Goal: Contribute content: Add original content to the website for others to see

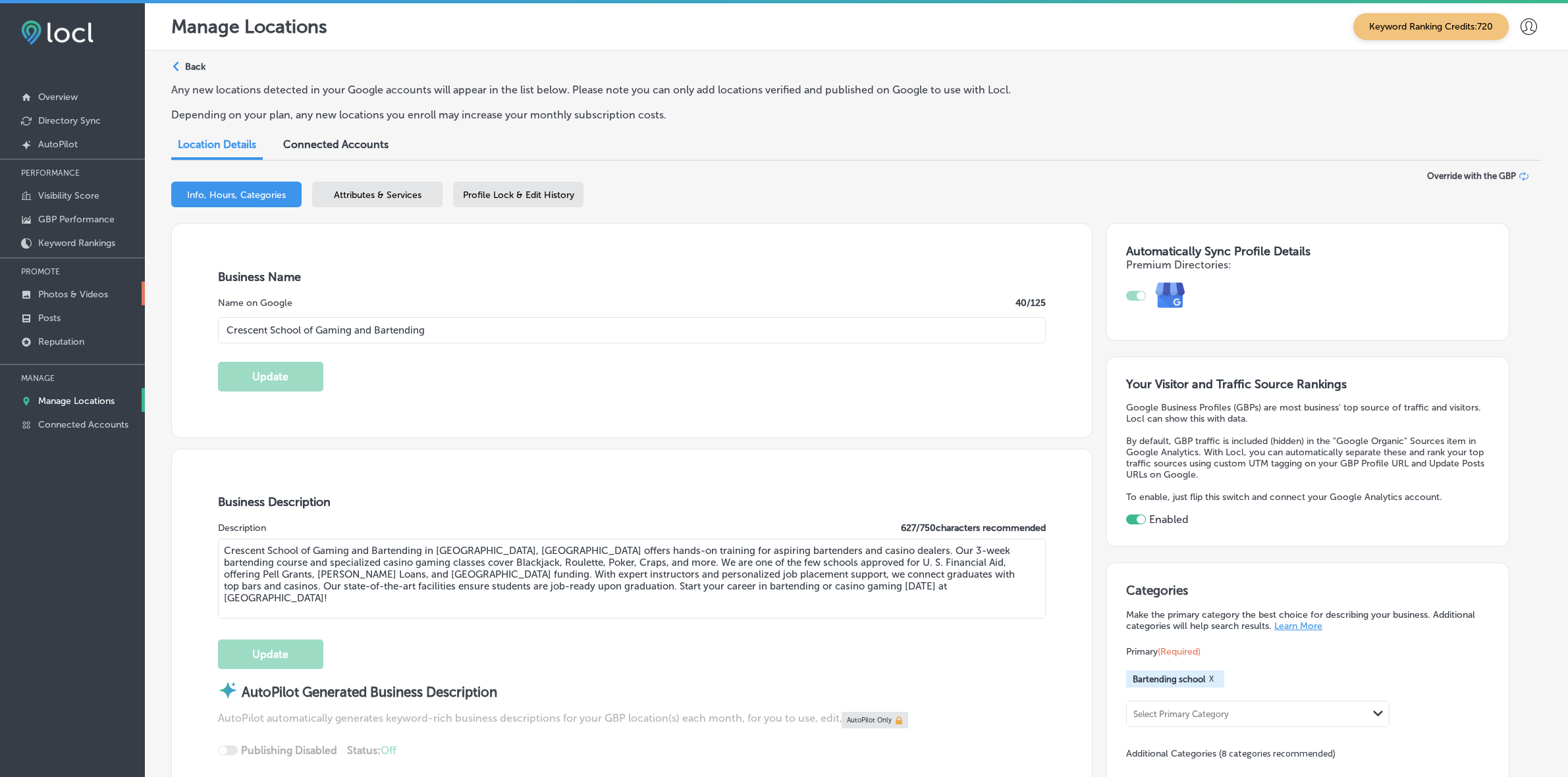
click at [63, 297] on p "Photos & Videos" at bounding box center [73, 294] width 70 height 11
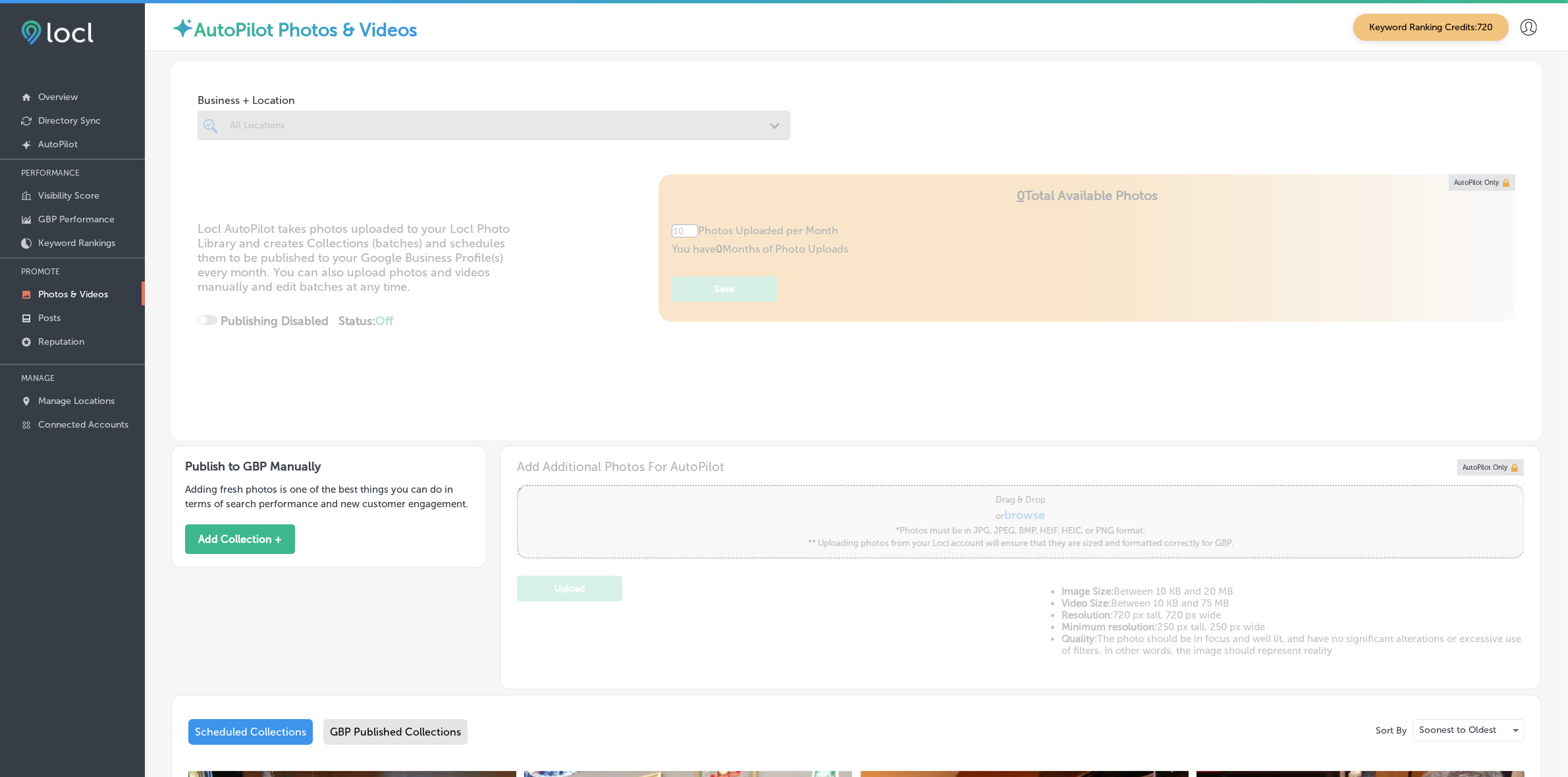
type input "0"
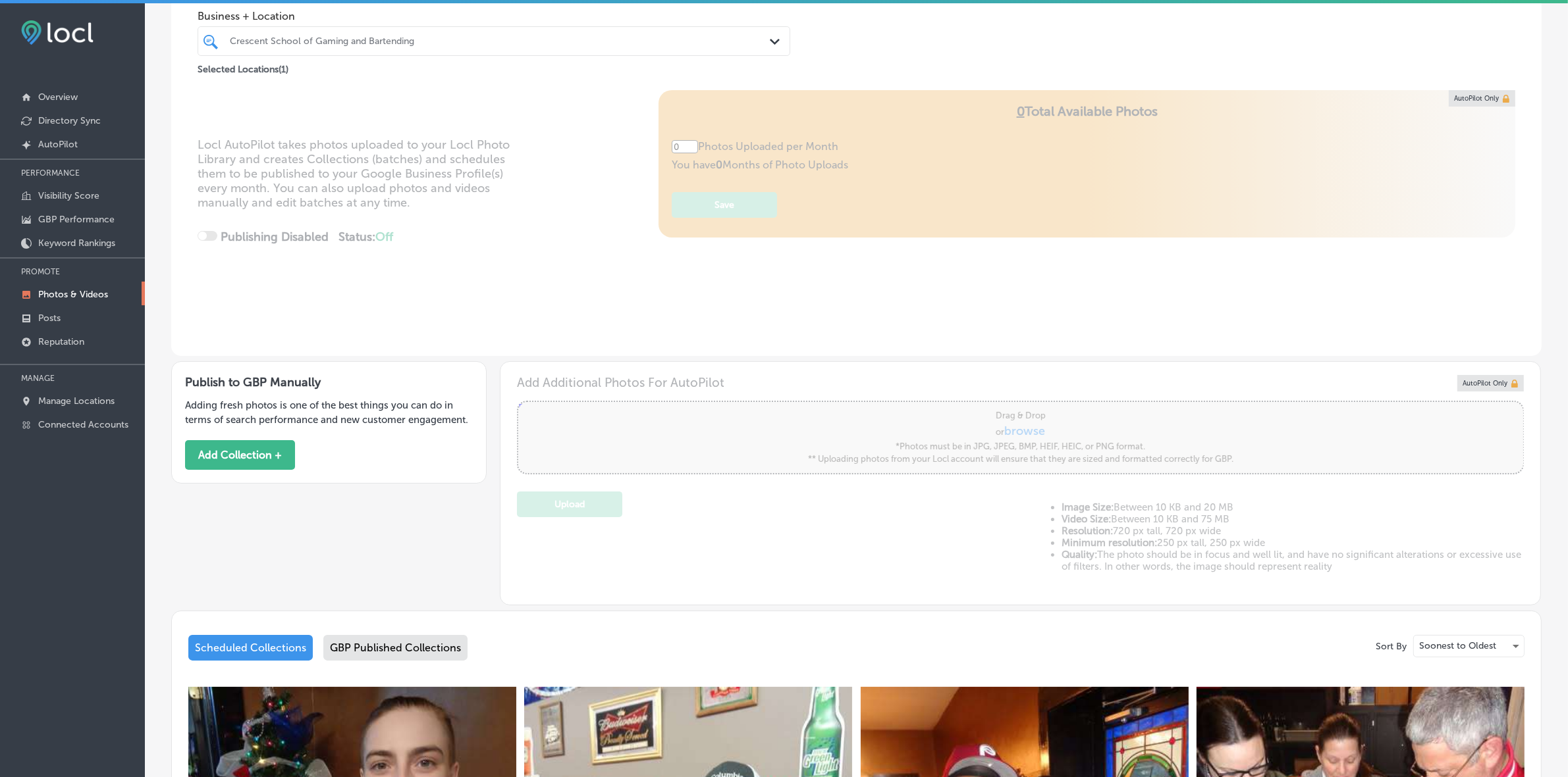
scroll to position [165, 0]
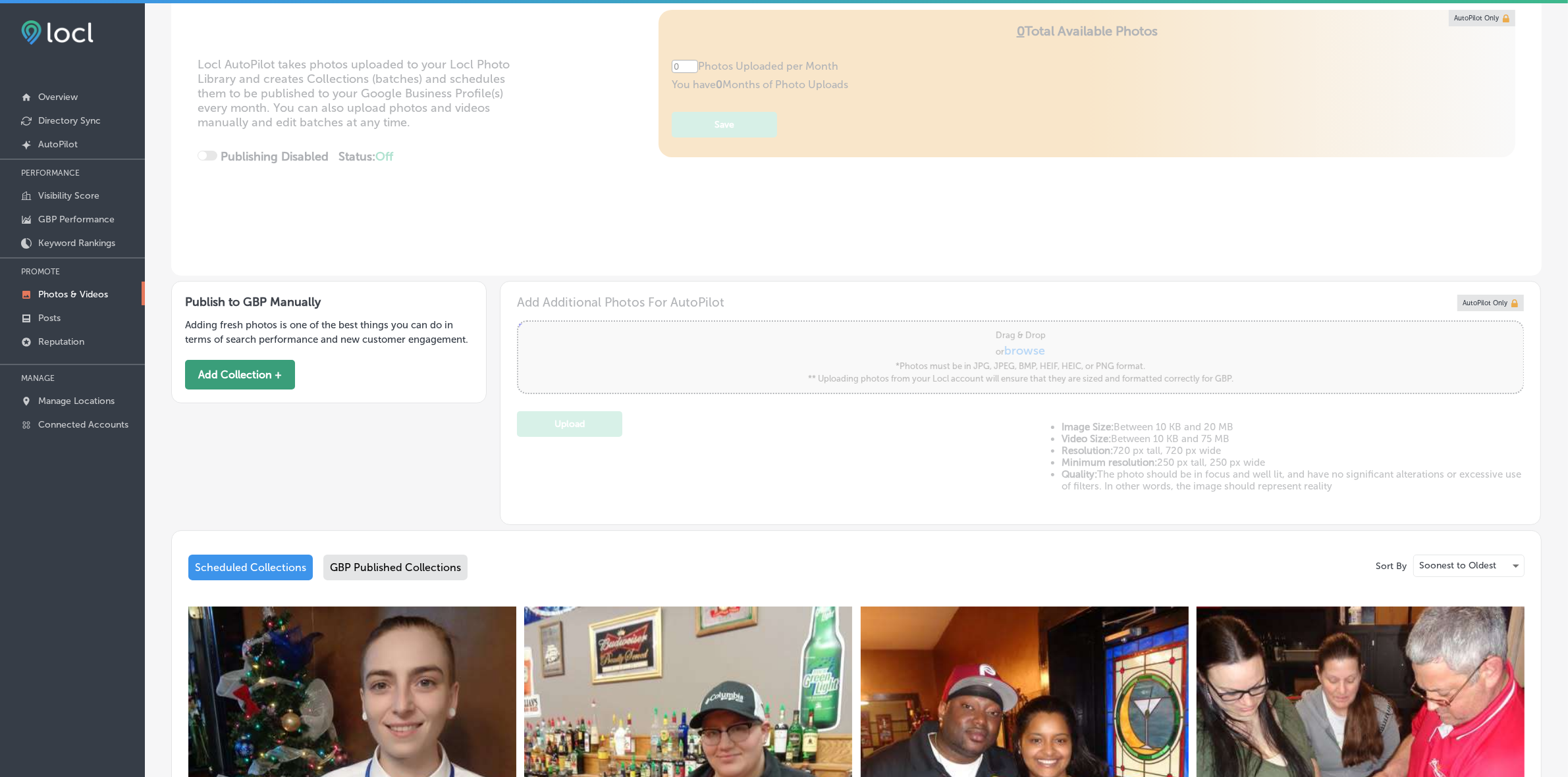
click at [251, 374] on button "Add Collection +" at bounding box center [240, 375] width 110 height 30
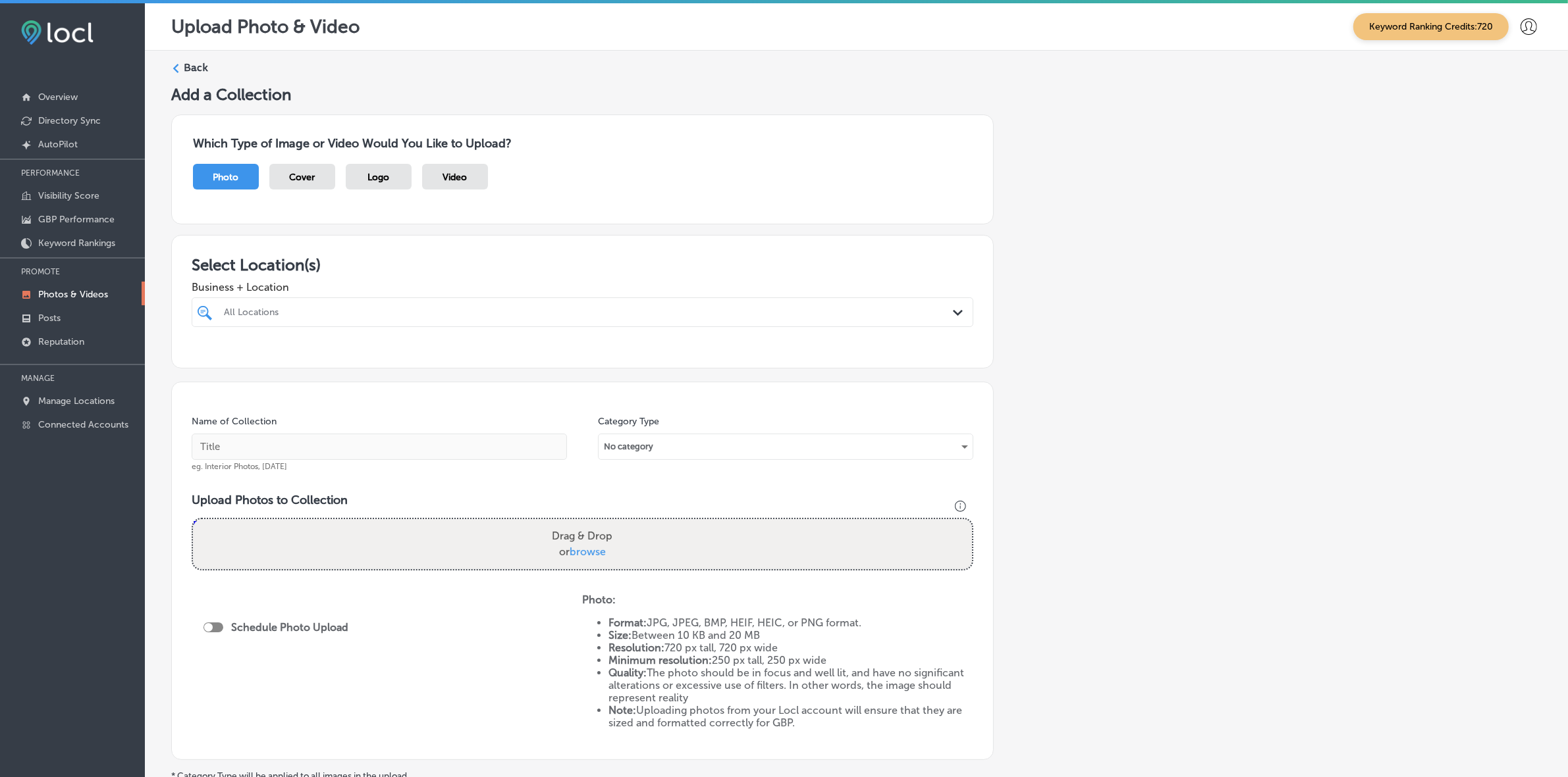
click at [364, 310] on div "All Locations" at bounding box center [589, 312] width 730 height 11
click at [349, 359] on label "[PERSON_NAME], Realtor - [GEOGRAPHIC_DATA] [GEOGRAPHIC_DATA]" at bounding box center [337, 366] width 231 height 22
type input "zac"
click at [1021, 361] on div "Add a Collection Which Type of Image or Video Would You Like to Upload? Photo C…" at bounding box center [856, 462] width 1370 height 756
click at [380, 310] on div "zac zac" at bounding box center [546, 312] width 647 height 18
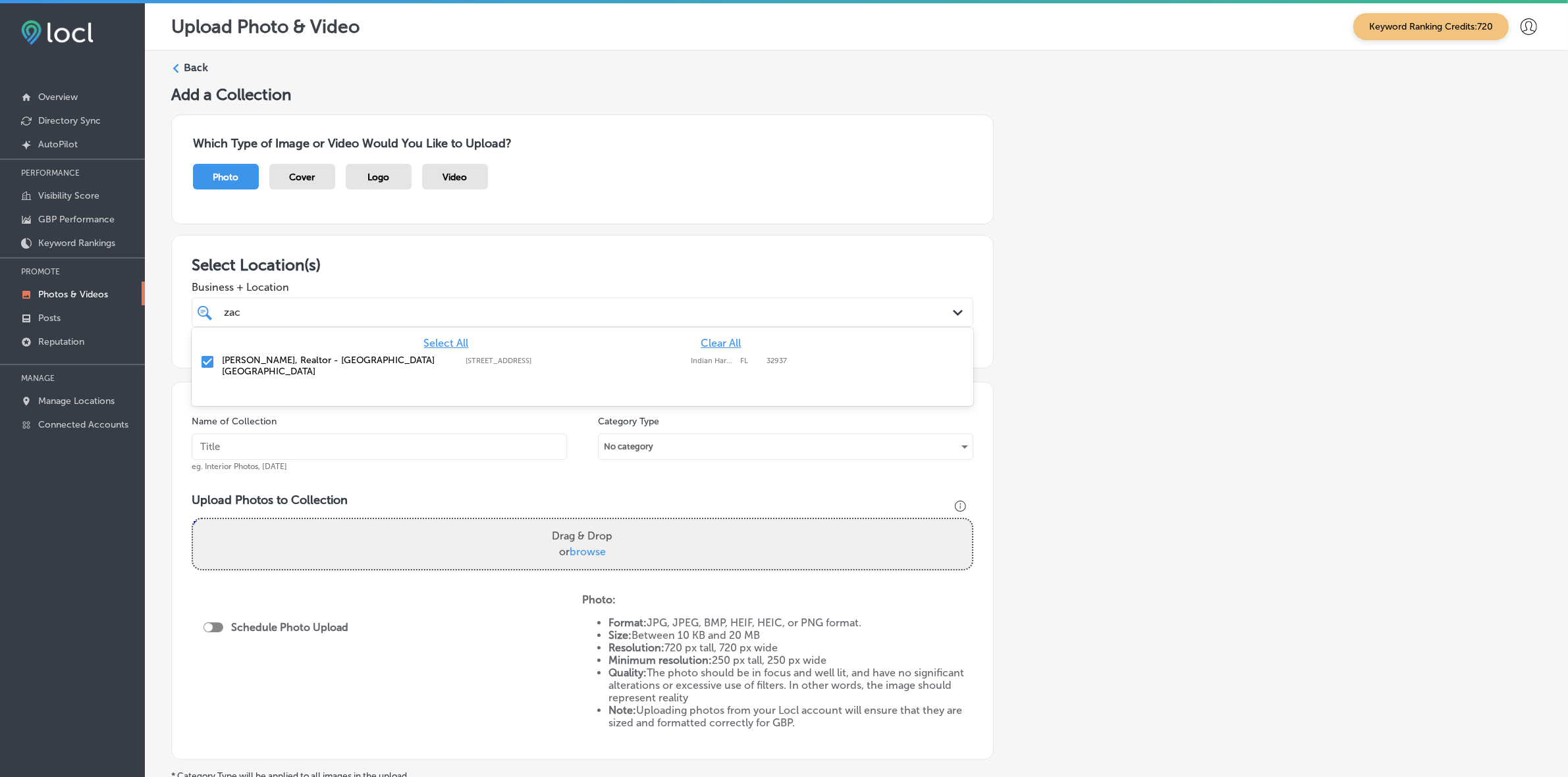
click at [380, 310] on div "zac zac" at bounding box center [546, 312] width 647 height 18
click at [448, 449] on input "text" at bounding box center [379, 447] width 375 height 26
click at [348, 308] on div "zac zac" at bounding box center [546, 312] width 647 height 18
click at [308, 444] on input "[PERSON_NAME]-Realtor" at bounding box center [379, 447] width 375 height 26
click at [314, 313] on div "zac zac" at bounding box center [546, 312] width 647 height 18
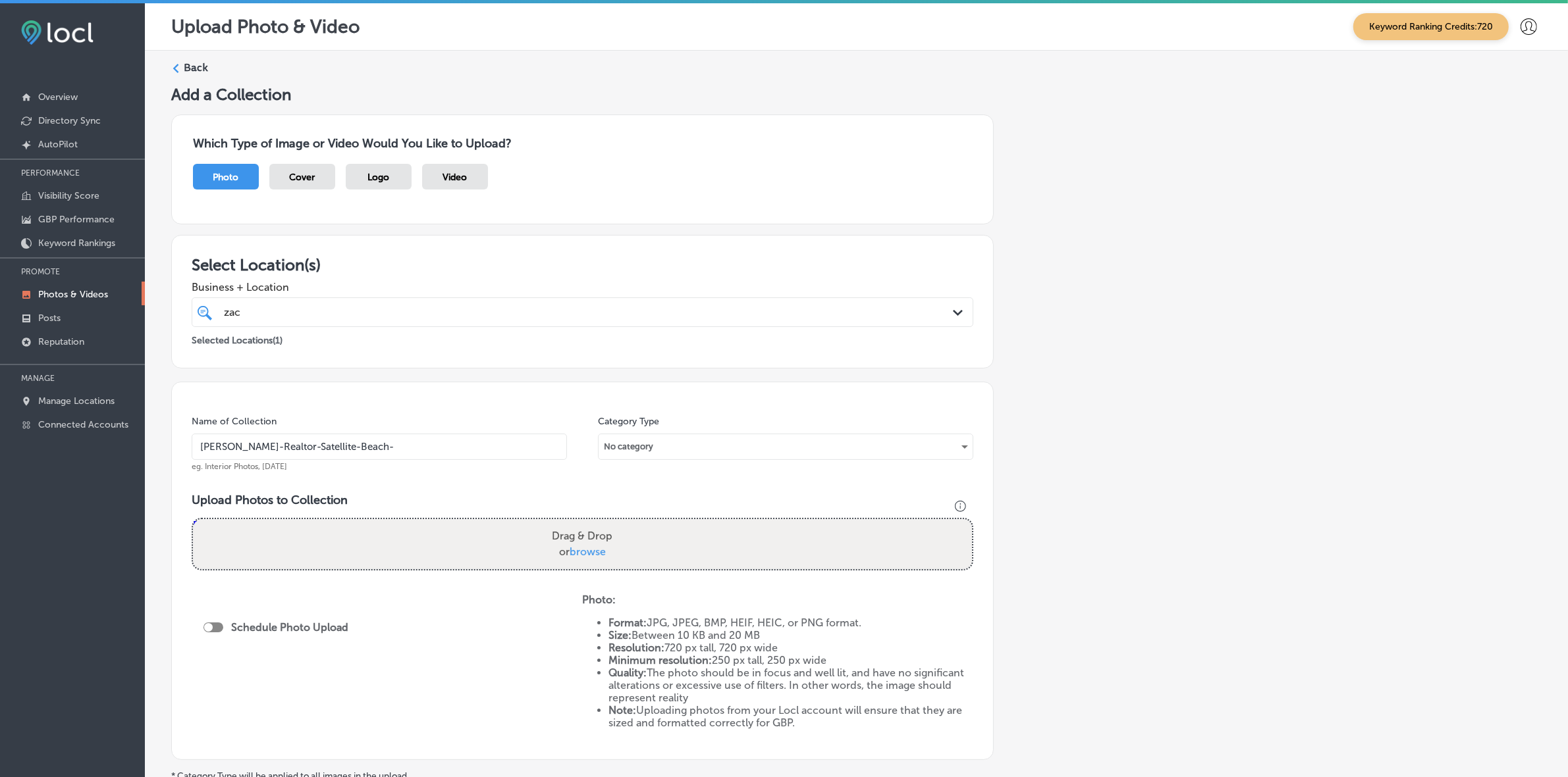
click at [406, 447] on input "[PERSON_NAME]-Realtor-Satellite-Beach-" at bounding box center [379, 447] width 375 height 26
type input "[PERSON_NAME]-Realtor-Satellite-Beach-Indian-Harbor-Beach"
click at [474, 309] on div "zac zac" at bounding box center [546, 312] width 647 height 18
click at [474, 308] on div "zac zac" at bounding box center [546, 312] width 647 height 18
click at [445, 452] on input "[PERSON_NAME]-Realtor-Satellite-Beach-Indian-Harbor-Beach" at bounding box center [379, 447] width 375 height 26
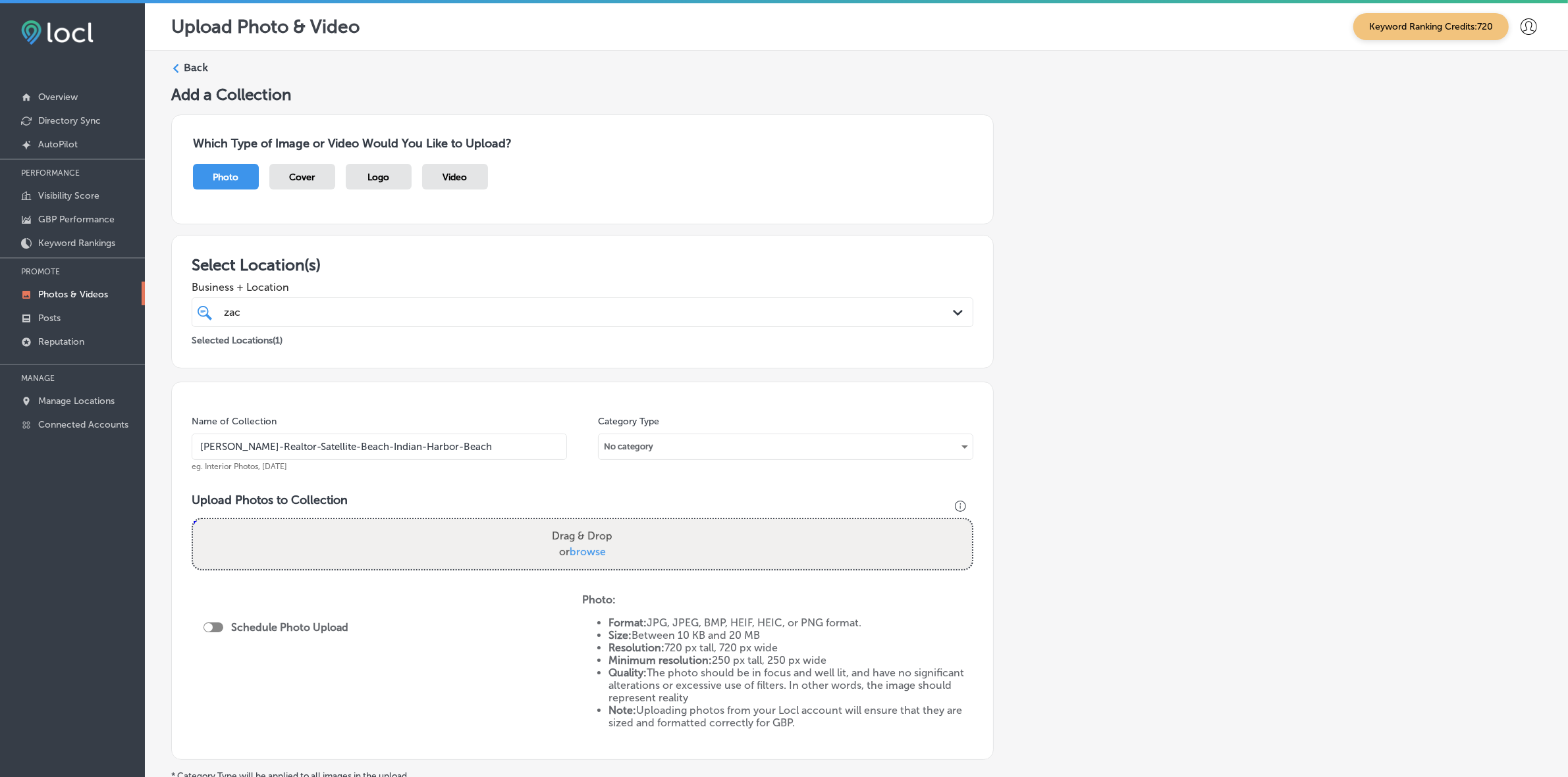
click at [445, 452] on input "[PERSON_NAME]-Realtor-Satellite-Beach-Indian-Harbor-Beach" at bounding box center [379, 447] width 375 height 26
click at [1101, 429] on div "Add a Collection Which Type of Image or Video Would You Like to Upload? Photo C…" at bounding box center [856, 462] width 1370 height 756
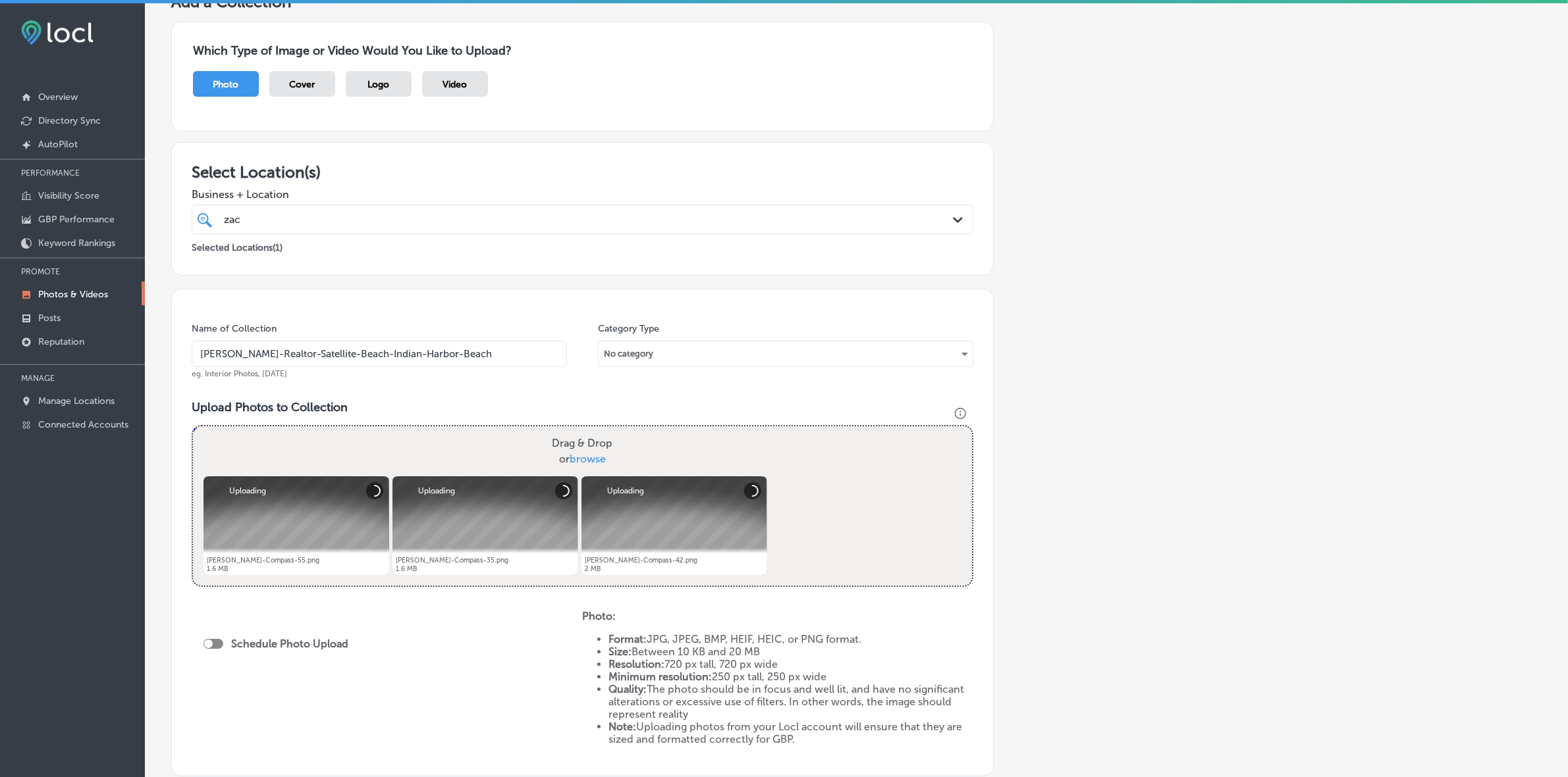
scroll to position [165, 0]
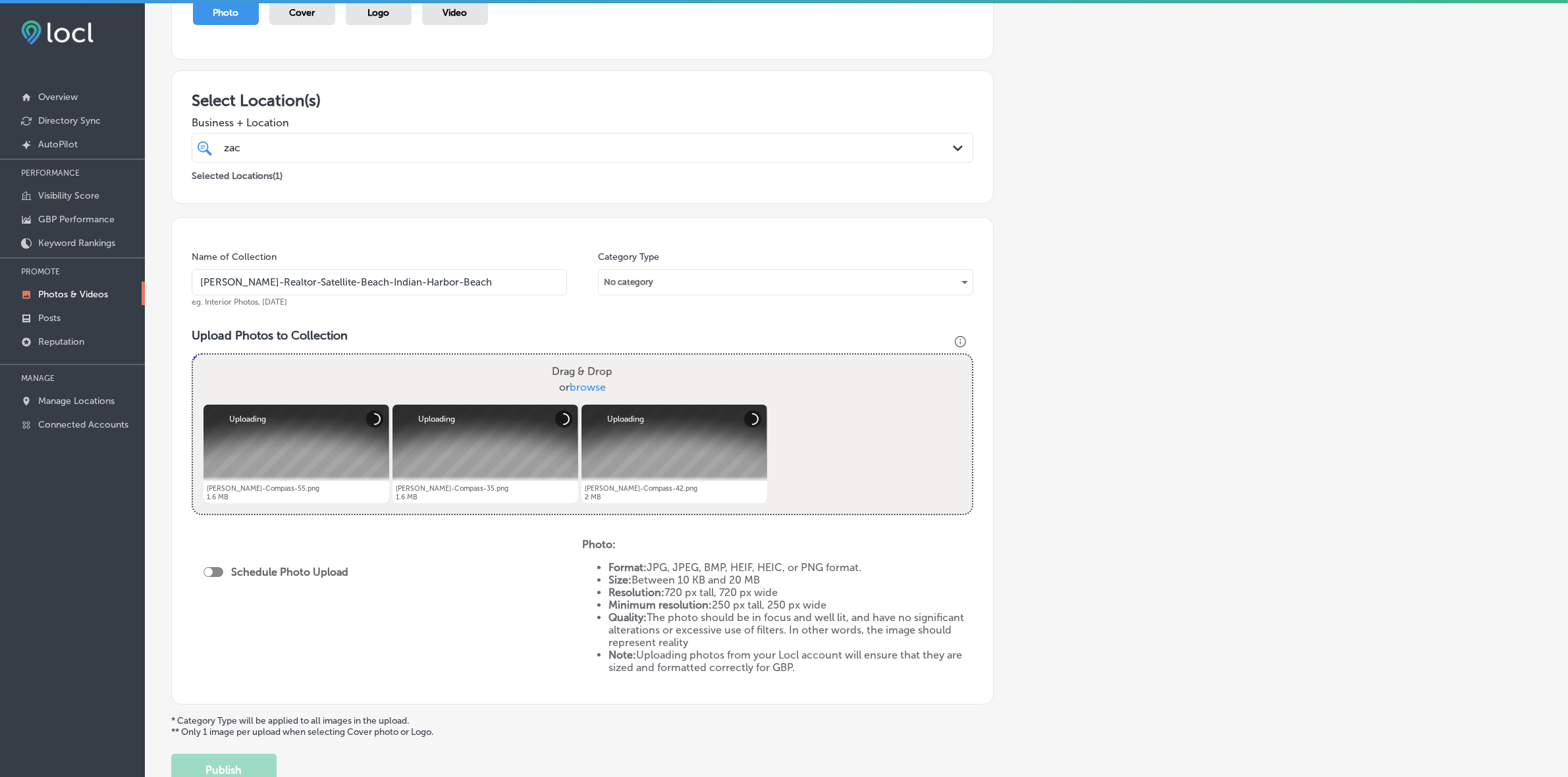
click at [217, 573] on div at bounding box center [214, 572] width 20 height 10
checkbox input "true"
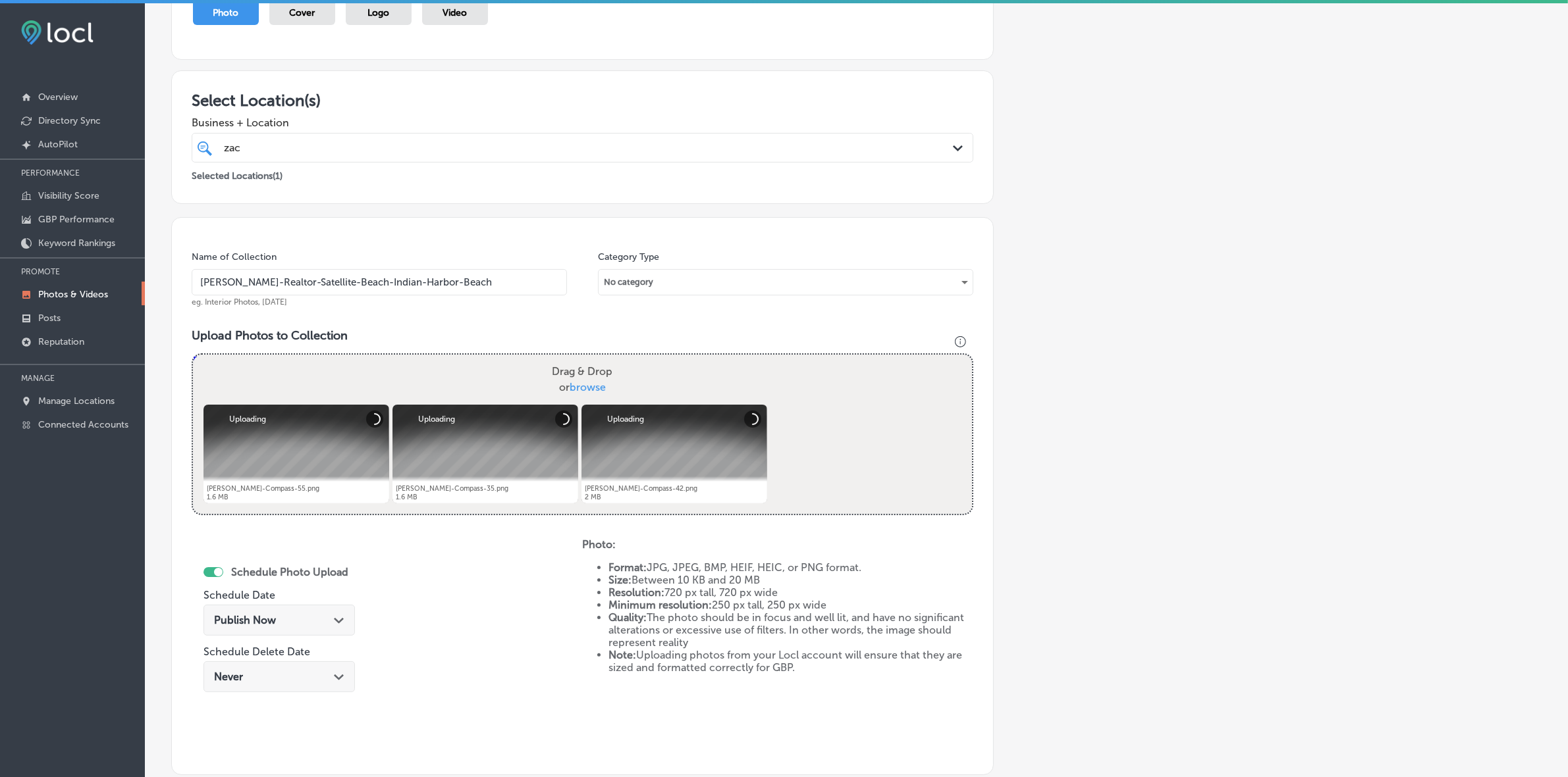
click at [349, 622] on div "Publish Now Path Created with Sketch." at bounding box center [279, 620] width 151 height 31
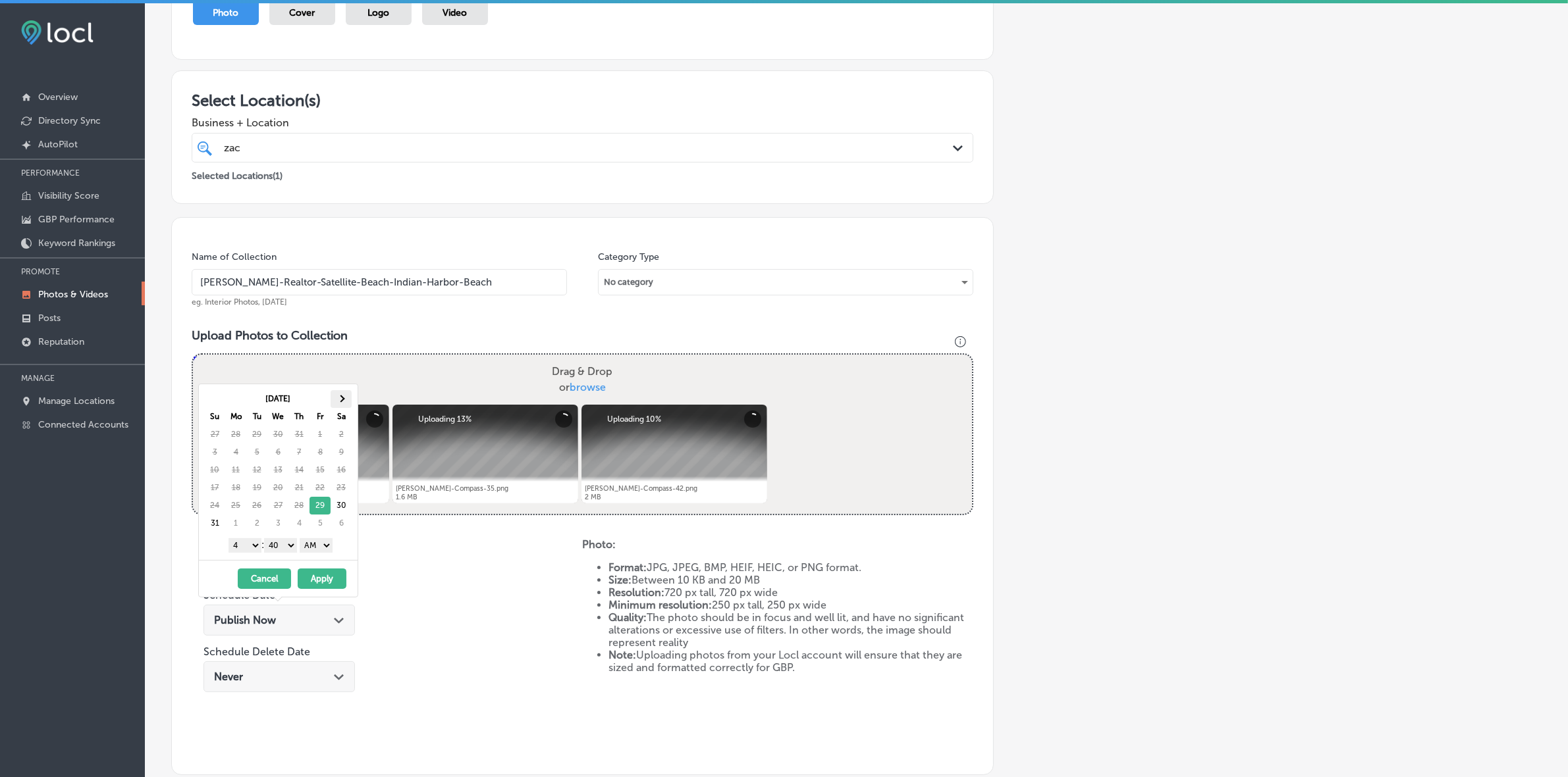
click at [351, 406] on th at bounding box center [341, 399] width 21 height 18
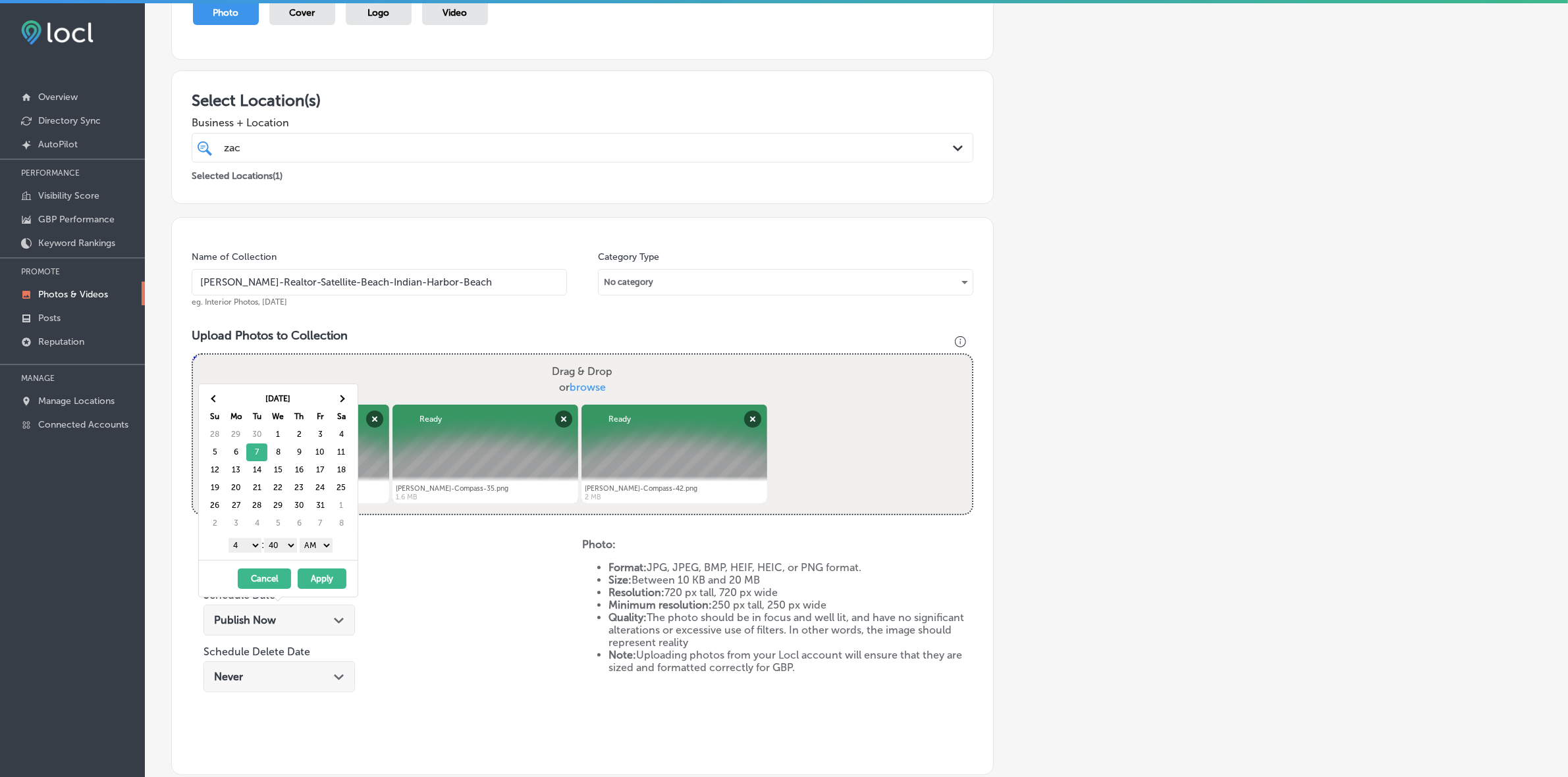
click at [252, 548] on select "1 2 3 4 5 6 7 8 9 10 11 12" at bounding box center [245, 546] width 33 height 15
click at [284, 545] on select "00 10 20 30 40 50" at bounding box center [280, 546] width 33 height 15
drag, startPoint x: 284, startPoint y: 558, endPoint x: 316, endPoint y: 552, distance: 32.6
click at [313, 545] on select "AM PM" at bounding box center [316, 546] width 33 height 15
click at [316, 581] on button "Apply" at bounding box center [322, 579] width 49 height 20
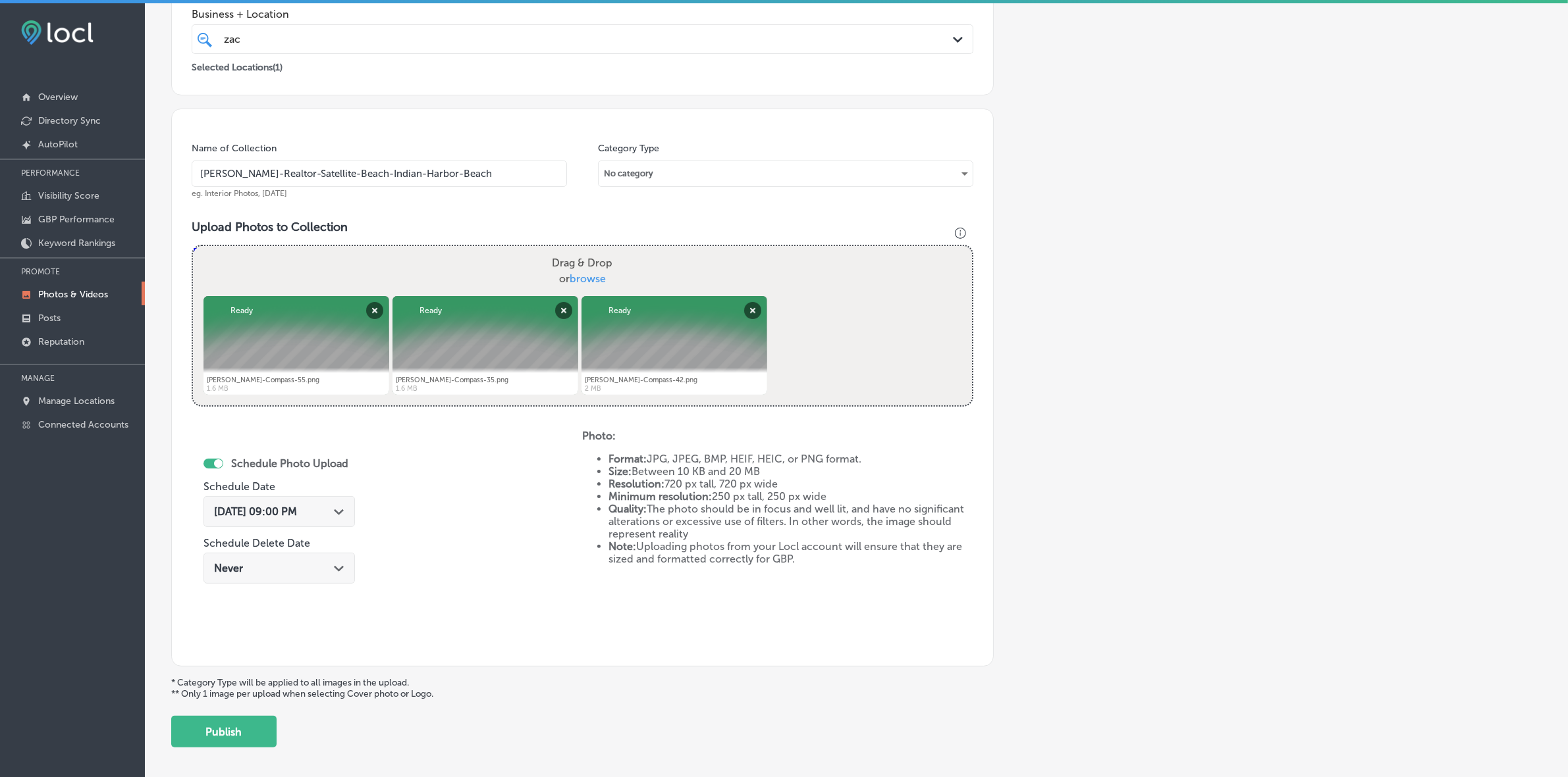
scroll to position [329, 0]
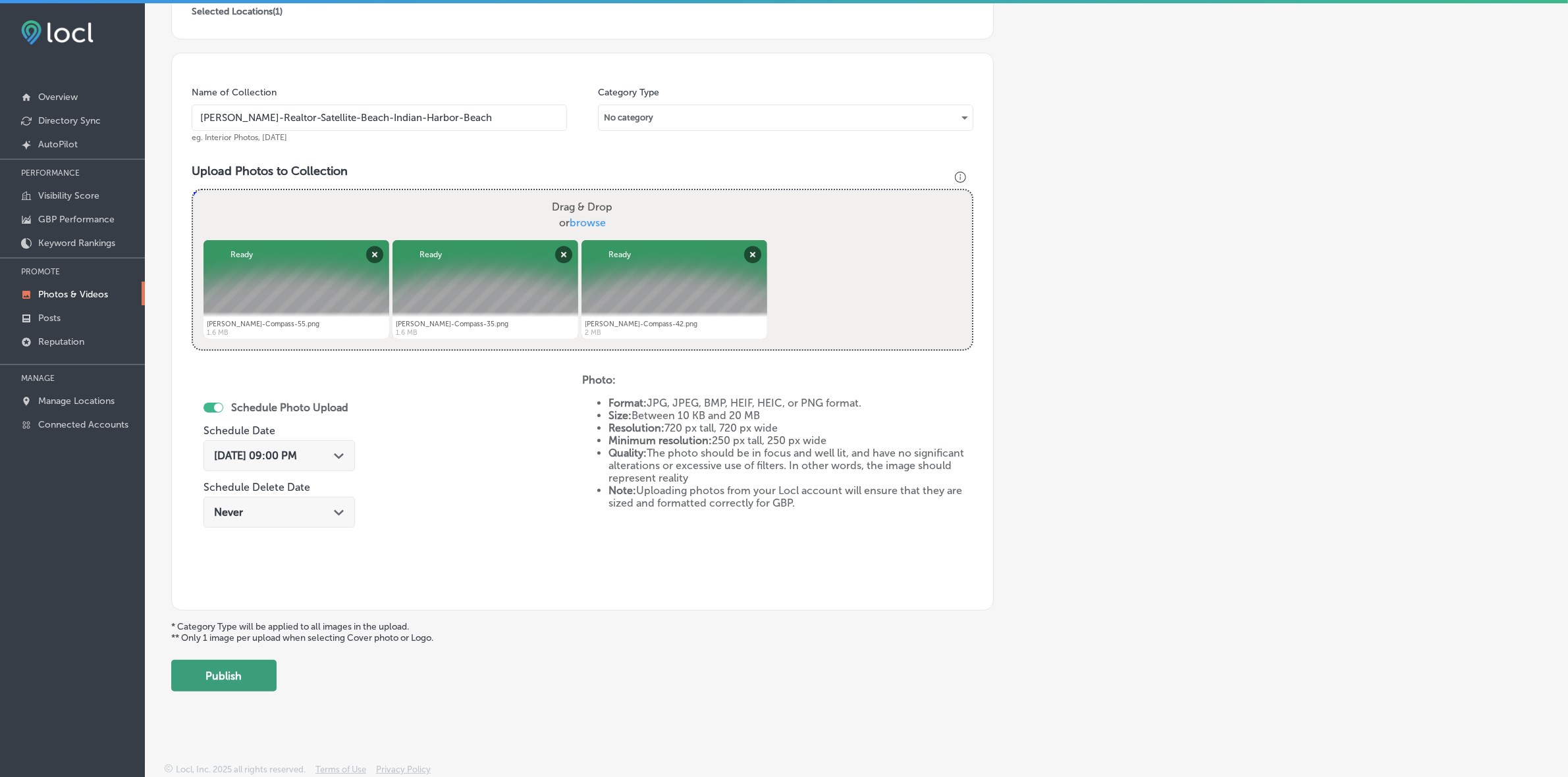
click at [249, 675] on button "Publish" at bounding box center [223, 676] width 105 height 32
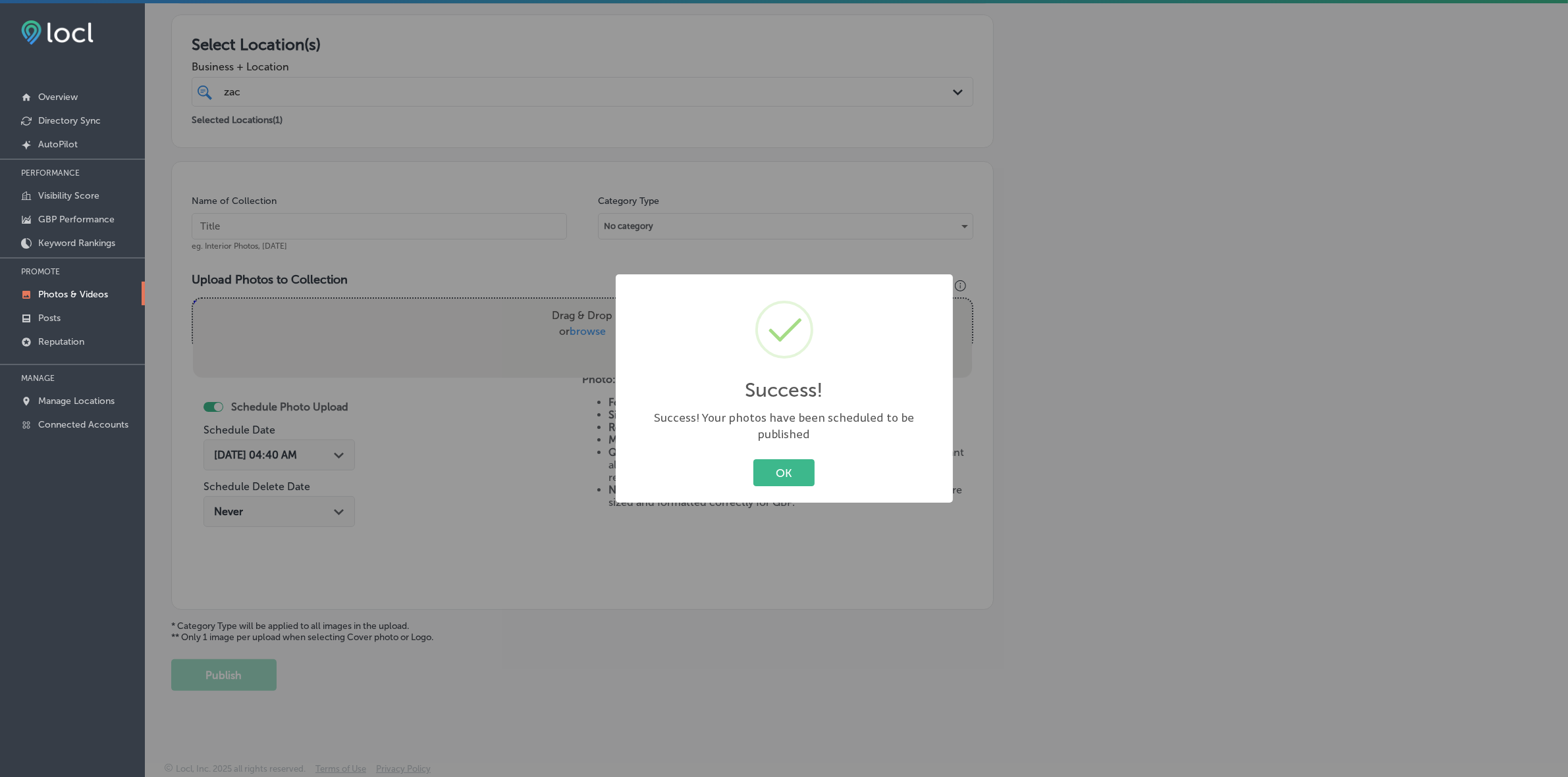
scroll to position [219, 0]
click at [754, 459] on button "OK" at bounding box center [784, 472] width 61 height 27
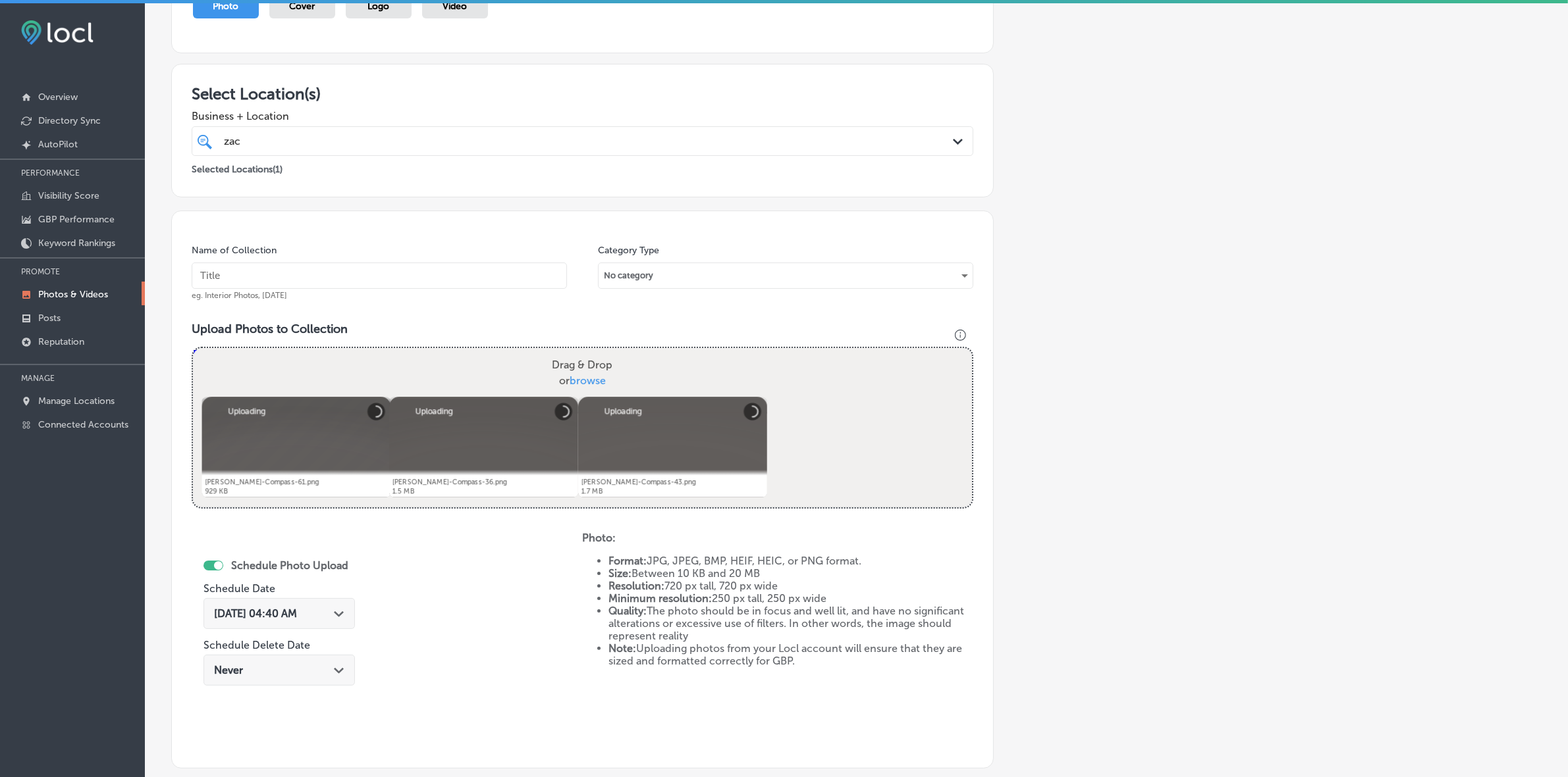
scroll to position [165, 0]
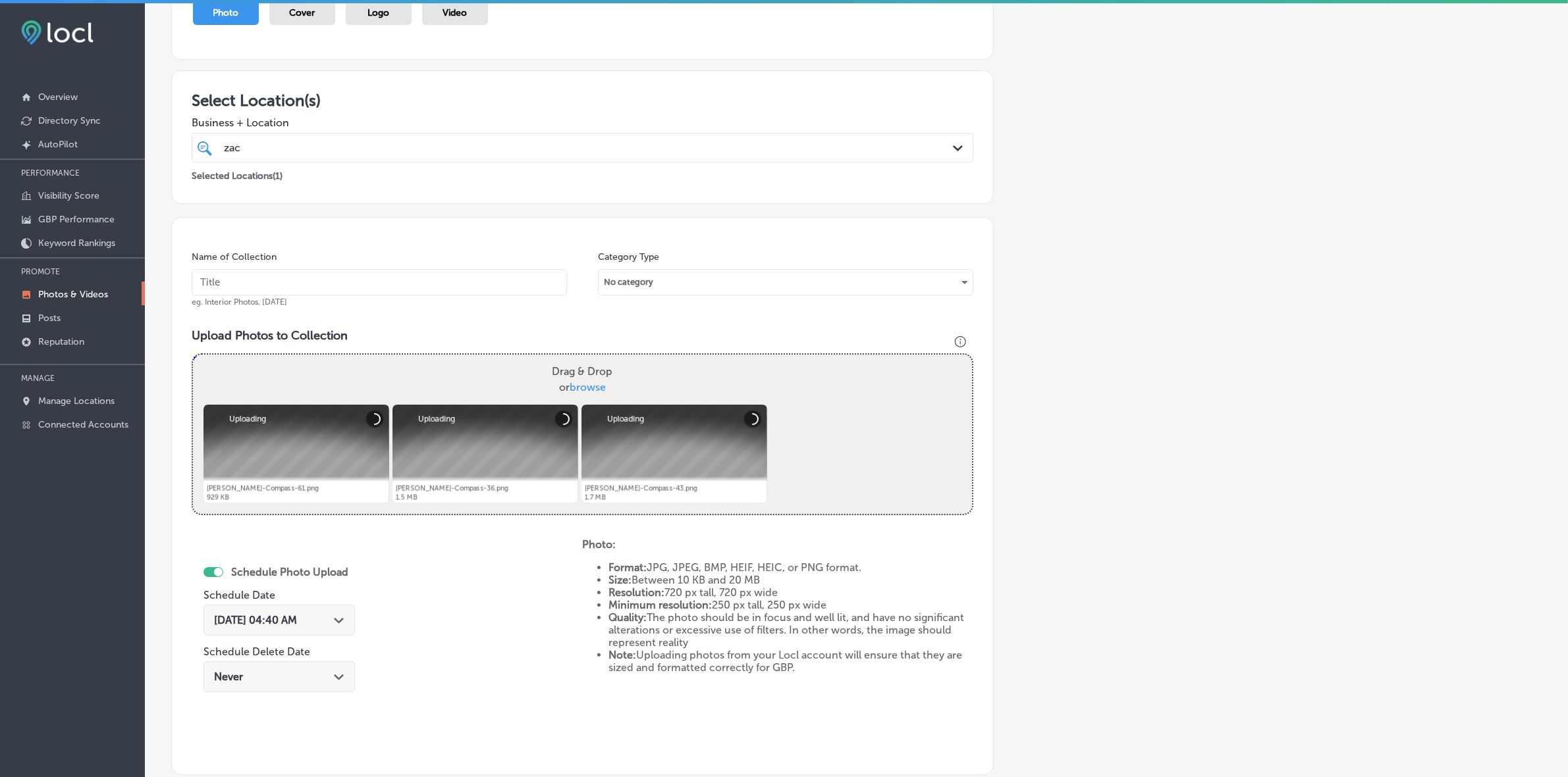
click at [454, 287] on input "text" at bounding box center [379, 282] width 375 height 26
paste input "[PERSON_NAME]-Realtor-Satellite-Beach-Indian-Harbor-Beach"
type input "[PERSON_NAME]-Realtor-Satellite-Beach-Indian-Harbor-Beach"
click at [343, 618] on polygon at bounding box center [338, 620] width 10 height 6
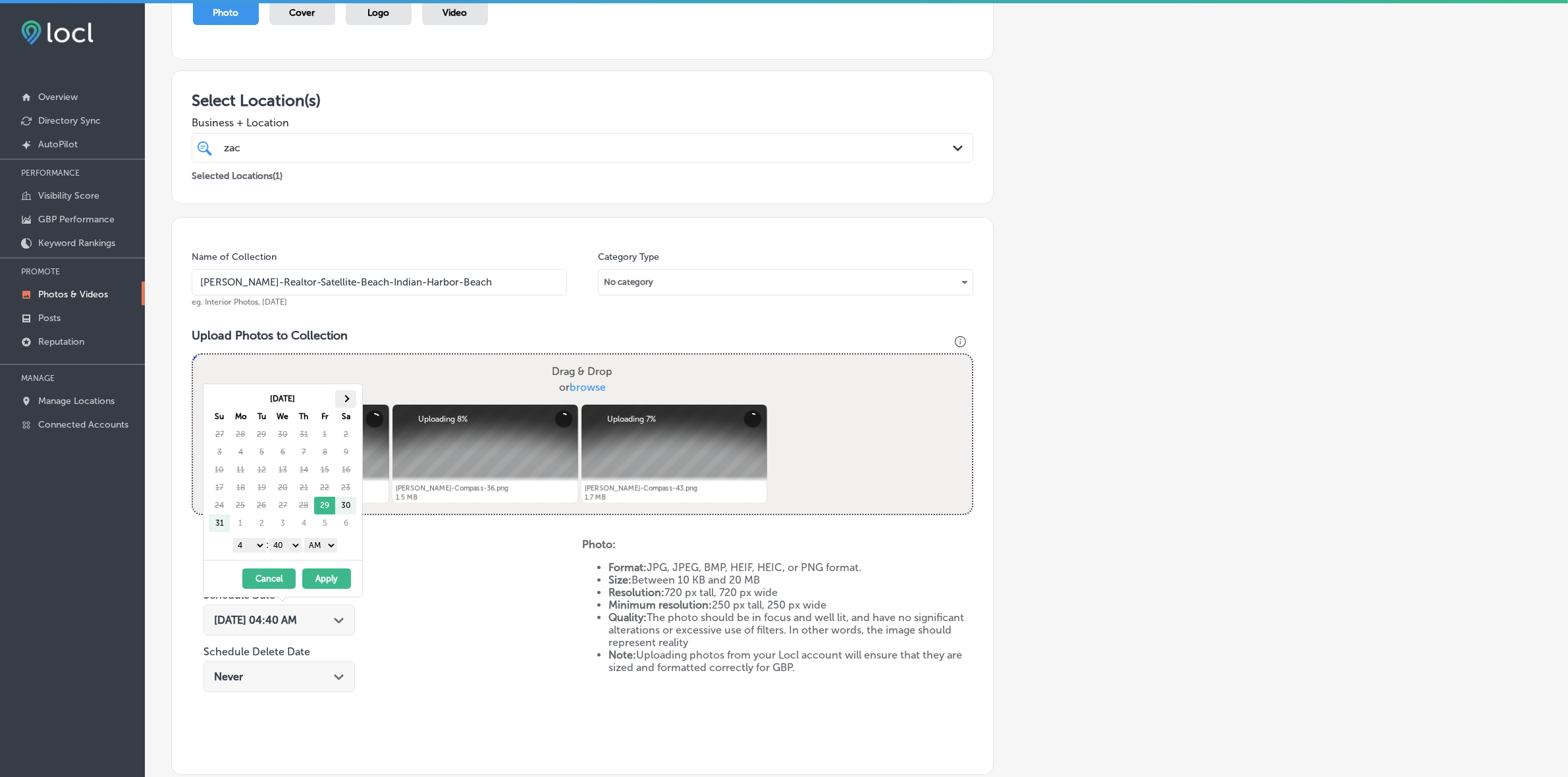
click at [346, 398] on span at bounding box center [346, 399] width 7 height 7
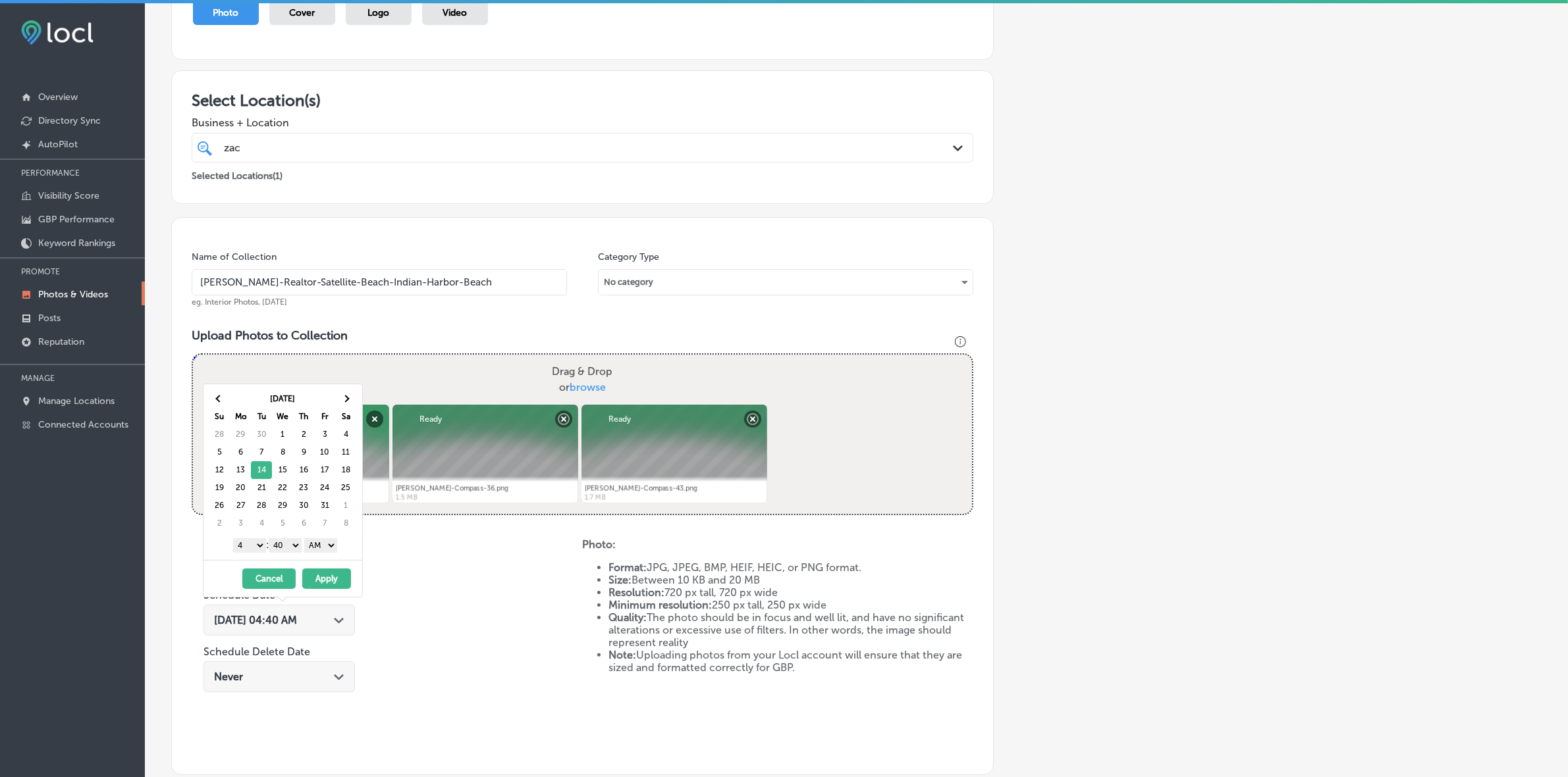
click at [249, 544] on select "1 2 3 4 5 6 7 8 9 10 11 12" at bounding box center [250, 546] width 33 height 15
click at [288, 538] on div "1 2 3 4 5 6 7 8 9 10 11 12 : 00 10 20 30 40 50 AM PM" at bounding box center [286, 545] width 153 height 20
click at [290, 548] on select "00 10 20 30 40 50" at bounding box center [285, 546] width 33 height 15
click at [337, 544] on select "AM PM" at bounding box center [321, 546] width 33 height 15
click at [317, 576] on button "Apply" at bounding box center [327, 579] width 49 height 20
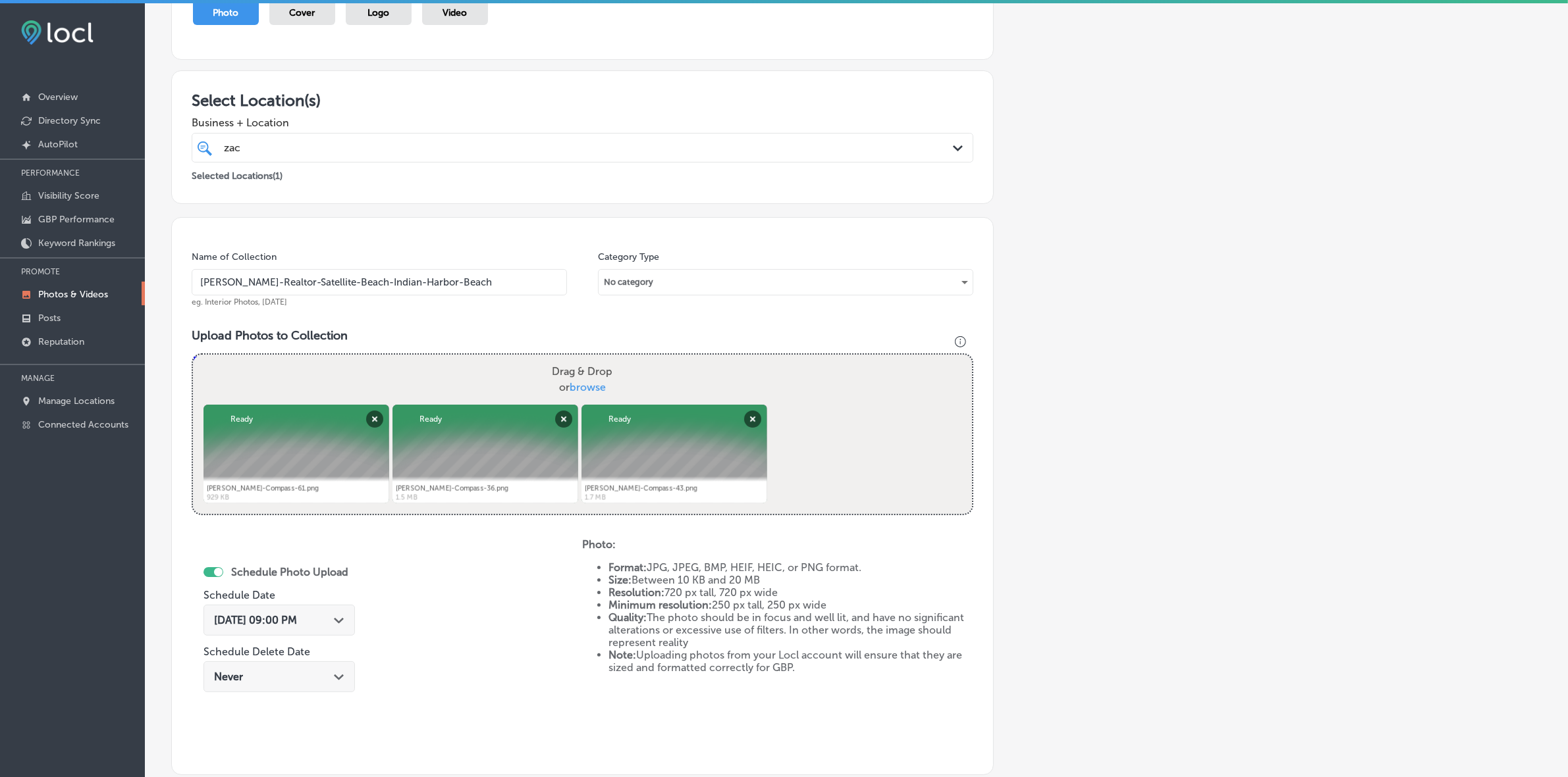
scroll to position [329, 0]
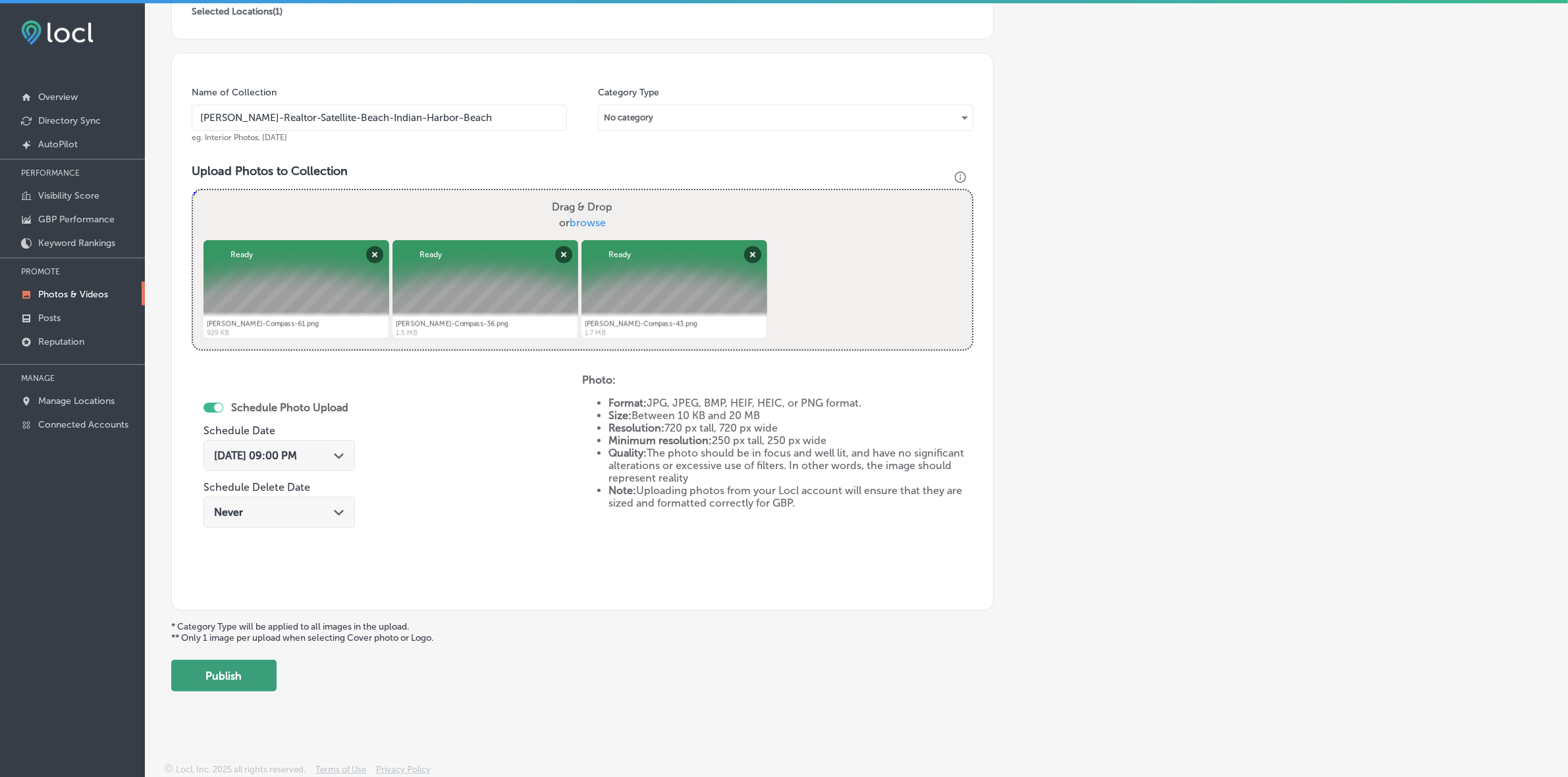
click at [226, 685] on button "Publish" at bounding box center [223, 676] width 105 height 32
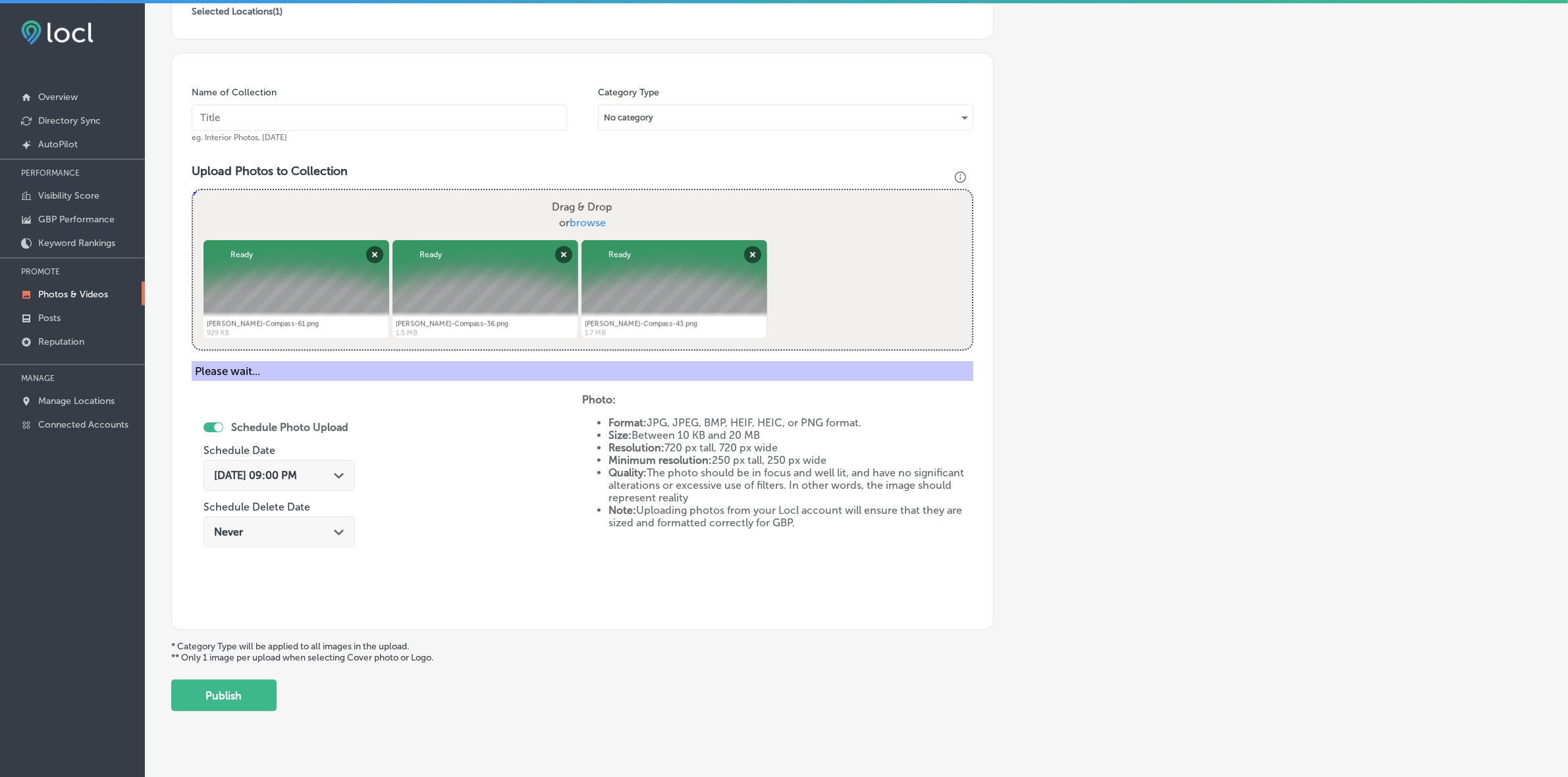
scroll to position [219, 0]
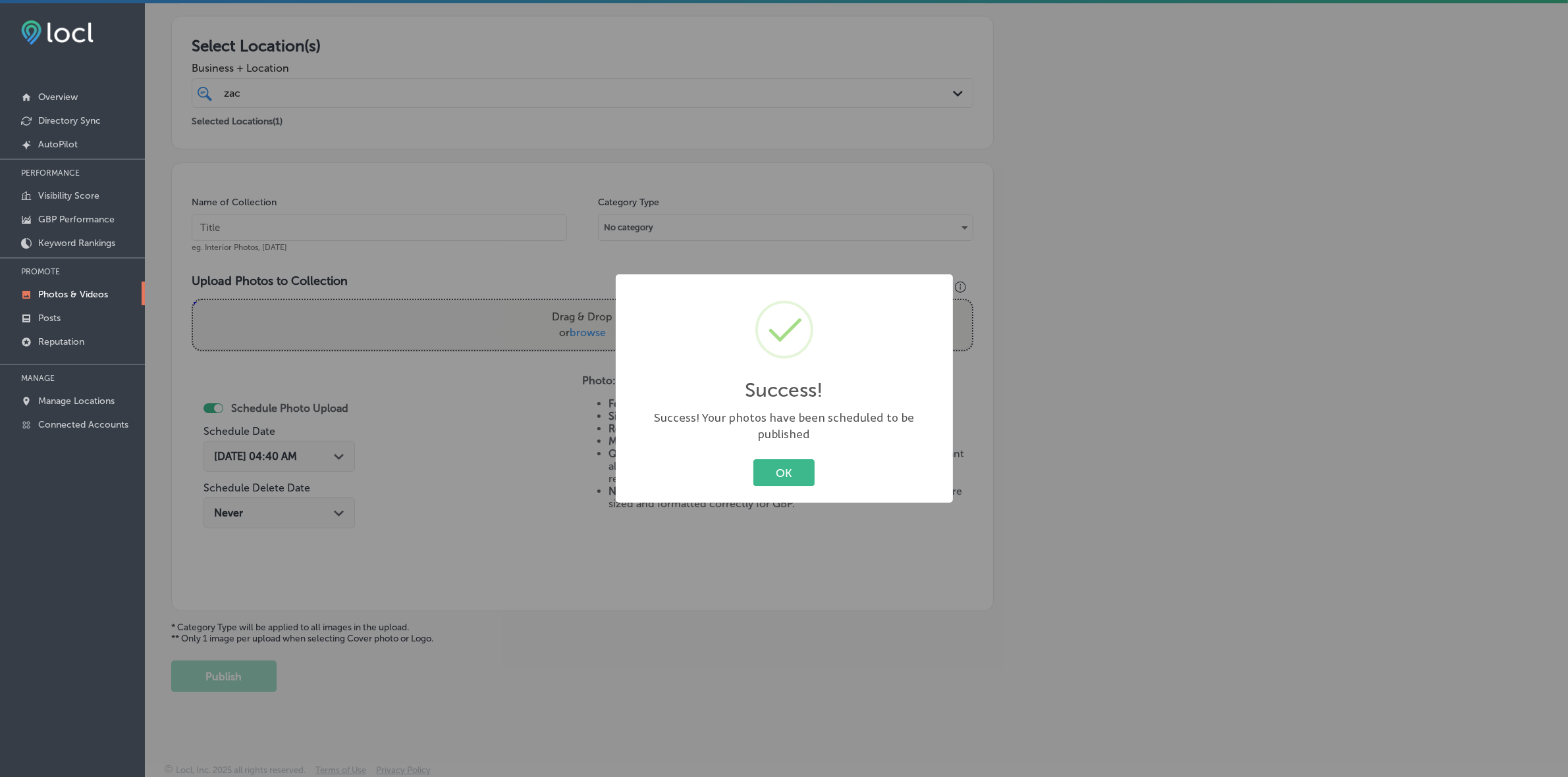
click at [754, 459] on button "OK" at bounding box center [784, 472] width 61 height 27
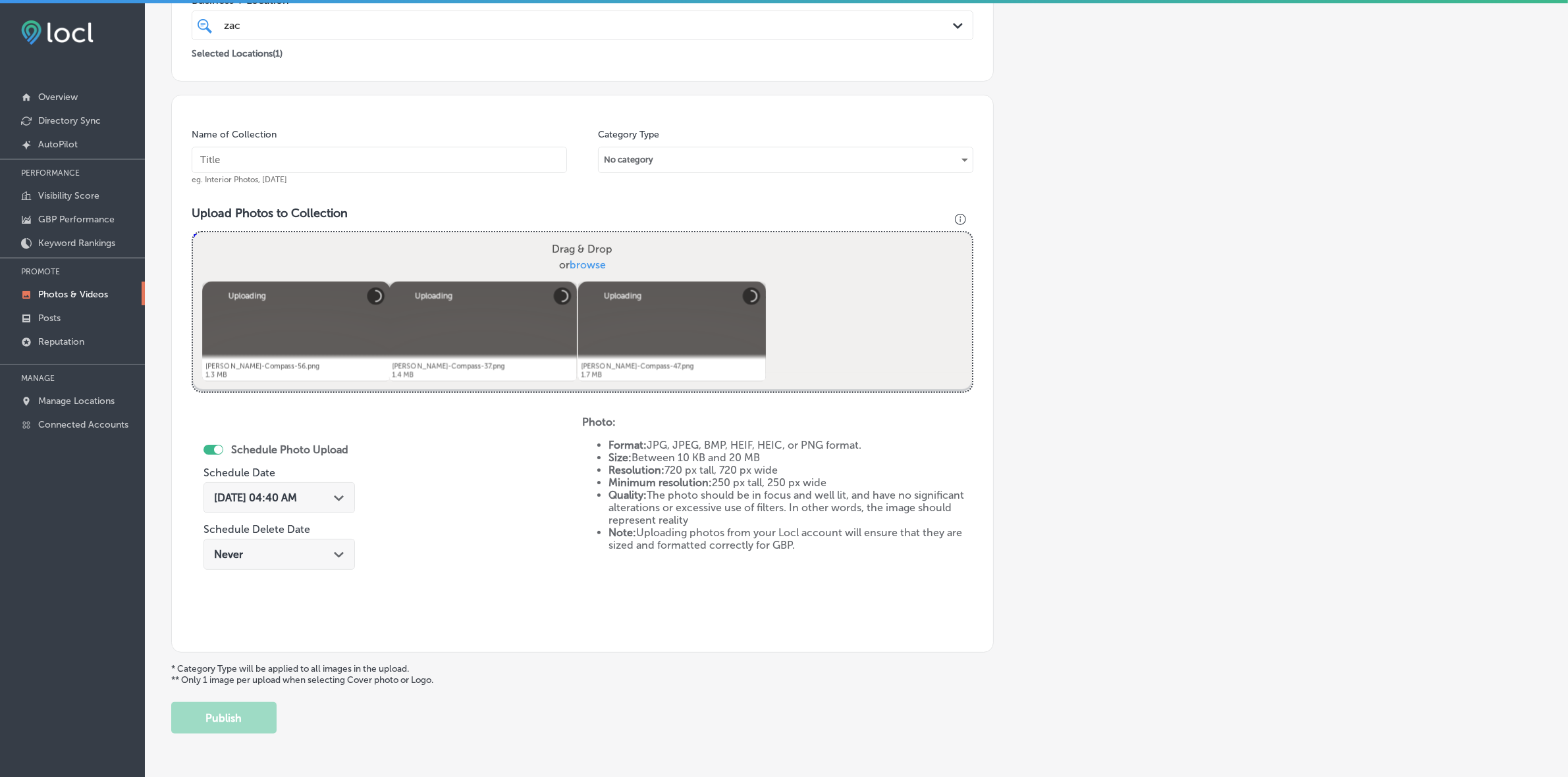
scroll to position [247, 0]
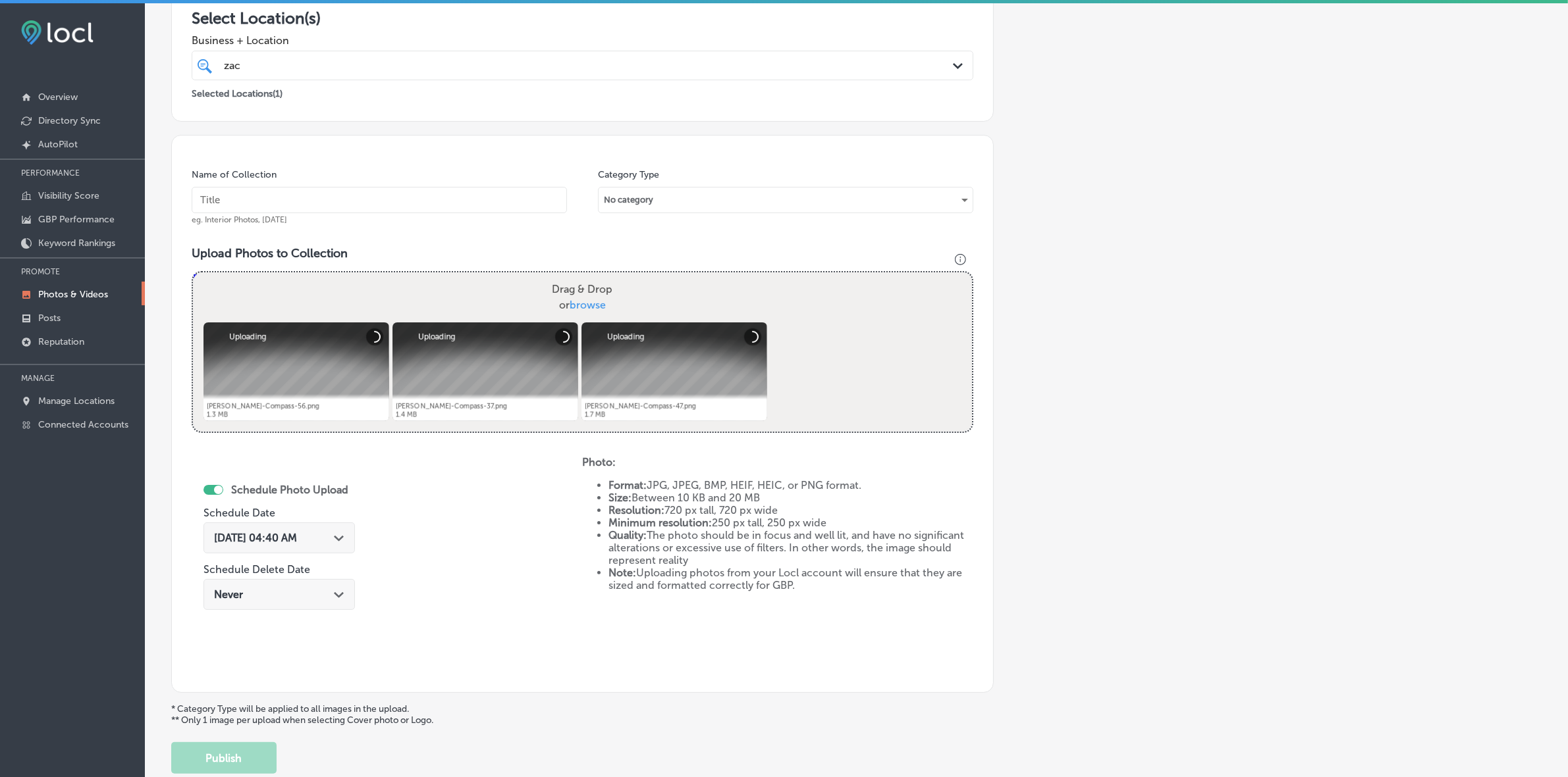
click at [438, 186] on div "Name of Collection eg. Interior Photos, [DATE]" at bounding box center [379, 197] width 375 height 57
click at [356, 194] on input "text" at bounding box center [379, 200] width 375 height 26
paste input "[PERSON_NAME]-Realtor-Satellite-Beach-Indian-Harbor-Beach"
type input "[PERSON_NAME]-Realtor-Satellite-Beach-Indian-Harbor-Beach"
click at [329, 547] on div "[DATE] 04:40 AM Path Created with Sketch." at bounding box center [279, 538] width 151 height 31
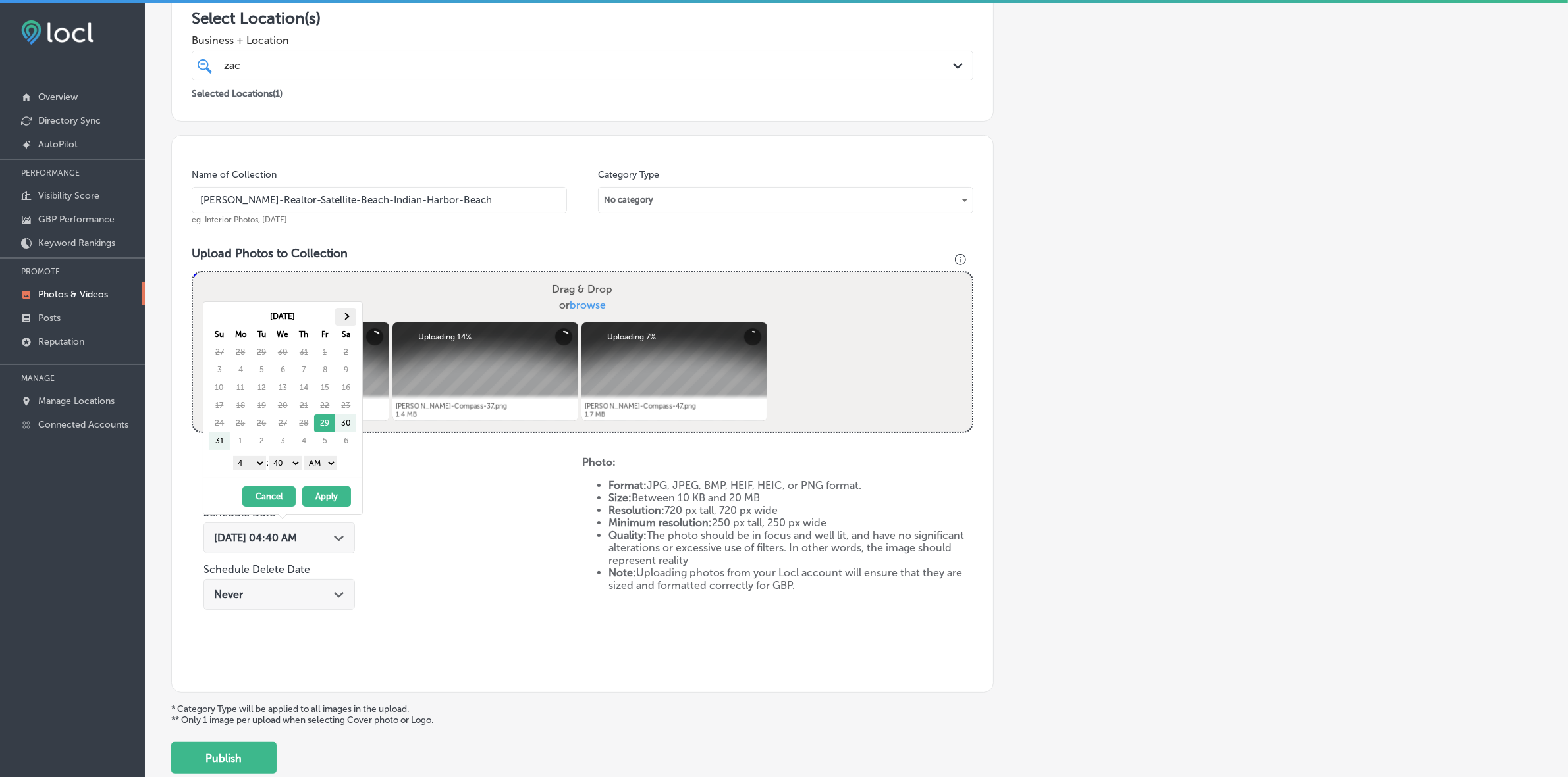
click at [347, 321] on th at bounding box center [346, 316] width 21 height 18
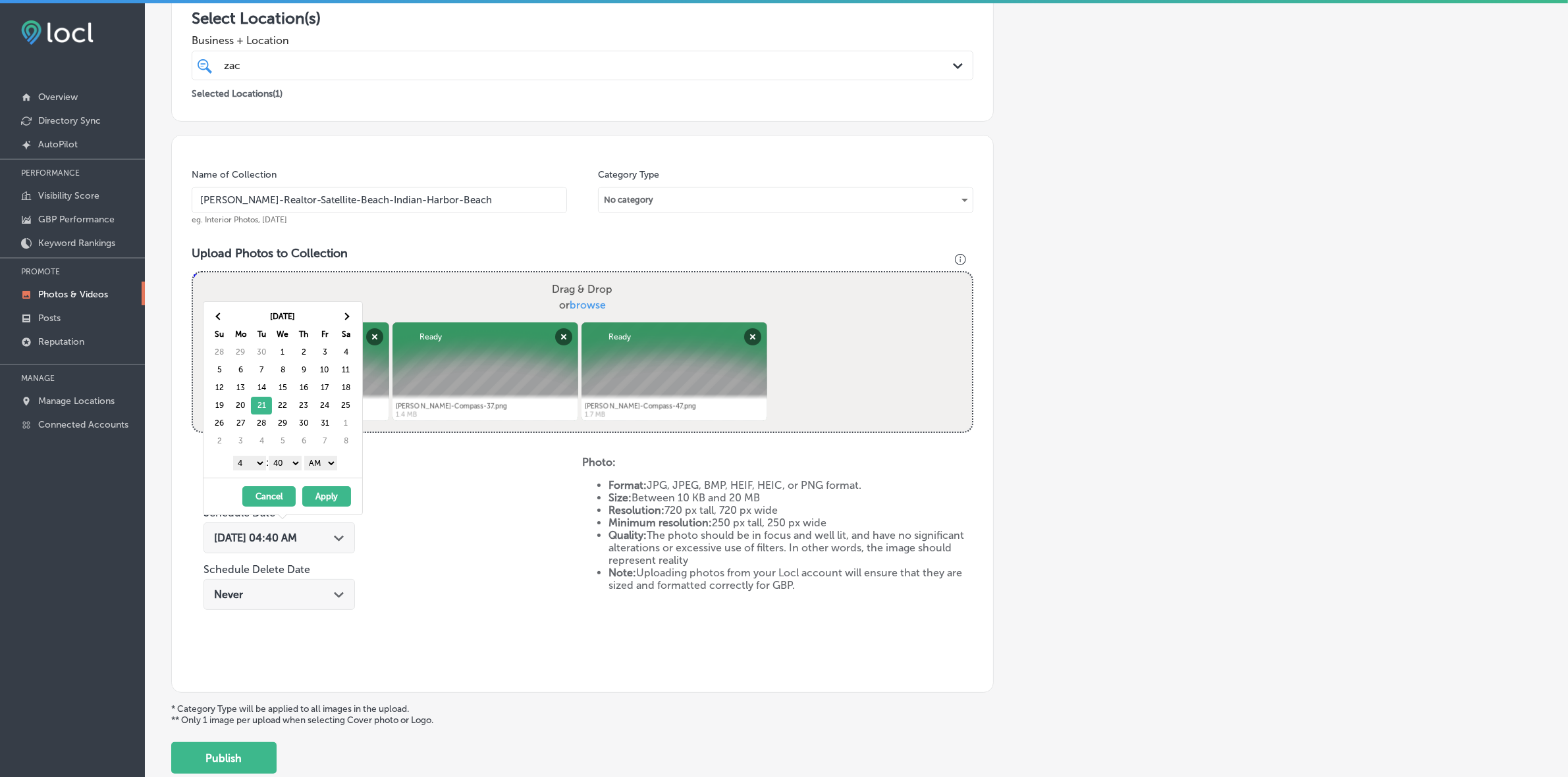
click at [246, 464] on select "1 2 3 4 5 6 7 8 9 10 11 12" at bounding box center [250, 463] width 33 height 15
click at [293, 464] on select "00 10 20 30 40 50" at bounding box center [285, 463] width 33 height 15
click at [342, 464] on div "1 2 3 4 5 6 7 8 9 10 11 12 : 00 10 20 30 40 50 AM PM" at bounding box center [286, 462] width 153 height 20
click at [325, 465] on select "AM PM" at bounding box center [321, 463] width 33 height 15
click at [328, 489] on button "Apply" at bounding box center [327, 496] width 49 height 20
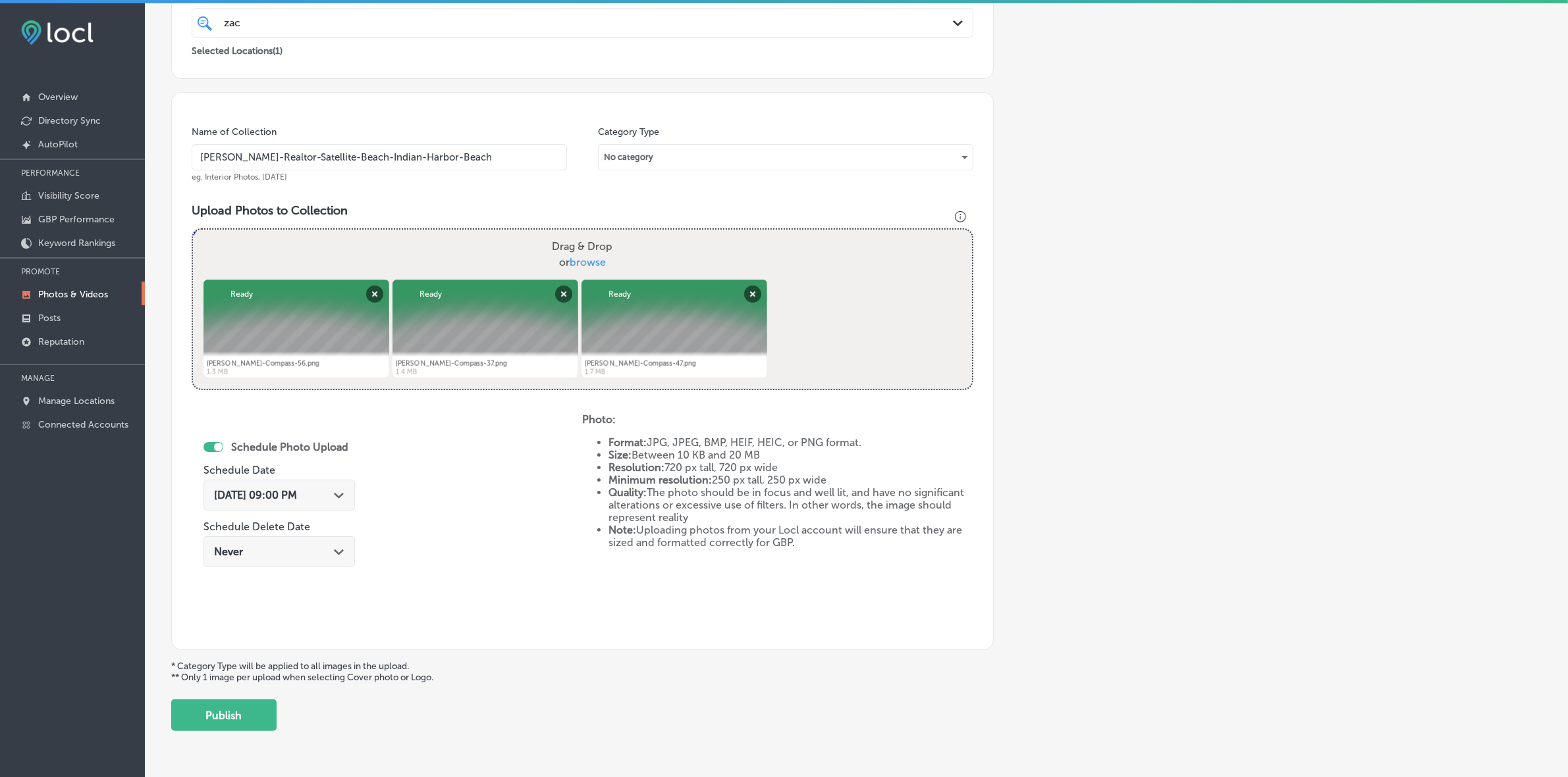
scroll to position [329, 0]
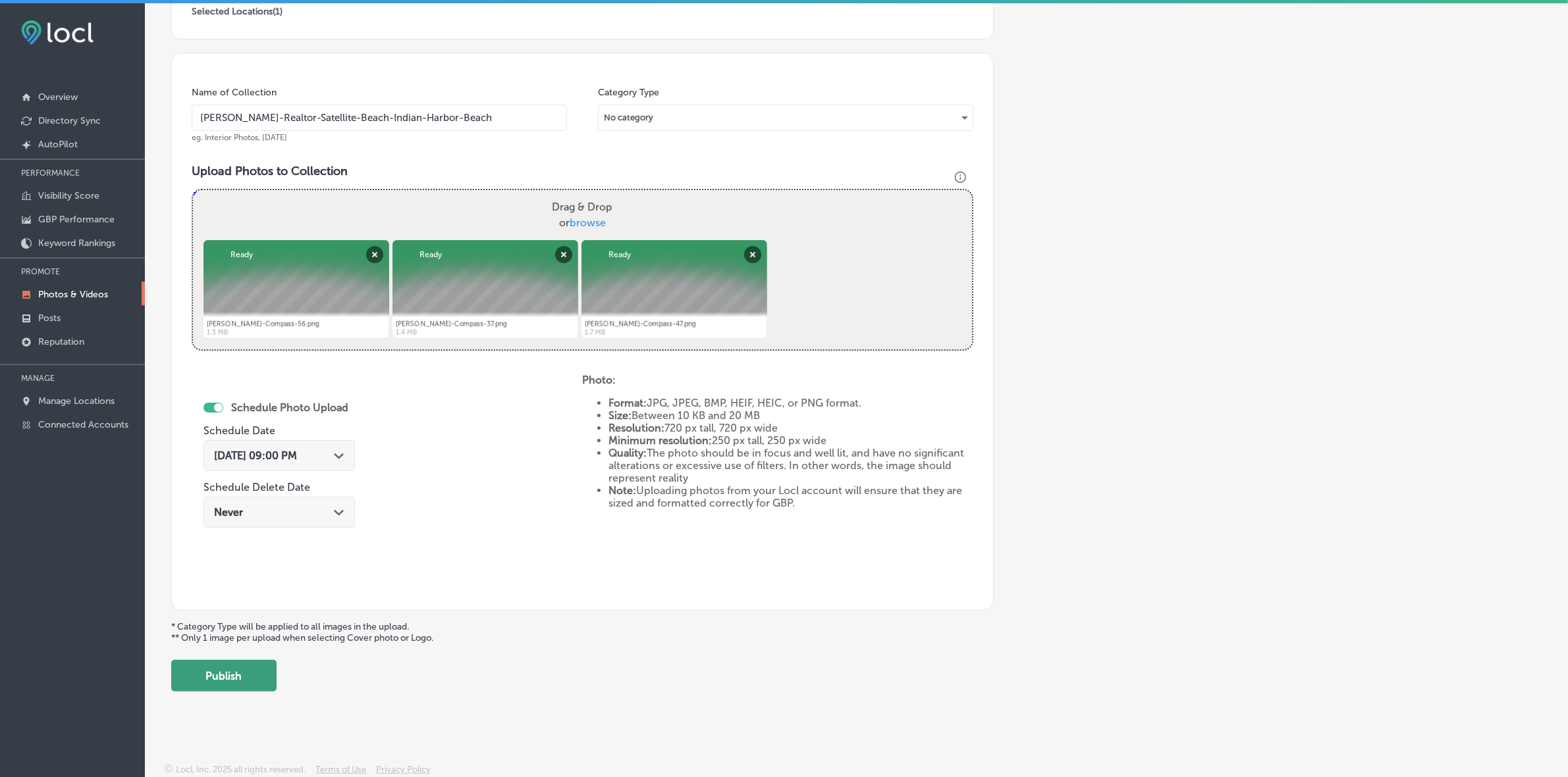
click at [237, 670] on button "Publish" at bounding box center [223, 676] width 105 height 32
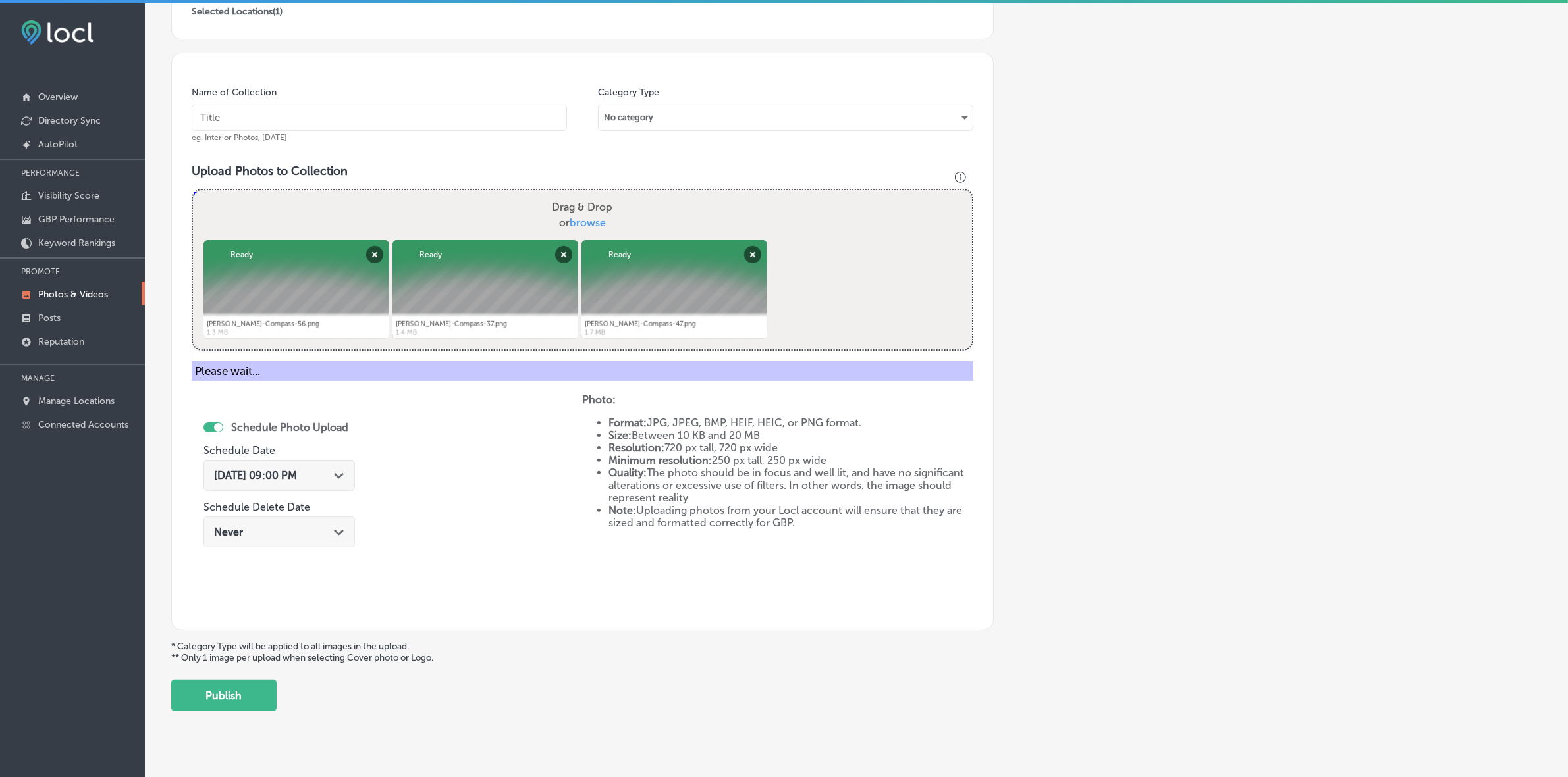
scroll to position [219, 0]
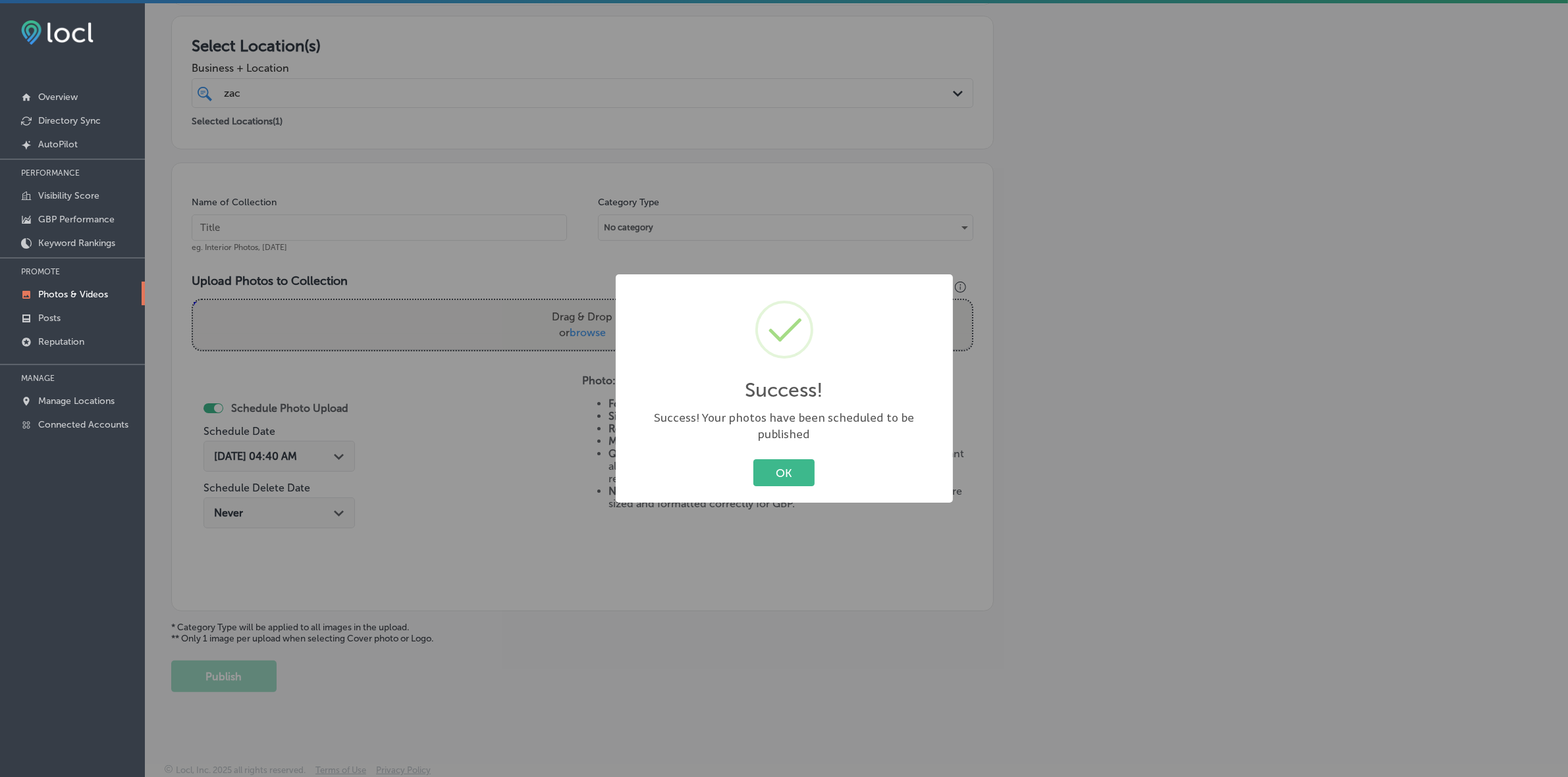
click at [754, 459] on button "OK" at bounding box center [784, 472] width 61 height 27
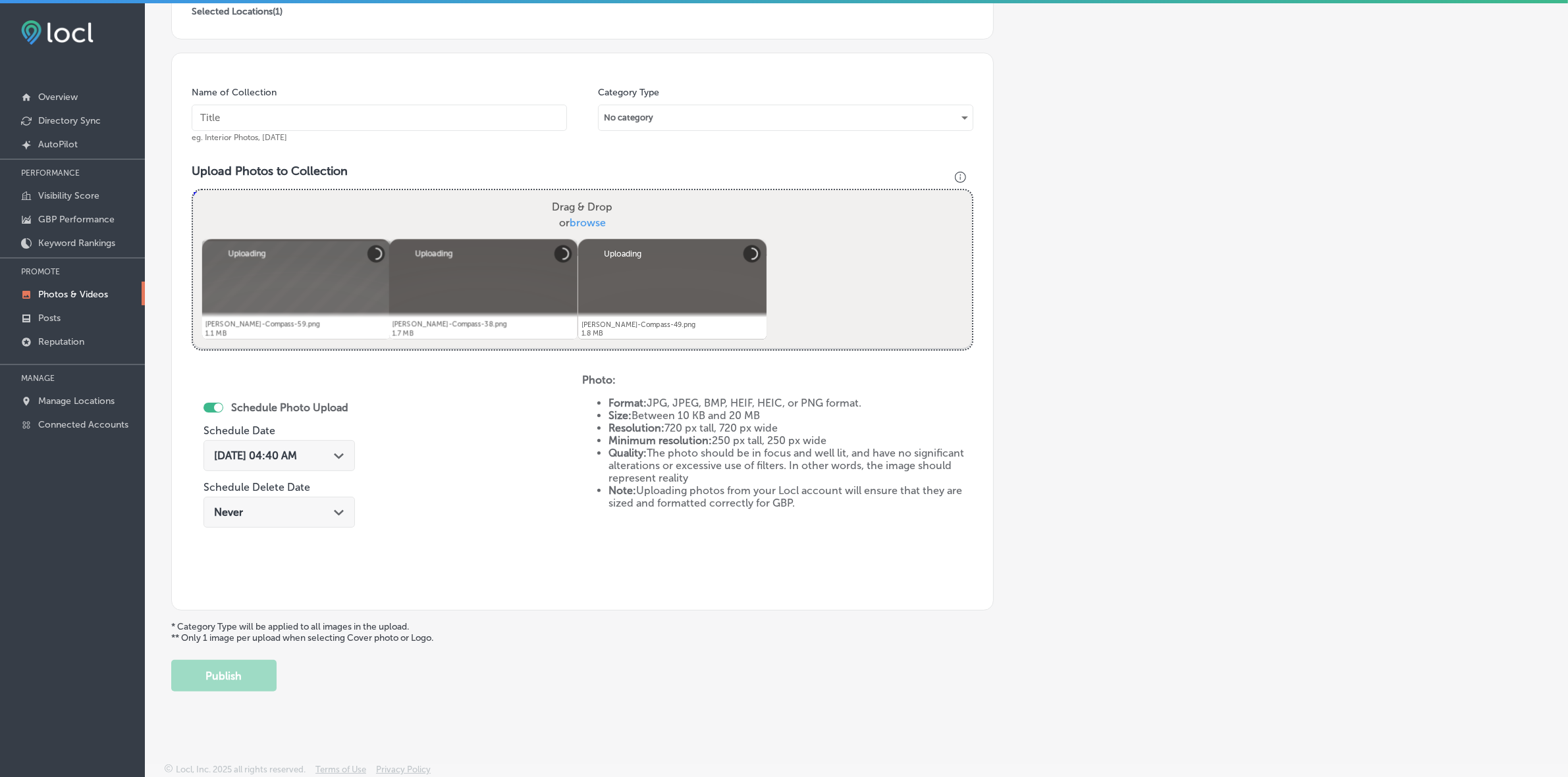
scroll to position [247, 0]
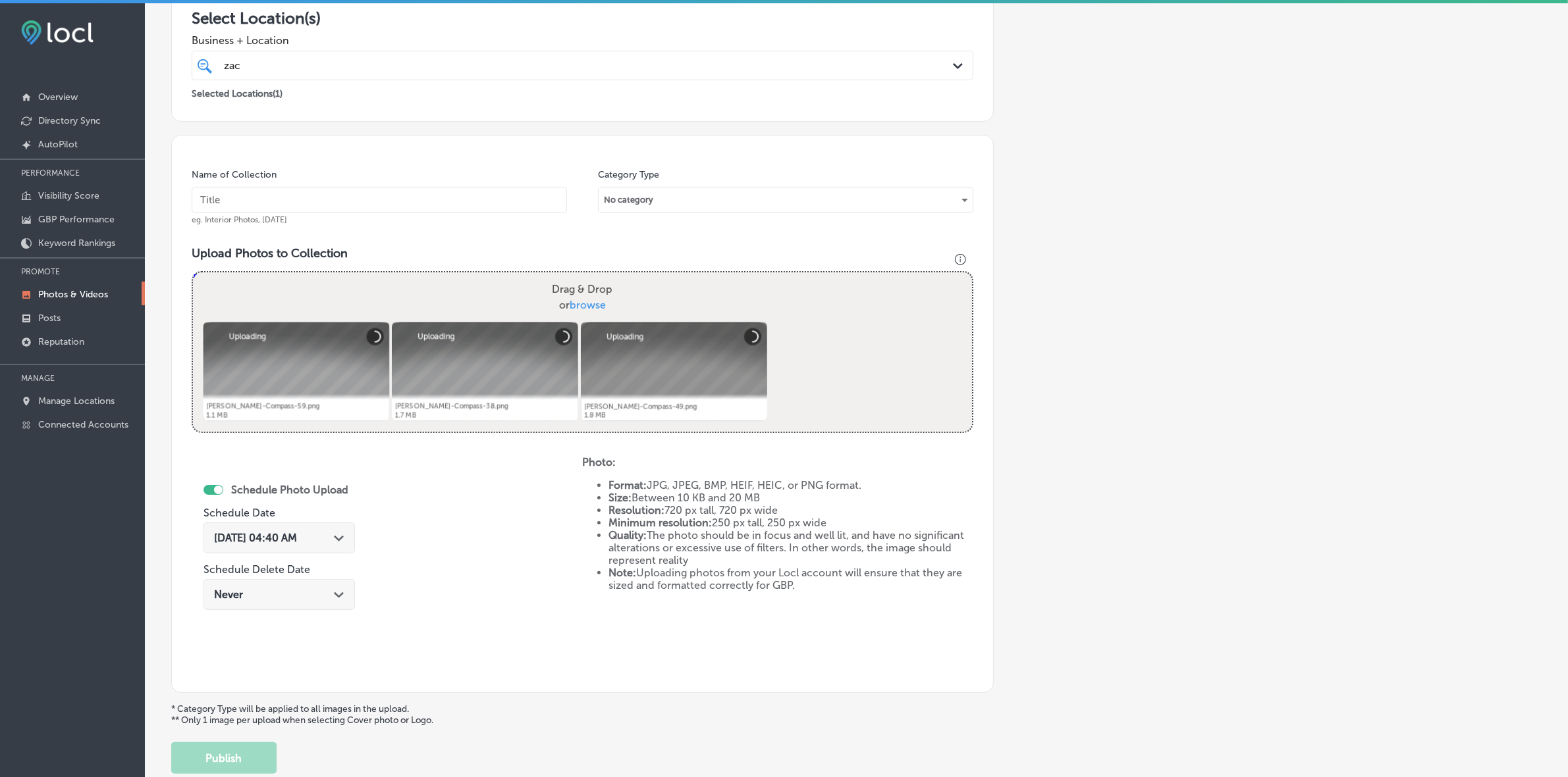
click at [412, 186] on div "Name of Collection eg. Interior Photos, [DATE]" at bounding box center [379, 197] width 375 height 57
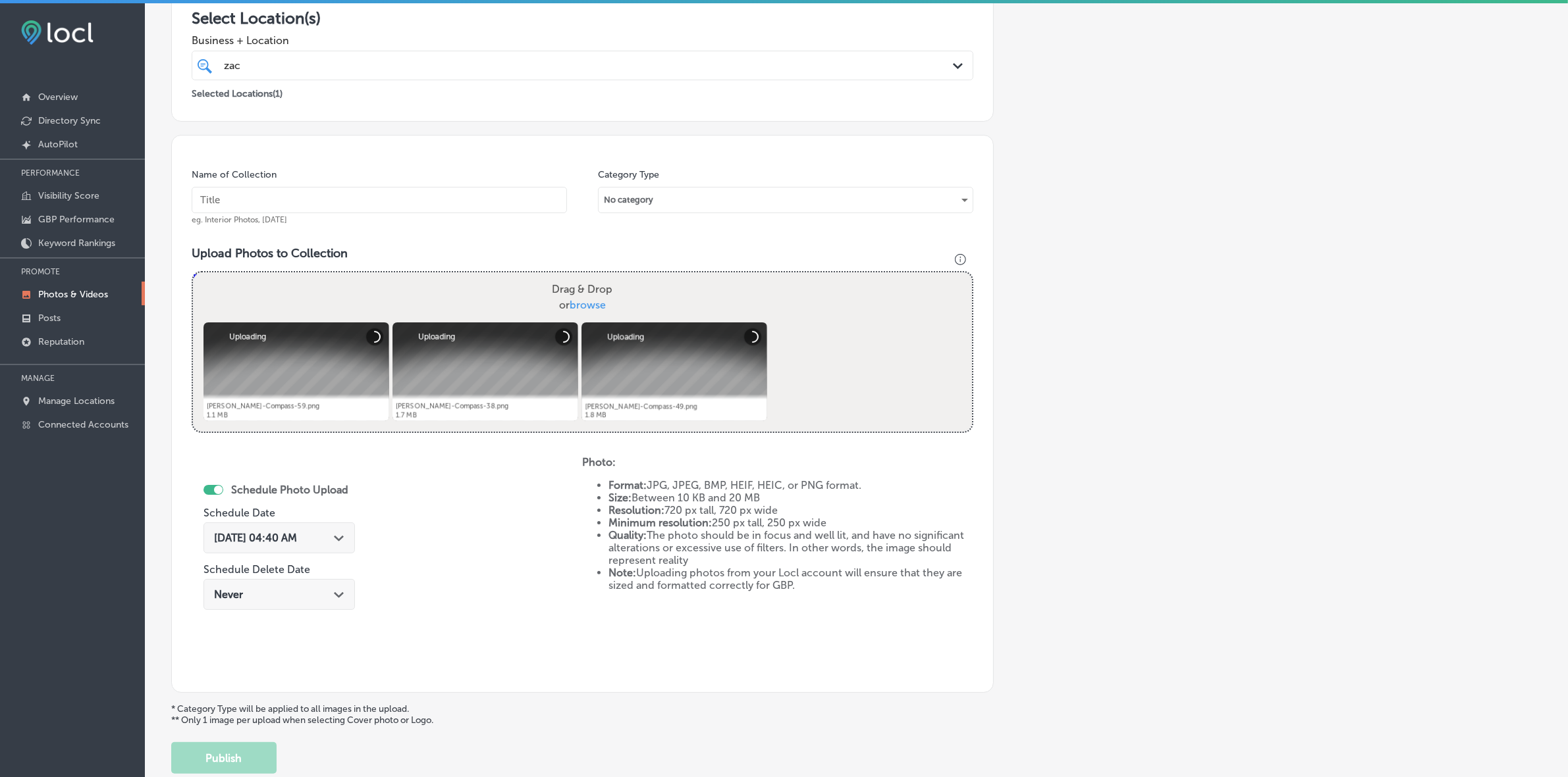
click at [409, 199] on input "text" at bounding box center [379, 200] width 375 height 26
paste input "[PERSON_NAME]-Realtor-Satellite-Beach-Indian-Harbor-Beach"
type input "[PERSON_NAME]-Realtor-Satellite-Beach-Indian-Harbor-Beach"
click at [338, 535] on div "[DATE] 04:40 AM Path Created with Sketch." at bounding box center [279, 538] width 130 height 13
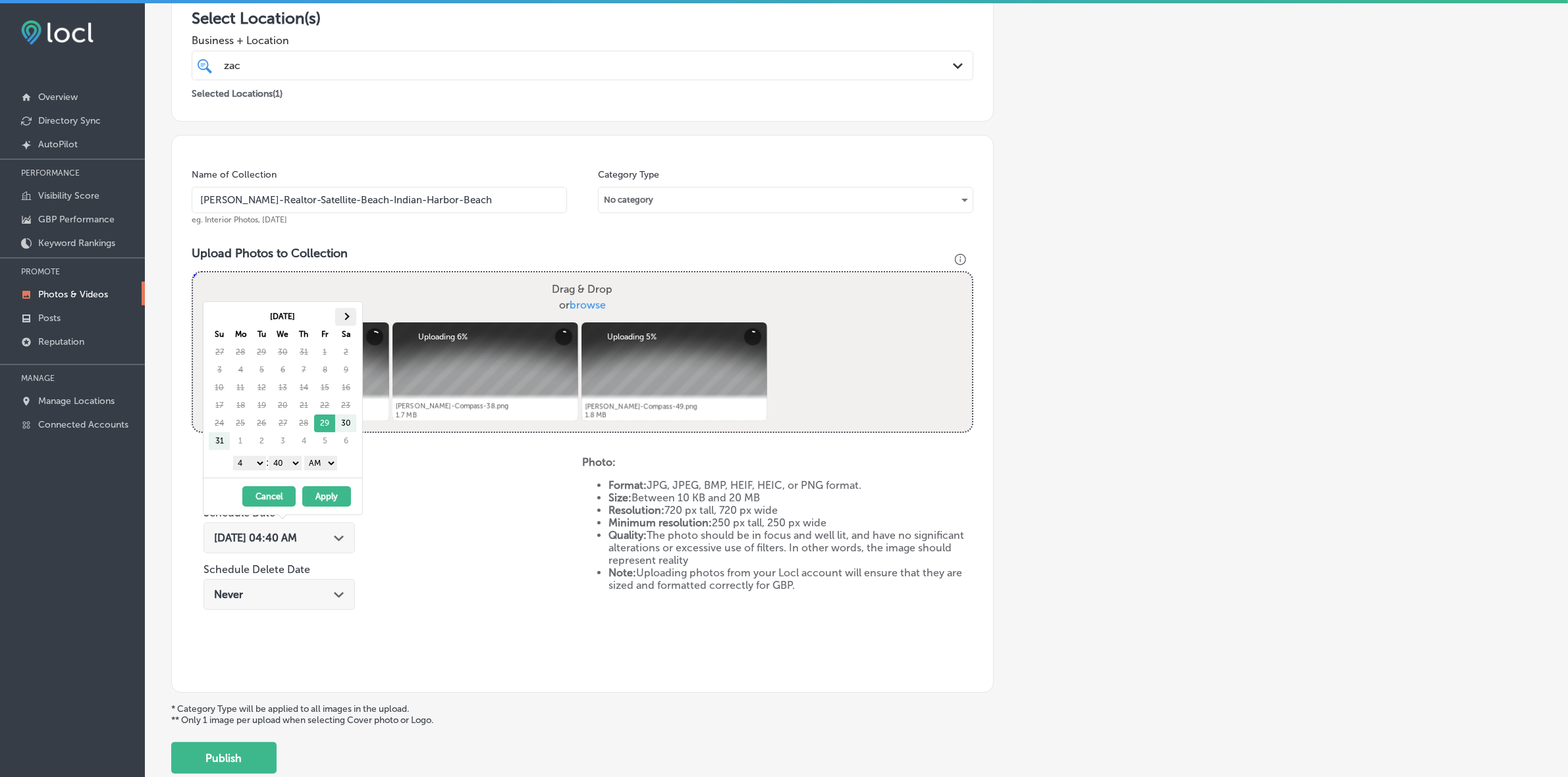
click at [350, 316] on th at bounding box center [346, 316] width 21 height 18
click at [257, 468] on select "1 2 3 4 5 6 7 8 9 10 11 12" at bounding box center [250, 463] width 33 height 15
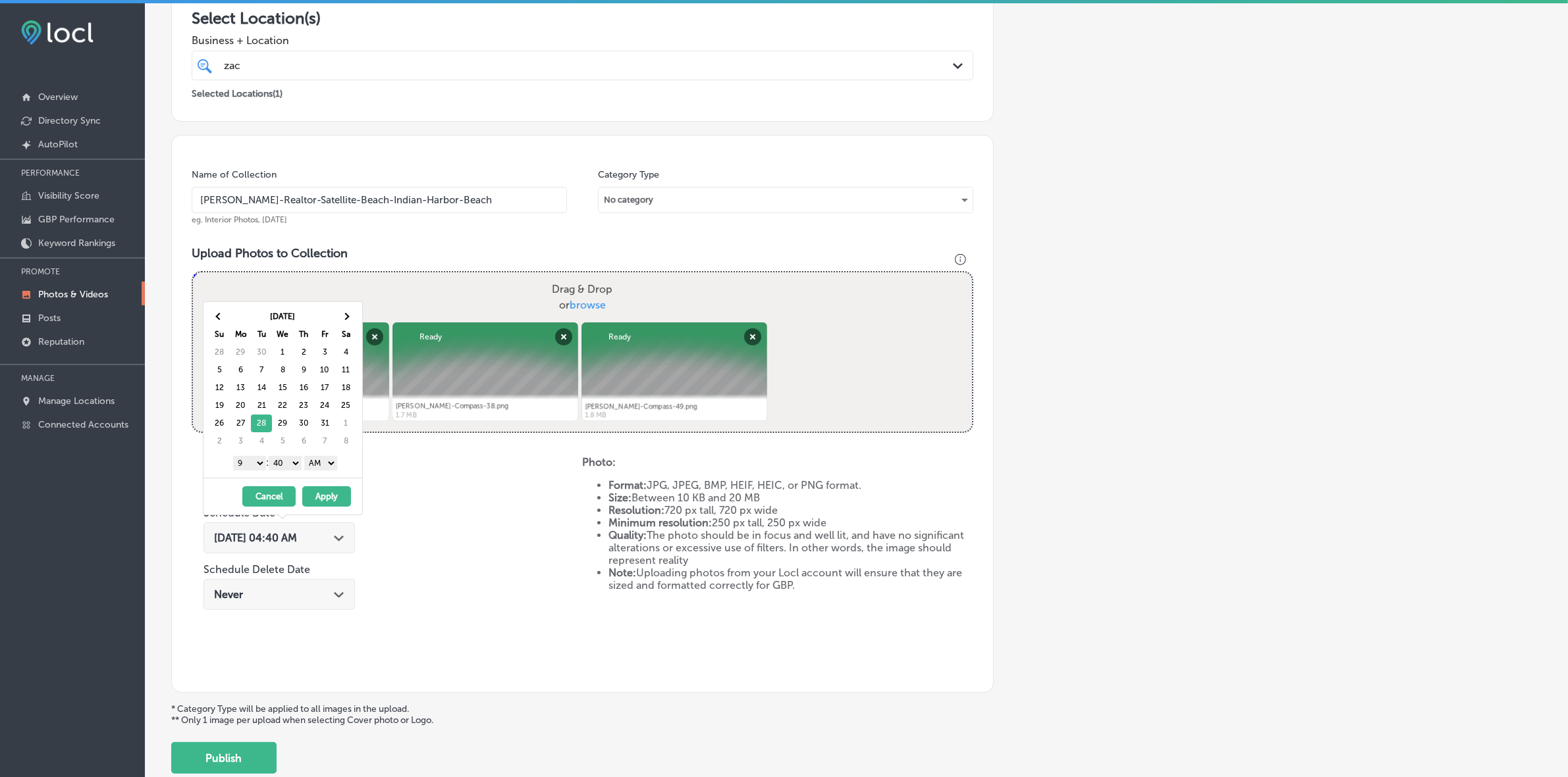
click at [292, 465] on select "00 10 20 30 40 50" at bounding box center [285, 463] width 33 height 15
drag, startPoint x: 301, startPoint y: 474, endPoint x: 334, endPoint y: 468, distance: 33.5
click at [334, 462] on select "AM PM" at bounding box center [321, 463] width 33 height 15
click at [307, 458] on select "AM PM" at bounding box center [321, 463] width 33 height 15
click at [333, 461] on select "AM PM" at bounding box center [321, 463] width 33 height 15
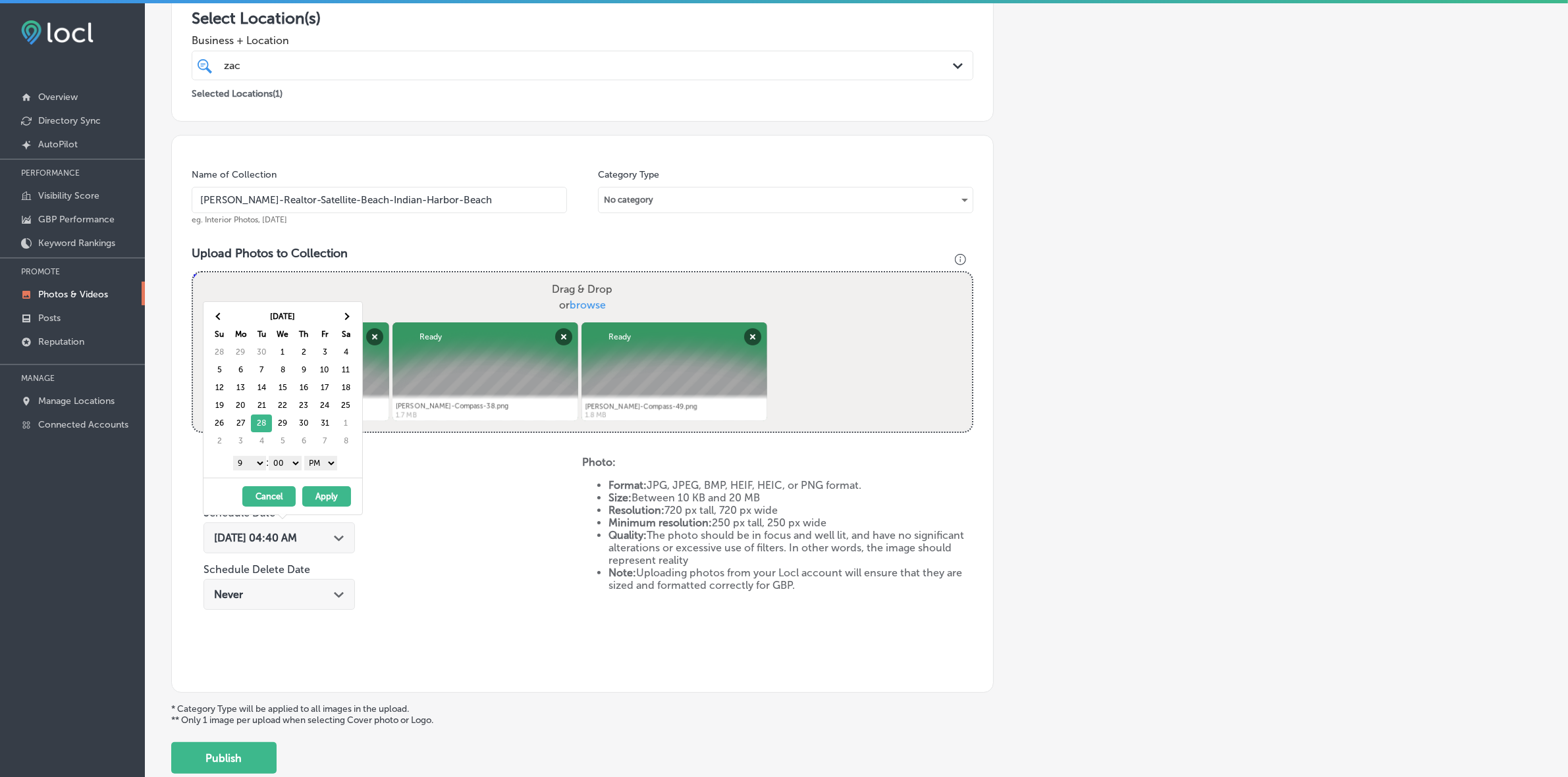
click at [325, 497] on button "Apply" at bounding box center [327, 496] width 49 height 20
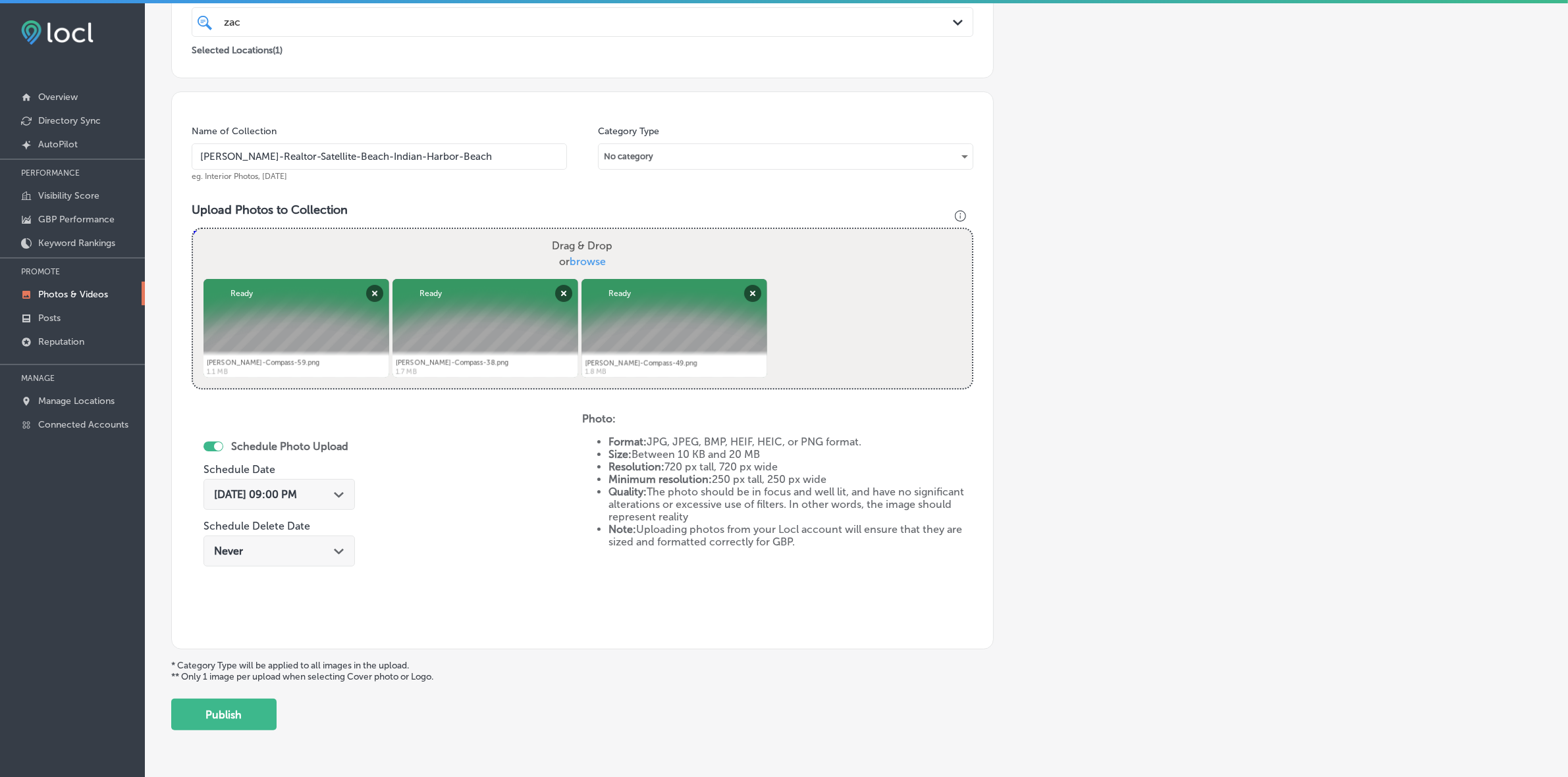
scroll to position [329, 0]
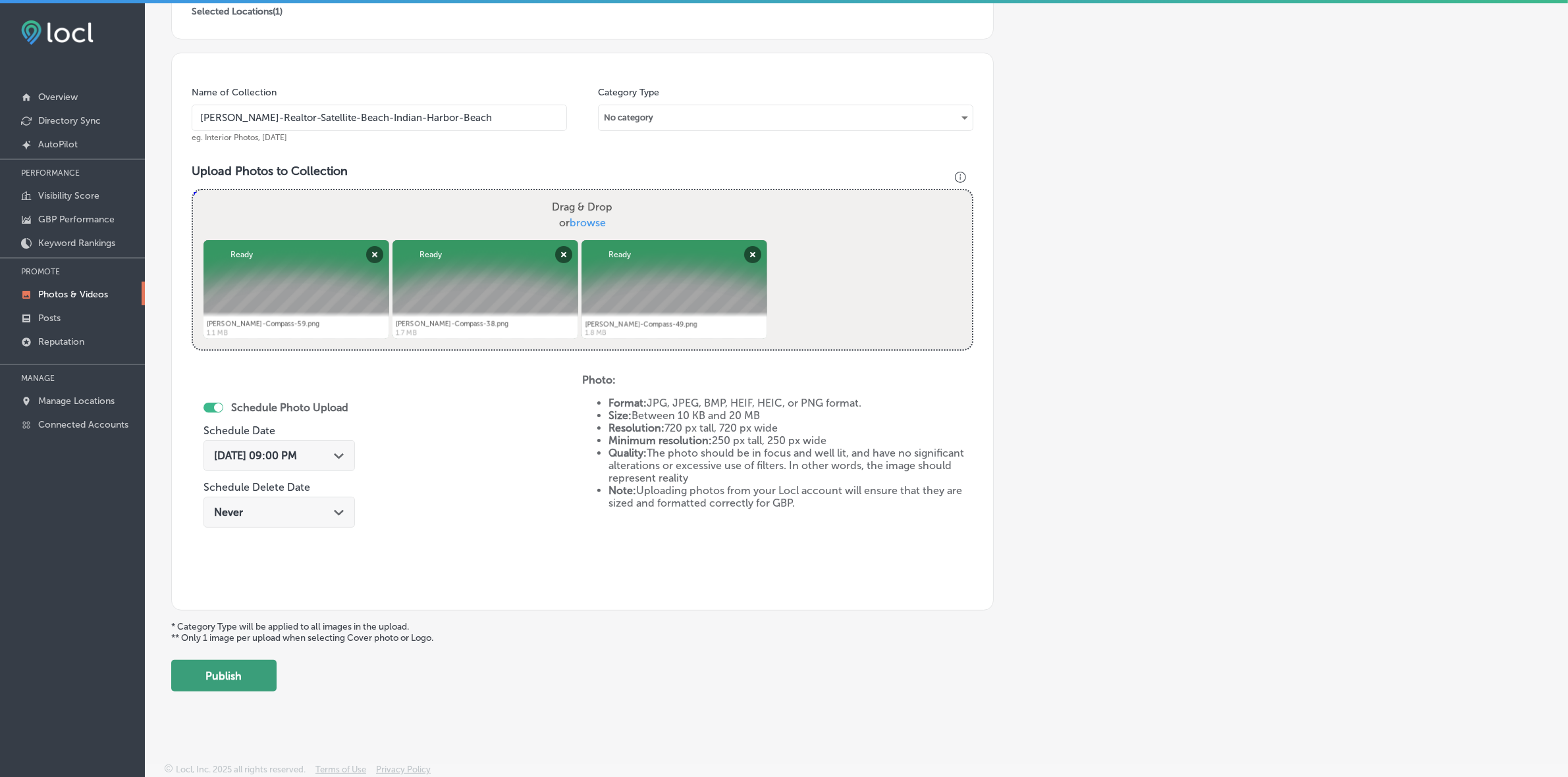
click at [260, 663] on button "Publish" at bounding box center [223, 676] width 105 height 32
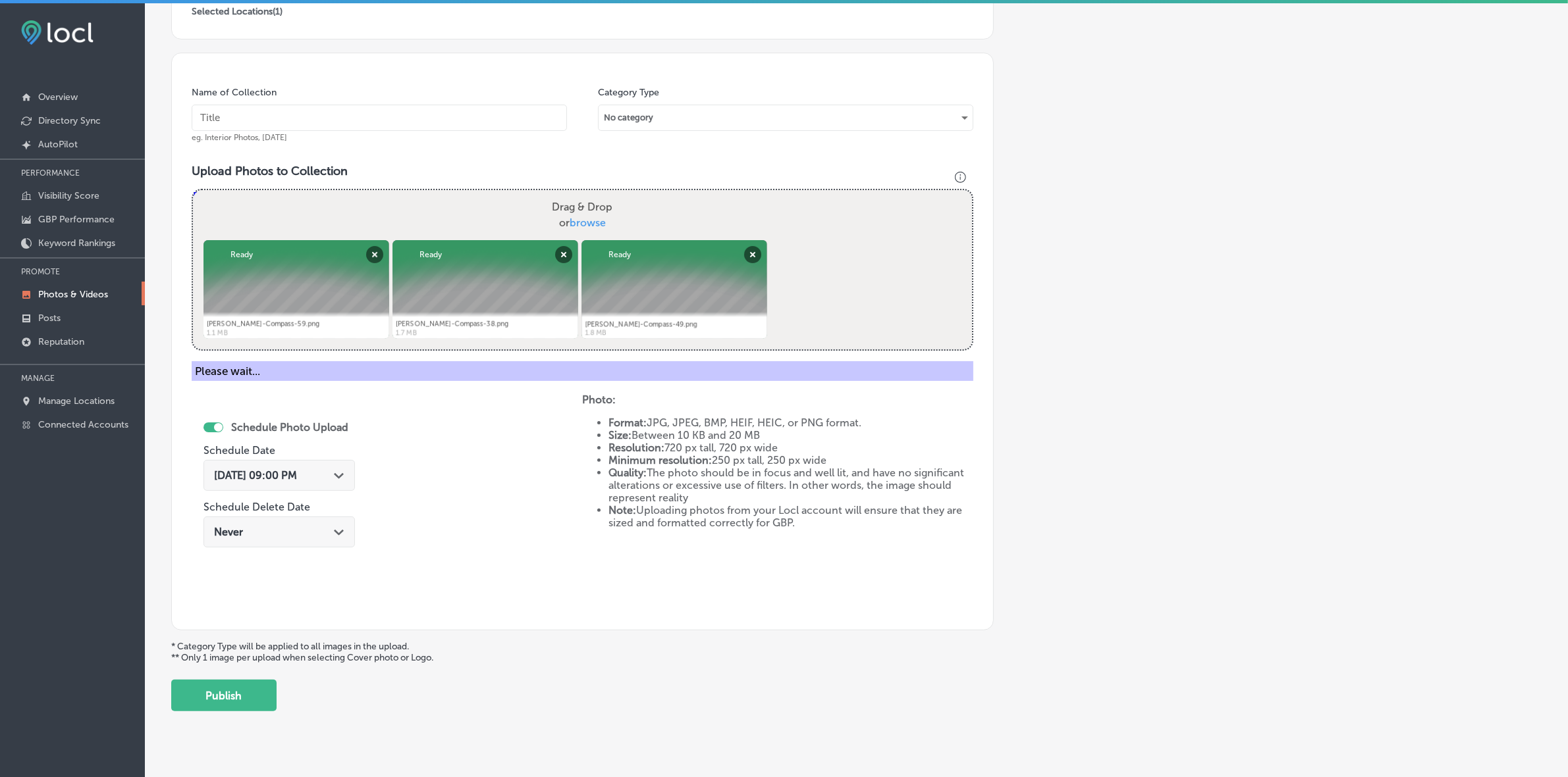
scroll to position [219, 0]
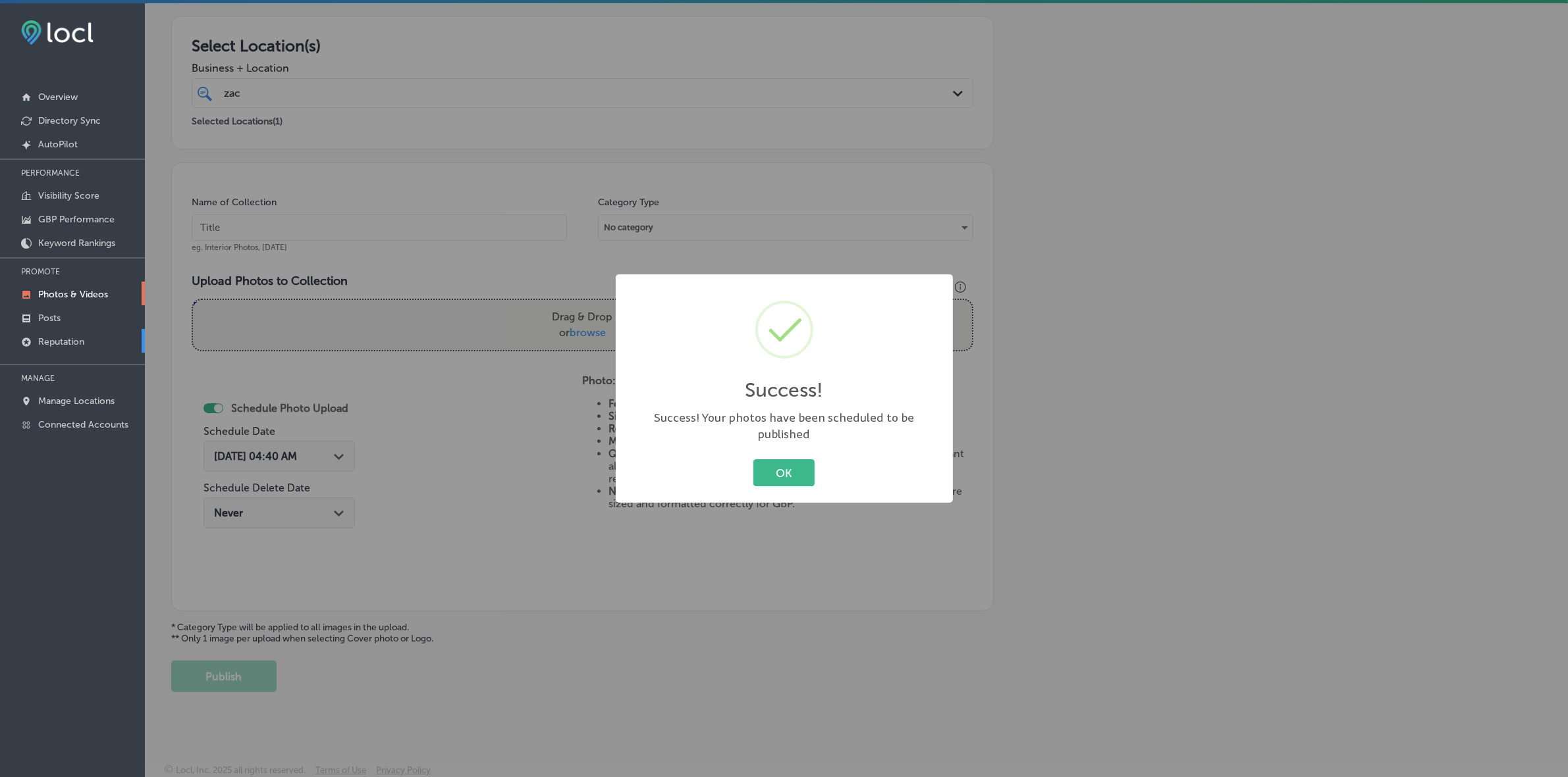
click at [754, 459] on button "OK" at bounding box center [784, 472] width 61 height 27
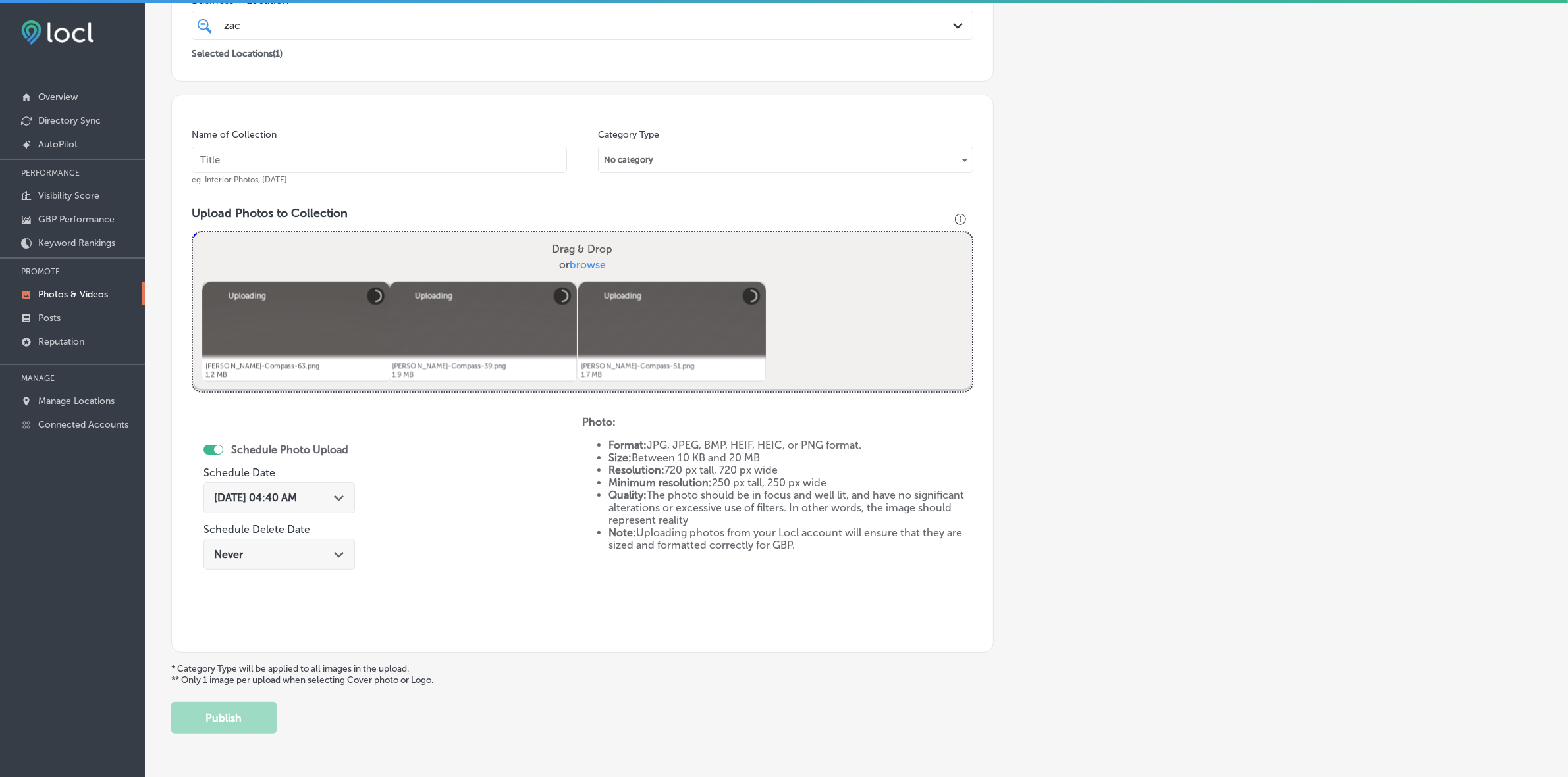
scroll to position [247, 0]
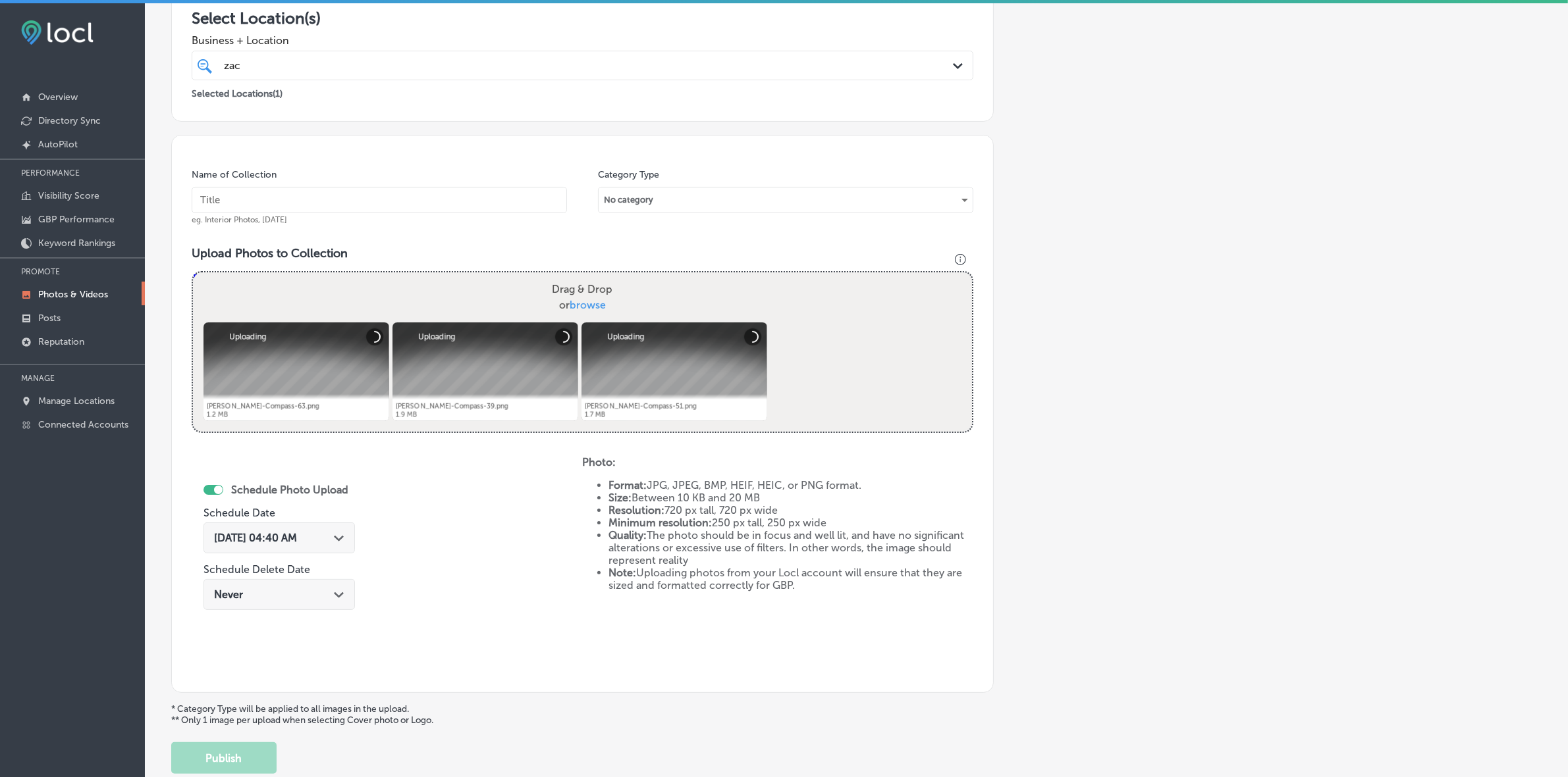
click at [416, 208] on input "text" at bounding box center [379, 200] width 375 height 26
paste input "[PERSON_NAME]-Realtor-Satellite-Beach-Indian-Harbor-Beach"
type input "[PERSON_NAME]-Realtor-Satellite-Beach-Indian-Harbor-Beach"
click at [344, 541] on div "Path Created with Sketch." at bounding box center [339, 537] width 11 height 11
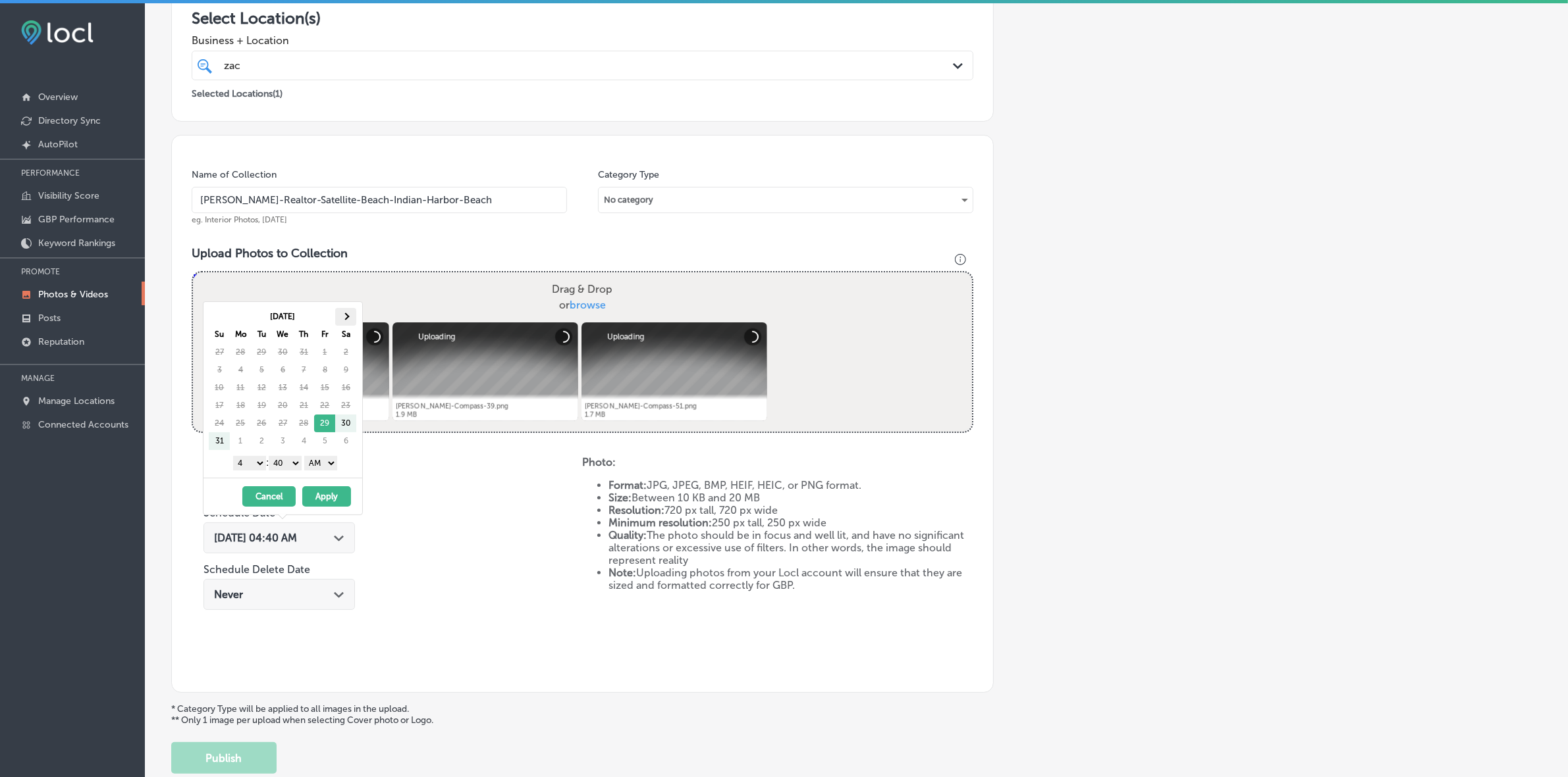
click at [344, 322] on th at bounding box center [346, 316] width 21 height 18
click at [218, 318] on span at bounding box center [219, 316] width 7 height 7
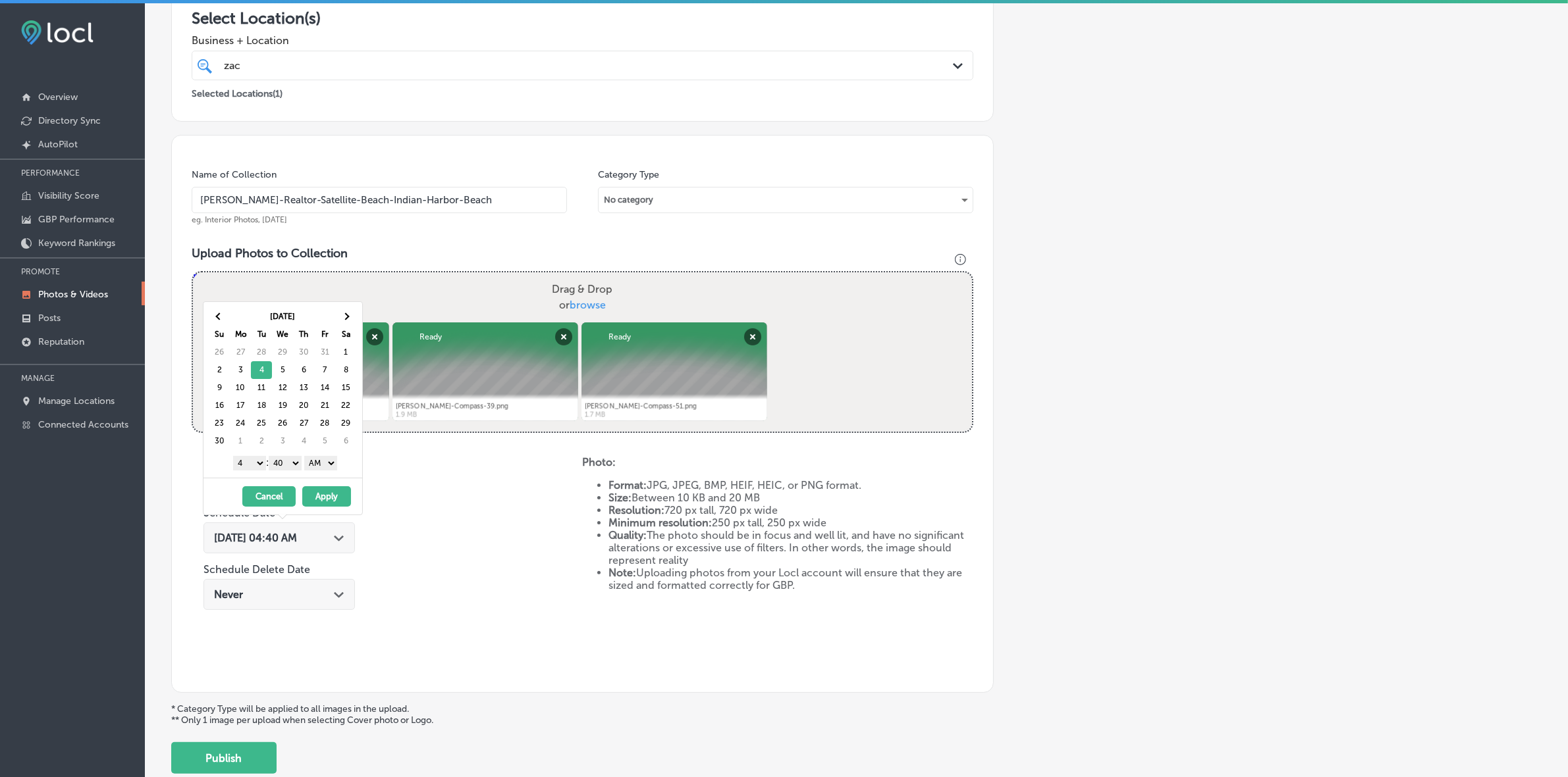
click at [255, 466] on select "1 2 3 4 5 6 7 8 9 10 11 12" at bounding box center [250, 463] width 33 height 15
click at [284, 464] on select "00 10 20 30 40 50" at bounding box center [285, 463] width 33 height 15
click at [324, 466] on select "AM PM" at bounding box center [321, 463] width 33 height 15
click at [321, 495] on button "Apply" at bounding box center [327, 496] width 49 height 20
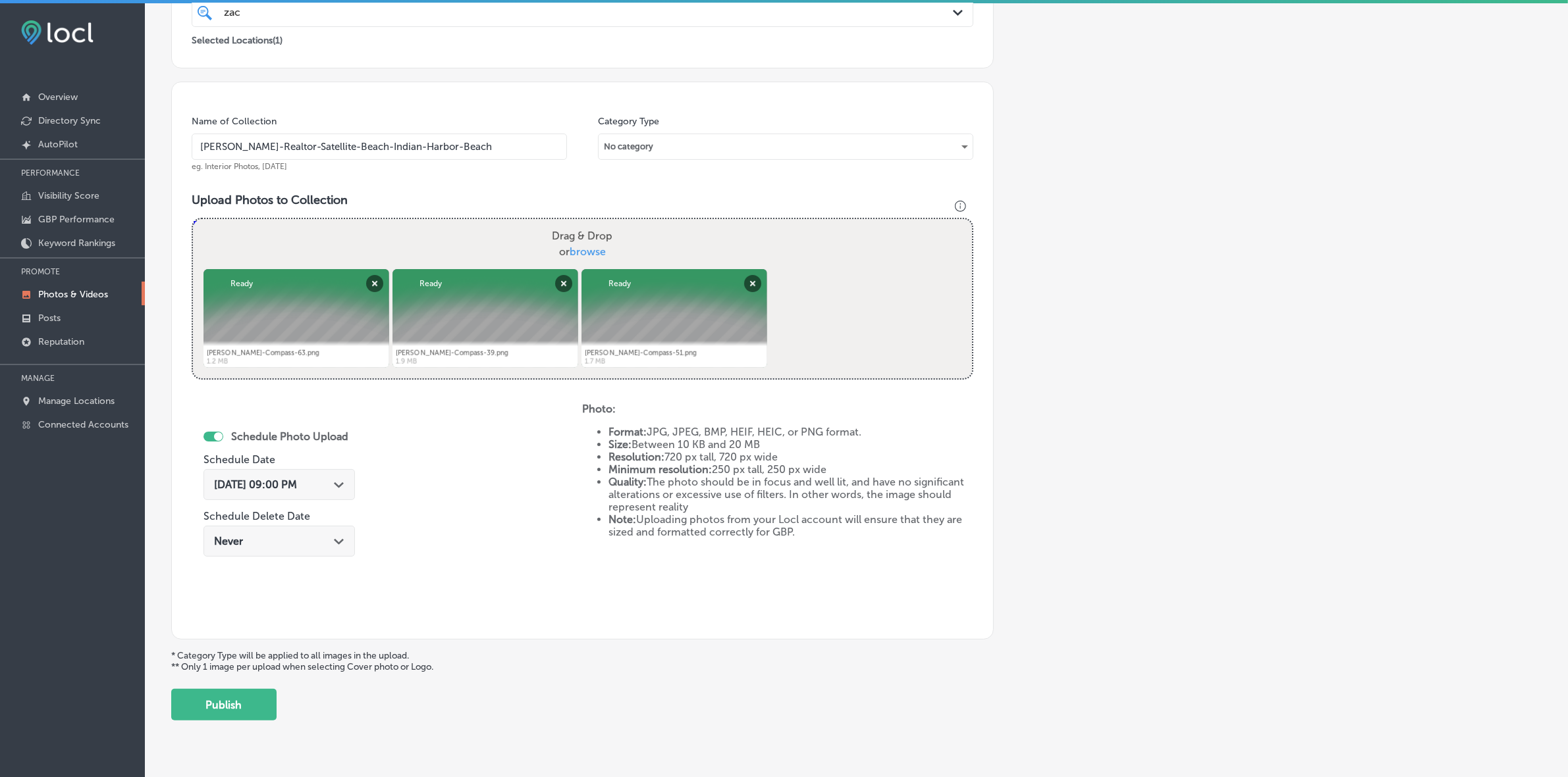
scroll to position [329, 0]
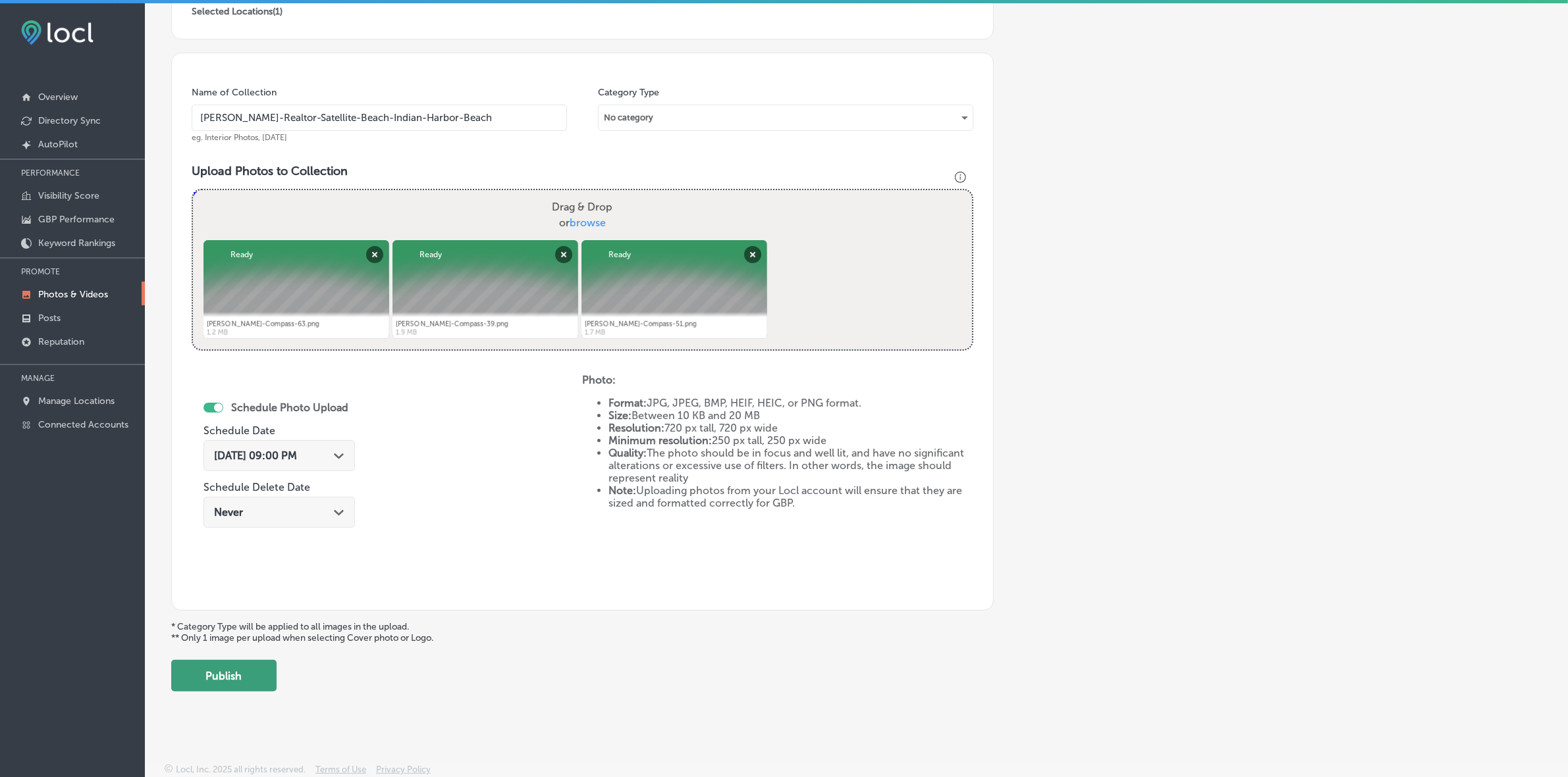
click at [245, 684] on button "Publish" at bounding box center [223, 676] width 105 height 32
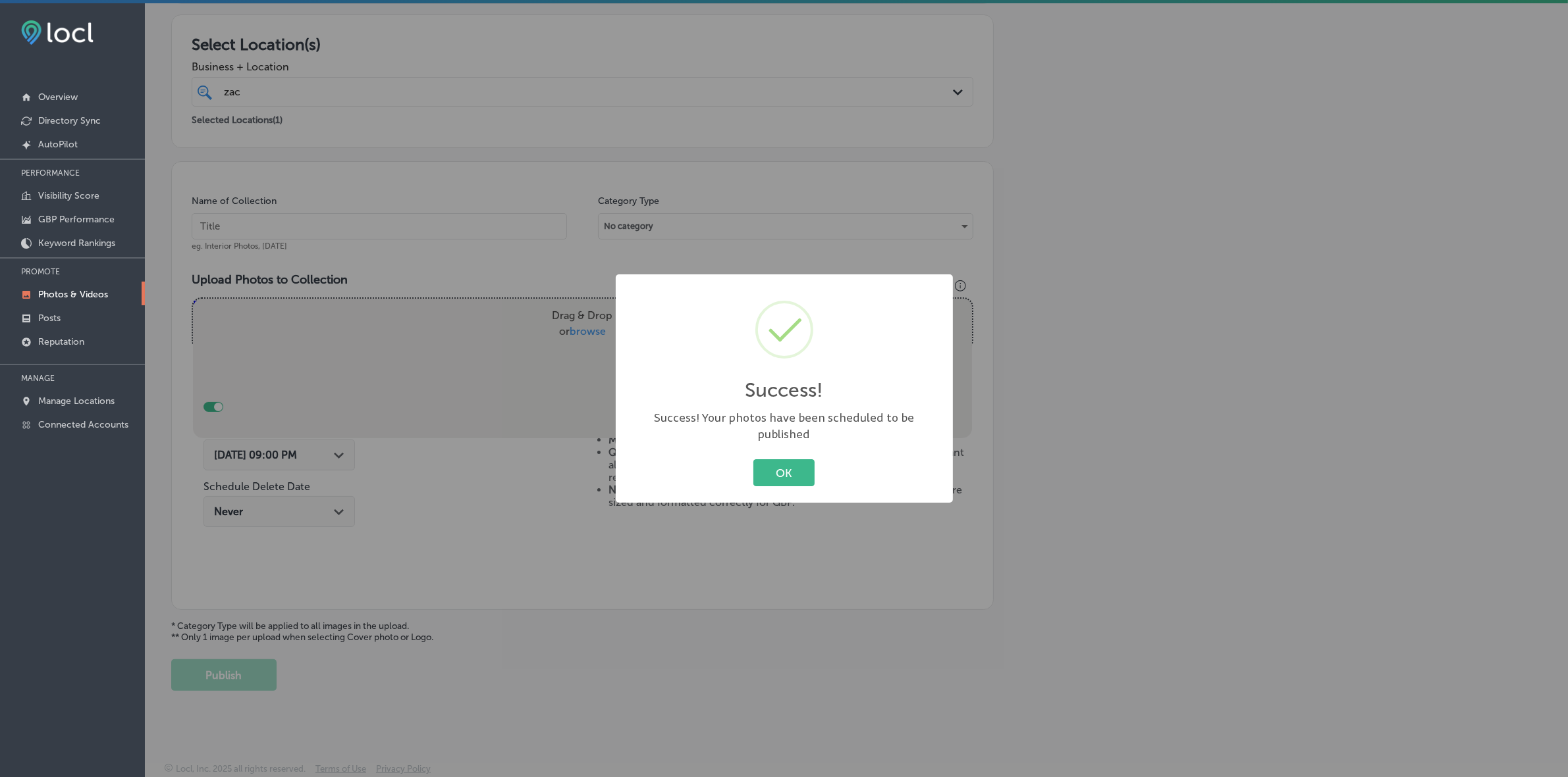
scroll to position [219, 0]
click at [754, 459] on button "OK" at bounding box center [784, 472] width 61 height 27
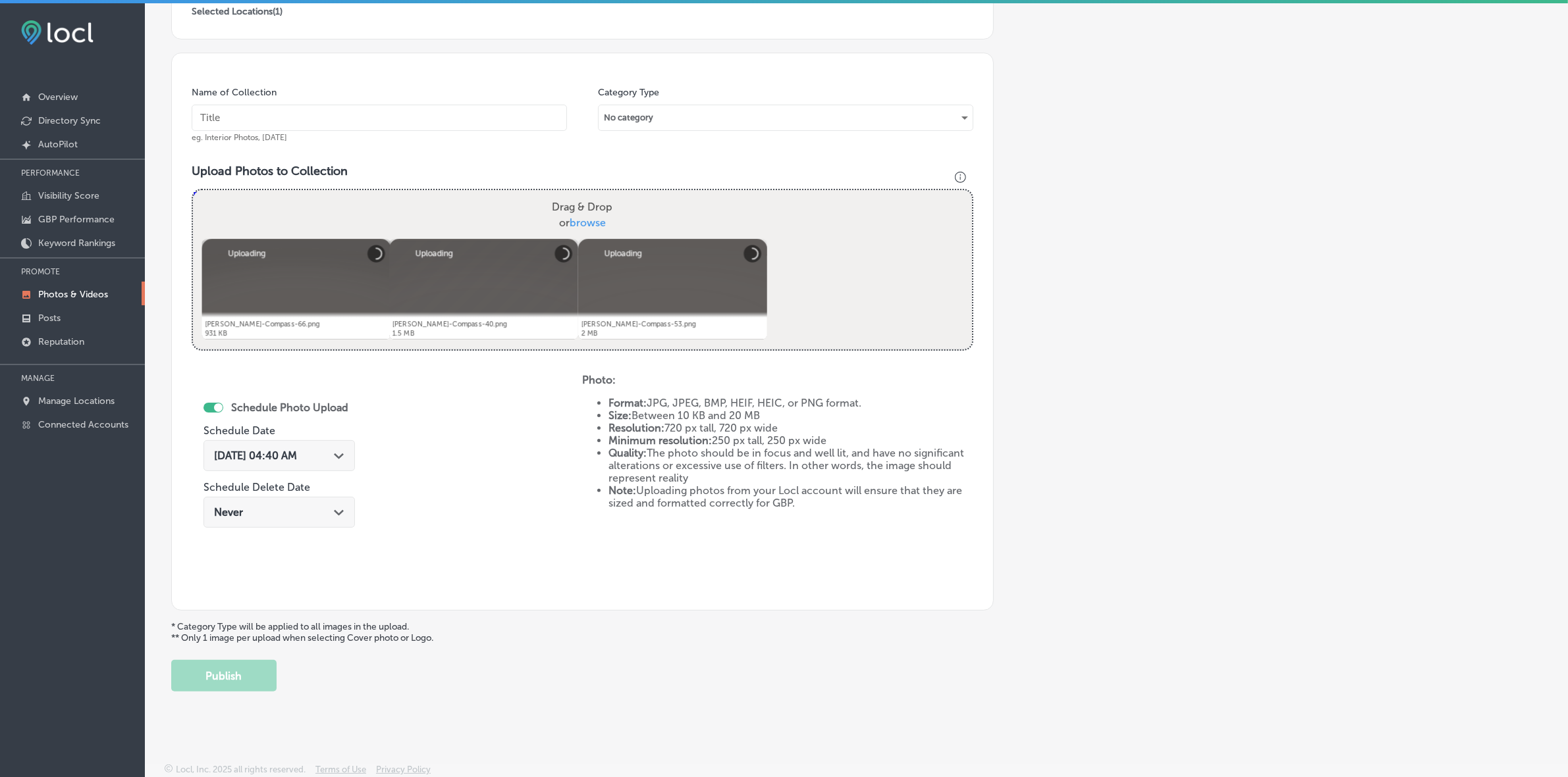
scroll to position [165, 0]
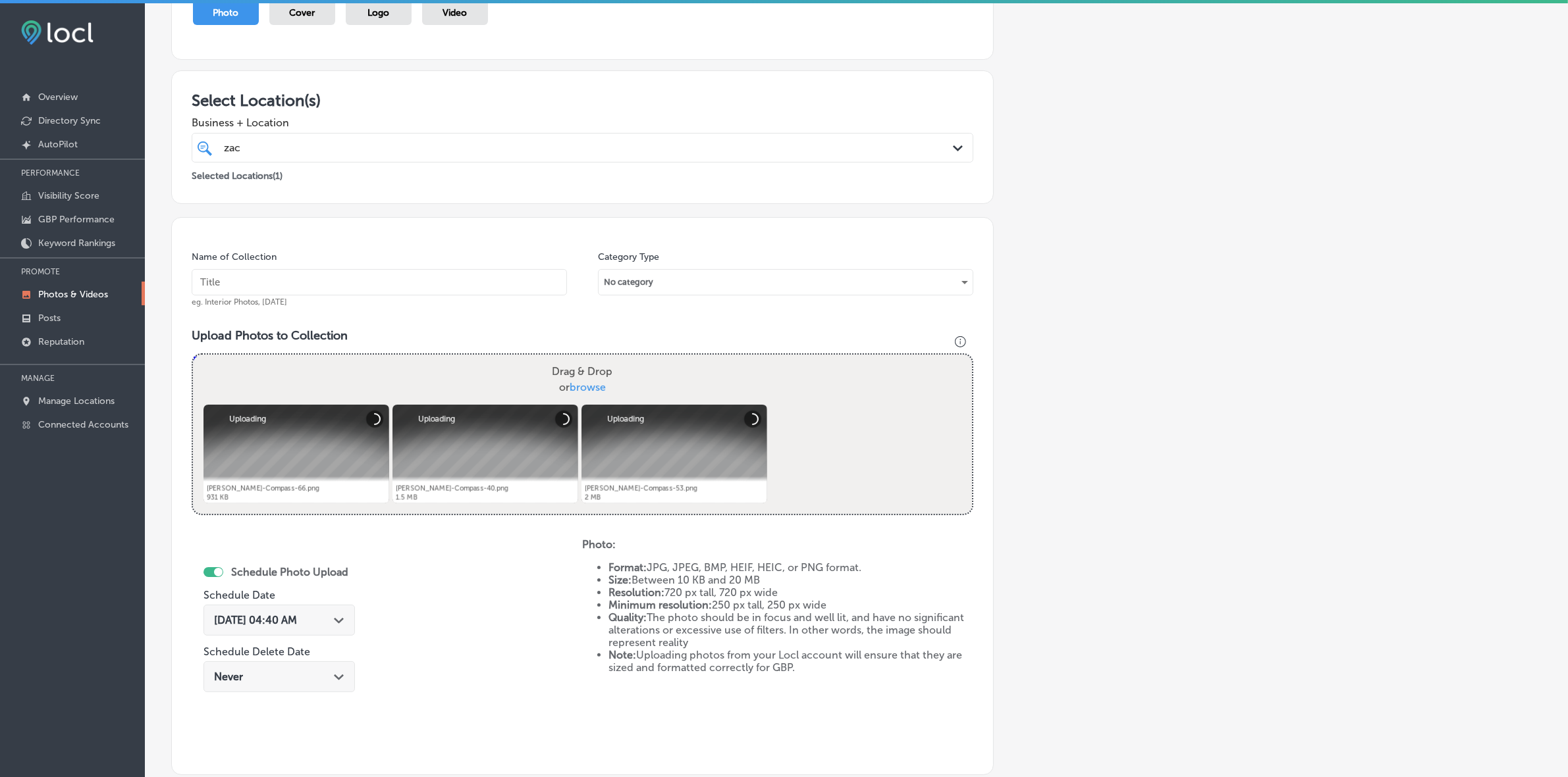
click at [364, 279] on input "text" at bounding box center [379, 282] width 375 height 26
paste input "[PERSON_NAME]-Realtor-Satellite-Beach-Indian-Harbor-Beach"
type input "[PERSON_NAME]-Realtor-Satellite-Beach-Indian-Harbor-Beach"
click at [297, 623] on span "[DATE] 04:40 AM" at bounding box center [256, 620] width 83 height 13
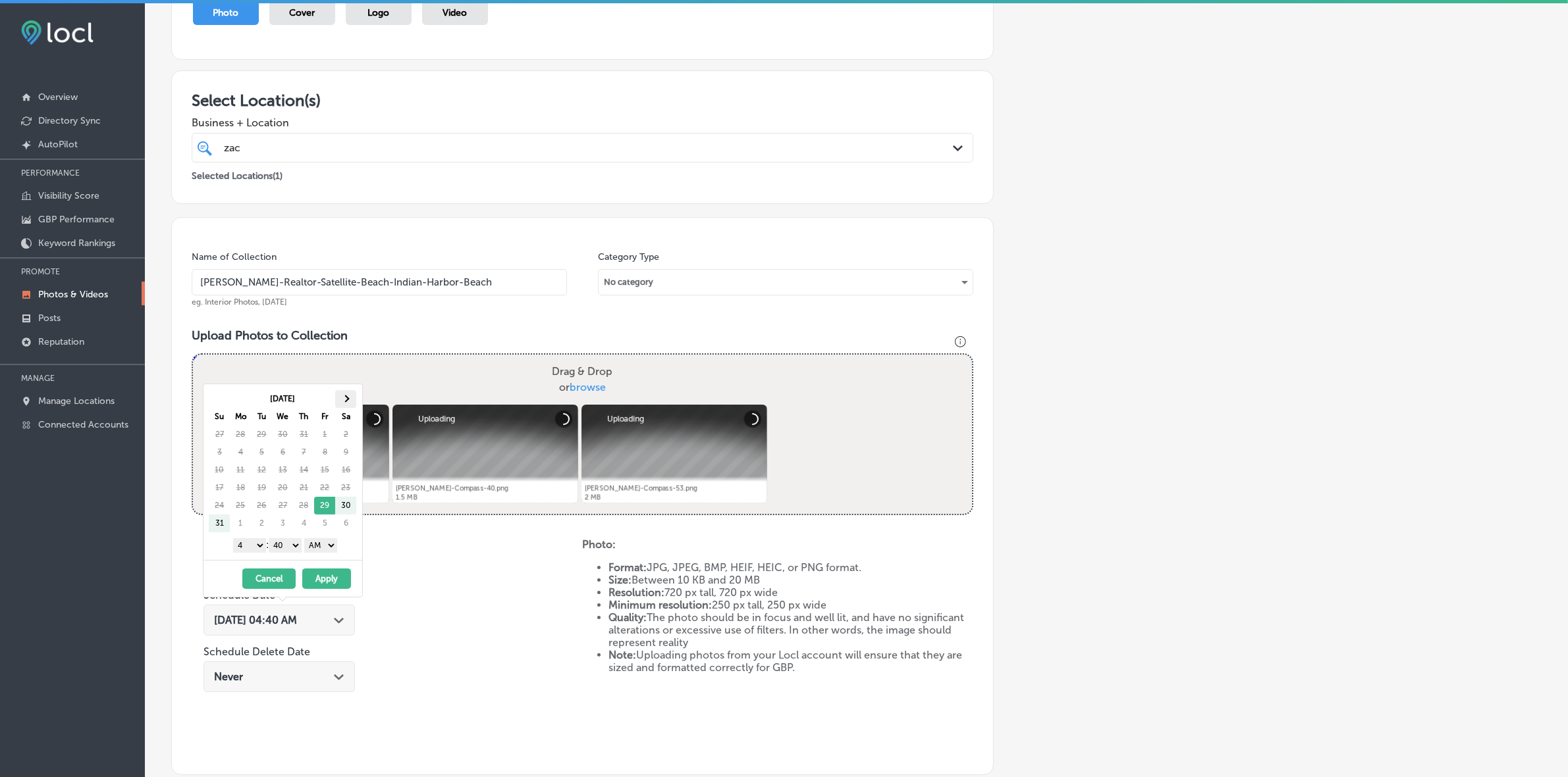
click at [347, 400] on span at bounding box center [346, 399] width 7 height 7
click at [252, 546] on select "1 2 3 4 5 6 7 8 9 10 11 12" at bounding box center [250, 546] width 33 height 15
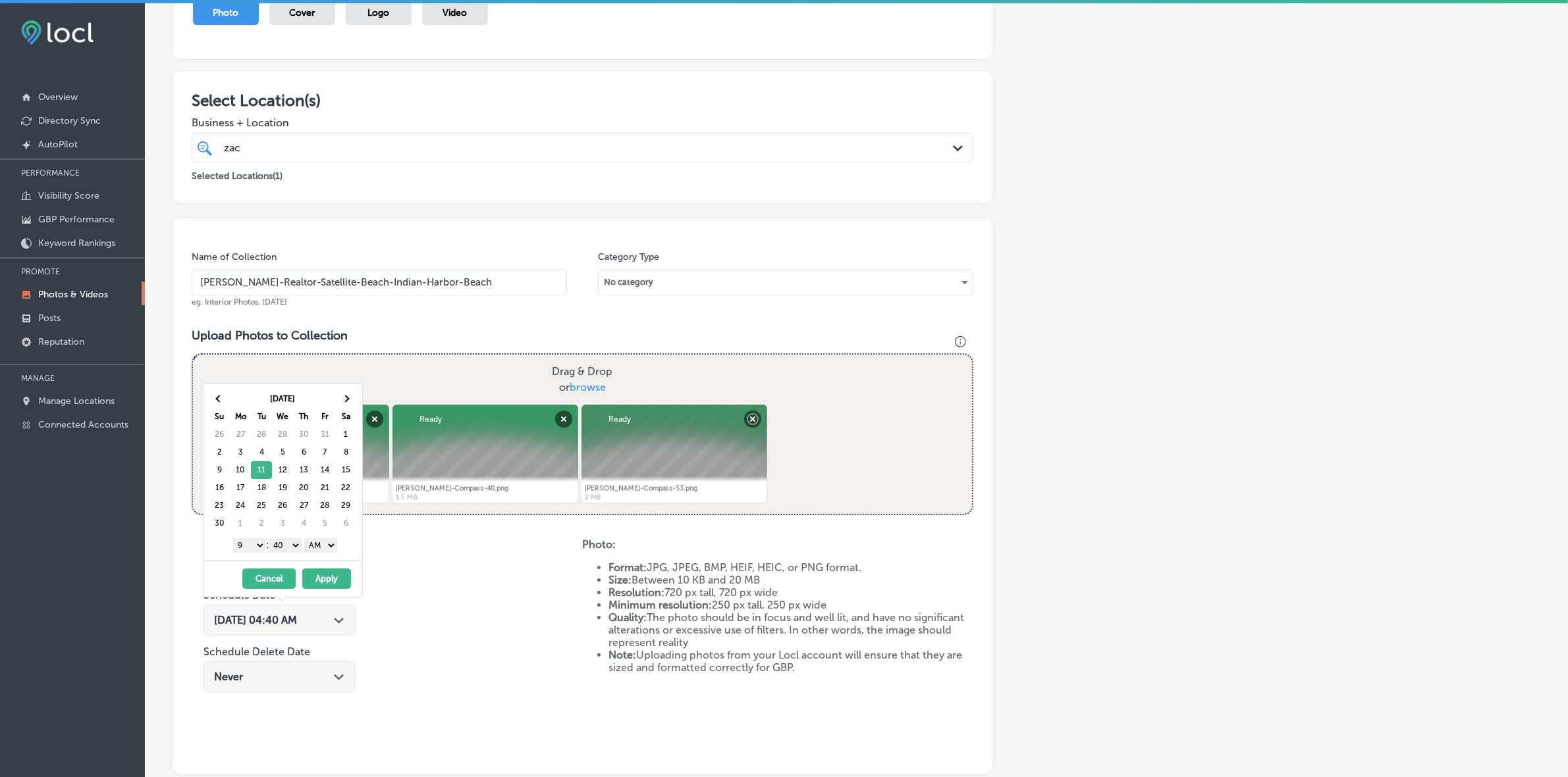
click at [296, 547] on select "00 10 20 30 40 50" at bounding box center [285, 546] width 33 height 15
click at [328, 550] on select "AM PM" at bounding box center [321, 546] width 33 height 15
click at [323, 595] on div "[DATE] - [DATE] Cancel Apply" at bounding box center [283, 579] width 159 height 37
click at [326, 540] on select "AM PM" at bounding box center [321, 546] width 33 height 15
click at [307, 540] on select "AM PM" at bounding box center [321, 546] width 33 height 15
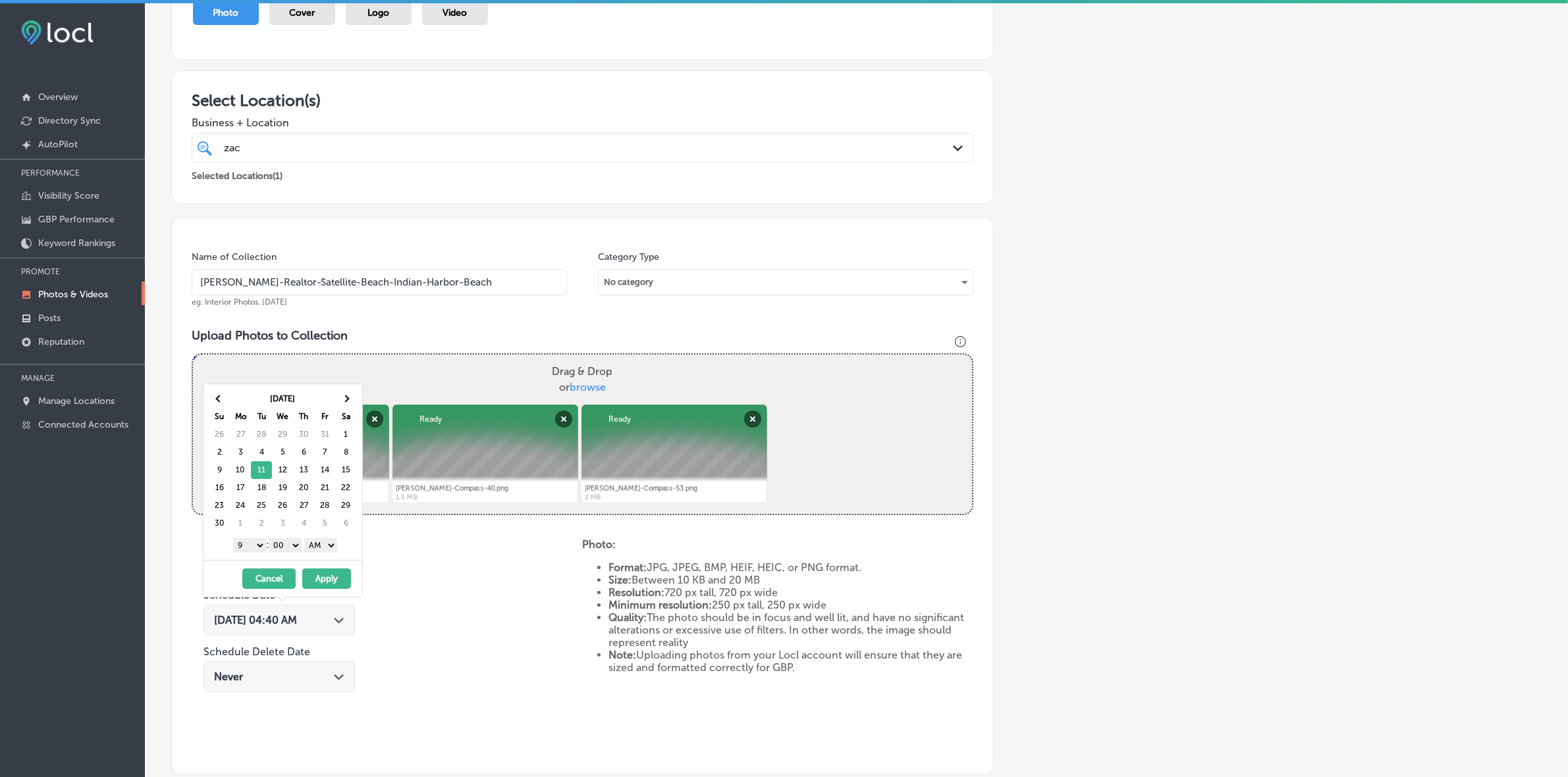
click at [327, 548] on select "AM PM" at bounding box center [321, 546] width 33 height 15
click at [325, 579] on button "Apply" at bounding box center [327, 579] width 49 height 20
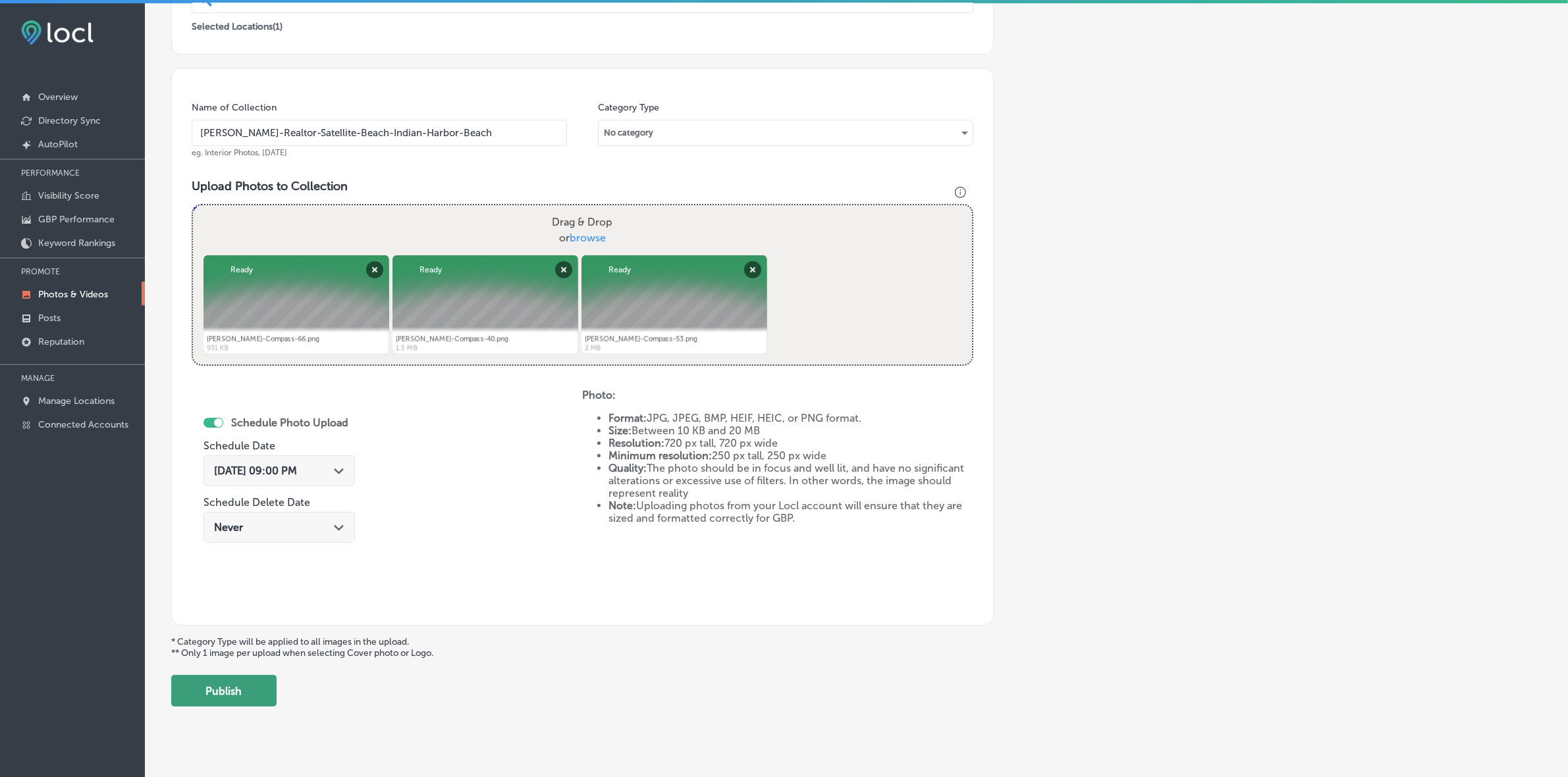
scroll to position [329, 0]
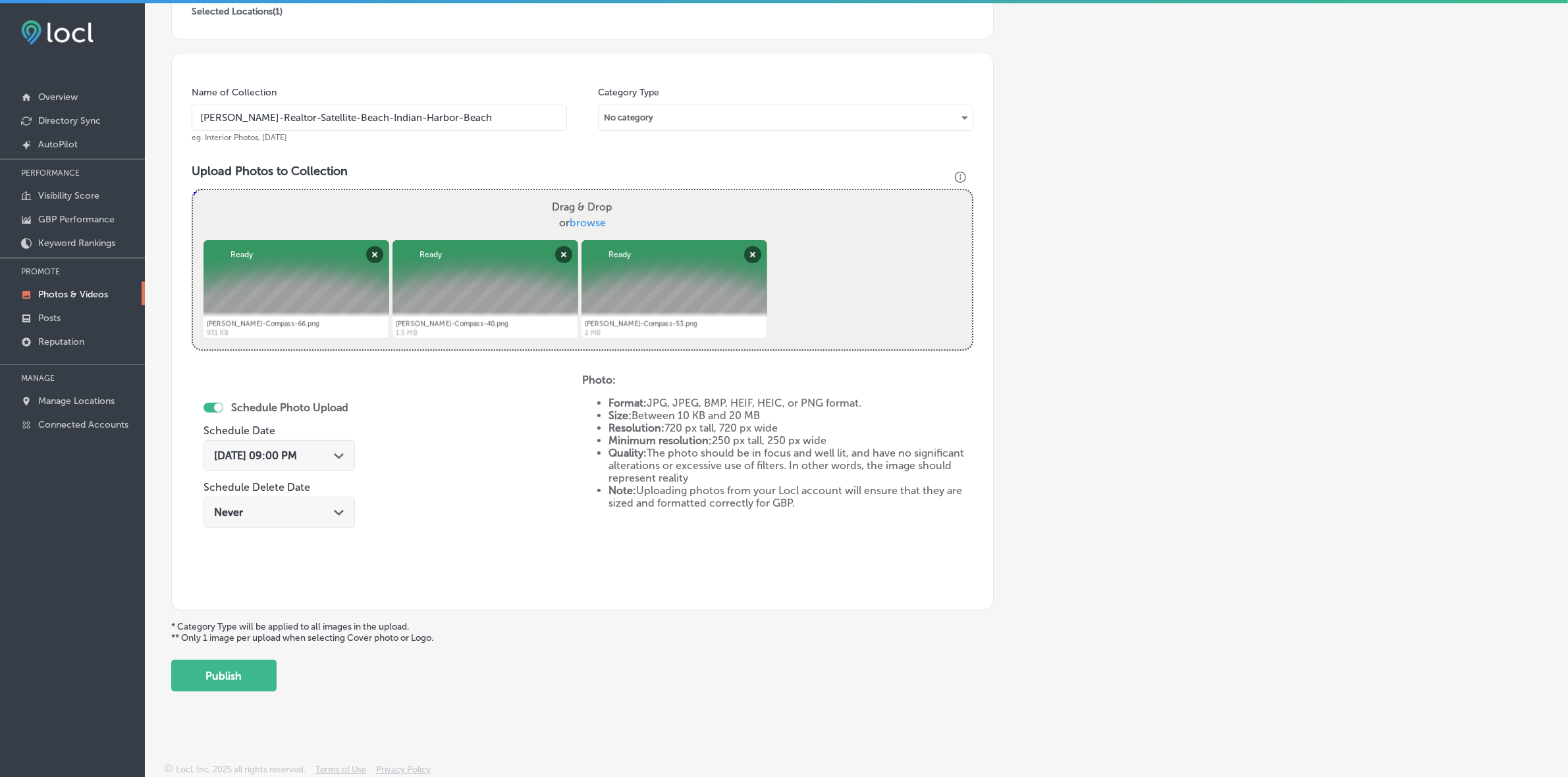
click at [223, 681] on button "Publish" at bounding box center [223, 676] width 105 height 32
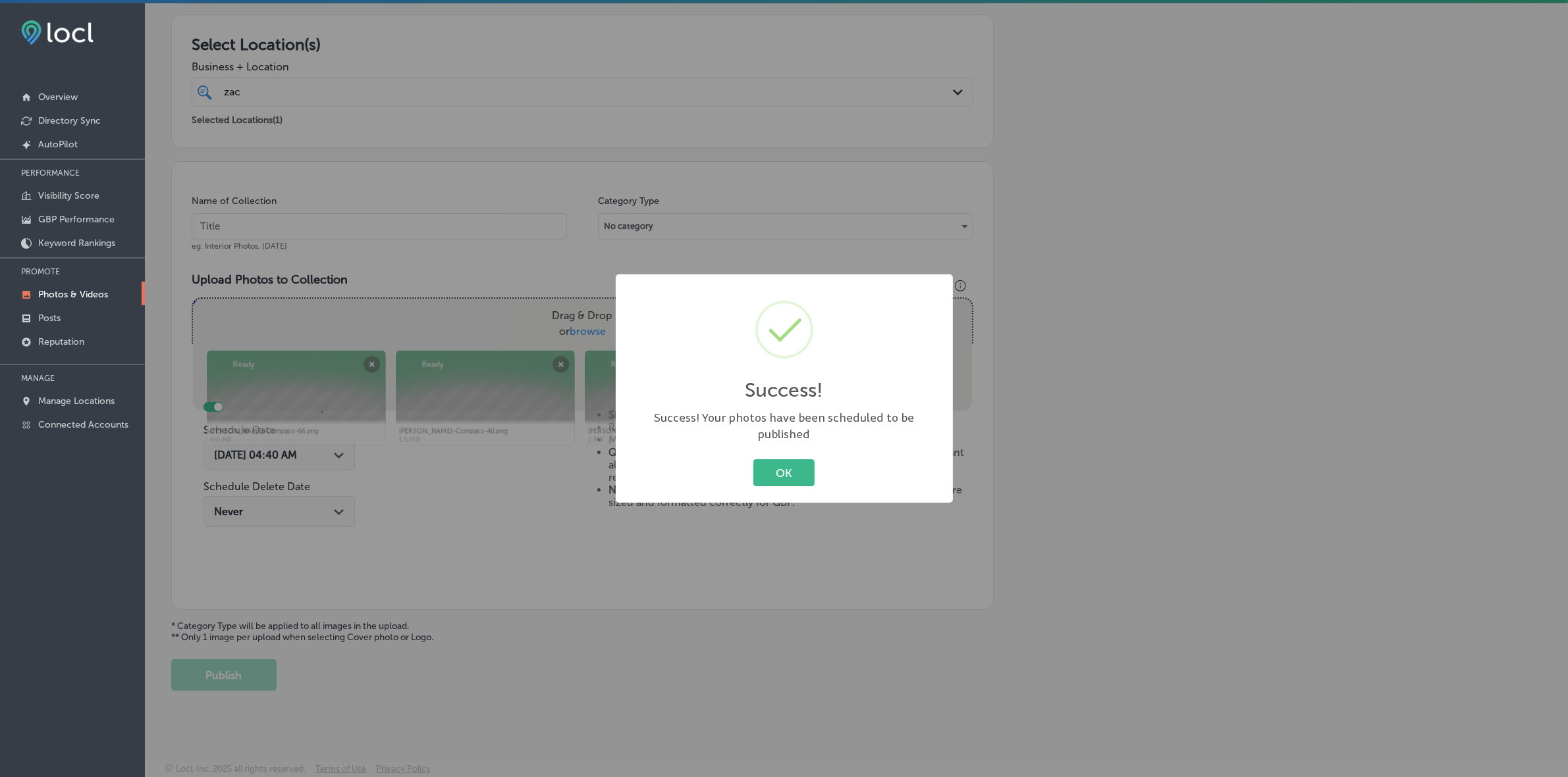
scroll to position [219, 0]
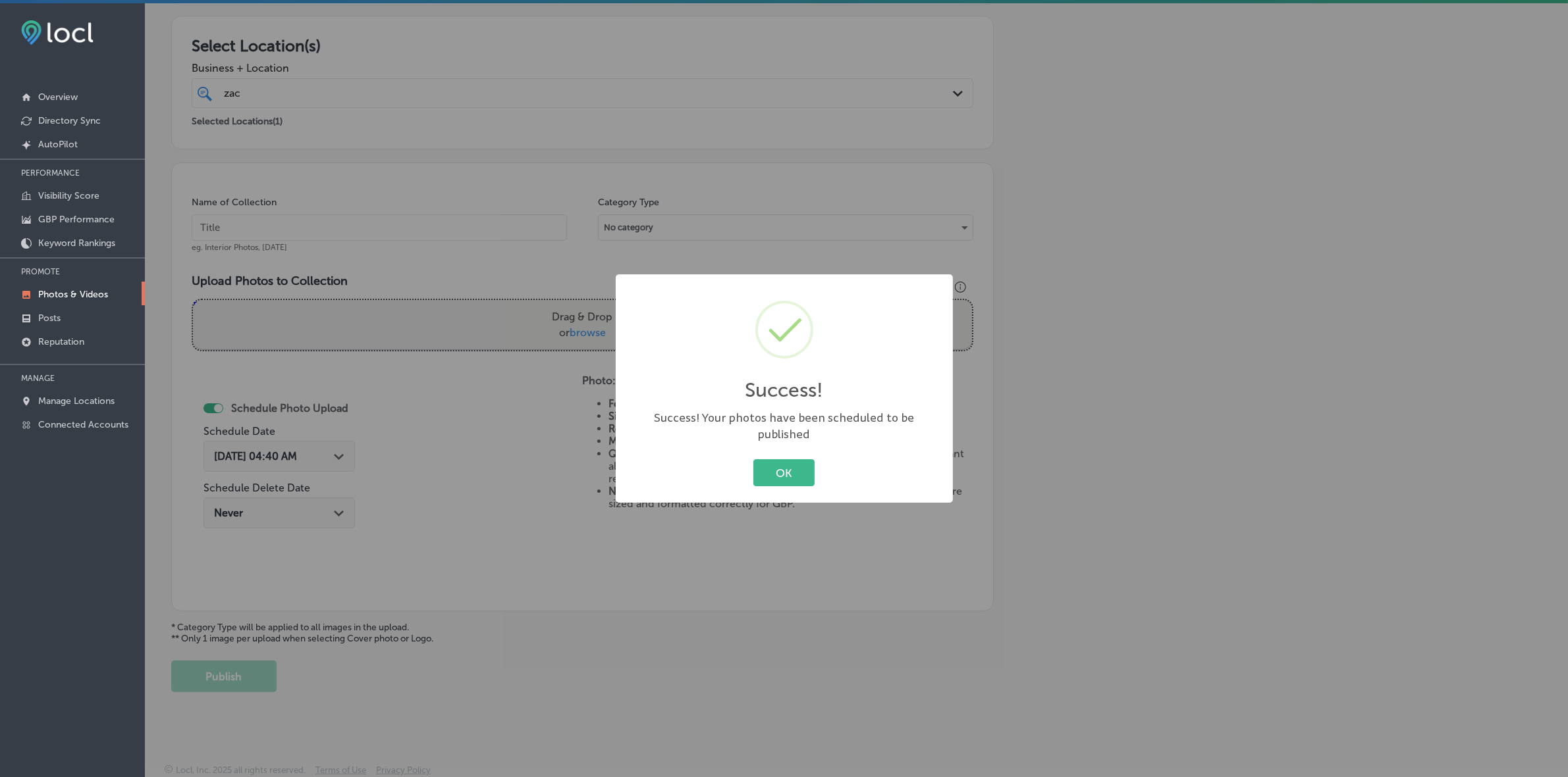
click at [754, 459] on button "OK" at bounding box center [784, 472] width 61 height 27
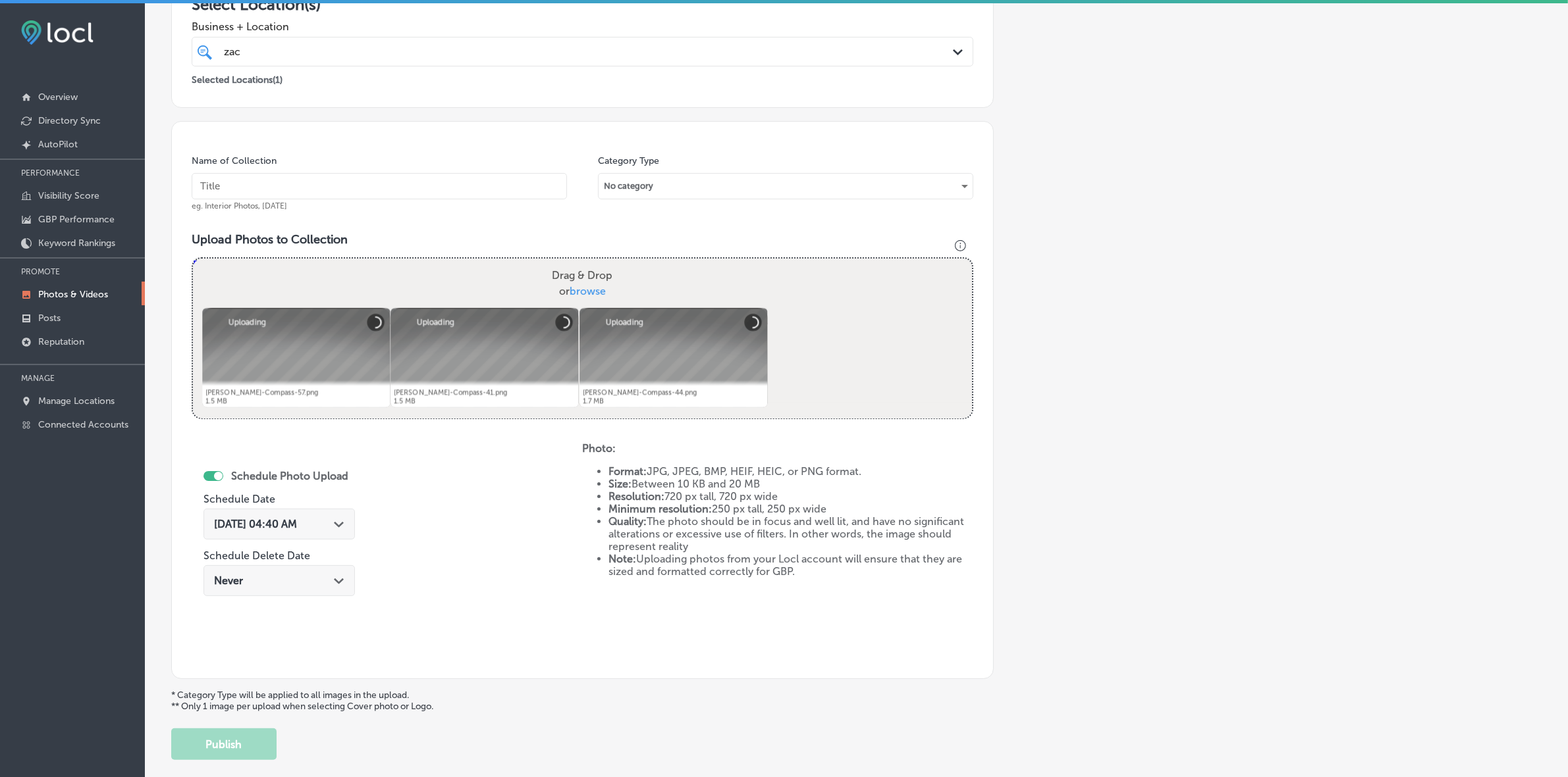
scroll to position [247, 0]
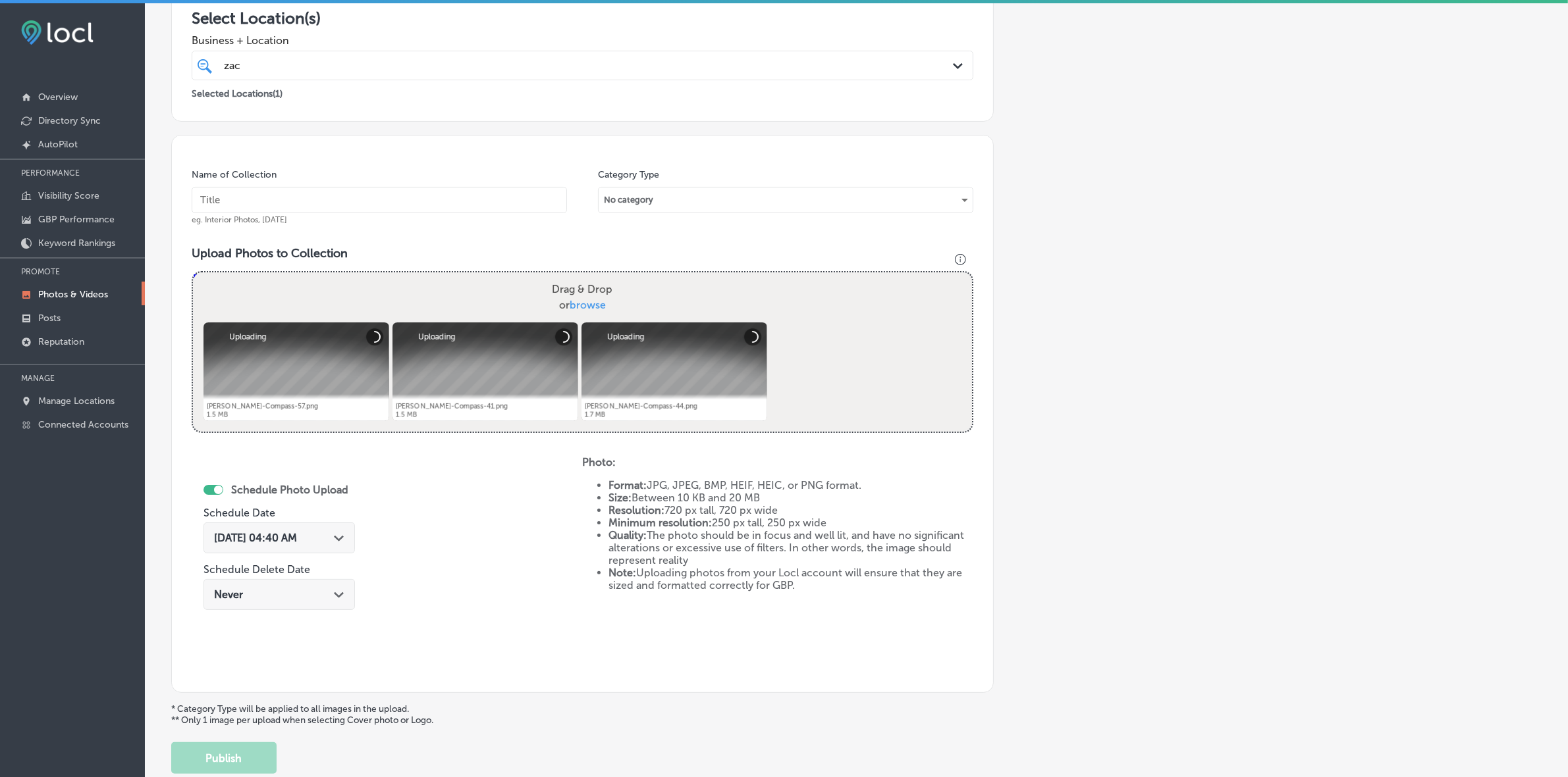
click at [384, 209] on input "text" at bounding box center [379, 200] width 375 height 26
paste input "[PERSON_NAME]-Realtor-Satellite-Beach-Indian-Harbor-Beach"
type input "[PERSON_NAME]-Realtor-Satellite-Beach-Indian-Harbor-Beach"
click at [344, 543] on div "[DATE] 04:40 AM Path Created with Sketch." at bounding box center [279, 538] width 130 height 13
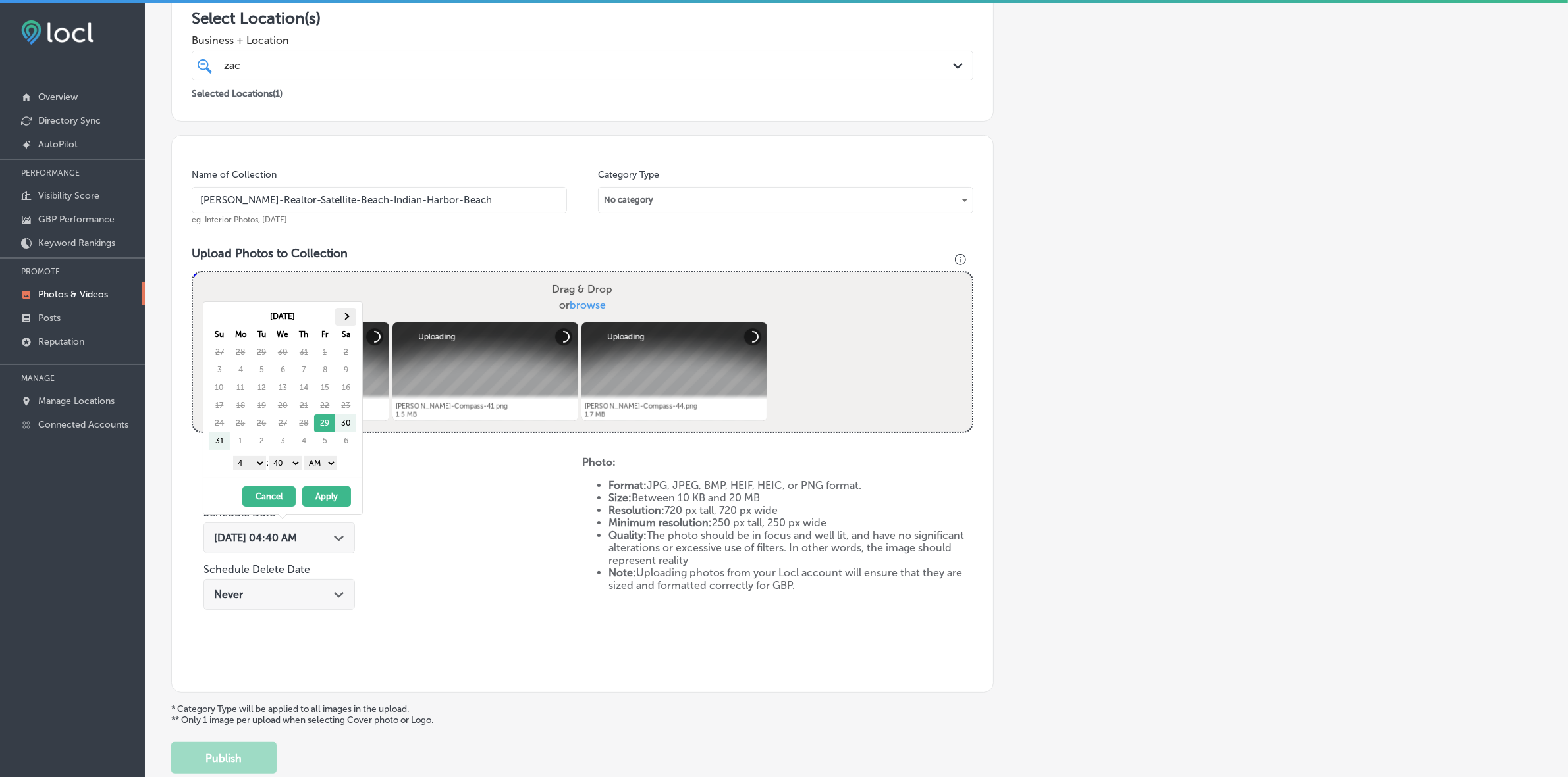
click at [354, 316] on th at bounding box center [346, 316] width 21 height 18
click at [216, 319] on th at bounding box center [219, 316] width 21 height 18
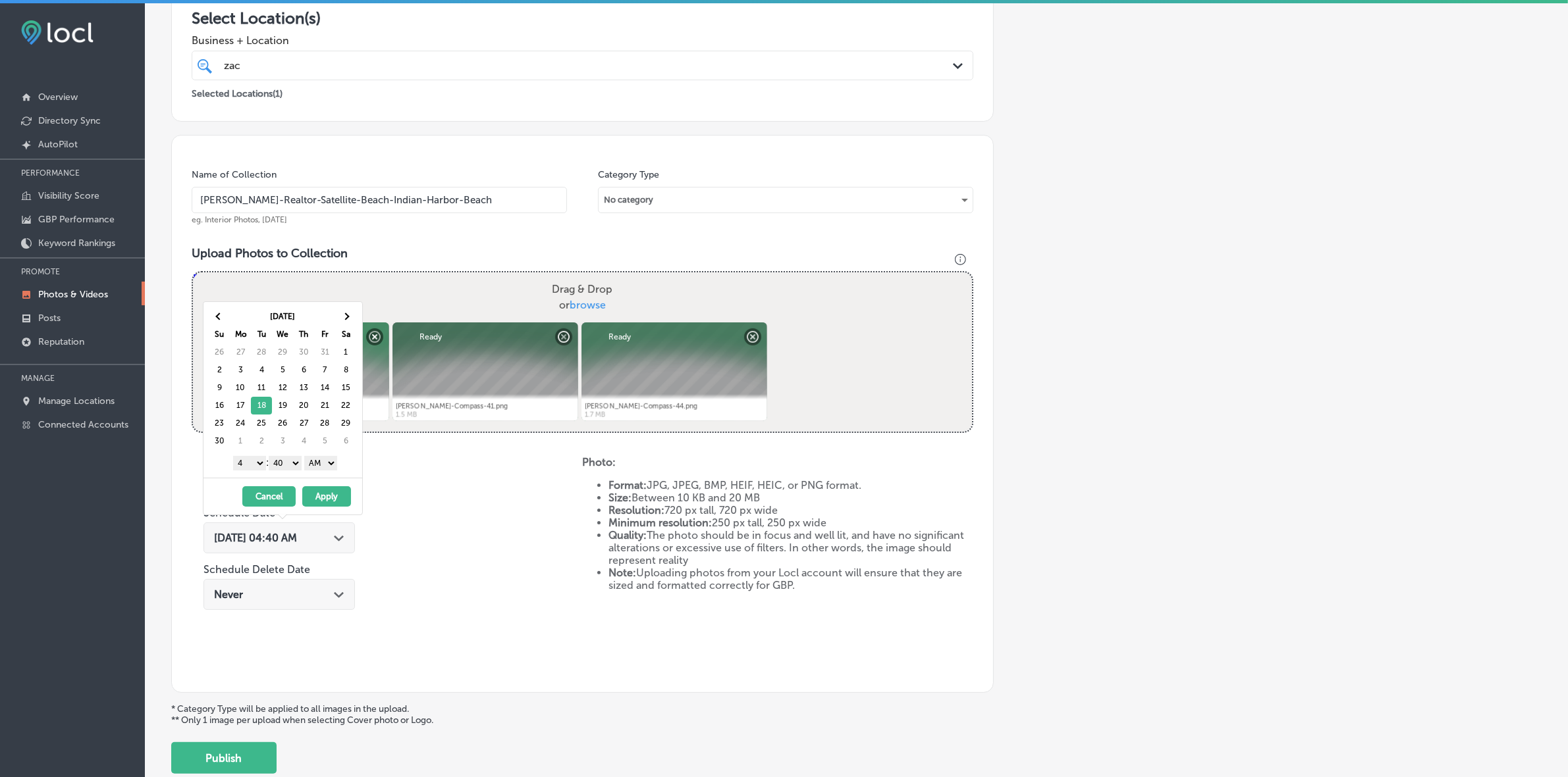
click at [244, 468] on select "1 2 3 4 5 6 7 8 9 10 11 12" at bounding box center [250, 463] width 33 height 15
click at [288, 467] on select "00 10 20 30 40 50" at bounding box center [285, 463] width 33 height 15
click at [330, 459] on select "AM PM" at bounding box center [321, 463] width 33 height 15
click at [321, 499] on button "Apply" at bounding box center [327, 496] width 49 height 20
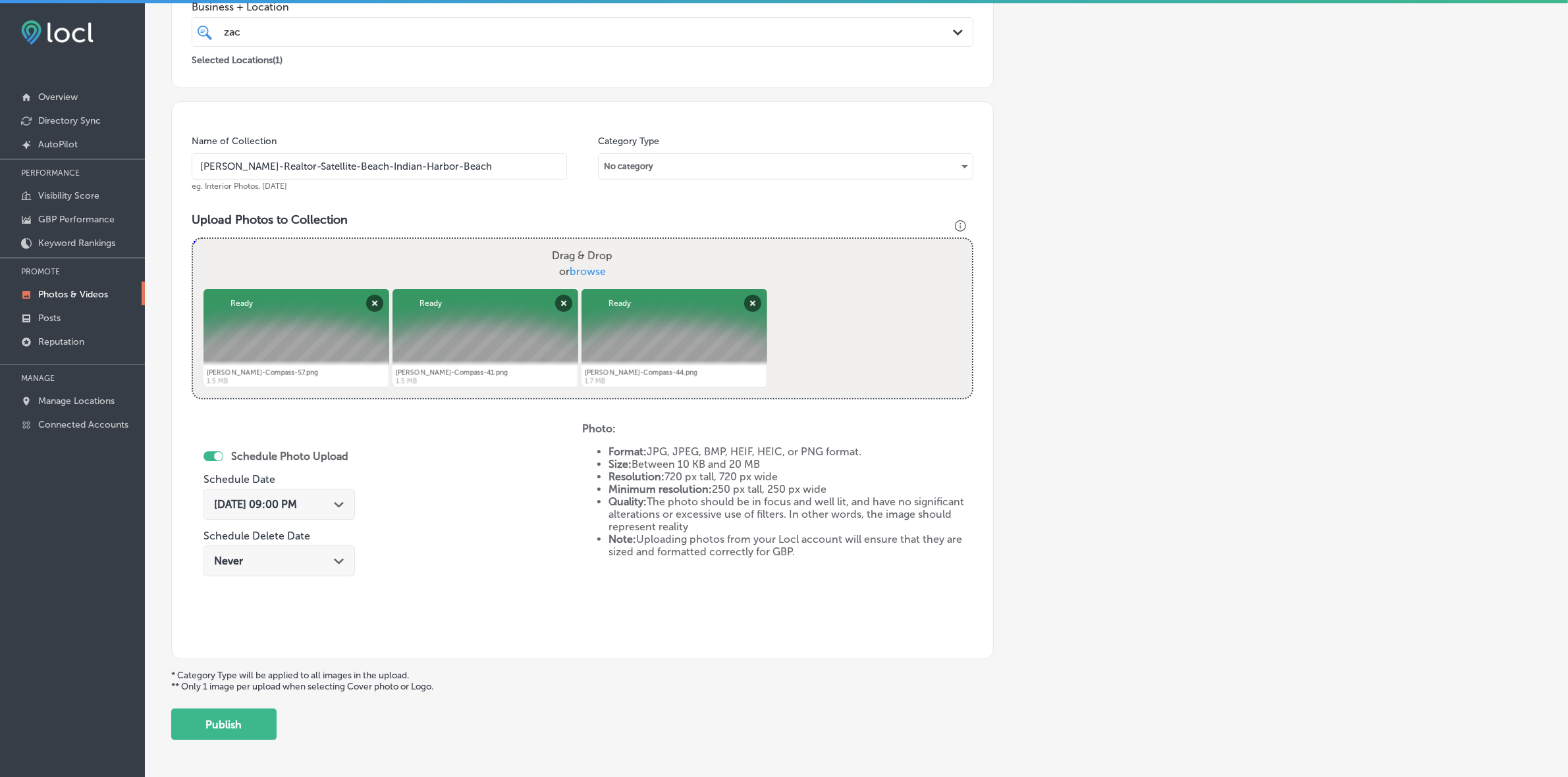
scroll to position [329, 0]
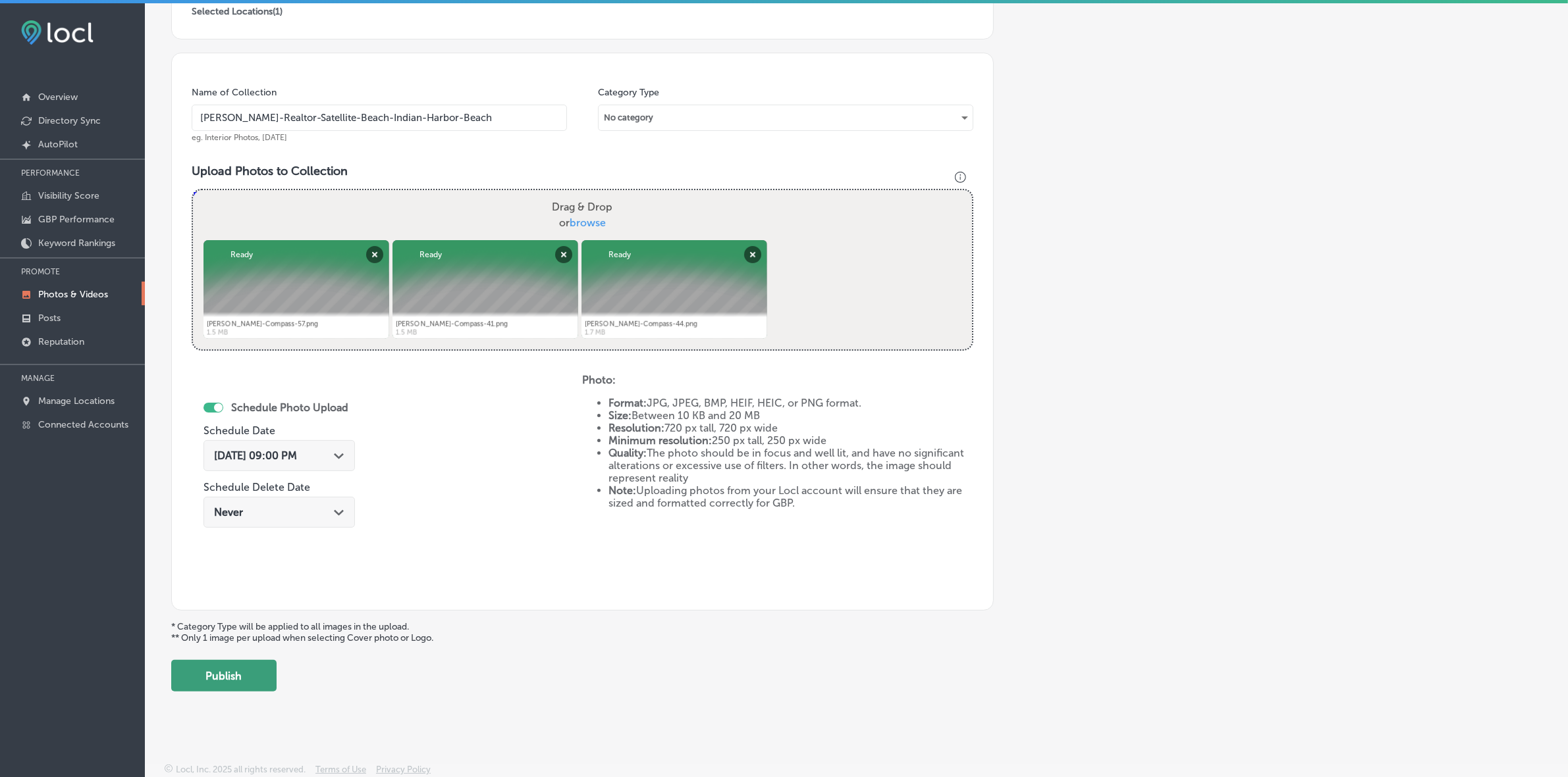
click at [252, 662] on button "Publish" at bounding box center [223, 676] width 105 height 32
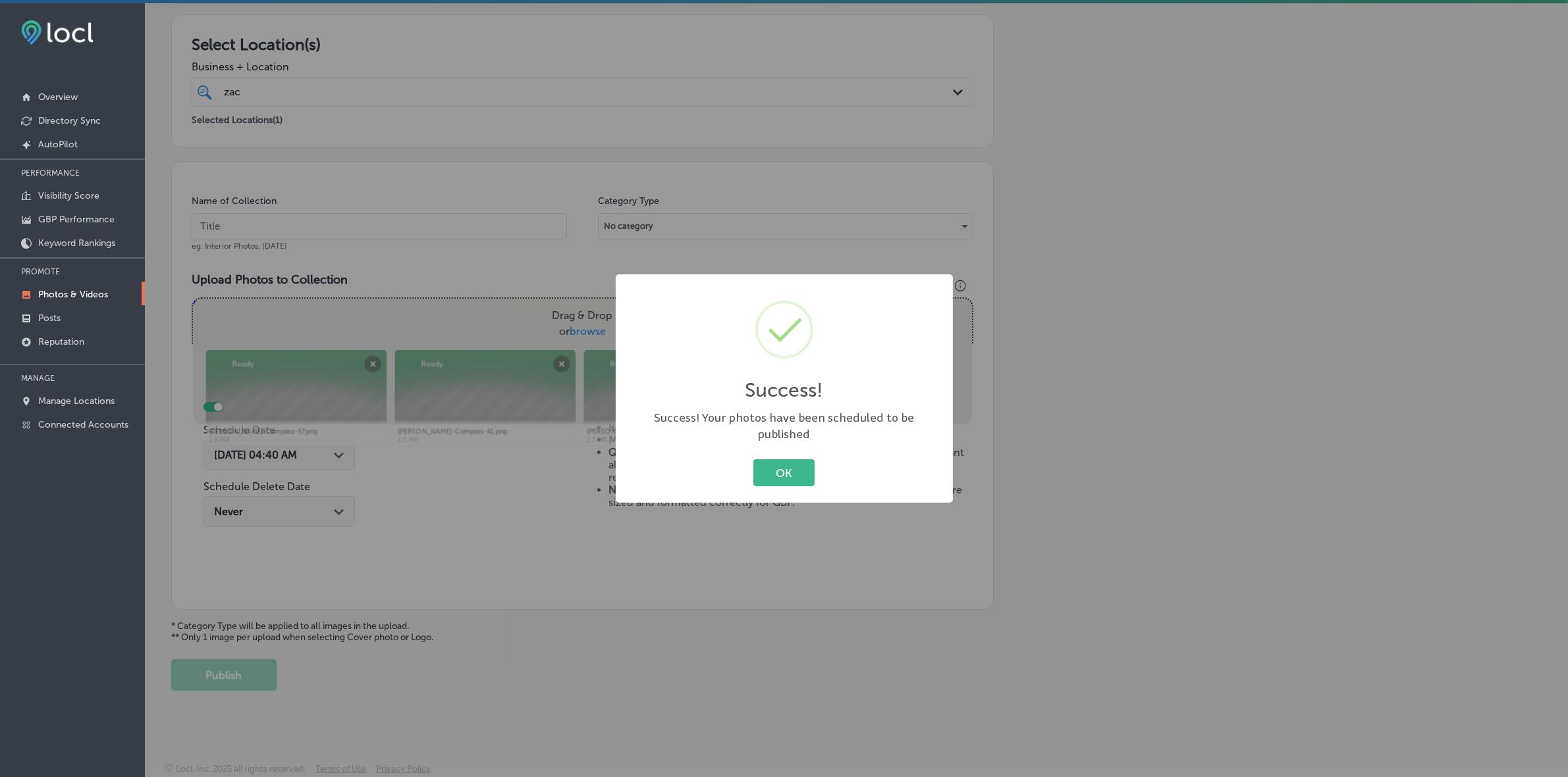
scroll to position [219, 0]
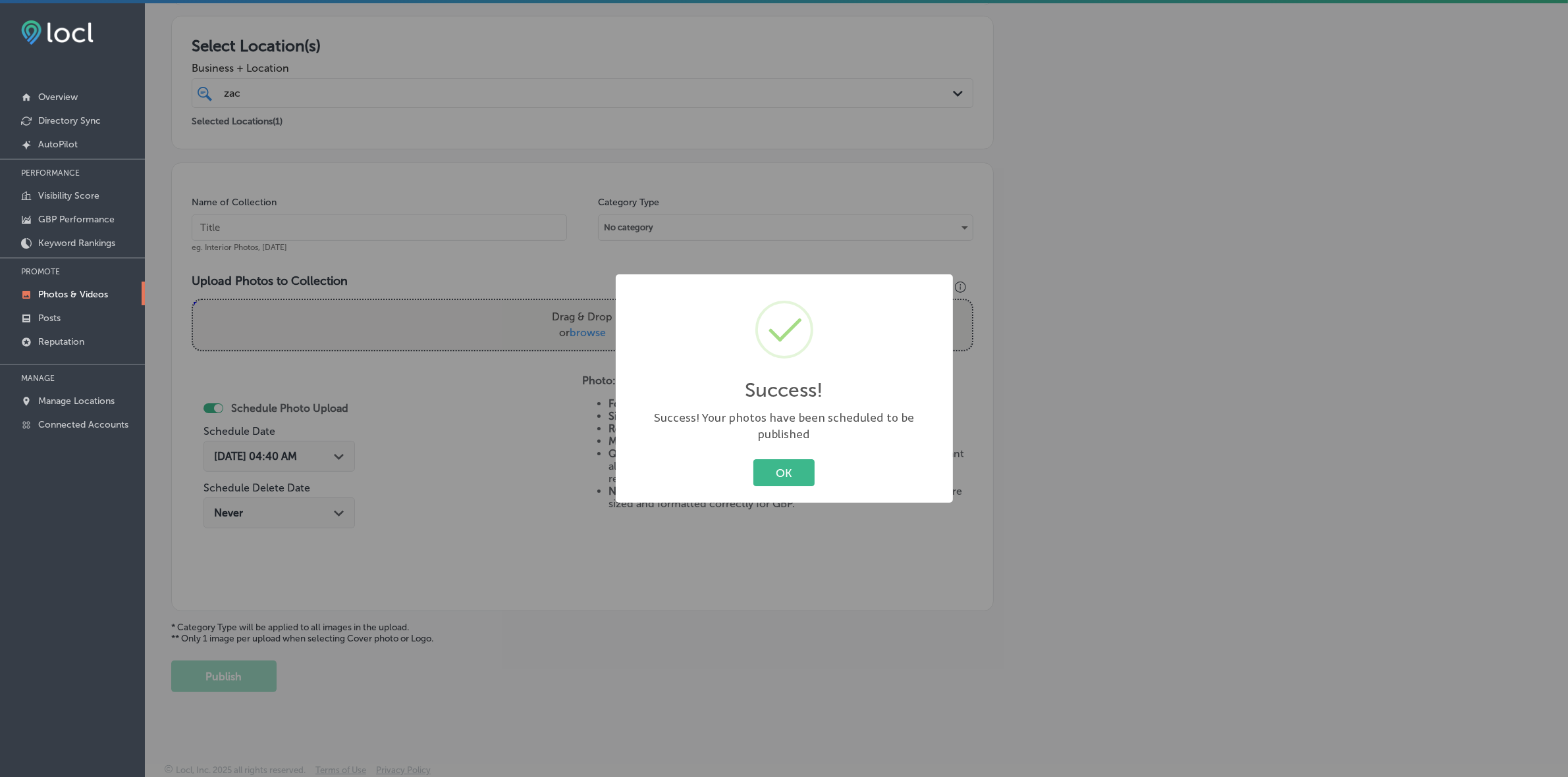
click at [754, 459] on button "OK" at bounding box center [784, 472] width 61 height 27
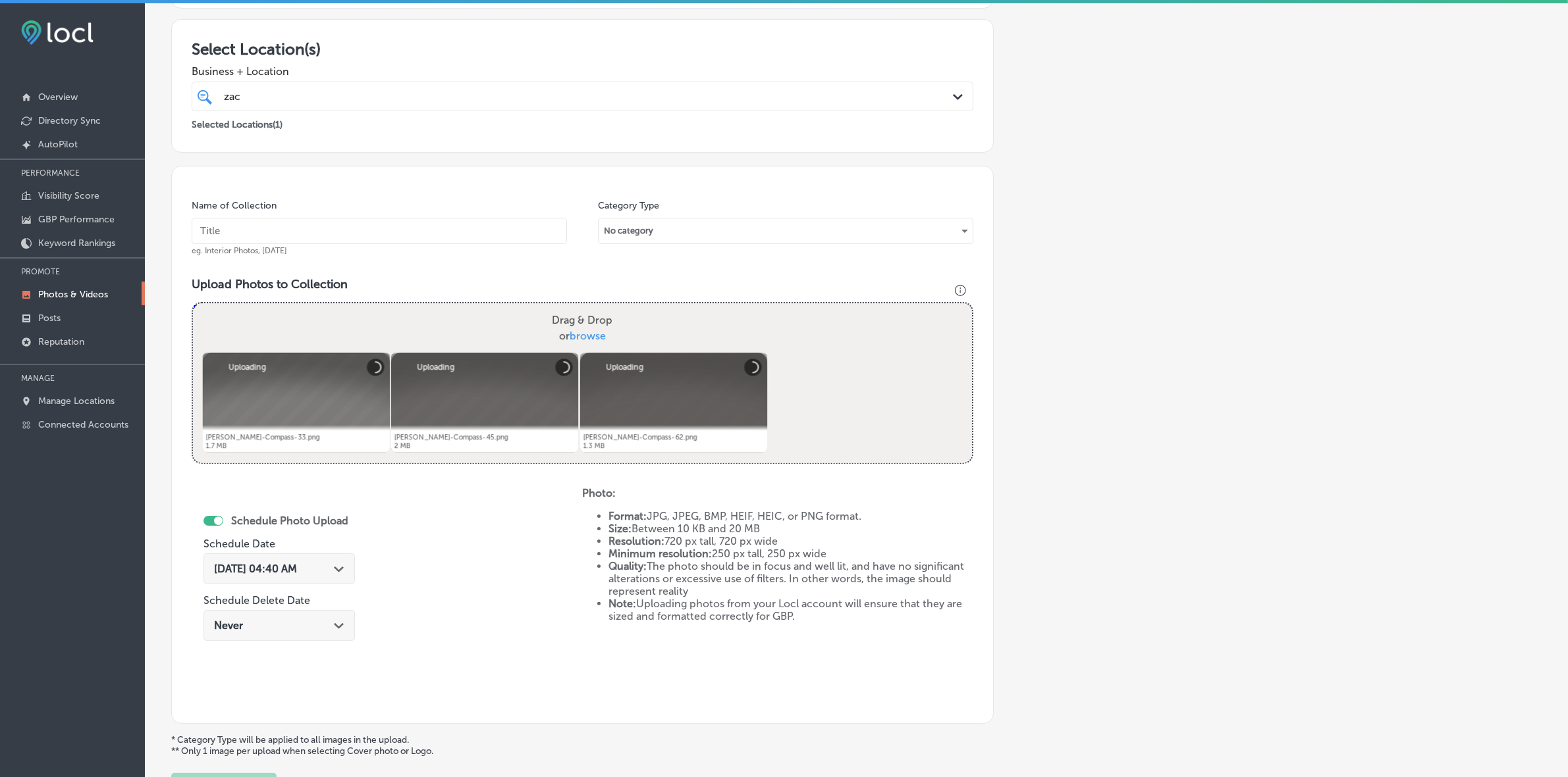
scroll to position [165, 0]
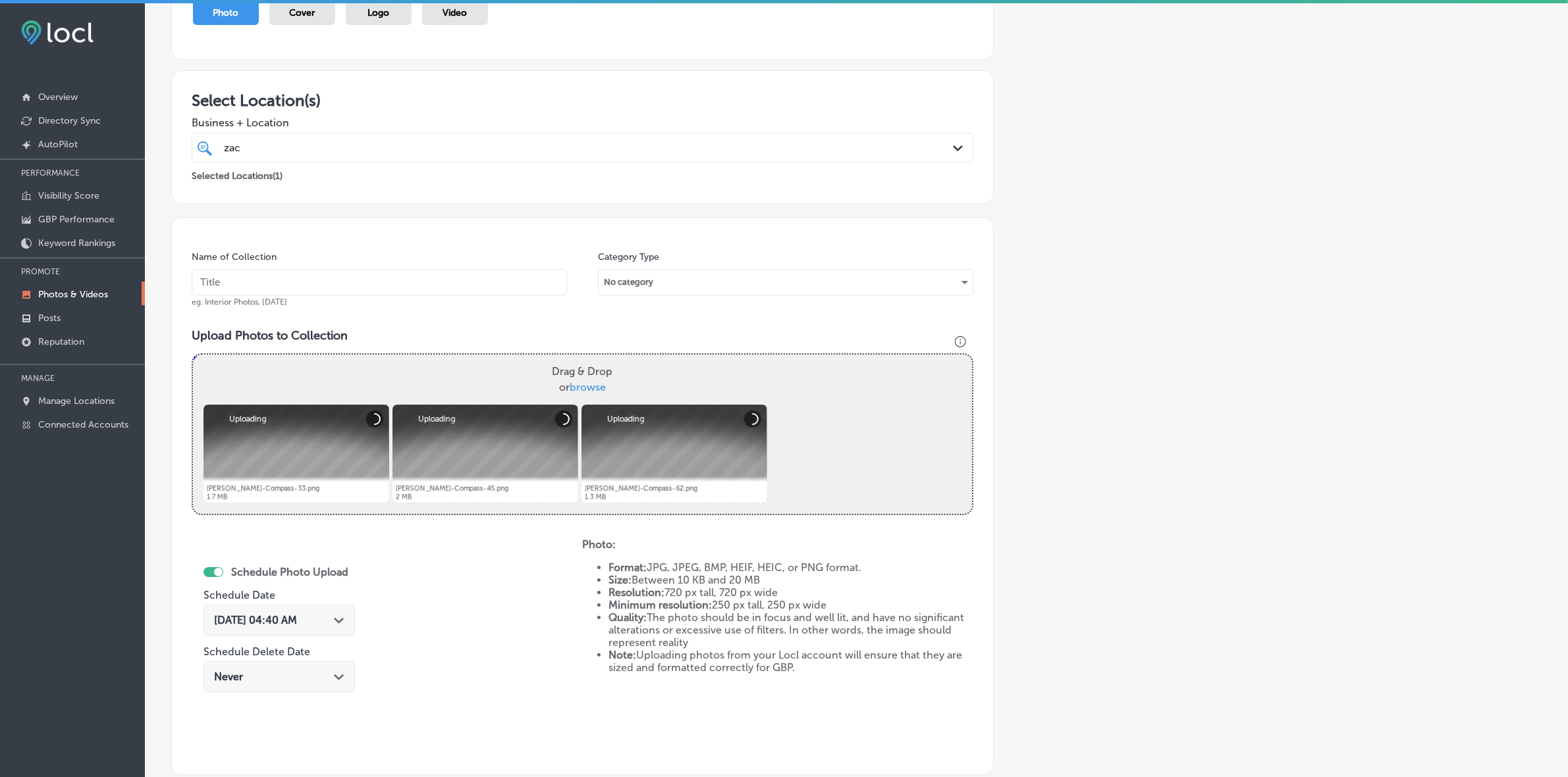
click at [446, 247] on div "Name of Collection eg. Interior Photos, [DATE] Category Type No category Upload…" at bounding box center [582, 496] width 822 height 558
click at [443, 267] on div "Name of Collection eg. Interior Photos, [DATE]" at bounding box center [379, 279] width 375 height 57
click at [438, 281] on input "text" at bounding box center [379, 282] width 375 height 26
paste input "[PERSON_NAME]-Realtor-Satellite-Beach-Indian-Harbor-Beach"
type input "[PERSON_NAME]-Realtor-Satellite-Beach-Indian-Harbor-Beach"
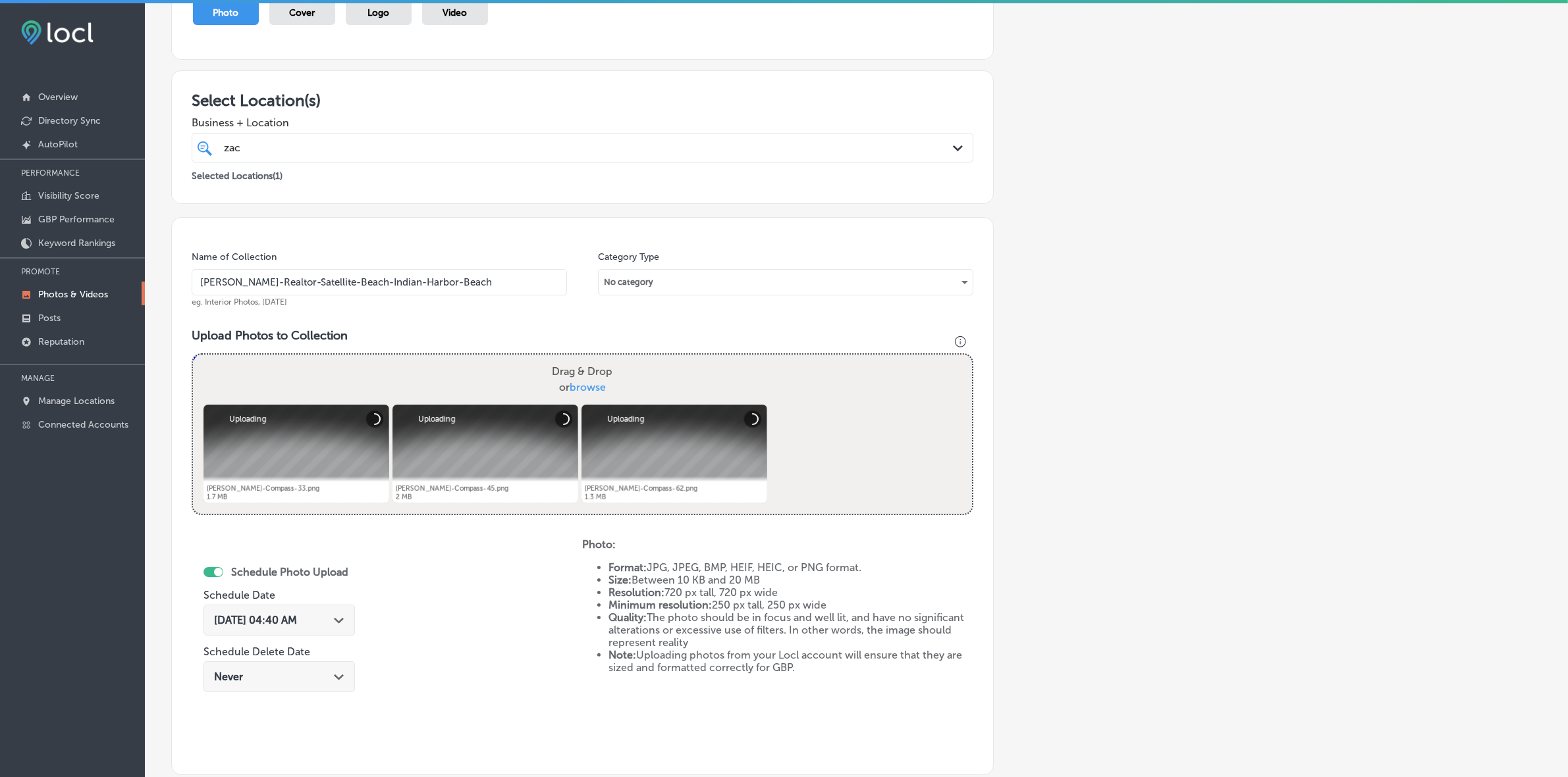
click at [297, 615] on span "[DATE] 04:40 AM" at bounding box center [256, 620] width 83 height 13
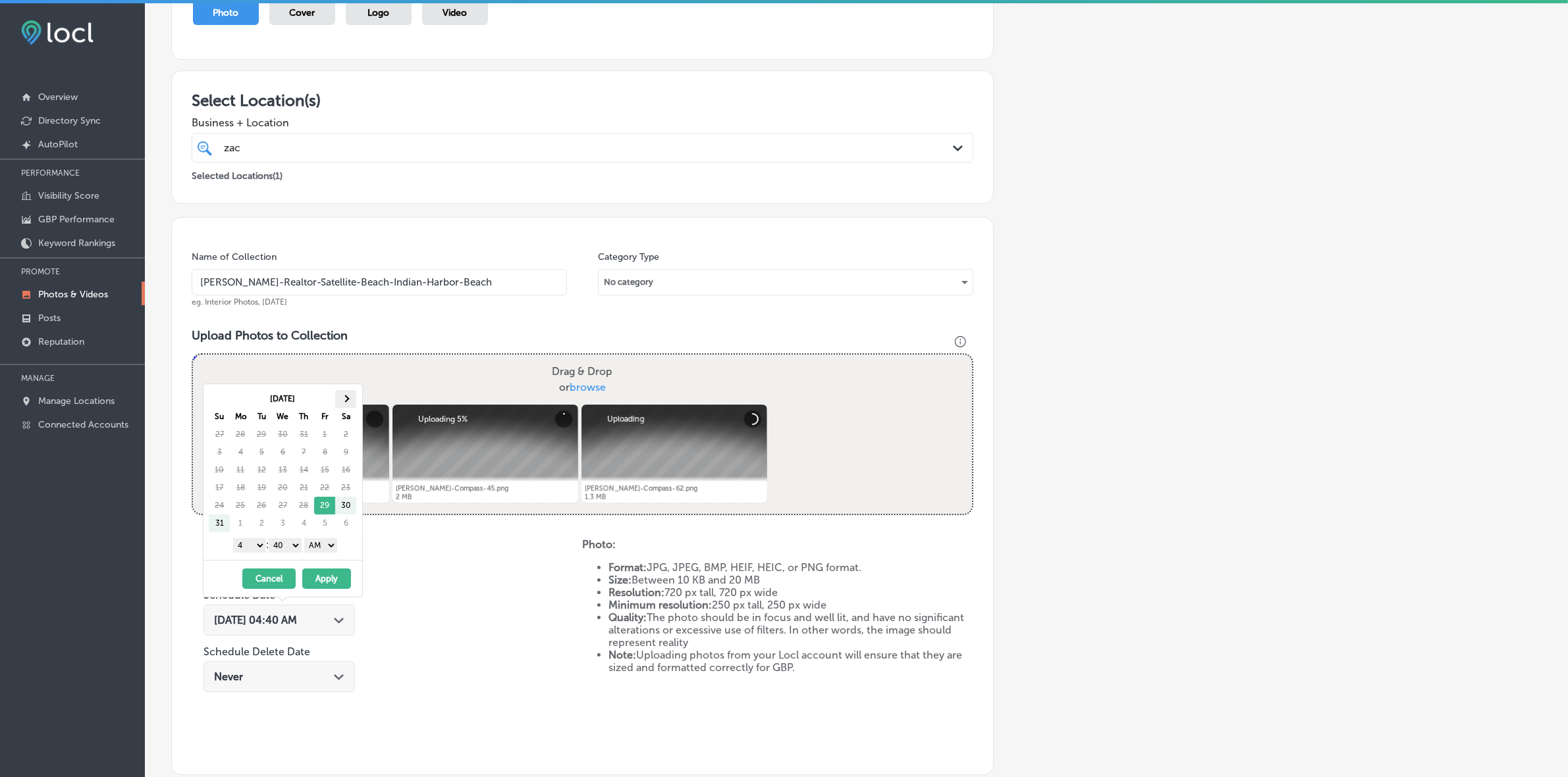
click at [356, 403] on th at bounding box center [346, 399] width 21 height 18
click at [356, 403] on th at bounding box center [346, 399] width 21 height 18
click at [254, 544] on select "1 2 3 4 5 6 7 8 9 10 11 12" at bounding box center [250, 546] width 33 height 15
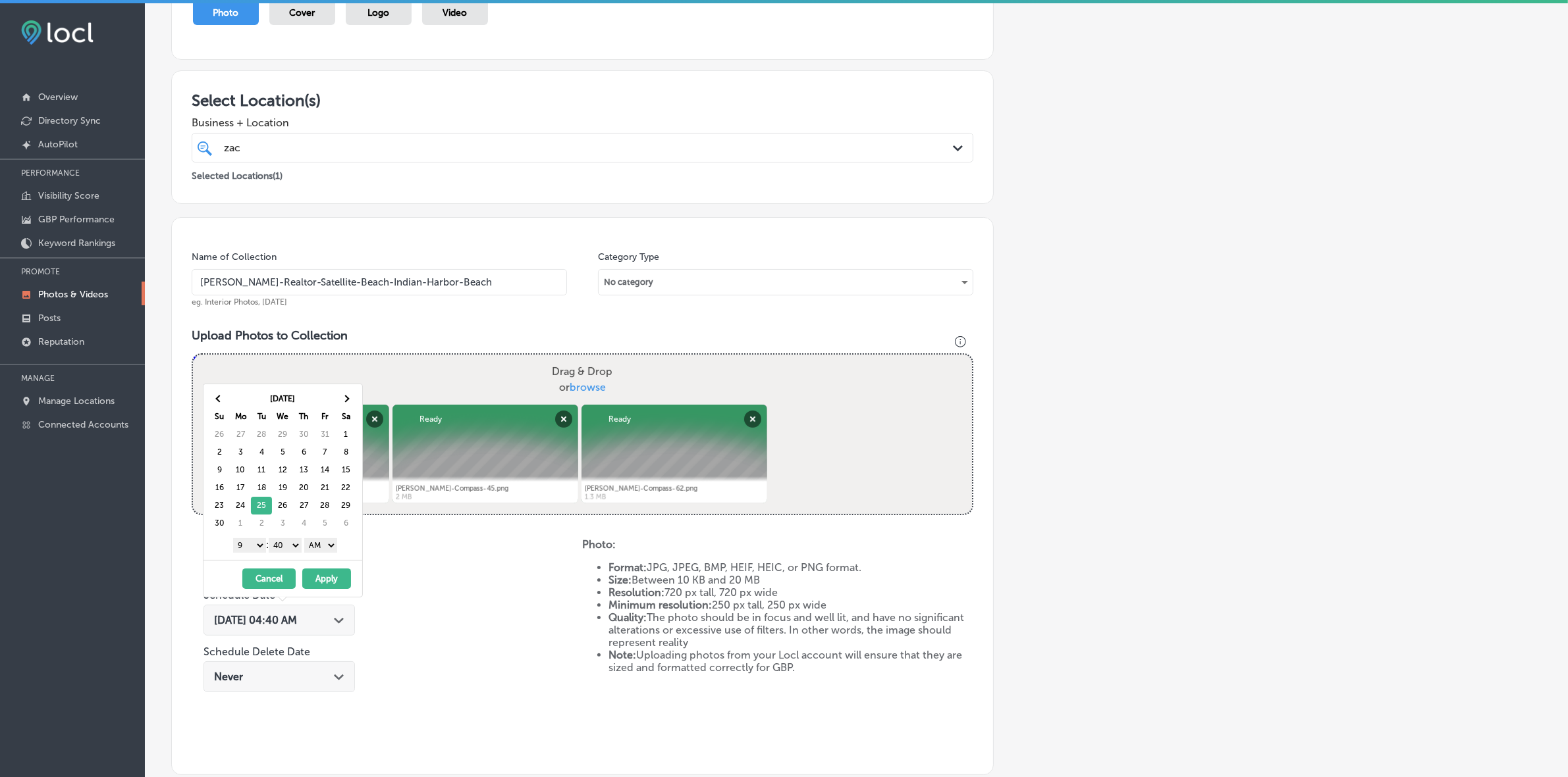
click at [293, 546] on select "00 10 20 30 40 50" at bounding box center [285, 546] width 33 height 15
click at [327, 546] on select "AM PM" at bounding box center [321, 546] width 33 height 15
click at [326, 576] on button "Apply" at bounding box center [327, 579] width 49 height 20
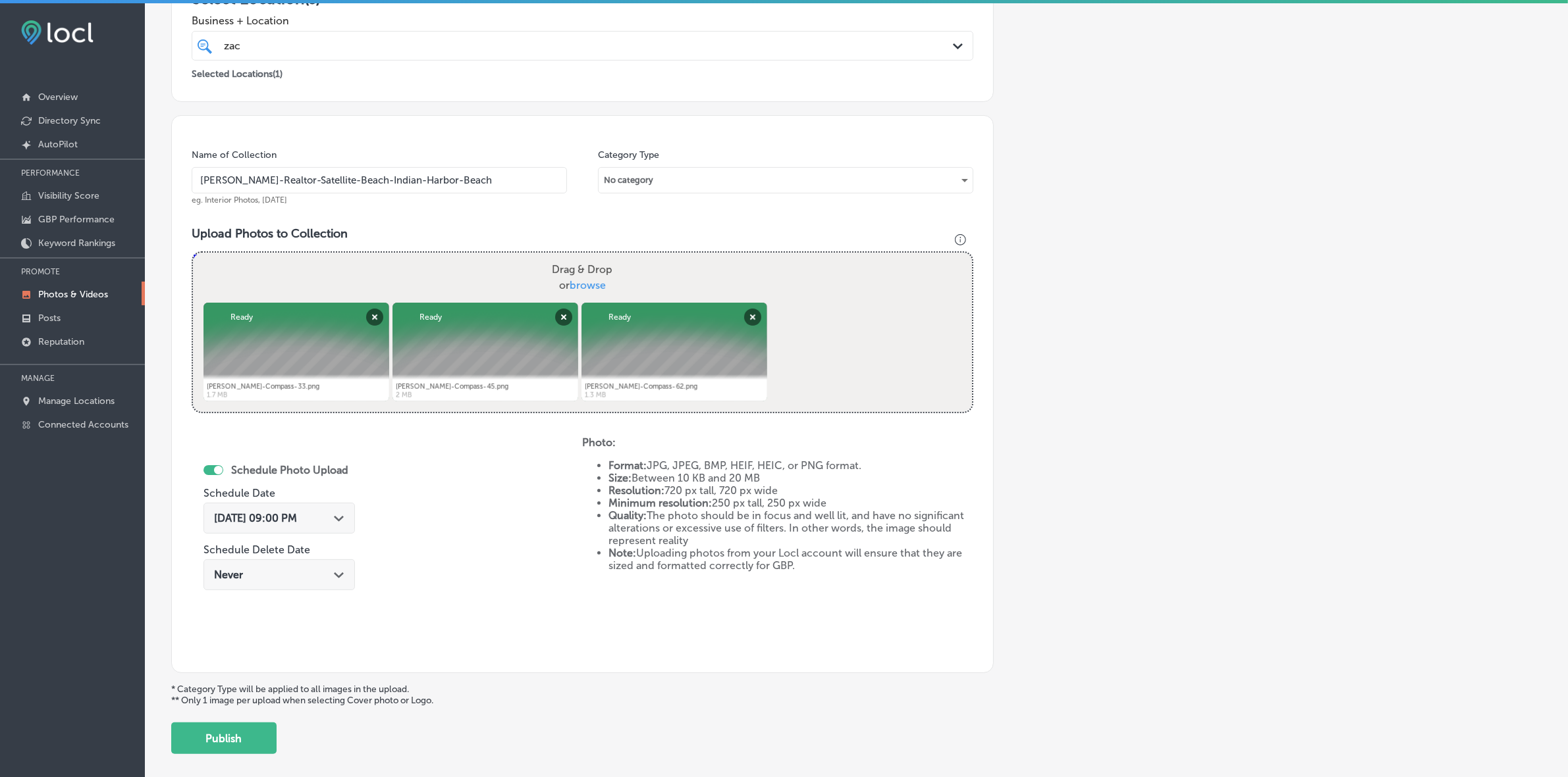
scroll to position [329, 0]
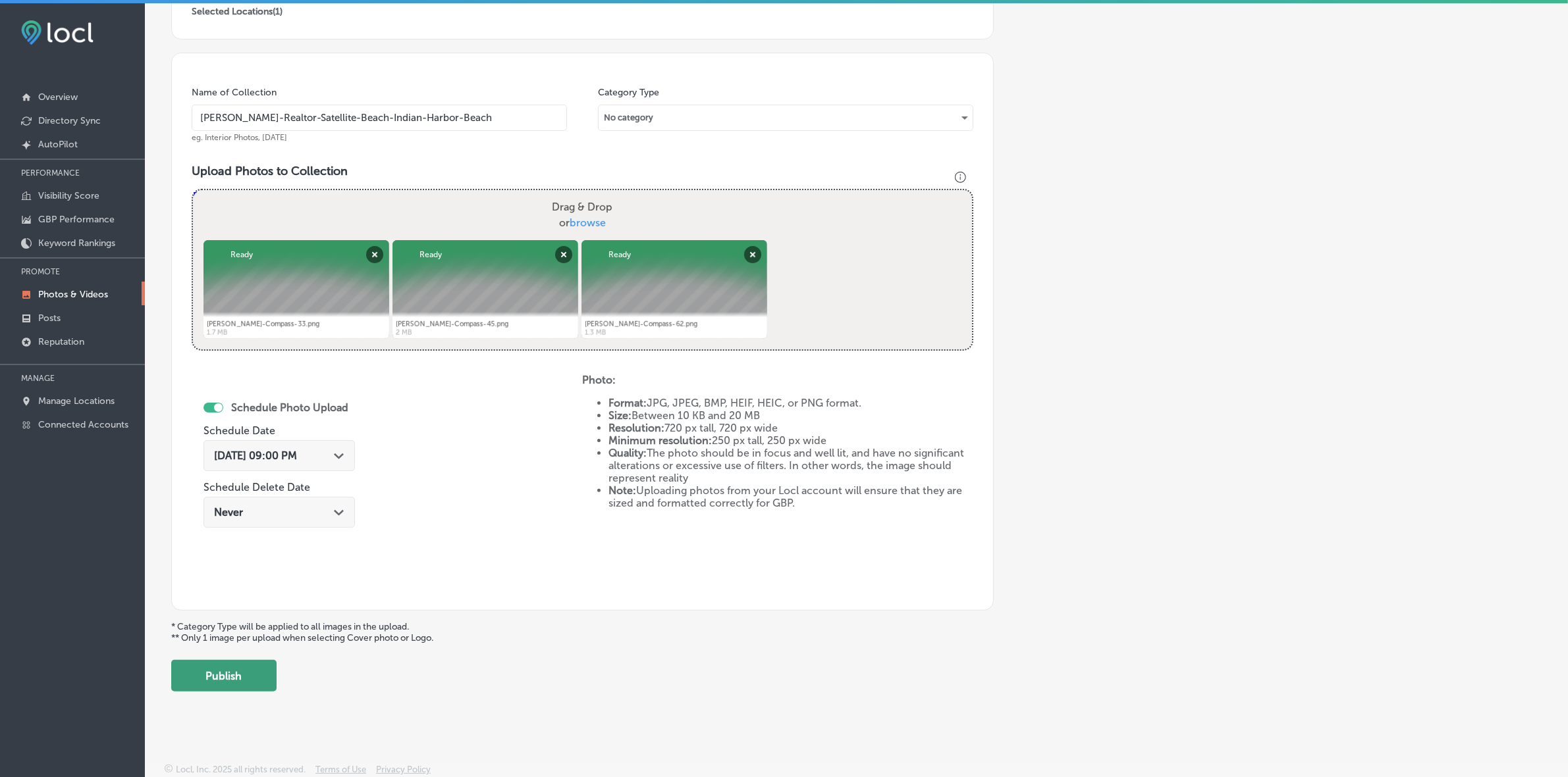
click at [239, 679] on button "Publish" at bounding box center [223, 676] width 105 height 32
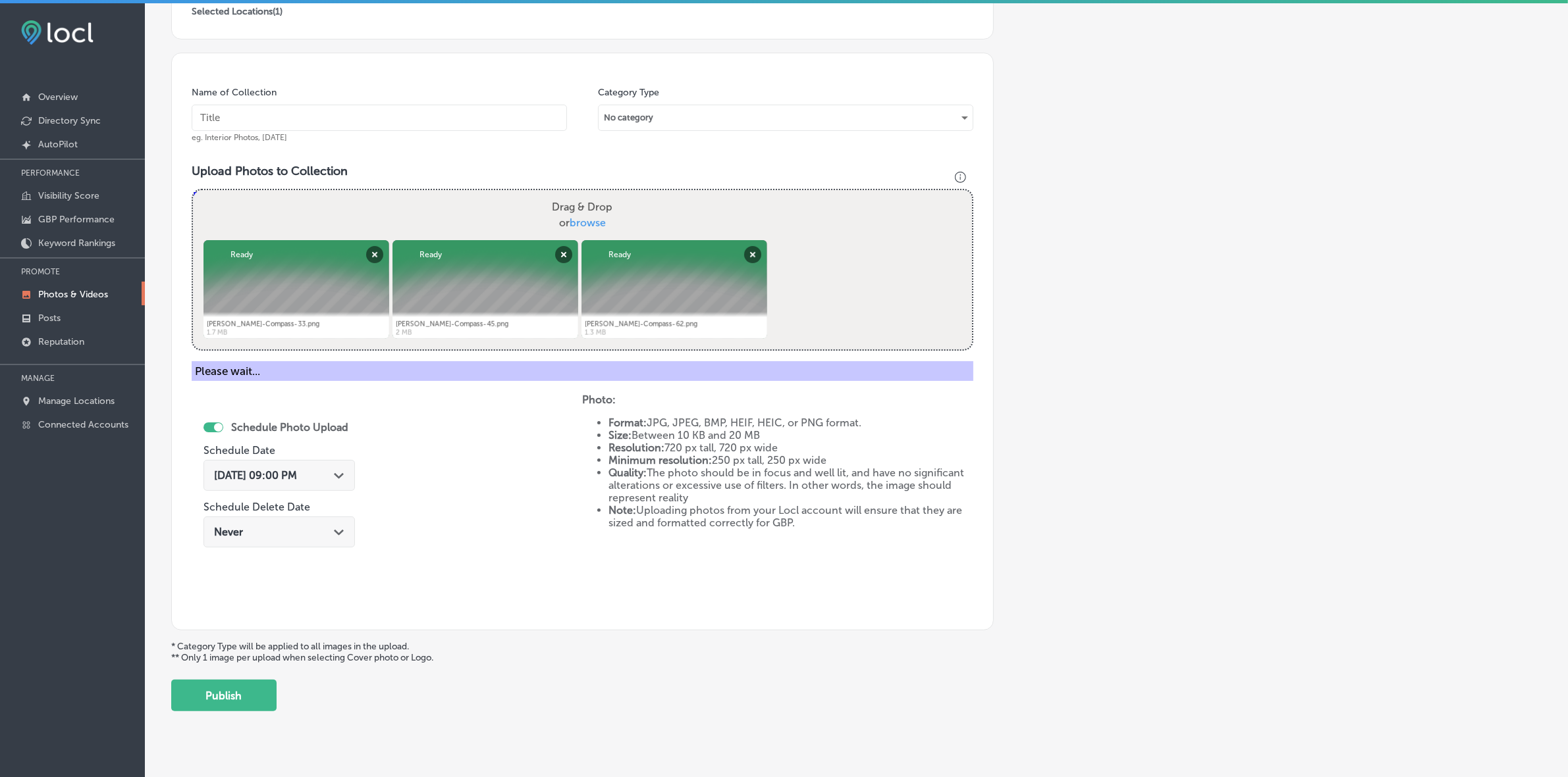
scroll to position [219, 0]
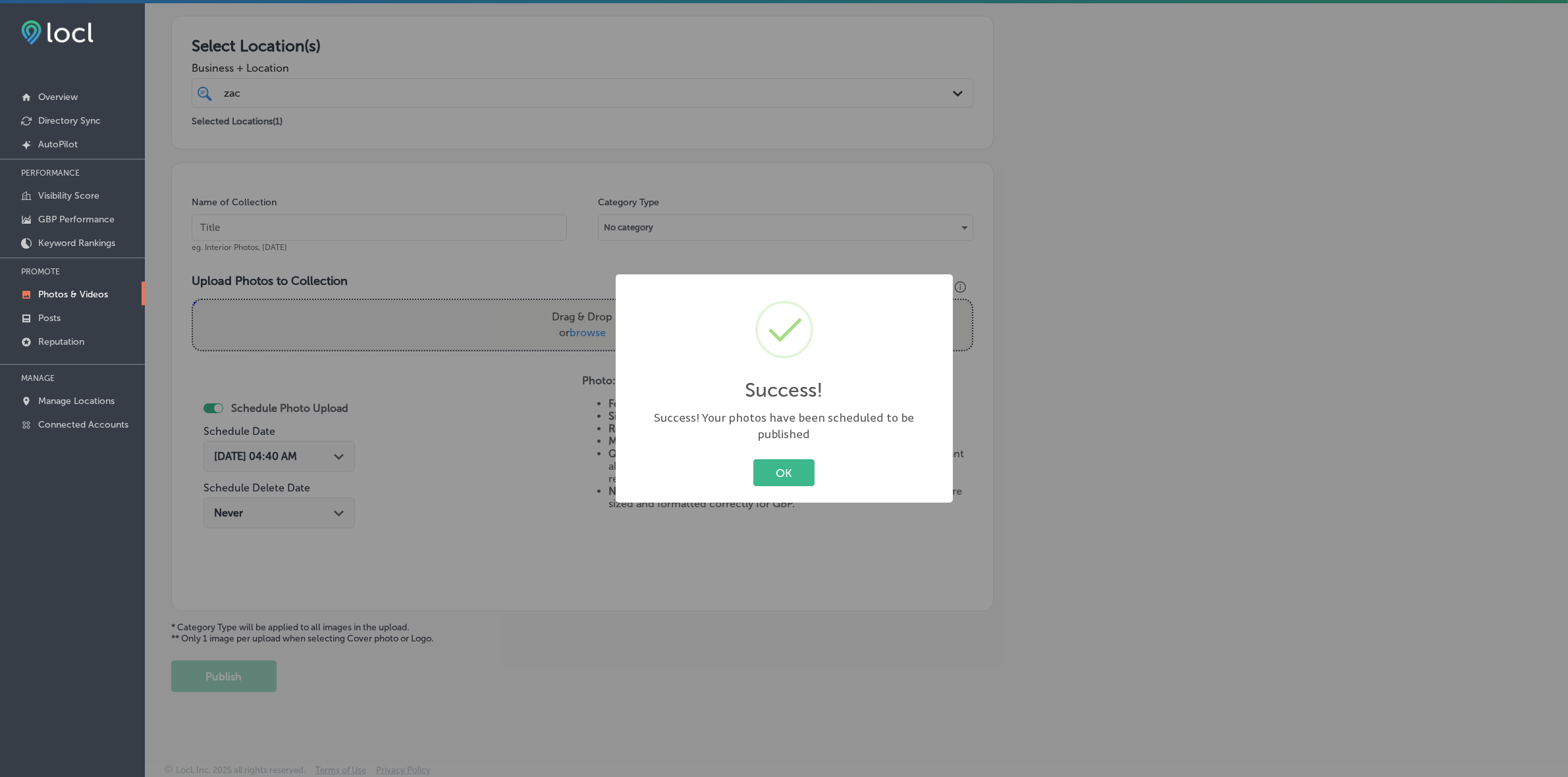
click at [754, 459] on button "OK" at bounding box center [784, 472] width 61 height 27
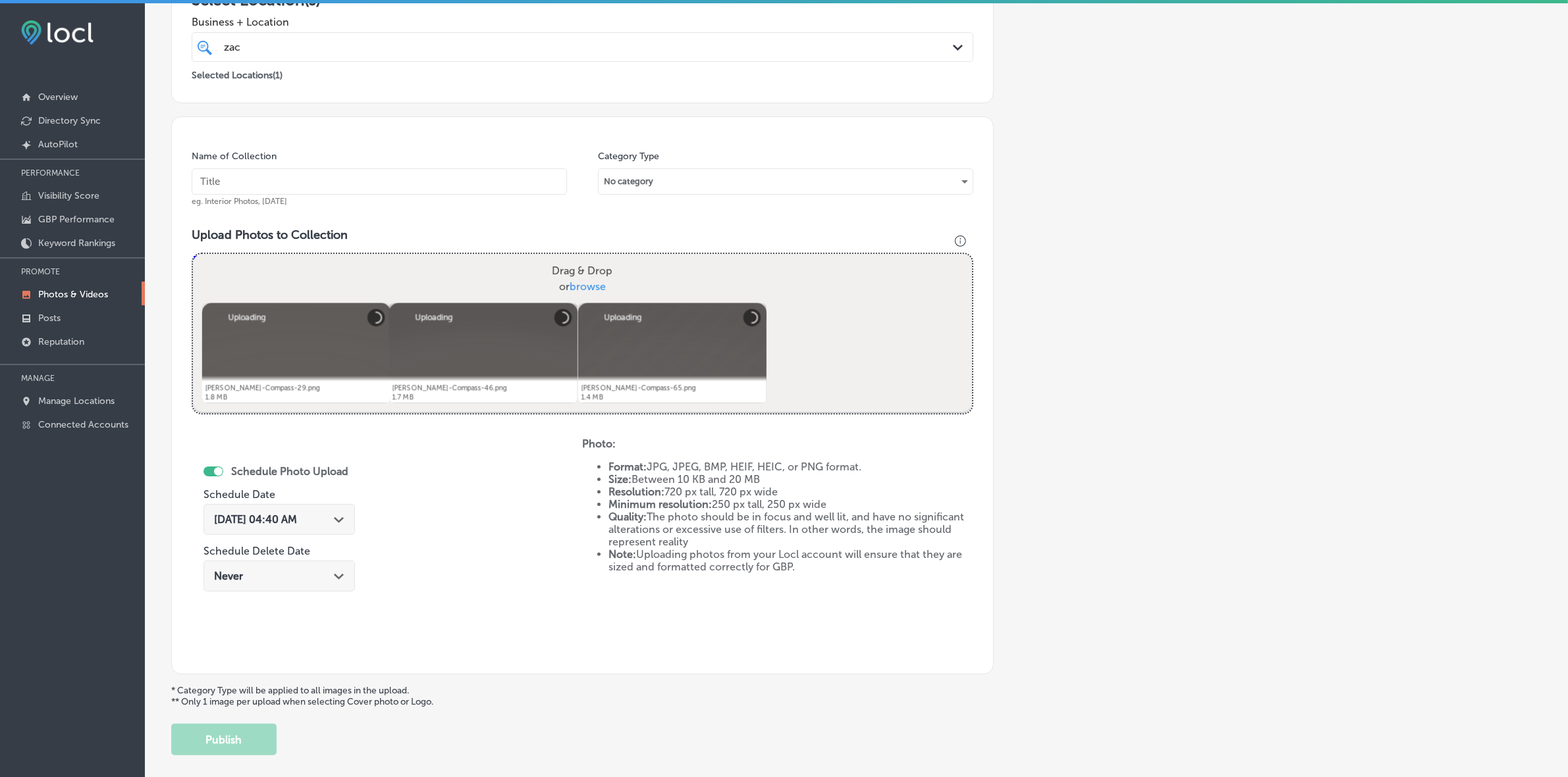
scroll to position [247, 0]
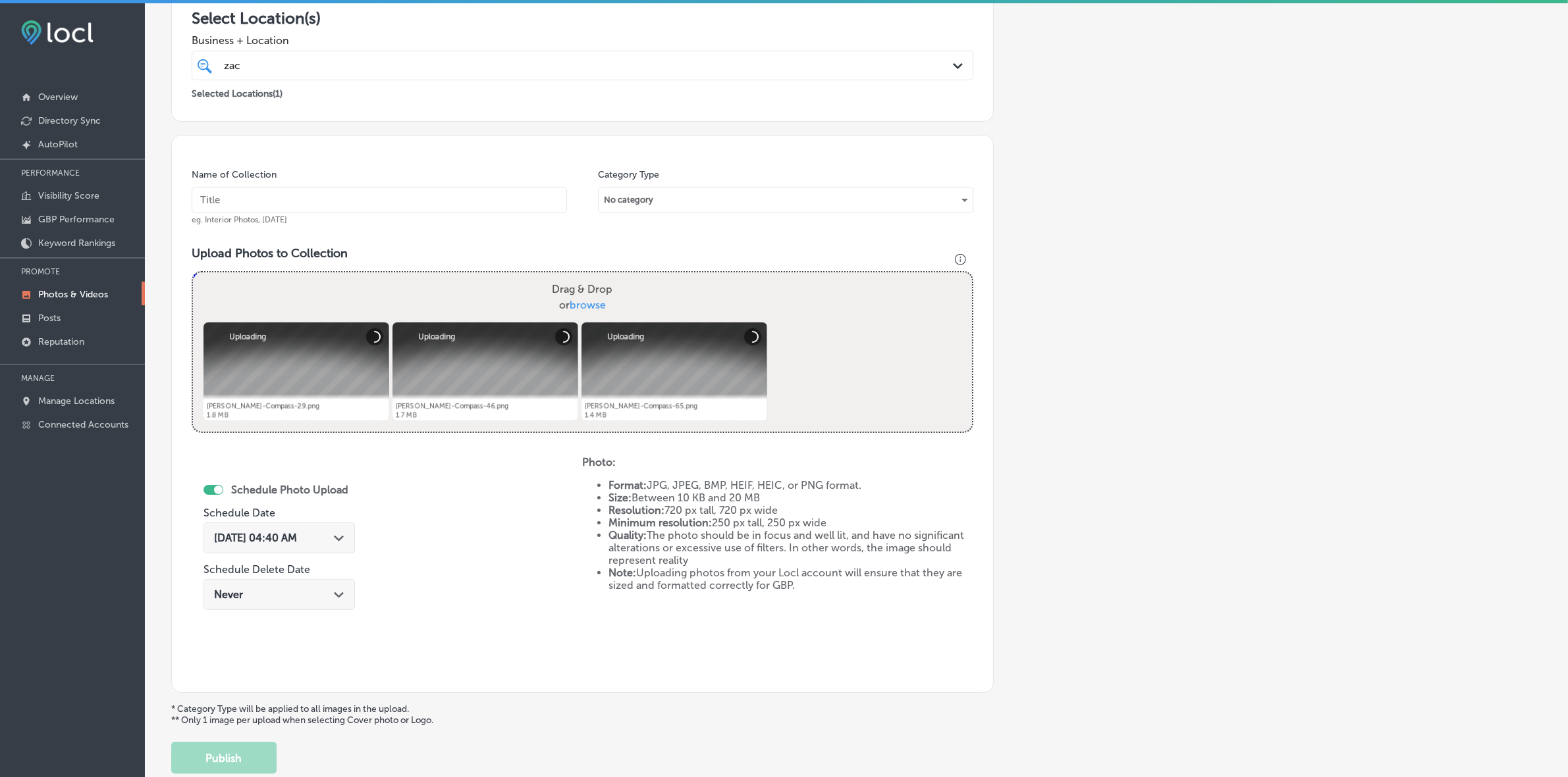
click at [407, 205] on input "text" at bounding box center [379, 200] width 375 height 26
paste input "[PERSON_NAME]-Realtor-Satellite-Beach-Indian-Harbor-Beach"
type input "[PERSON_NAME]-Realtor-Satellite-Beach-Indian-Harbor-Beach"
click at [354, 533] on div "[DATE] 04:40 AM Path Created with Sketch." at bounding box center [279, 538] width 151 height 31
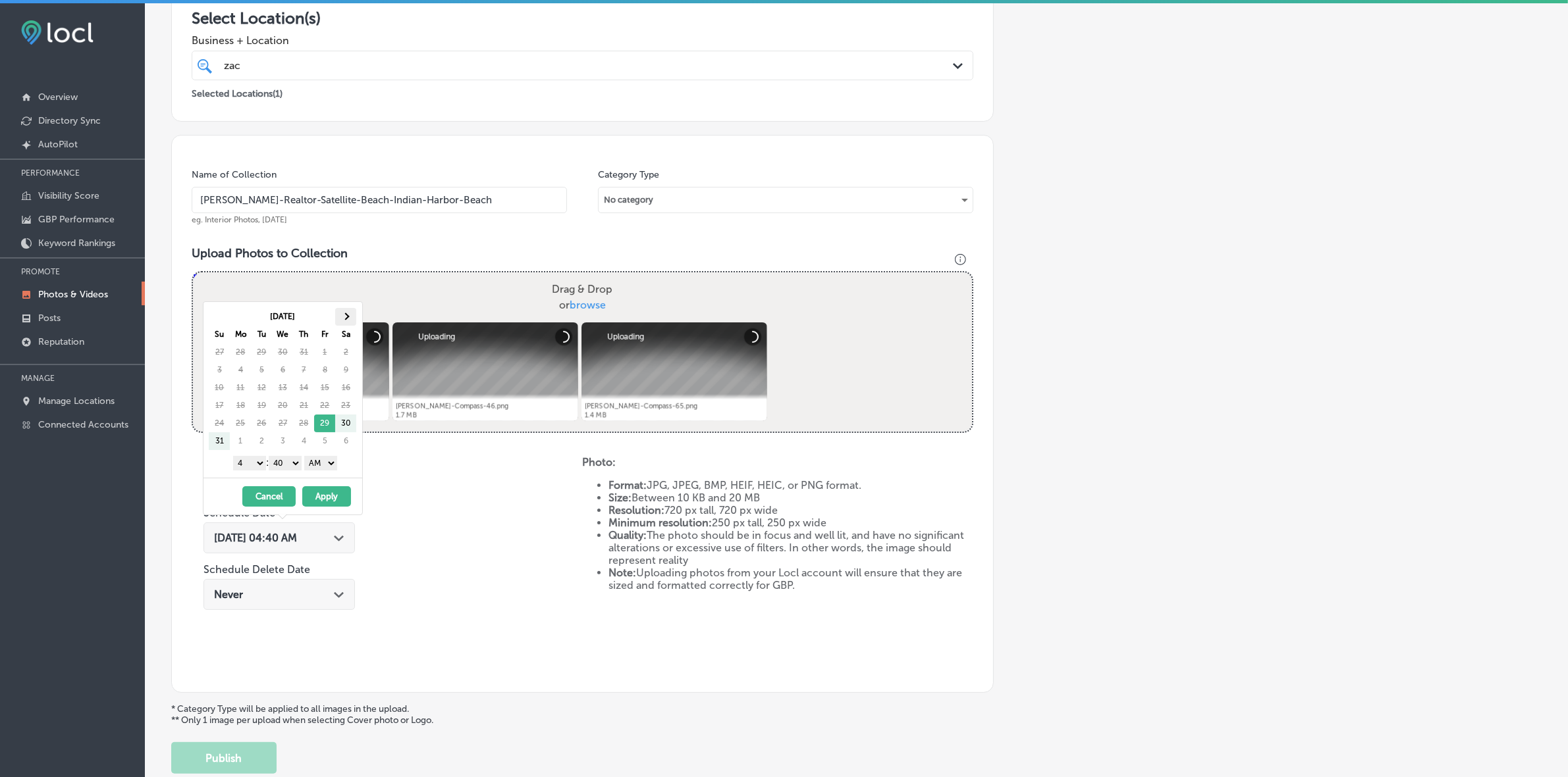
click at [343, 314] on th at bounding box center [346, 316] width 21 height 18
drag, startPoint x: 253, startPoint y: 468, endPoint x: 260, endPoint y: 470, distance: 7.3
click at [253, 468] on select "1 2 3 4 5 6 7 8 9 10 11 12" at bounding box center [250, 463] width 33 height 15
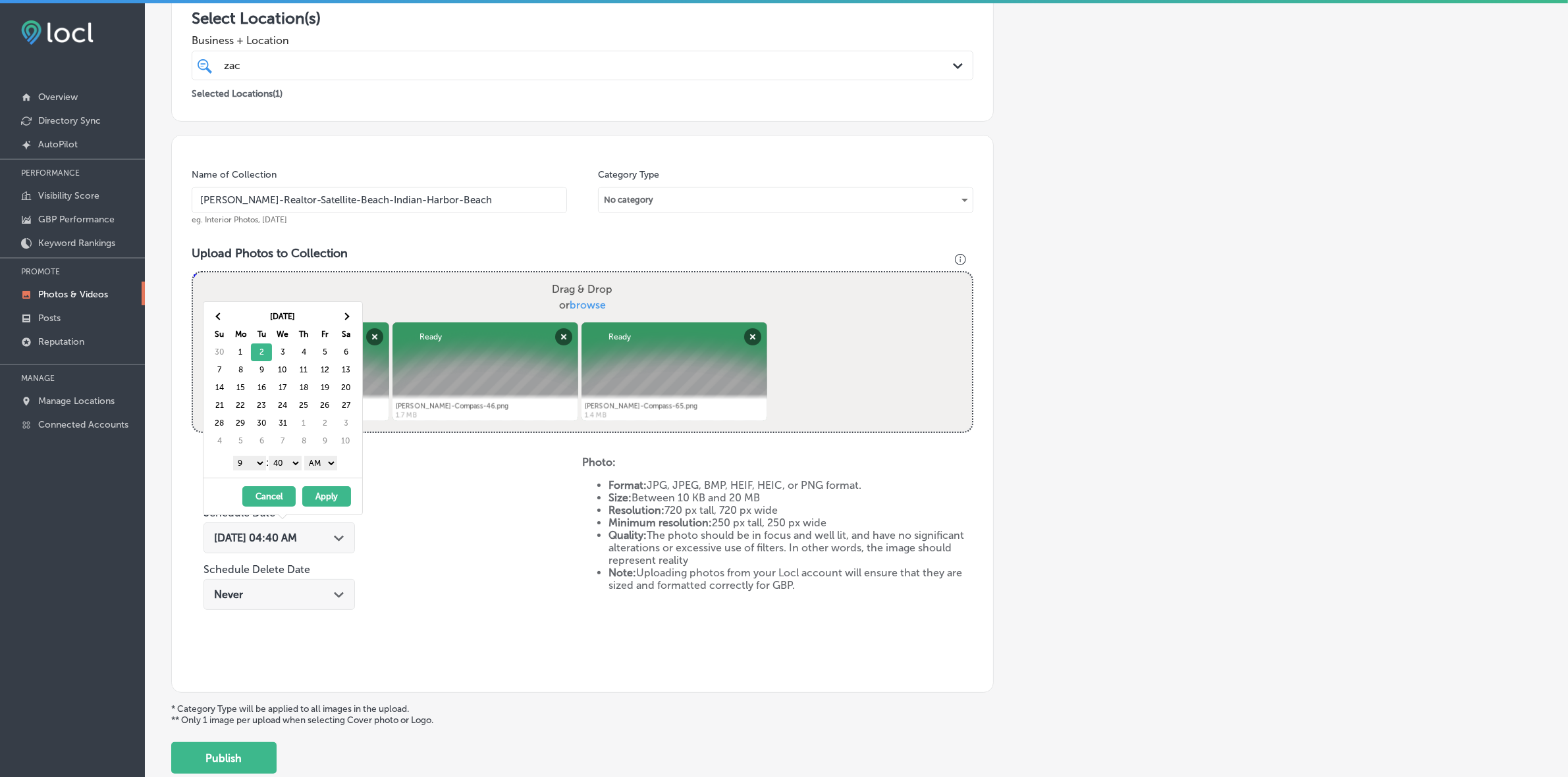
click at [295, 470] on select "00 10 20 30 40 50" at bounding box center [285, 463] width 33 height 15
click at [315, 470] on select "AM PM" at bounding box center [321, 463] width 33 height 15
click at [319, 497] on button "Apply" at bounding box center [327, 496] width 49 height 20
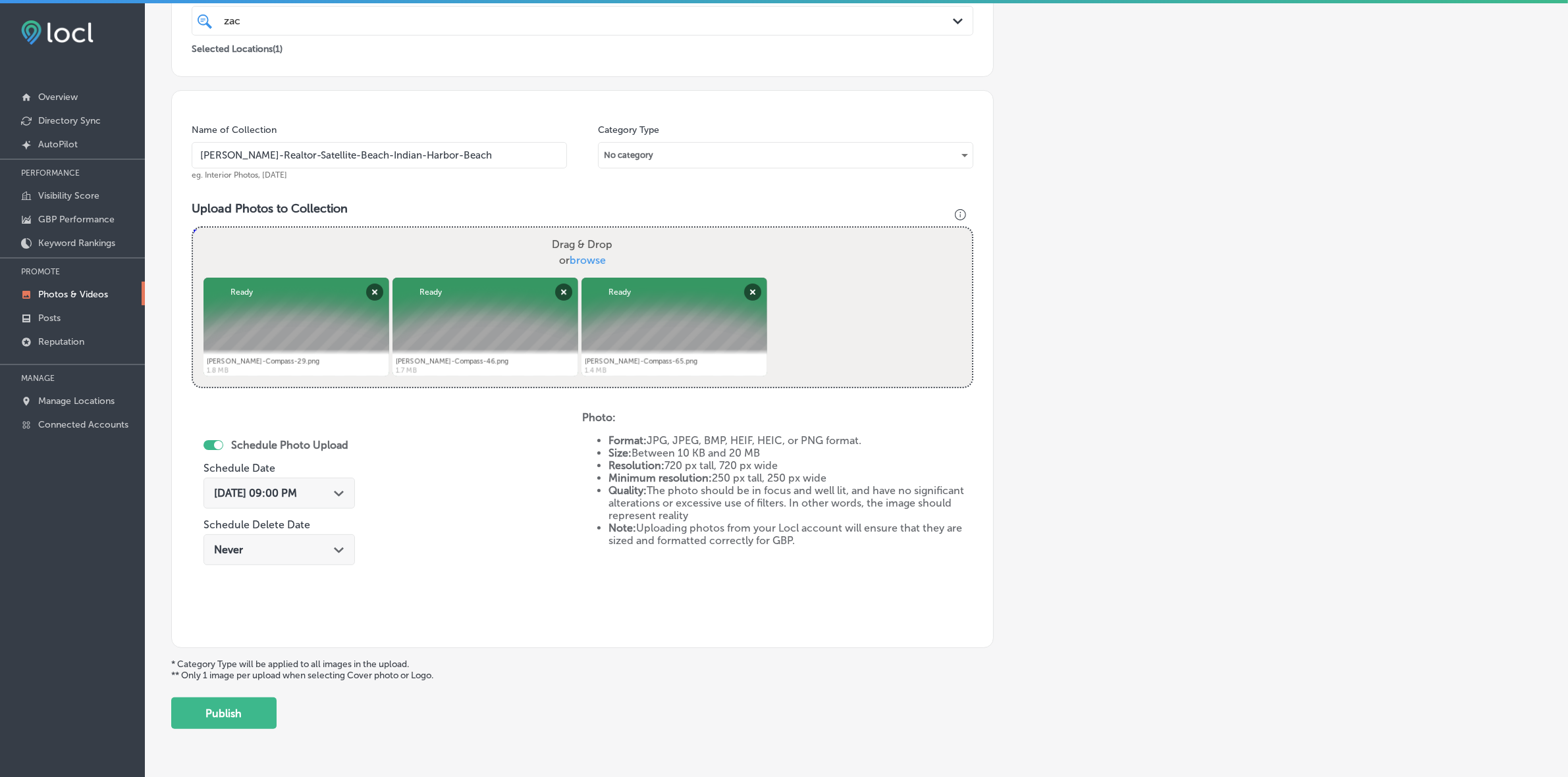
scroll to position [329, 0]
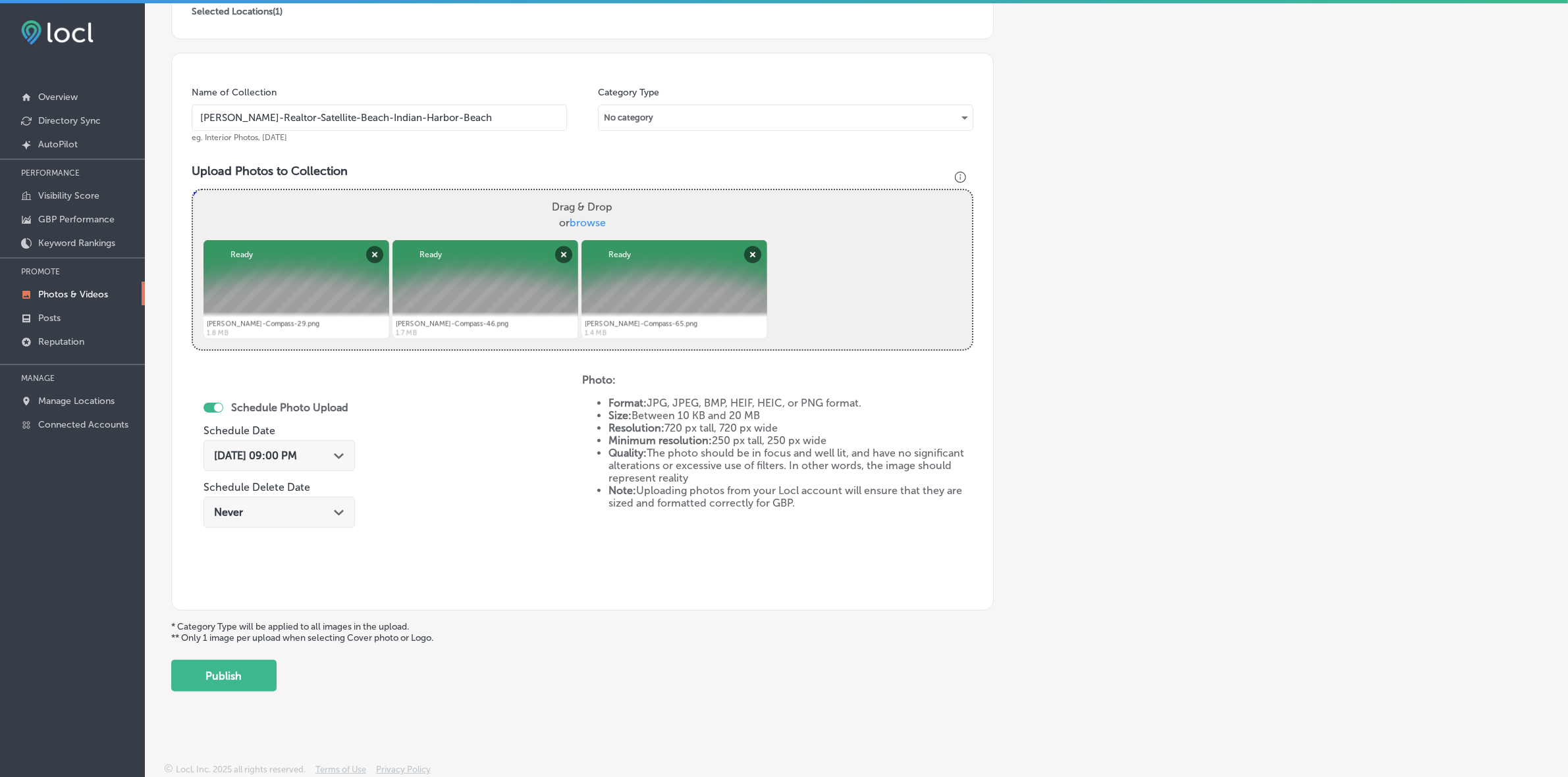
click at [260, 668] on button "Publish" at bounding box center [223, 676] width 105 height 32
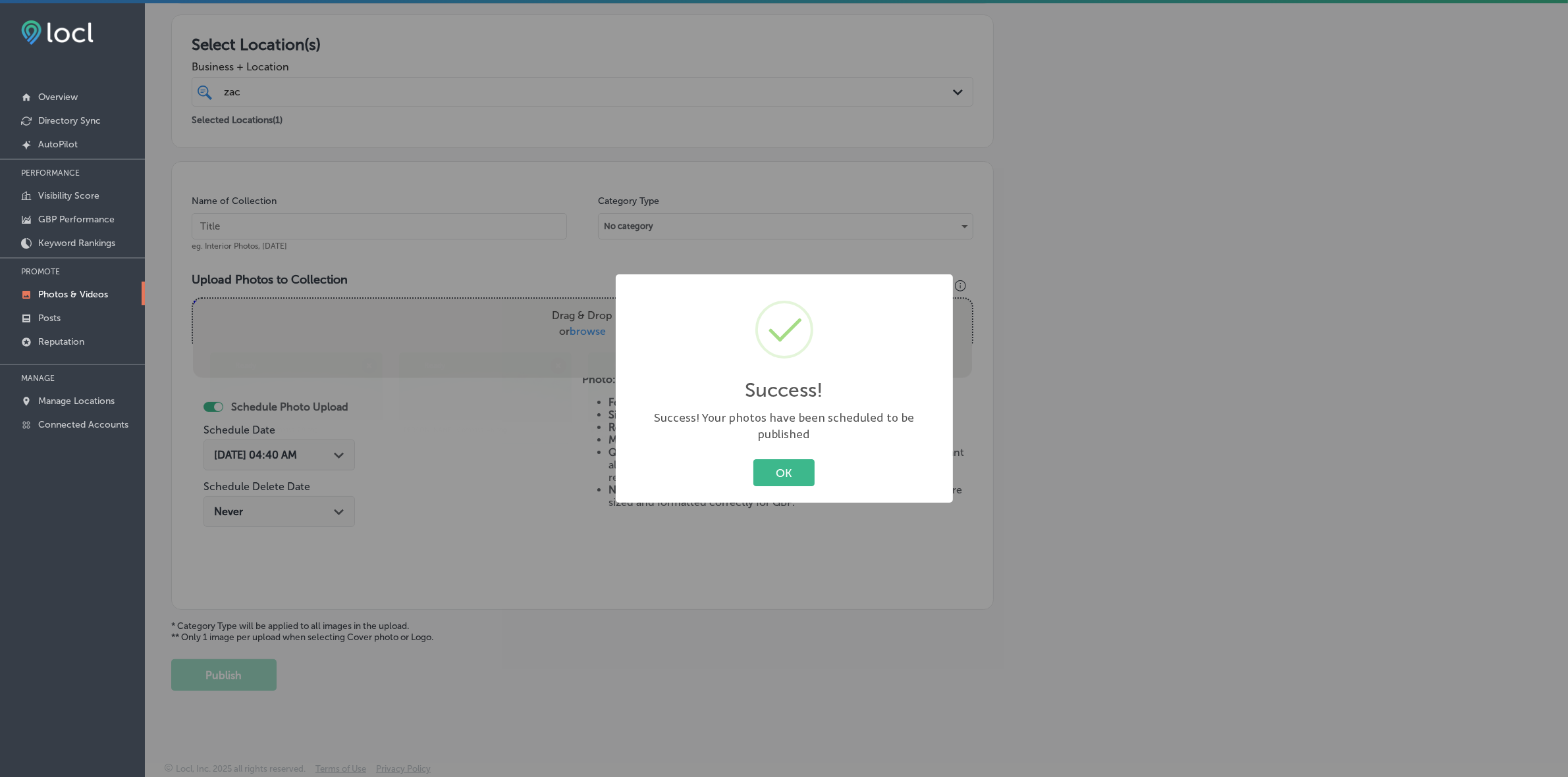
scroll to position [219, 0]
click at [754, 459] on button "OK" at bounding box center [784, 472] width 61 height 27
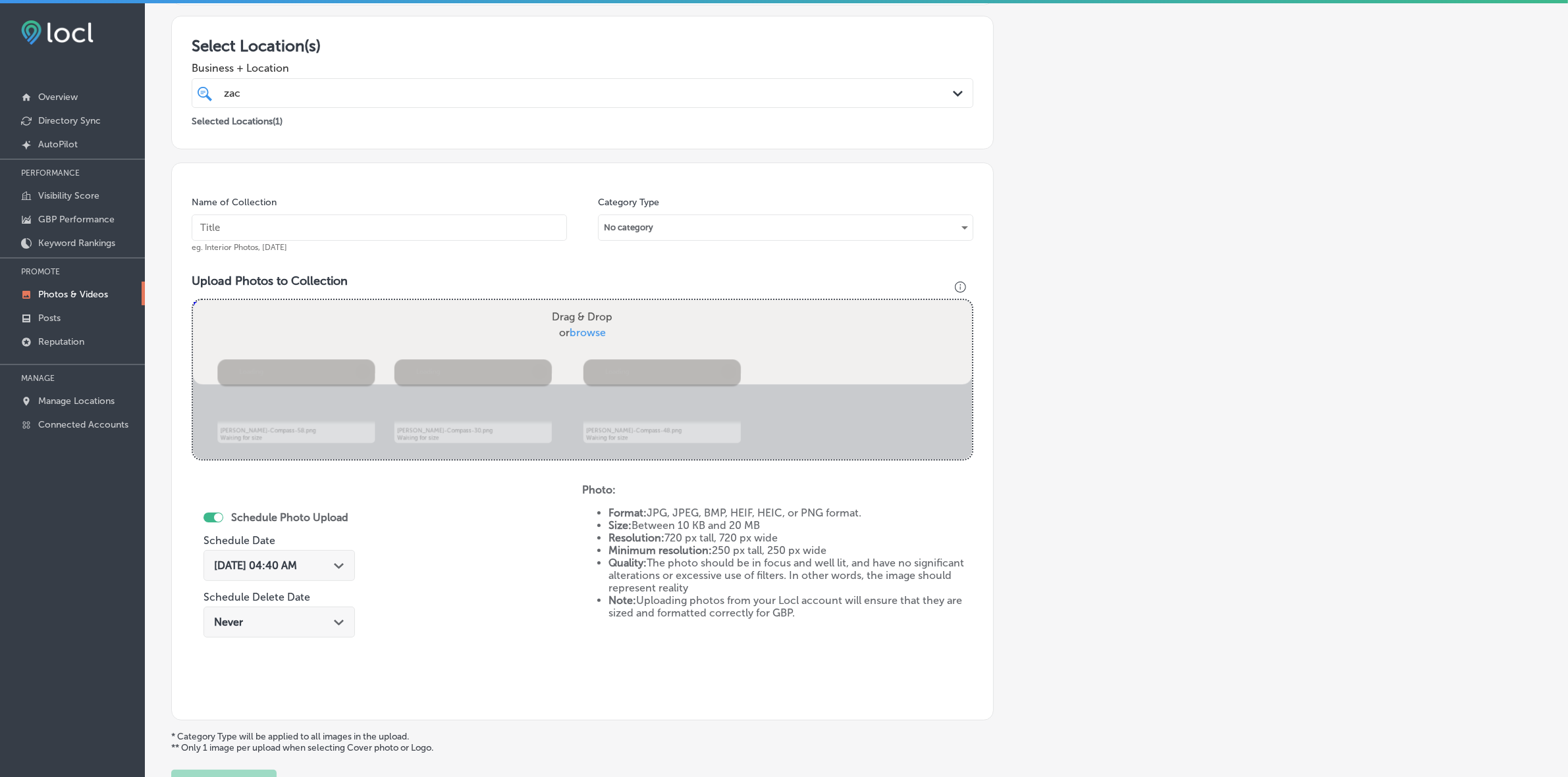
scroll to position [329, 0]
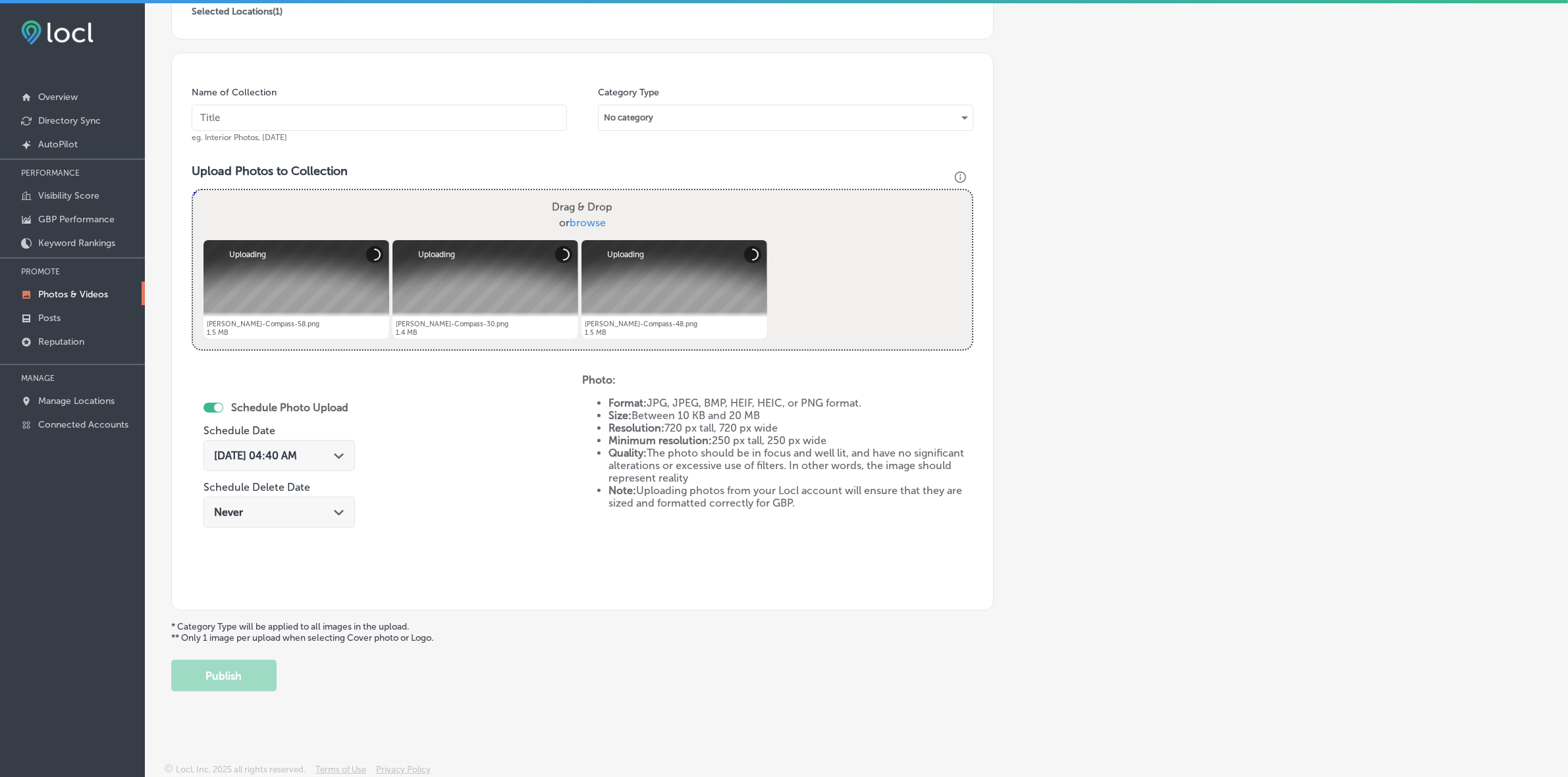
click at [428, 128] on input "text" at bounding box center [379, 118] width 375 height 26
paste input "[PERSON_NAME]-Realtor-Satellite-Beach-Indian-Harbor-Beach"
type input "[PERSON_NAME]-Realtor-Satellite-Beach-Indian-Harbor-Beach"
click at [352, 449] on div "[DATE] 04:40 AM Path Created with Sketch." at bounding box center [279, 455] width 151 height 31
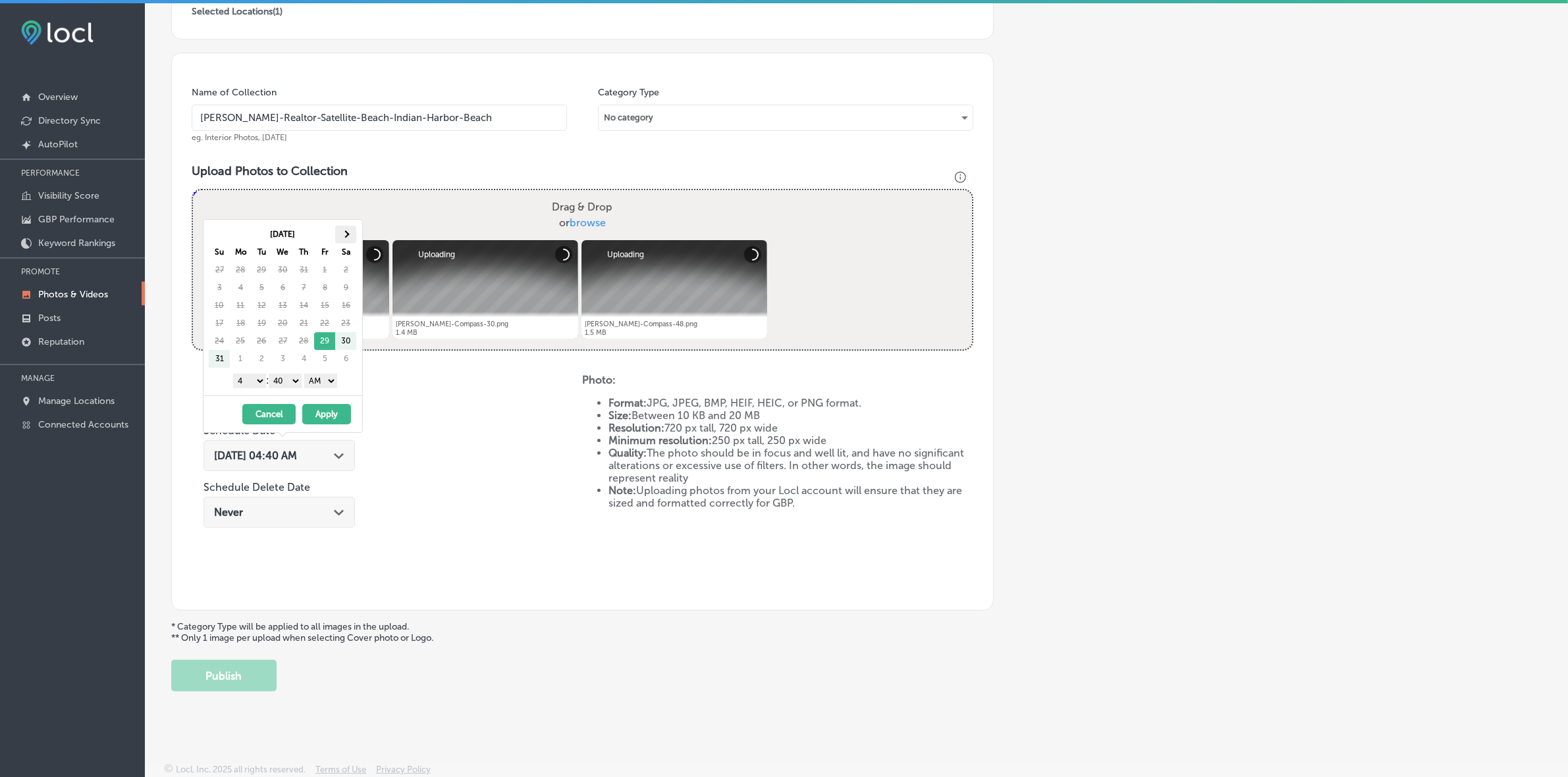
click at [350, 235] on th at bounding box center [346, 235] width 21 height 18
drag, startPoint x: 251, startPoint y: 379, endPoint x: 251, endPoint y: 388, distance: 9.0
click at [251, 379] on select "1 2 3 4 5 6 7 8 9 10 11 12" at bounding box center [250, 381] width 33 height 15
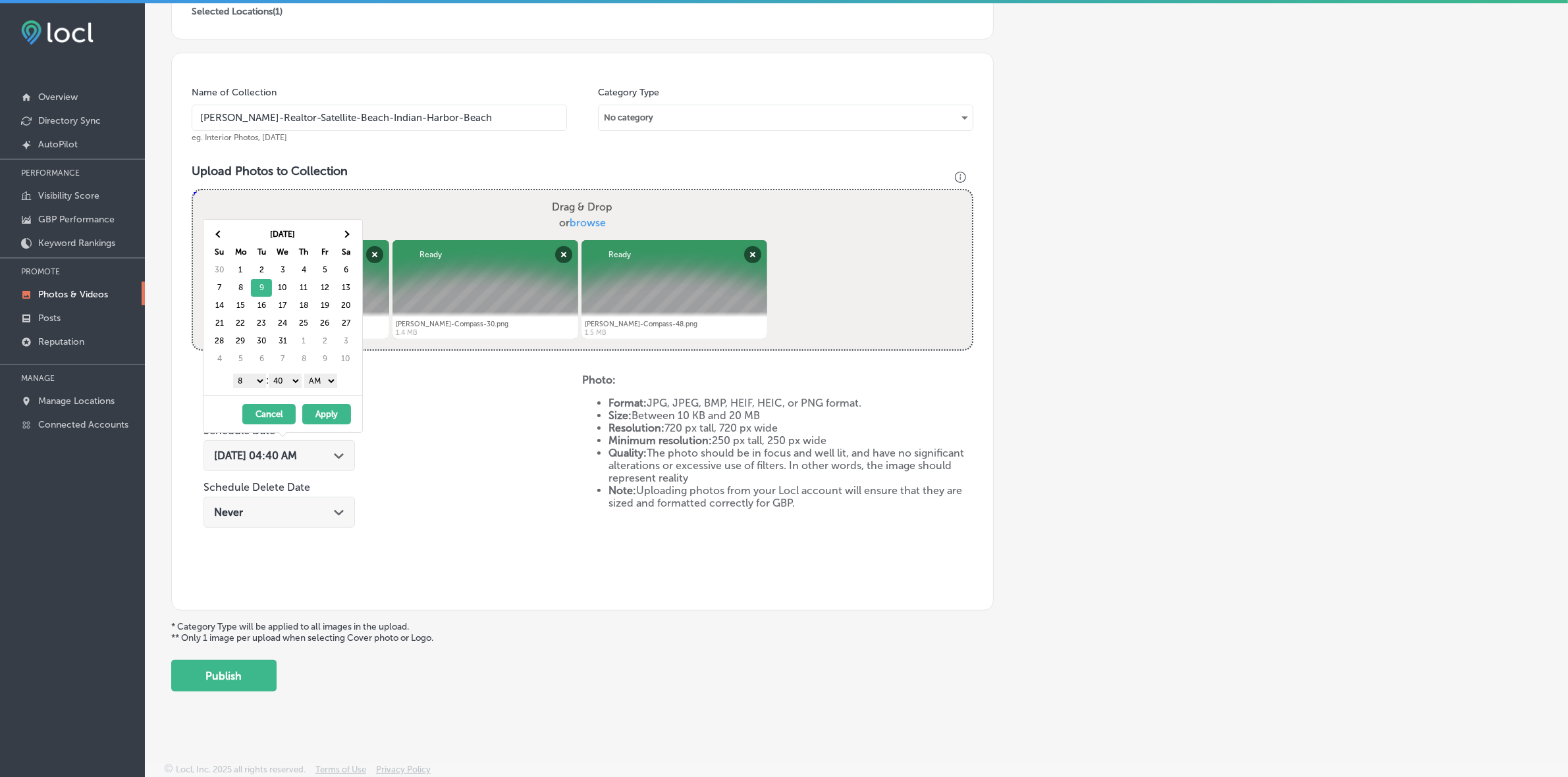
click at [252, 385] on select "1 2 3 4 5 6 7 8 9 10 11 12" at bounding box center [250, 381] width 33 height 15
click at [294, 390] on div "1 2 3 4 5 6 7 8 9 10 11 12 : 00 10 20 30 40 50 AM PM" at bounding box center [286, 381] width 153 height 20
click at [296, 384] on select "00 10 20 30 40 50" at bounding box center [285, 381] width 33 height 15
click at [317, 382] on select "AM PM" at bounding box center [321, 381] width 33 height 15
click at [329, 422] on button "Apply" at bounding box center [327, 414] width 49 height 20
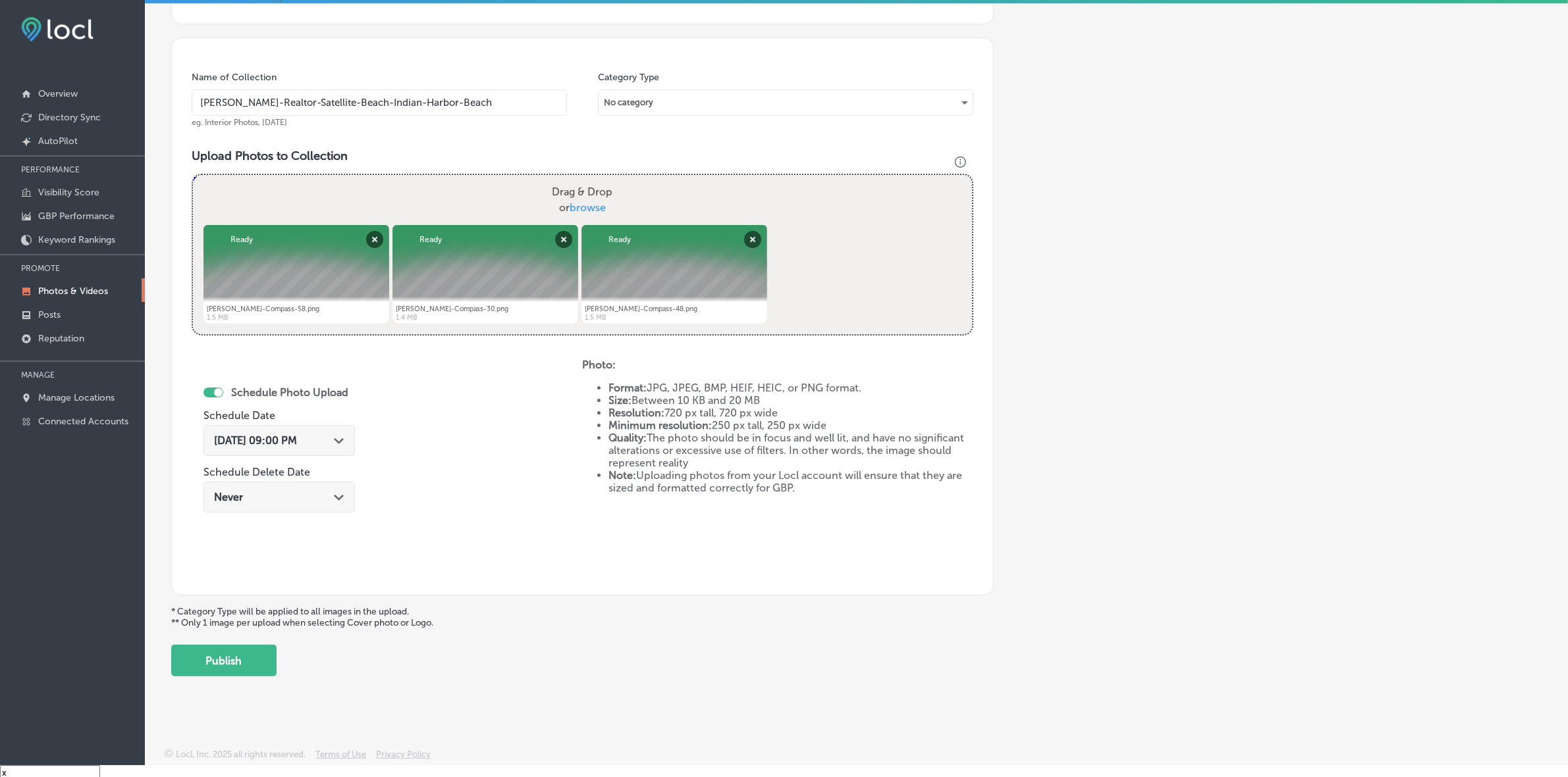
scroll to position [18, 0]
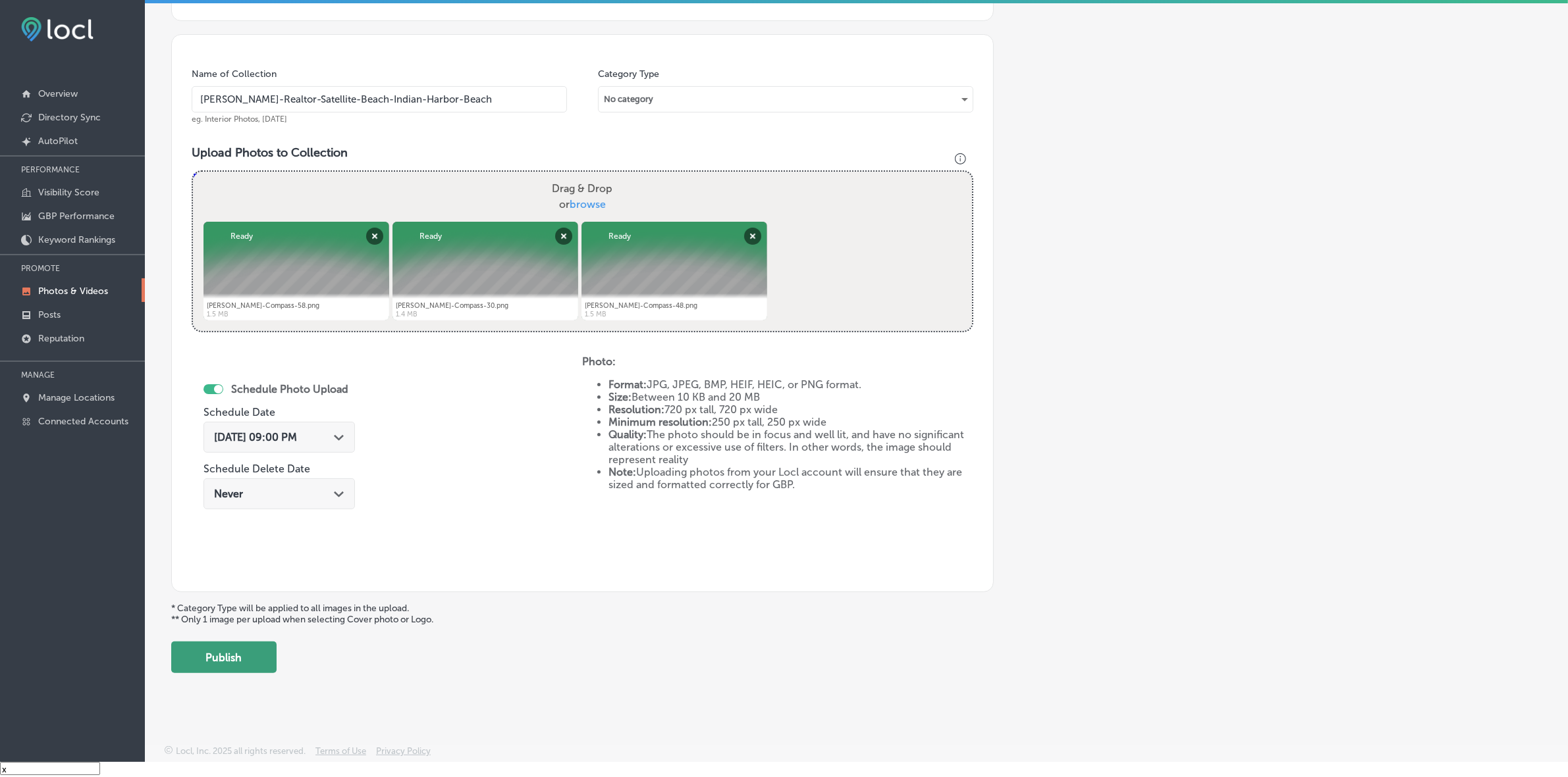
click at [236, 650] on button "Publish" at bounding box center [223, 657] width 105 height 32
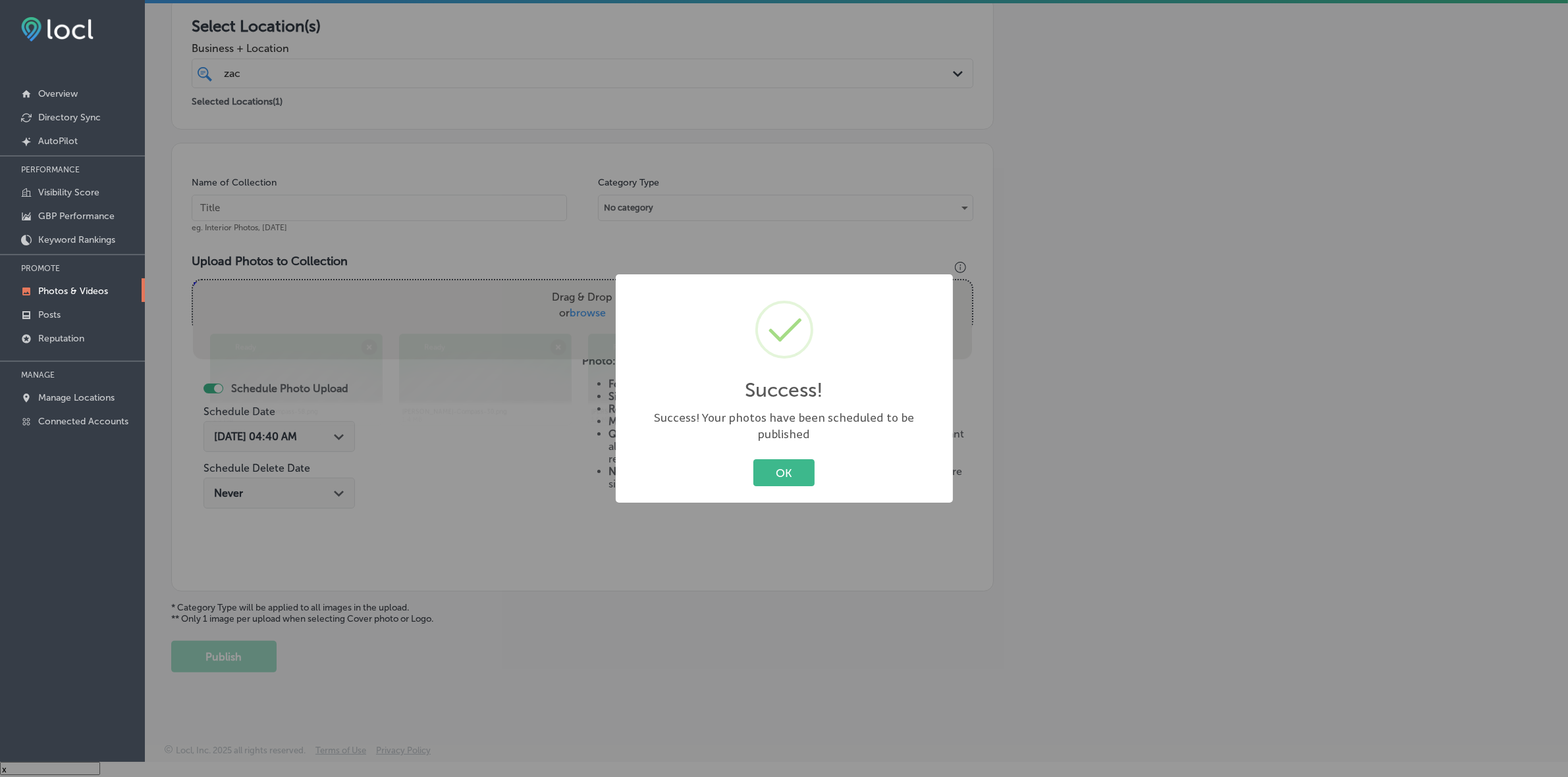
scroll to position [219, 0]
click at [754, 459] on button "OK" at bounding box center [784, 472] width 61 height 27
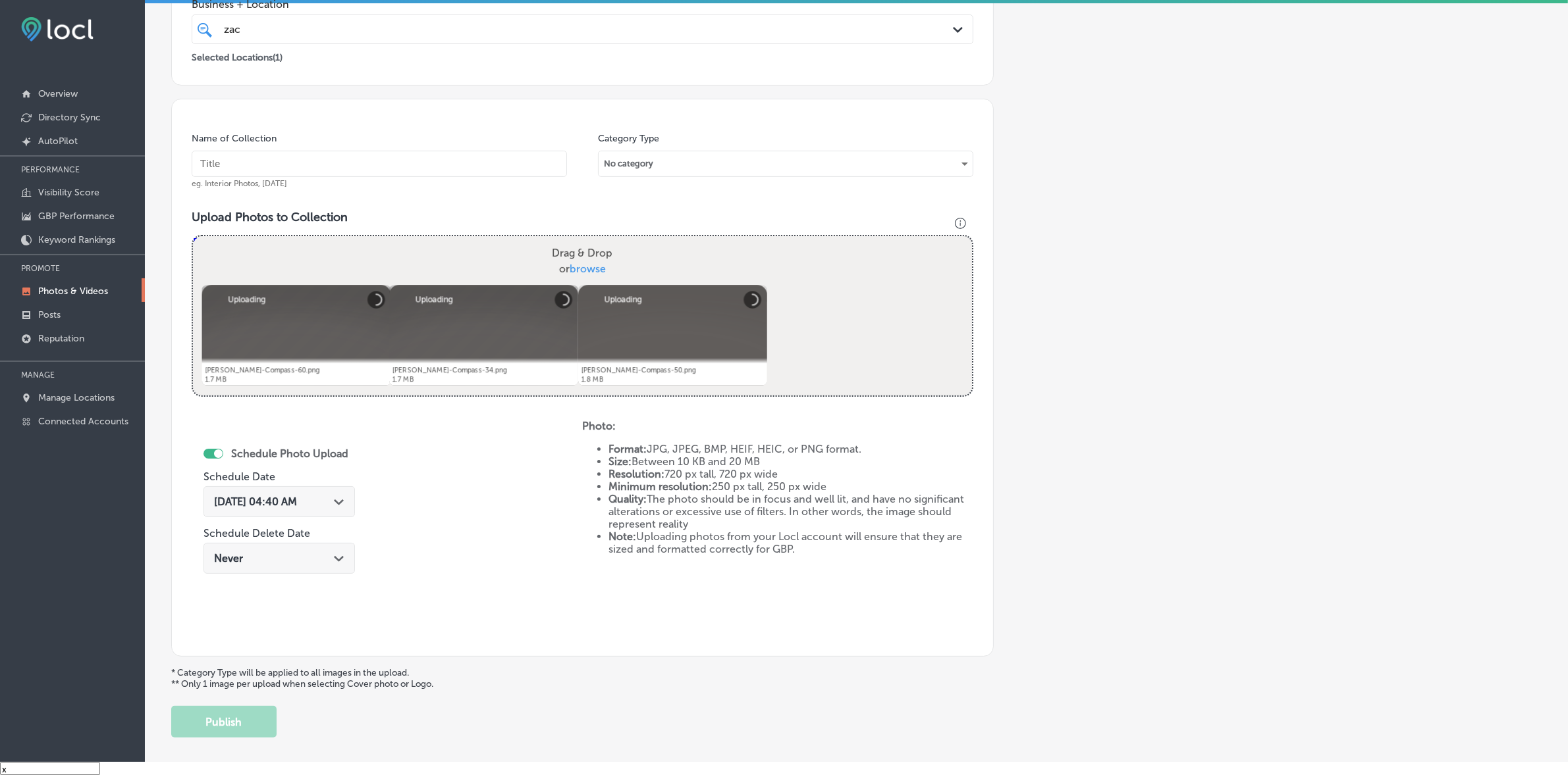
scroll to position [247, 0]
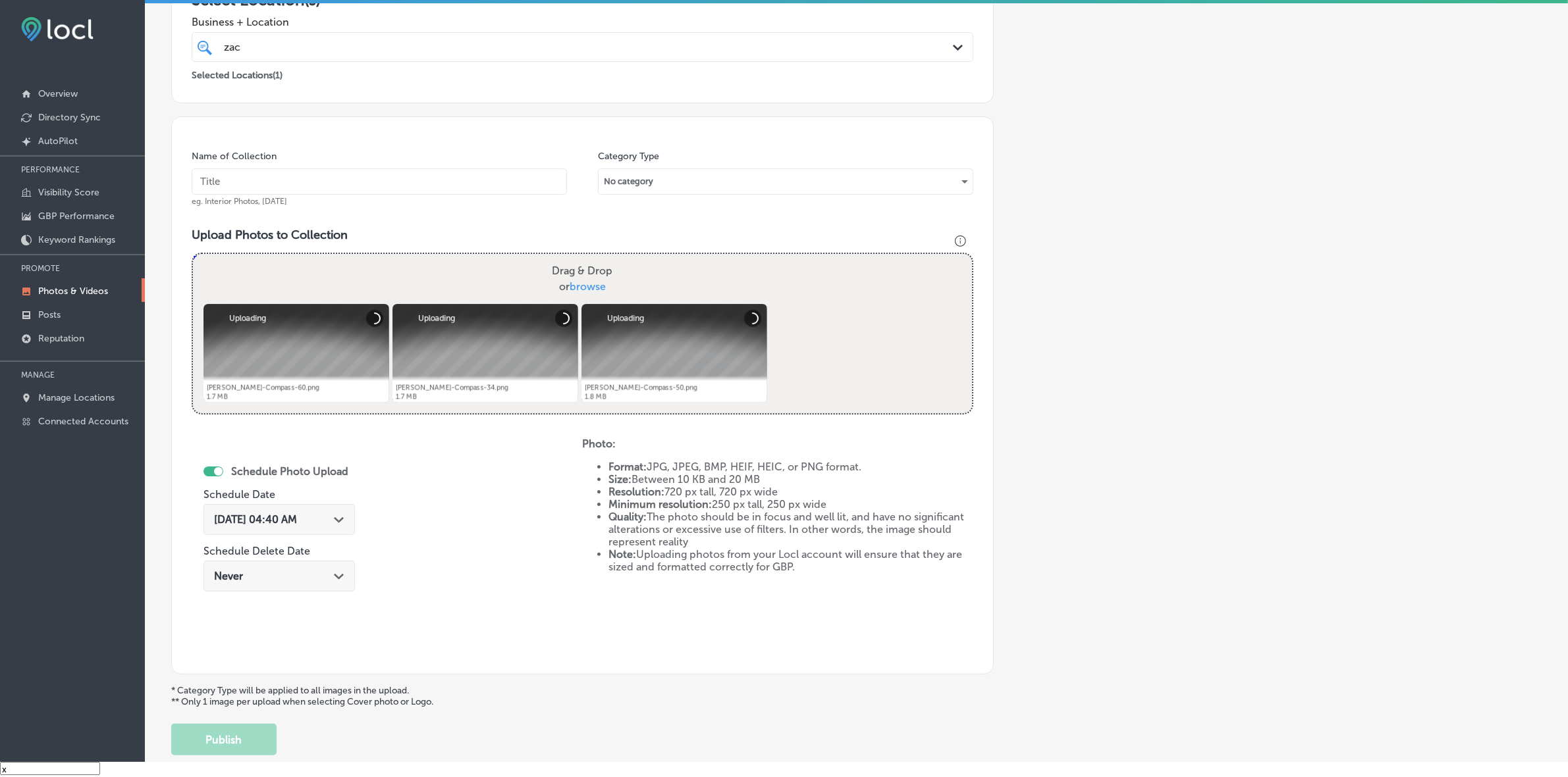
click at [420, 186] on input "text" at bounding box center [379, 182] width 375 height 26
paste input "[PERSON_NAME]-Realtor-Satellite-Beach-Indian-Harbor-Beach"
type input "[PERSON_NAME]-Realtor-Satellite-Beach-Indian-Harbor-Beach"
drag, startPoint x: 344, startPoint y: 513, endPoint x: 344, endPoint y: 486, distance: 27.0
click at [343, 515] on div "Path Created with Sketch." at bounding box center [339, 519] width 11 height 11
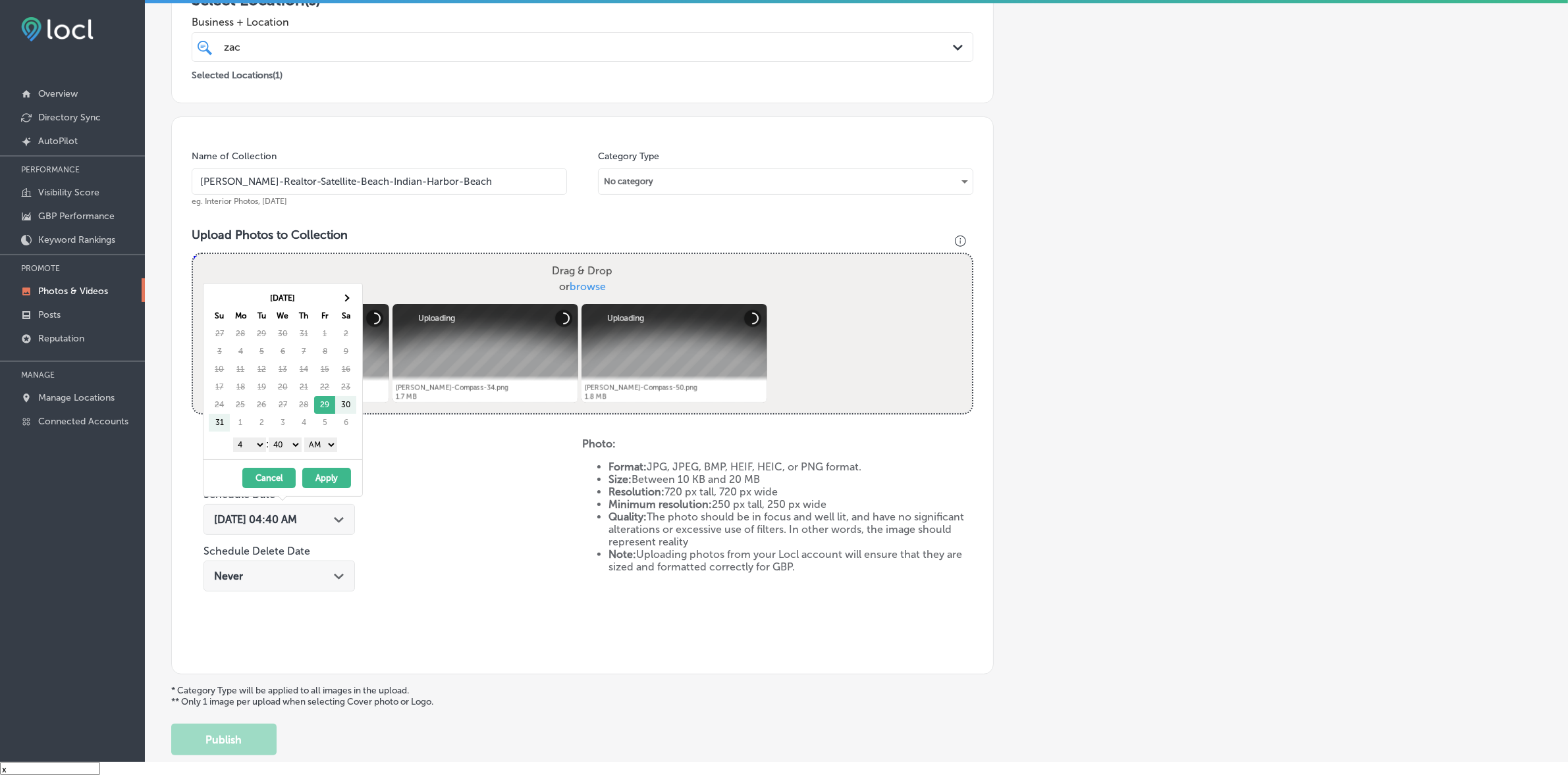
click at [347, 278] on div "Drag & Drop or browse" at bounding box center [582, 279] width 779 height 50
click at [193, 254] on input "Drag & Drop or browse" at bounding box center [582, 256] width 779 height 4
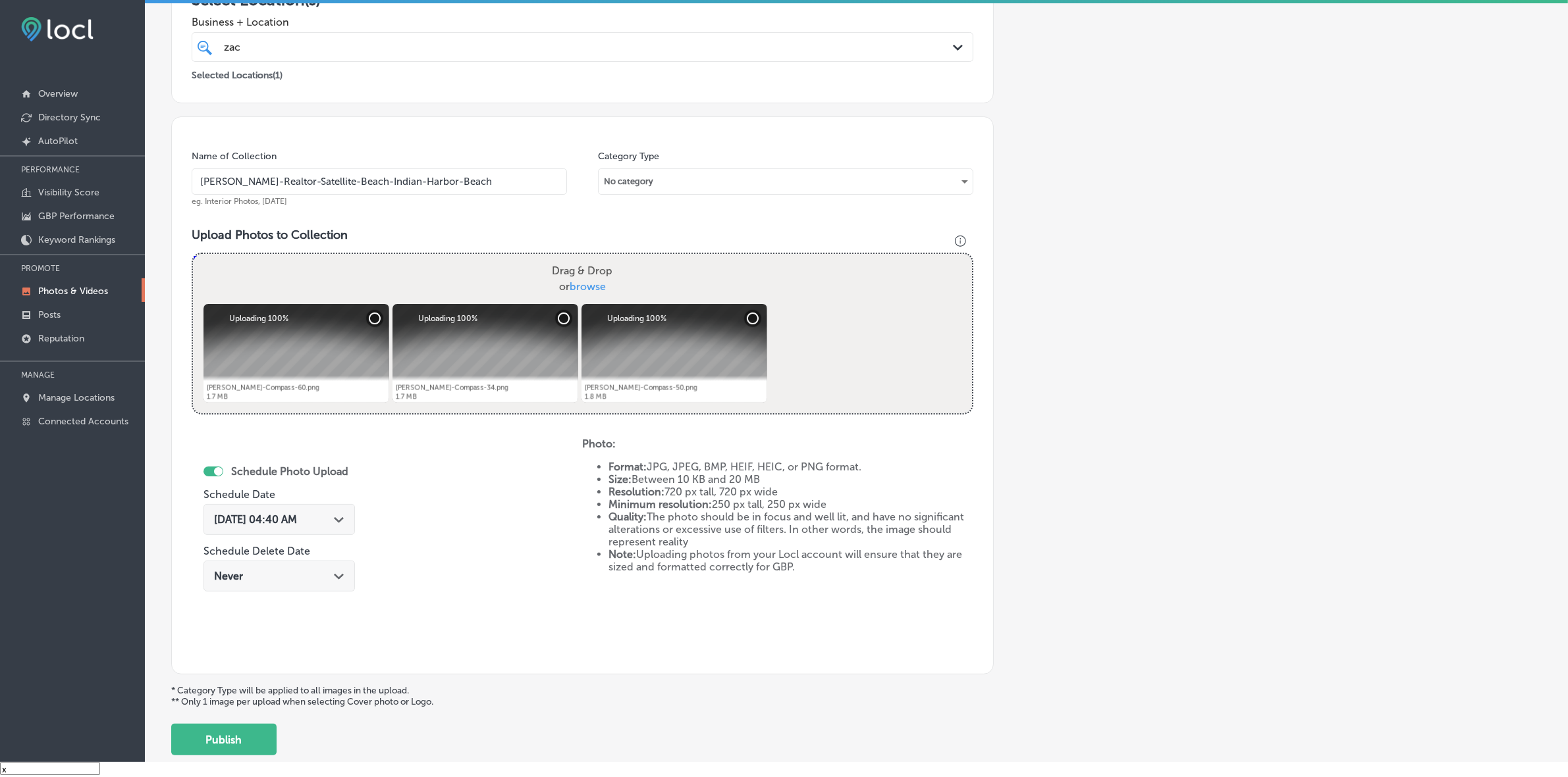
click at [334, 517] on div "[DATE] 04:40 AM Path Created with Sketch." at bounding box center [279, 519] width 130 height 13
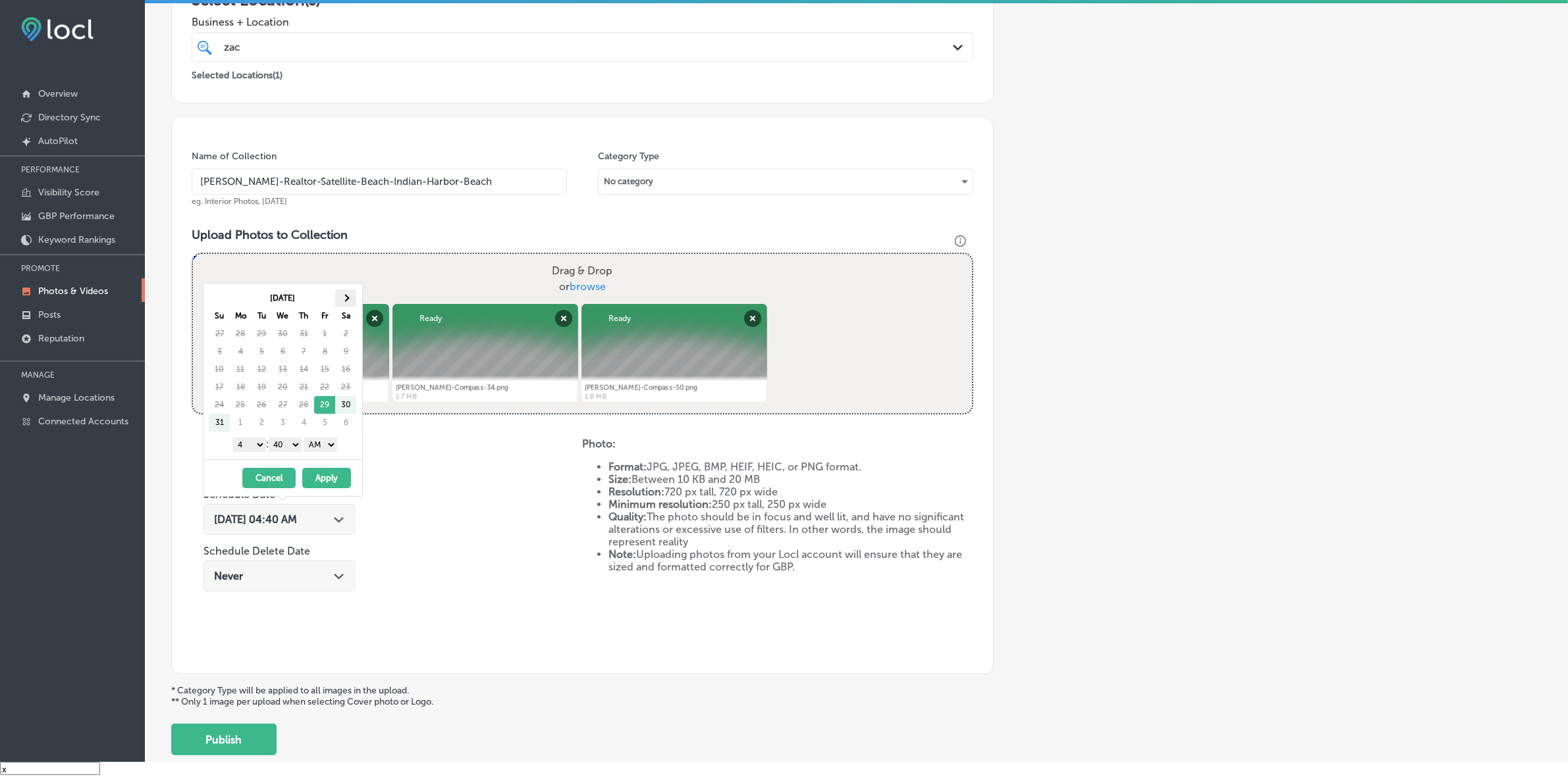
click at [352, 294] on th at bounding box center [346, 298] width 21 height 18
drag, startPoint x: 254, startPoint y: 449, endPoint x: 260, endPoint y: 449, distance: 6.0
click at [254, 449] on select "1 2 3 4 5 6 7 8 9 10 11 12" at bounding box center [250, 445] width 33 height 15
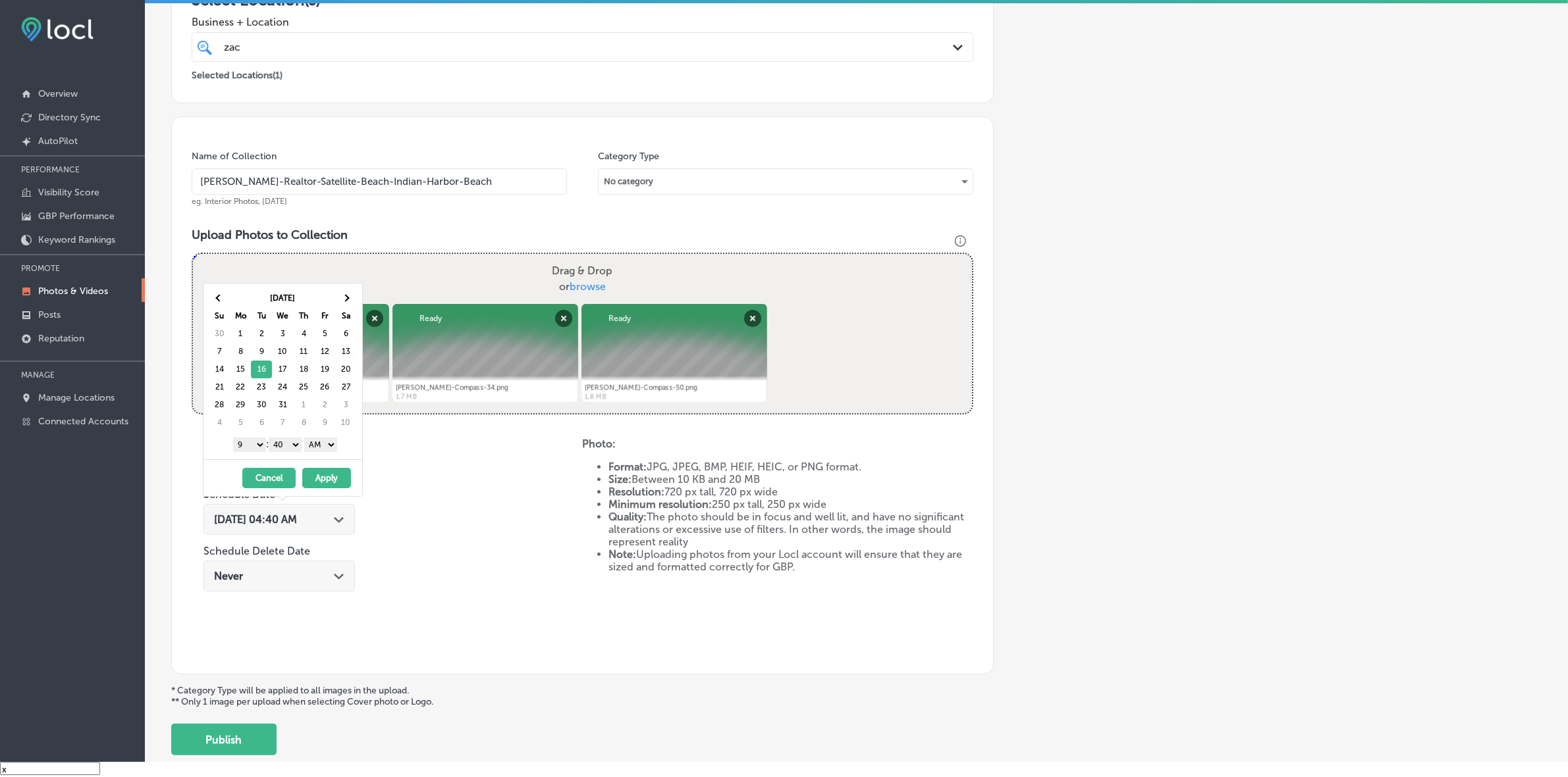
drag, startPoint x: 290, startPoint y: 441, endPoint x: 291, endPoint y: 449, distance: 8.1
click at [290, 441] on select "00 10 20 30 40 50" at bounding box center [285, 445] width 33 height 15
click at [334, 443] on select "AM PM" at bounding box center [321, 445] width 33 height 15
click at [327, 482] on button "Apply" at bounding box center [327, 478] width 49 height 20
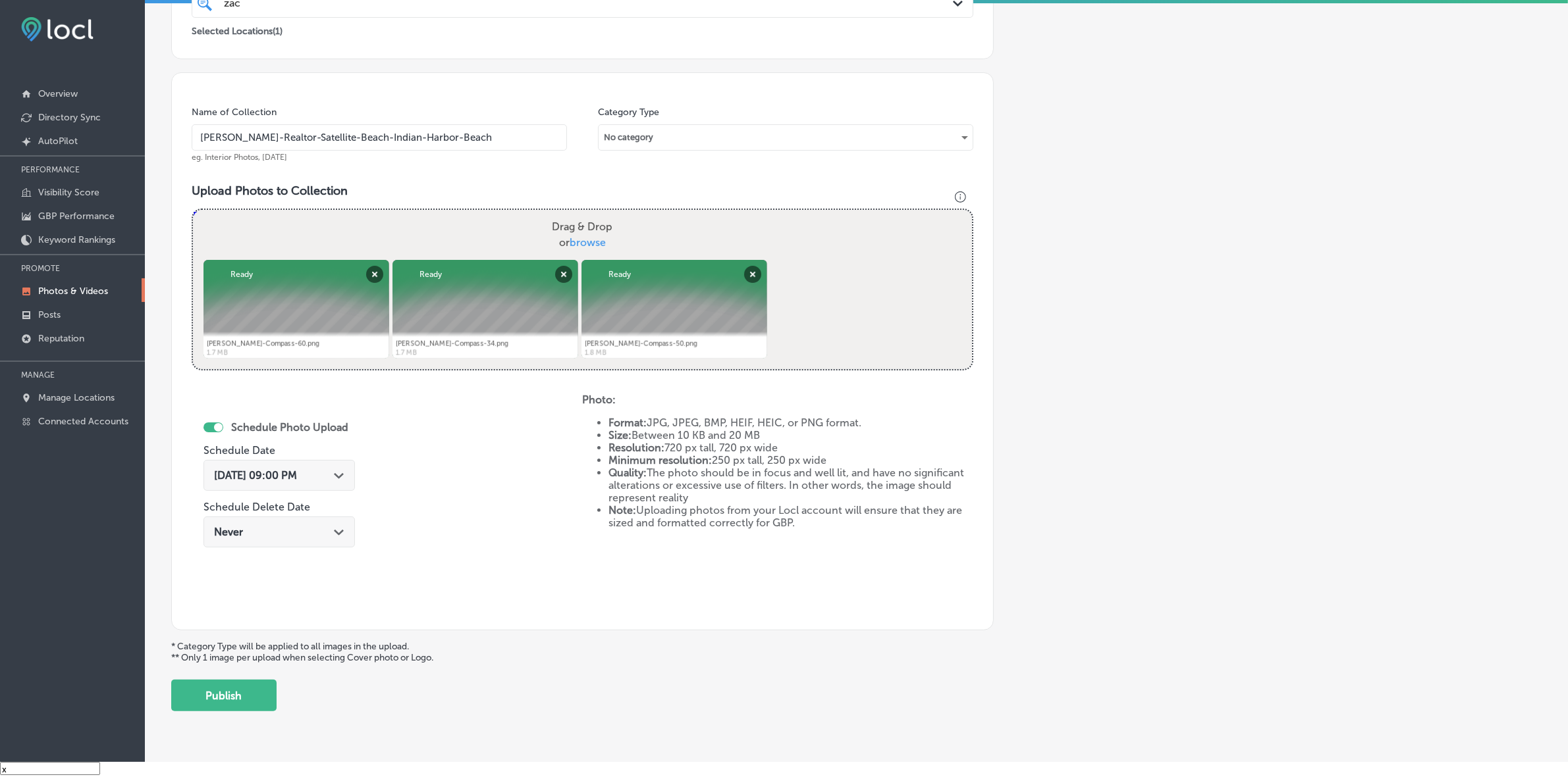
scroll to position [329, 0]
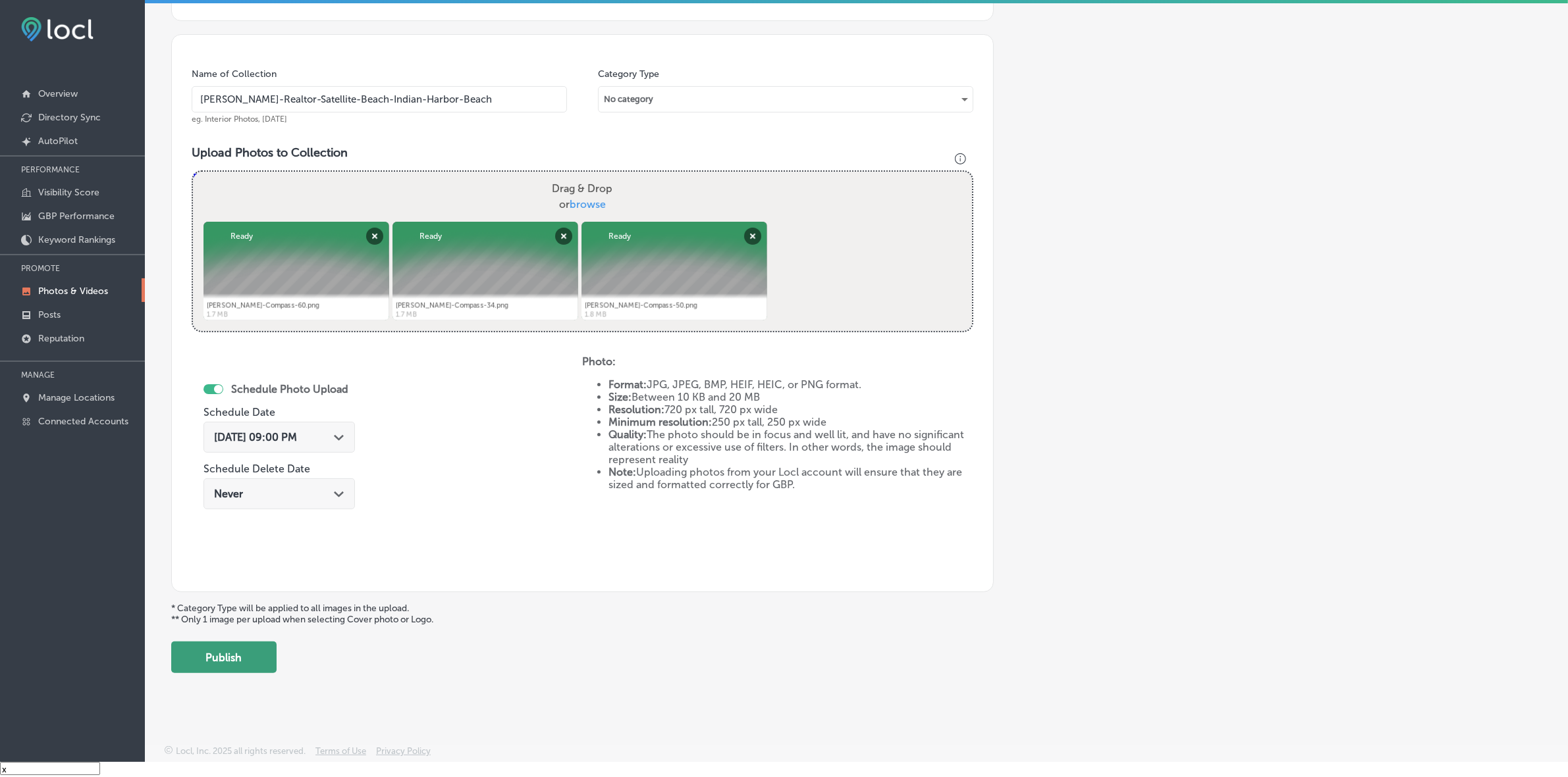
click at [256, 659] on button "Publish" at bounding box center [223, 657] width 105 height 32
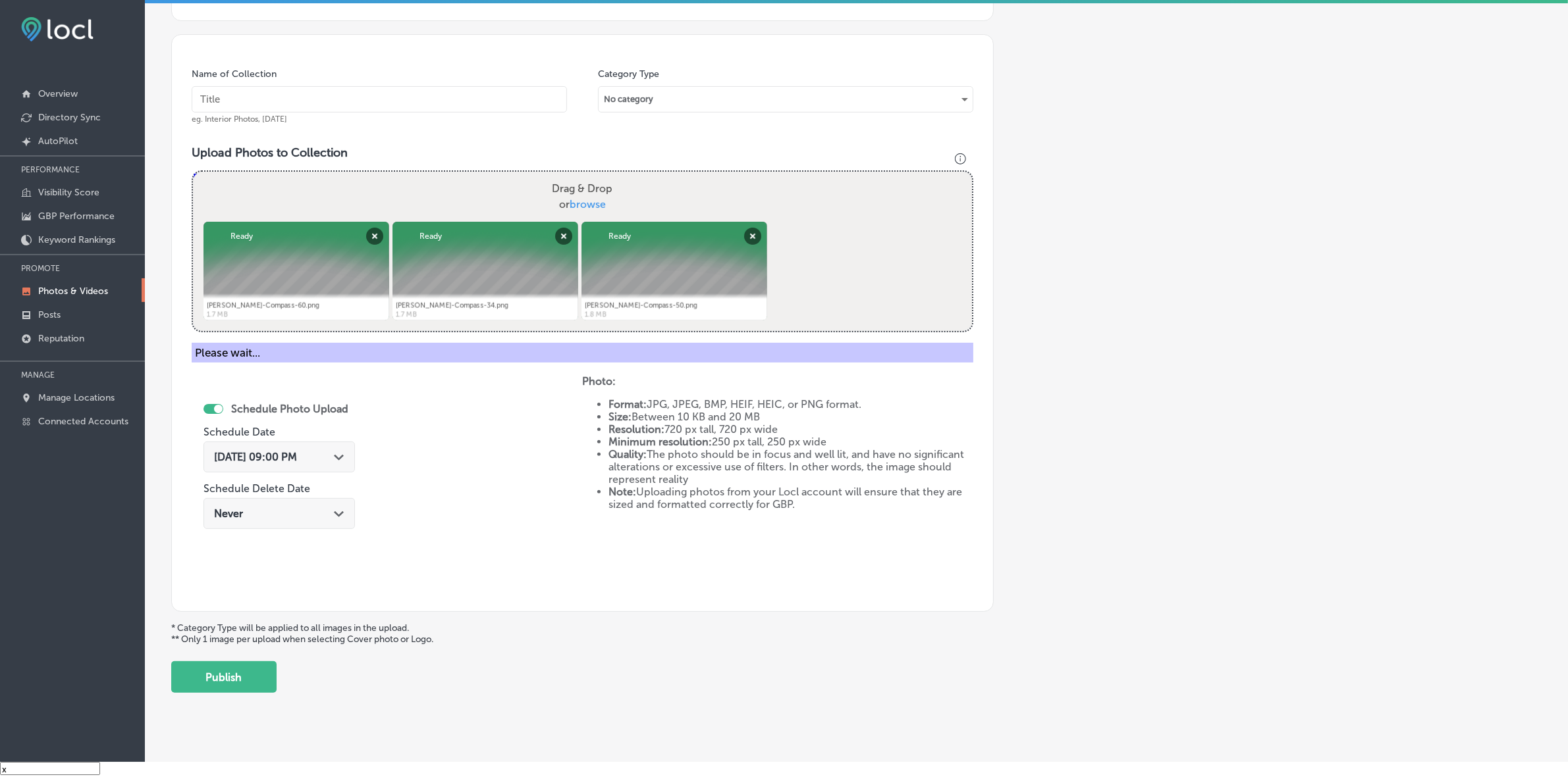
scroll to position [219, 0]
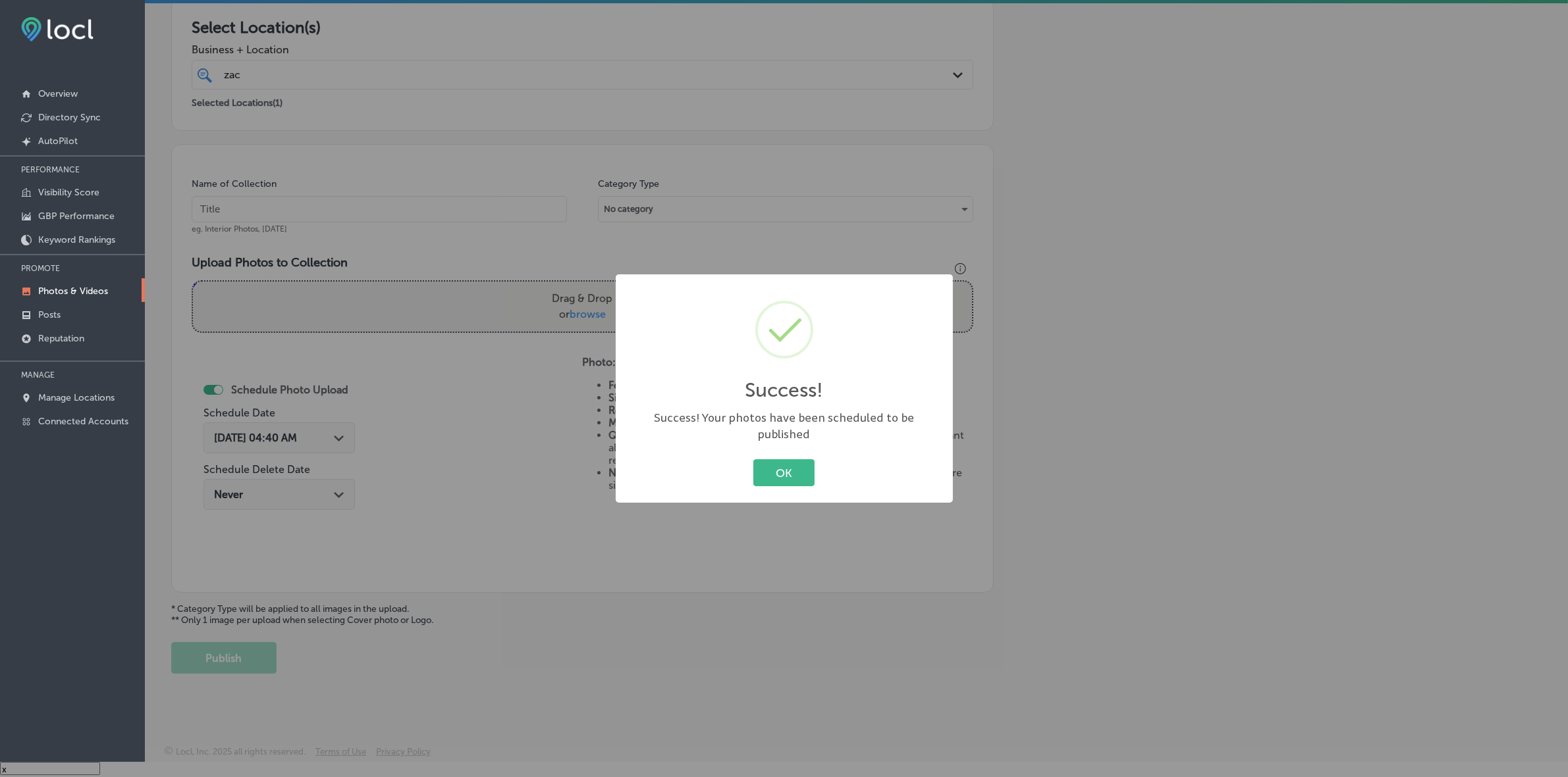
click at [754, 459] on button "OK" at bounding box center [784, 472] width 61 height 27
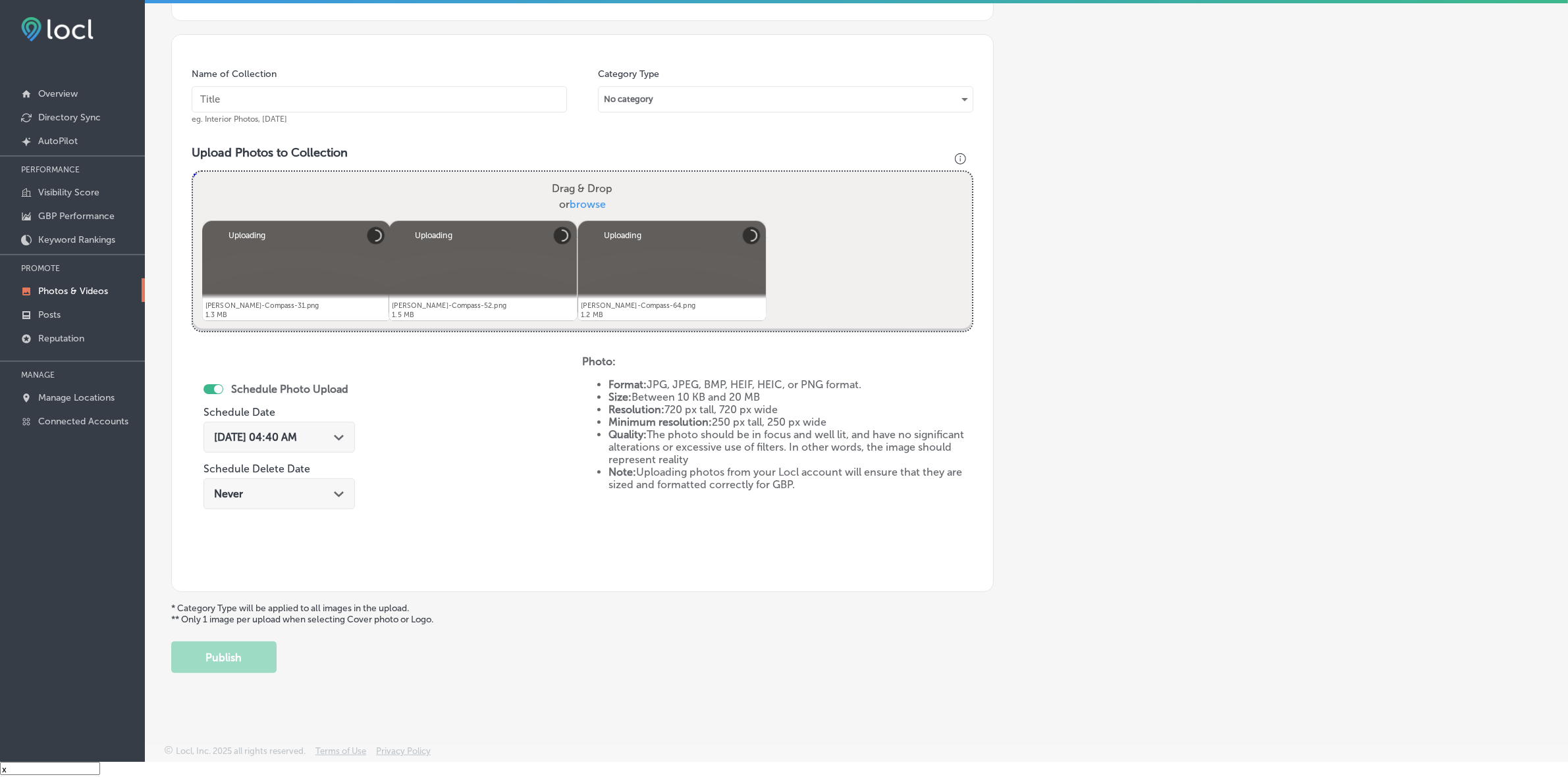
scroll to position [247, 0]
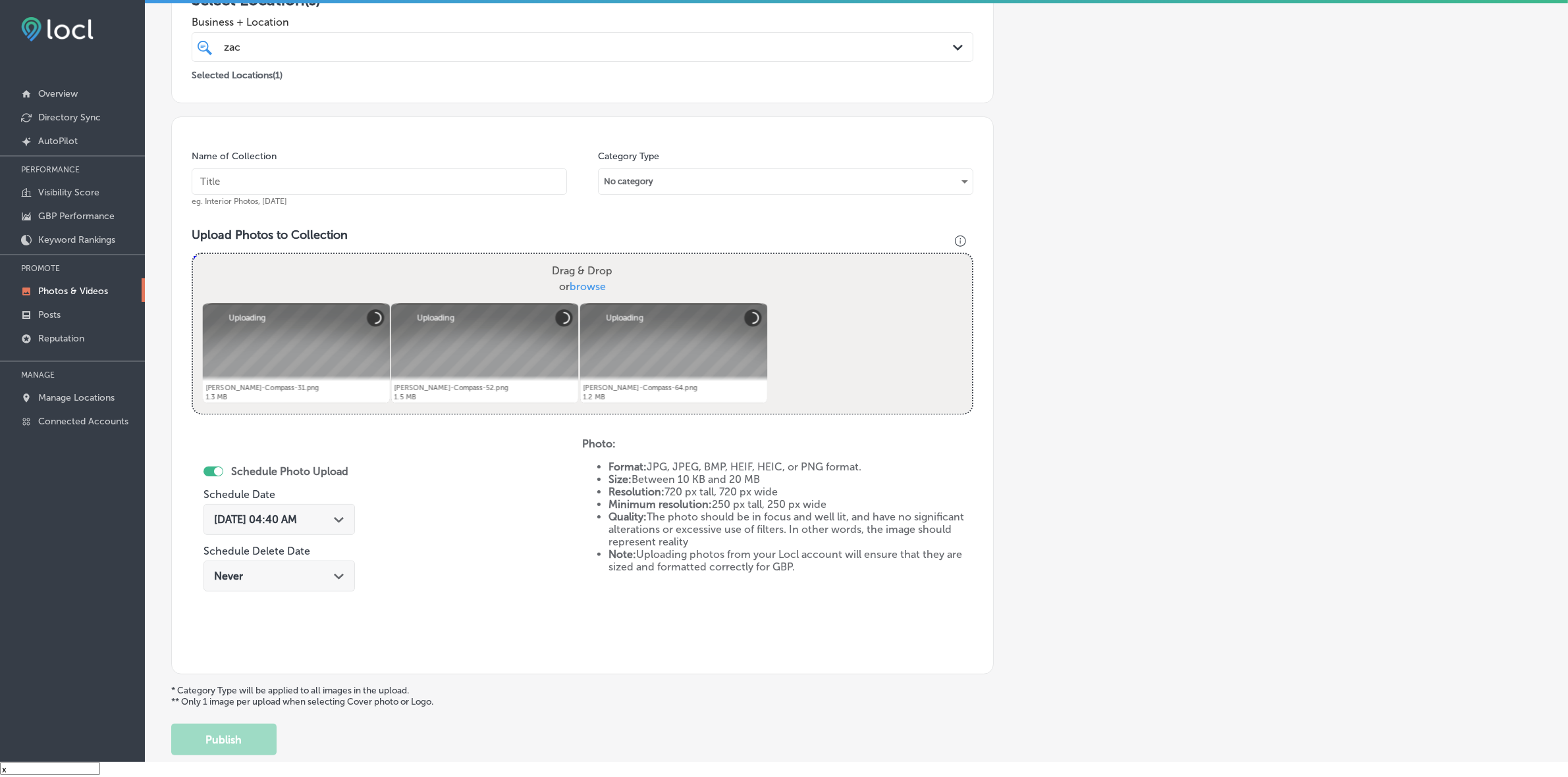
click at [511, 186] on input "text" at bounding box center [379, 182] width 375 height 26
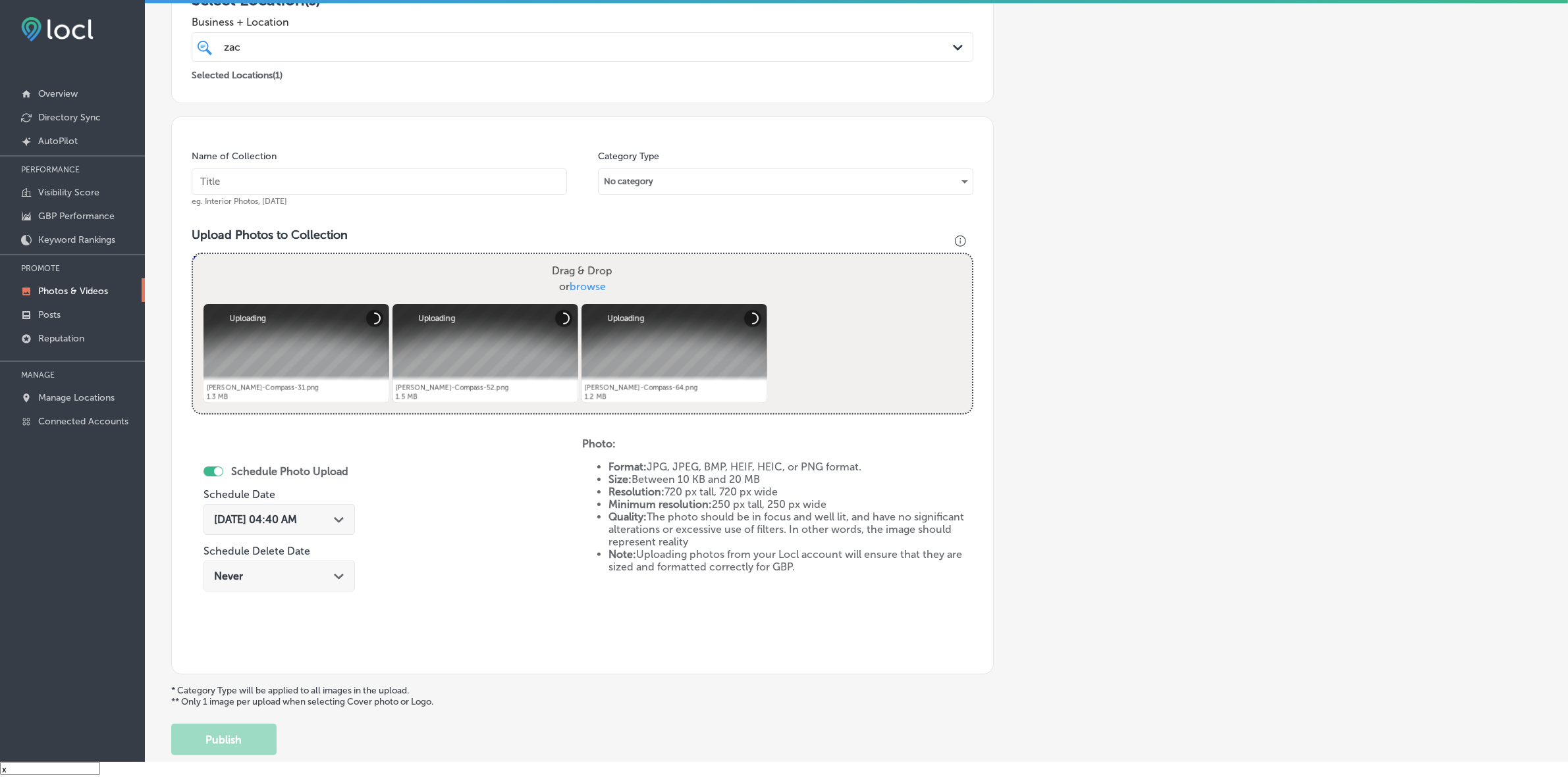
paste input "[PERSON_NAME]-Realtor-Satellite-Beach-Indian-Harbor-Beach"
type input "[PERSON_NAME]-Realtor-Satellite-Beach-Indian-Harbor-Beach"
click at [341, 522] on div "Path Created with Sketch." at bounding box center [339, 519] width 11 height 11
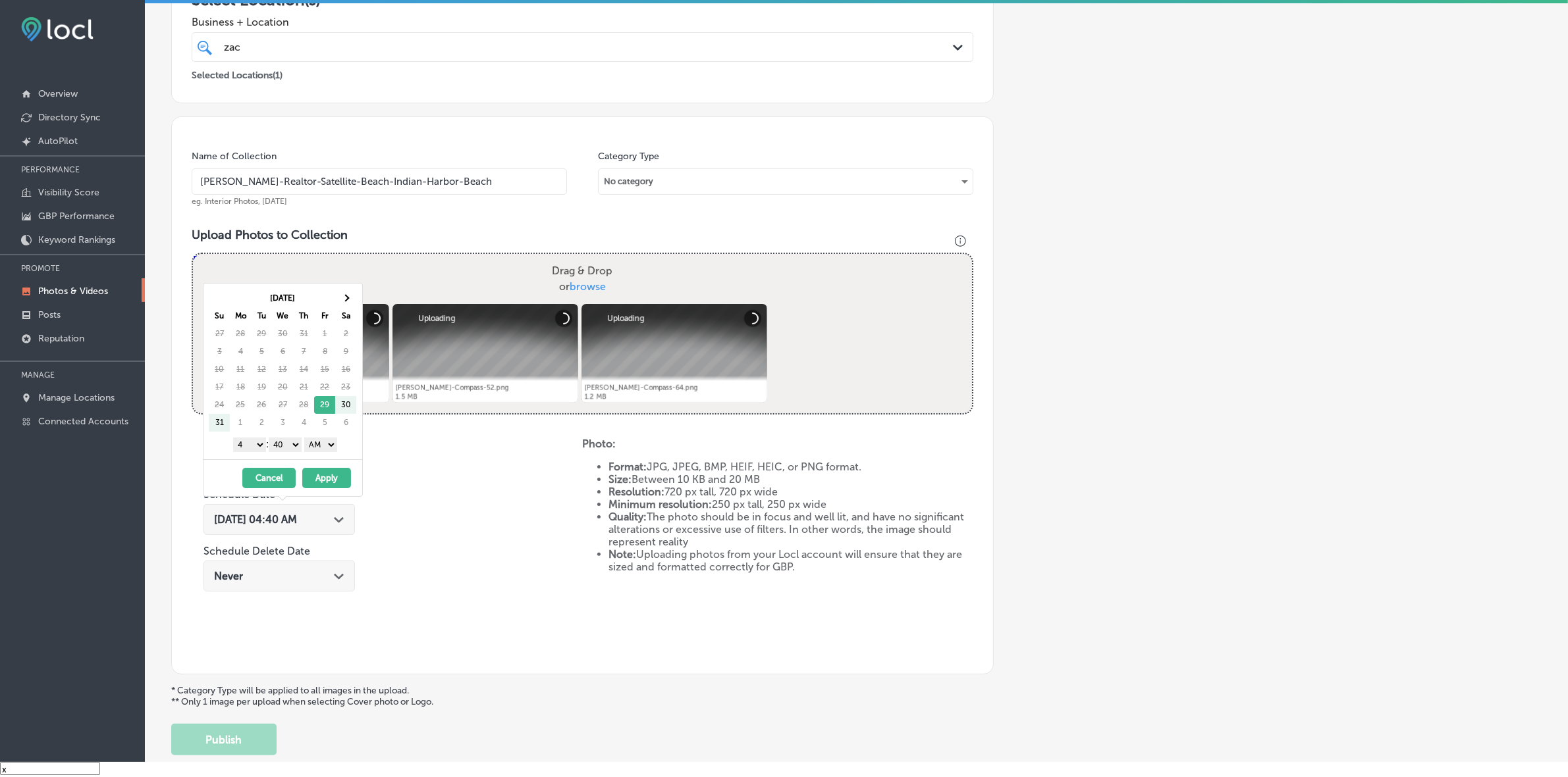
click at [359, 307] on div "[DATE] Su Mo Tu We Th Fr Sa 27 28 29 30 31 1 2 3 4 5 6 7 8 9 10 11 12 13 14 15 …" at bounding box center [286, 360] width 153 height 143
click at [356, 301] on th at bounding box center [346, 298] width 21 height 18
click at [255, 441] on select "1 2 3 4 5 6 7 8 9 10 11 12" at bounding box center [250, 445] width 33 height 15
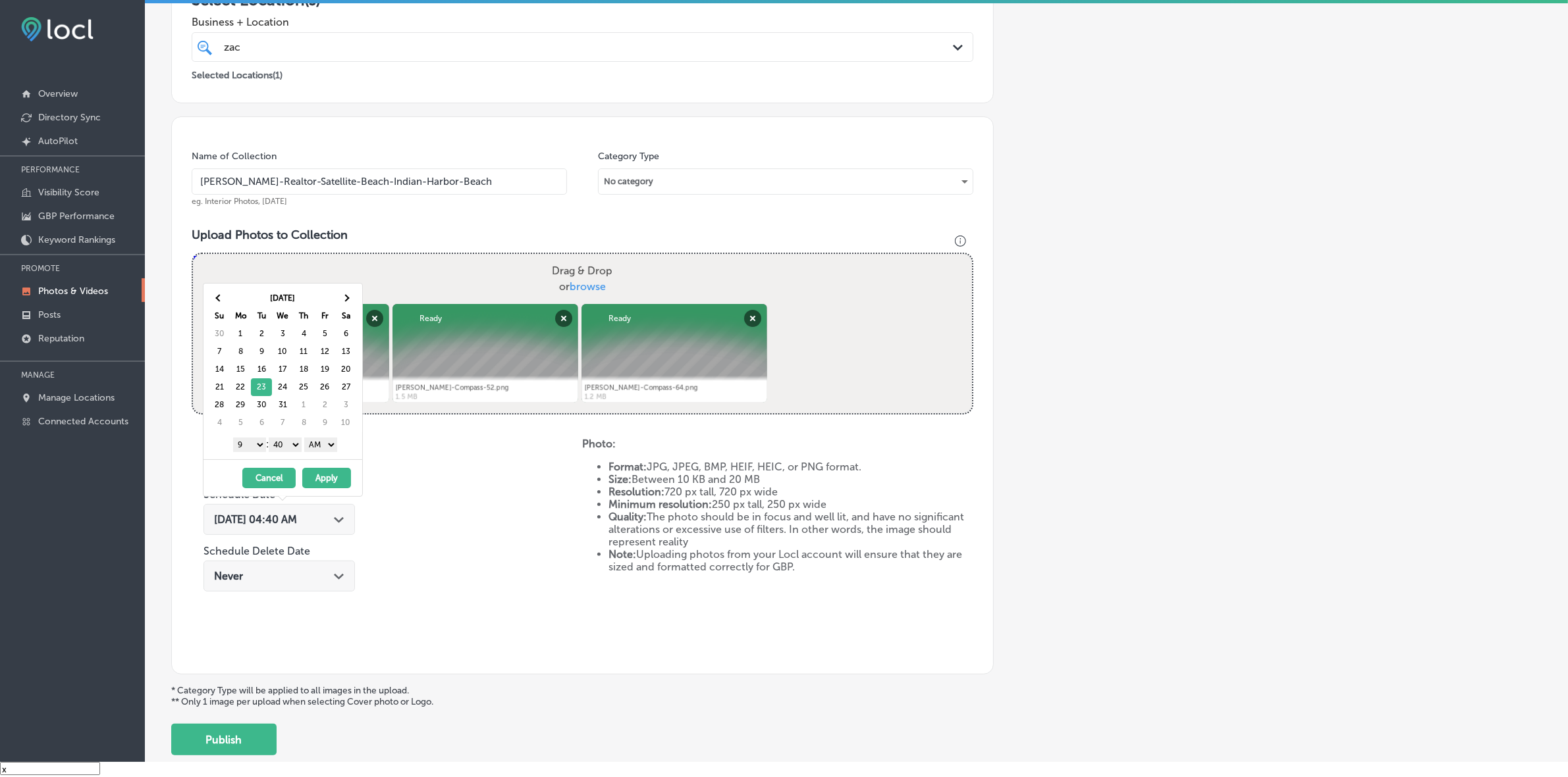
click at [291, 444] on select "00 10 20 30 40 50" at bounding box center [285, 445] width 33 height 15
click at [321, 446] on select "AM PM" at bounding box center [321, 445] width 33 height 15
click at [330, 477] on button "Apply" at bounding box center [327, 478] width 49 height 20
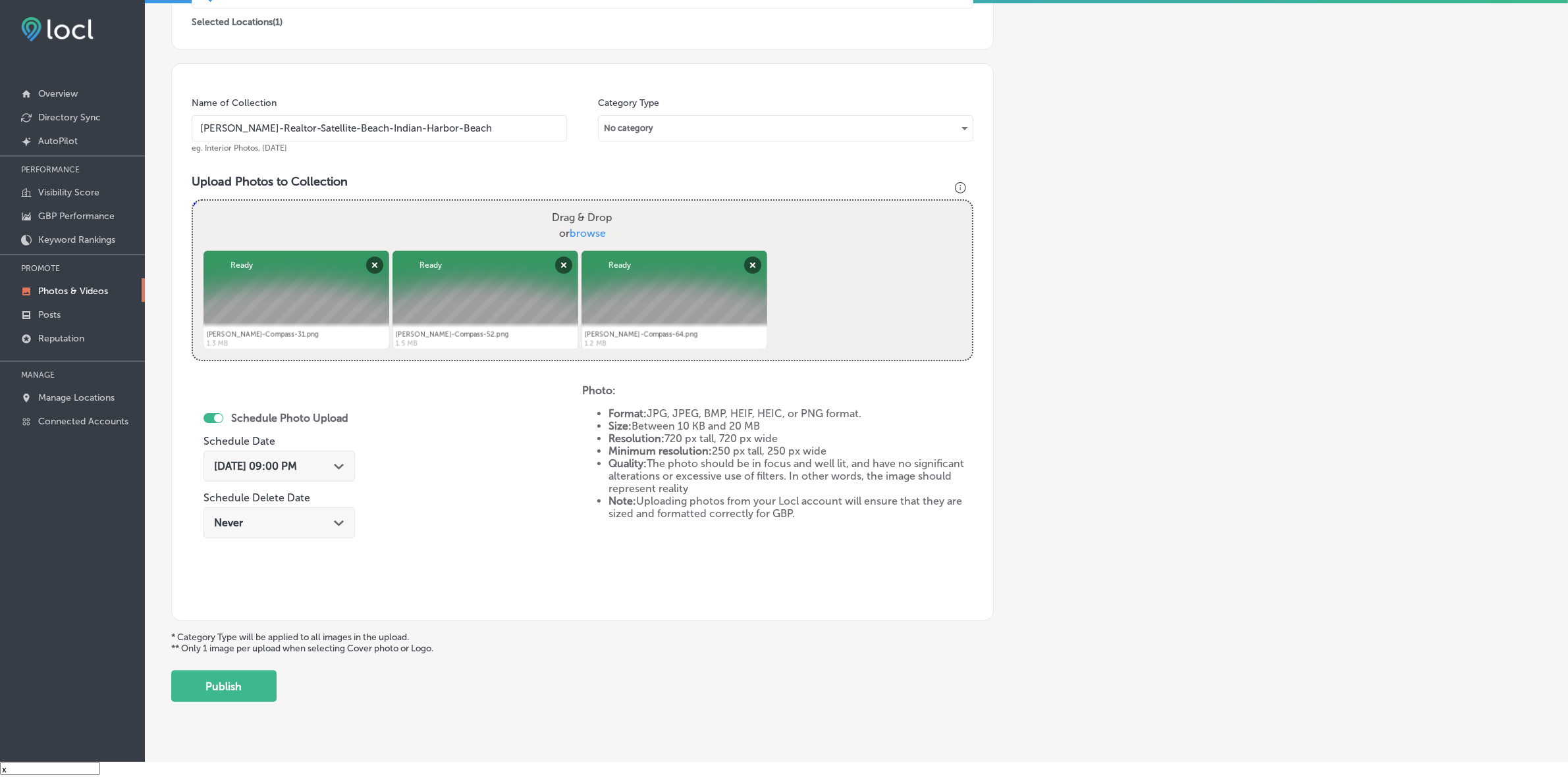
scroll to position [329, 0]
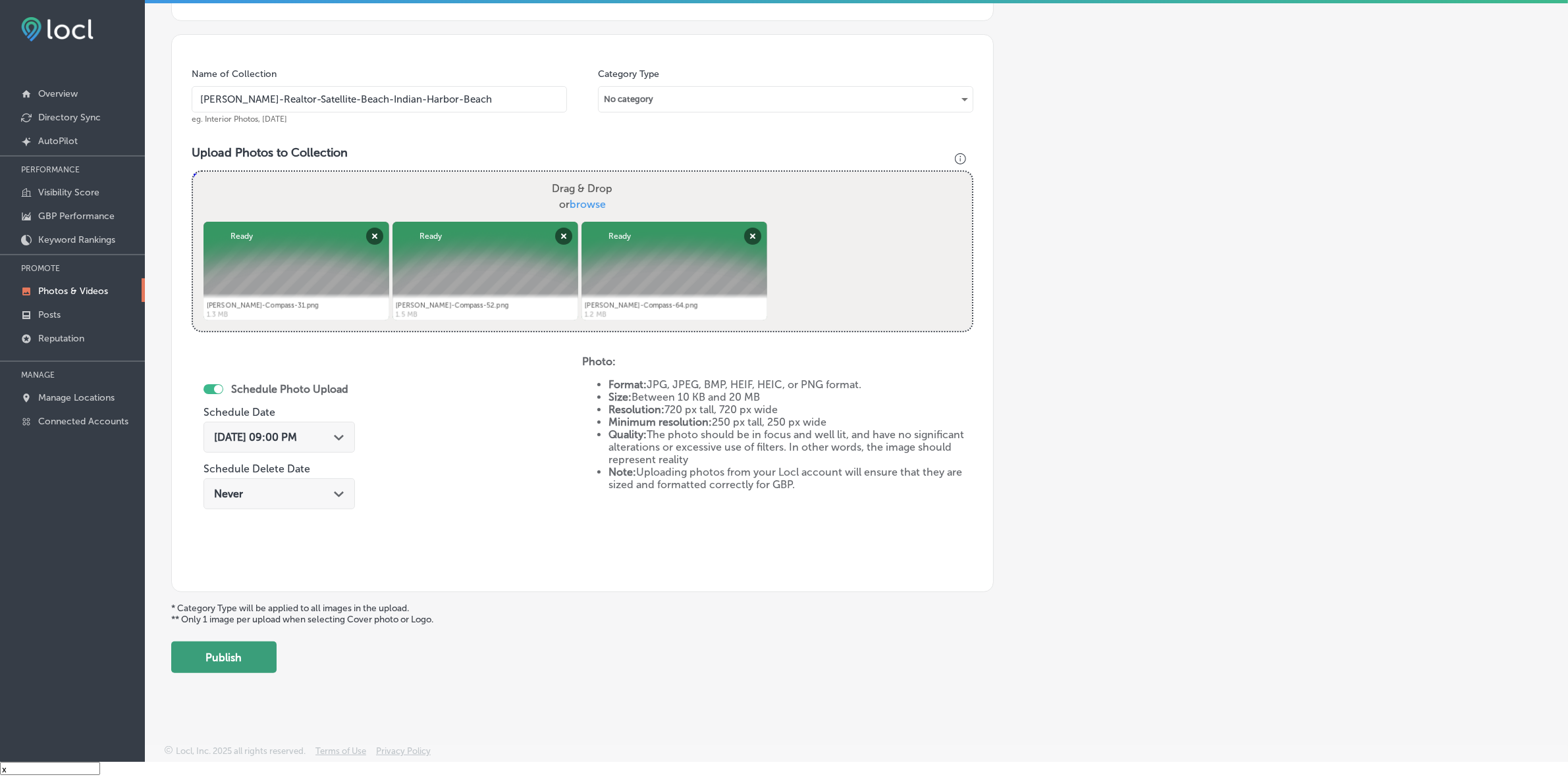
click at [260, 667] on button "Publish" at bounding box center [223, 657] width 105 height 32
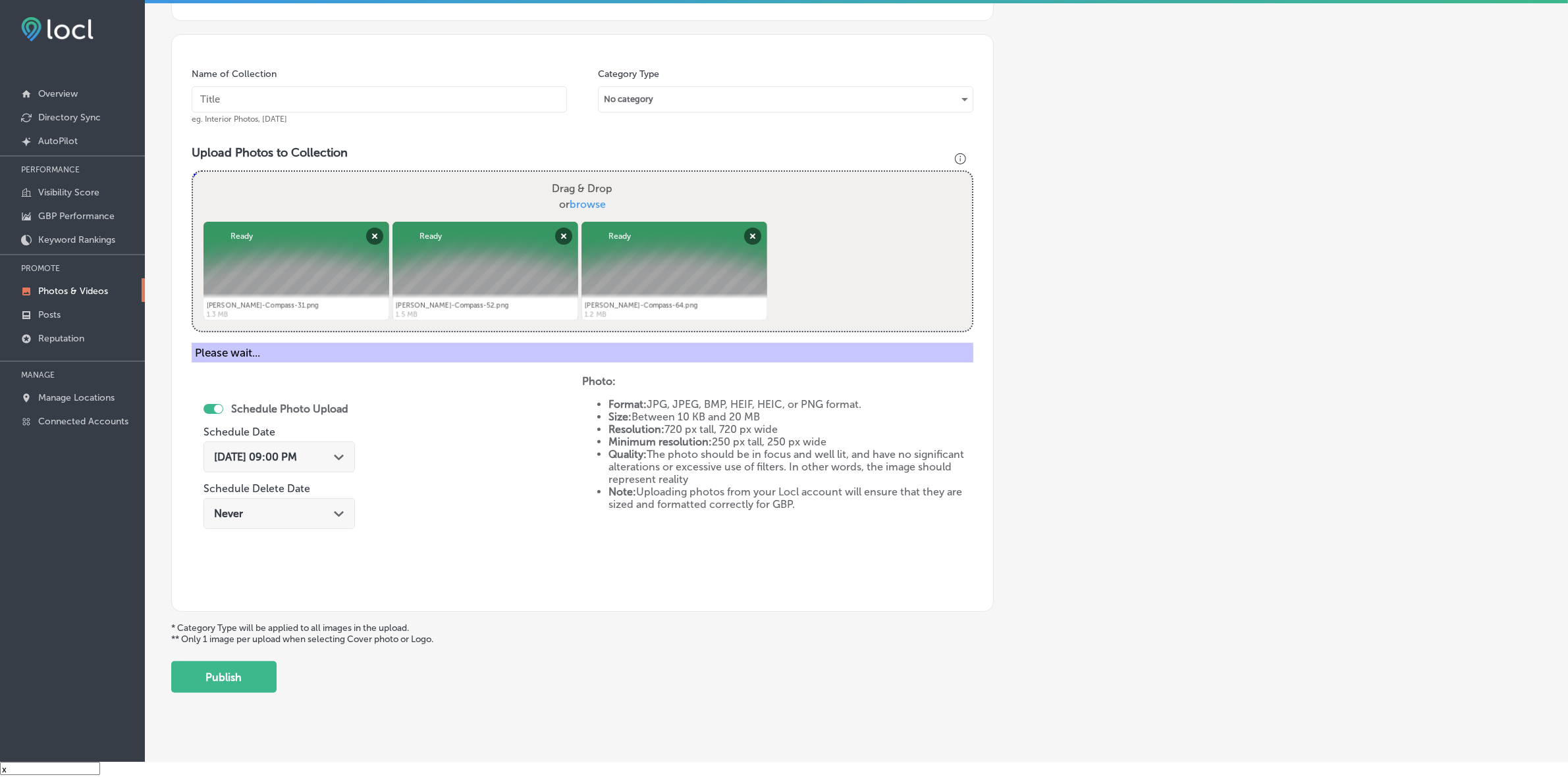
scroll to position [219, 0]
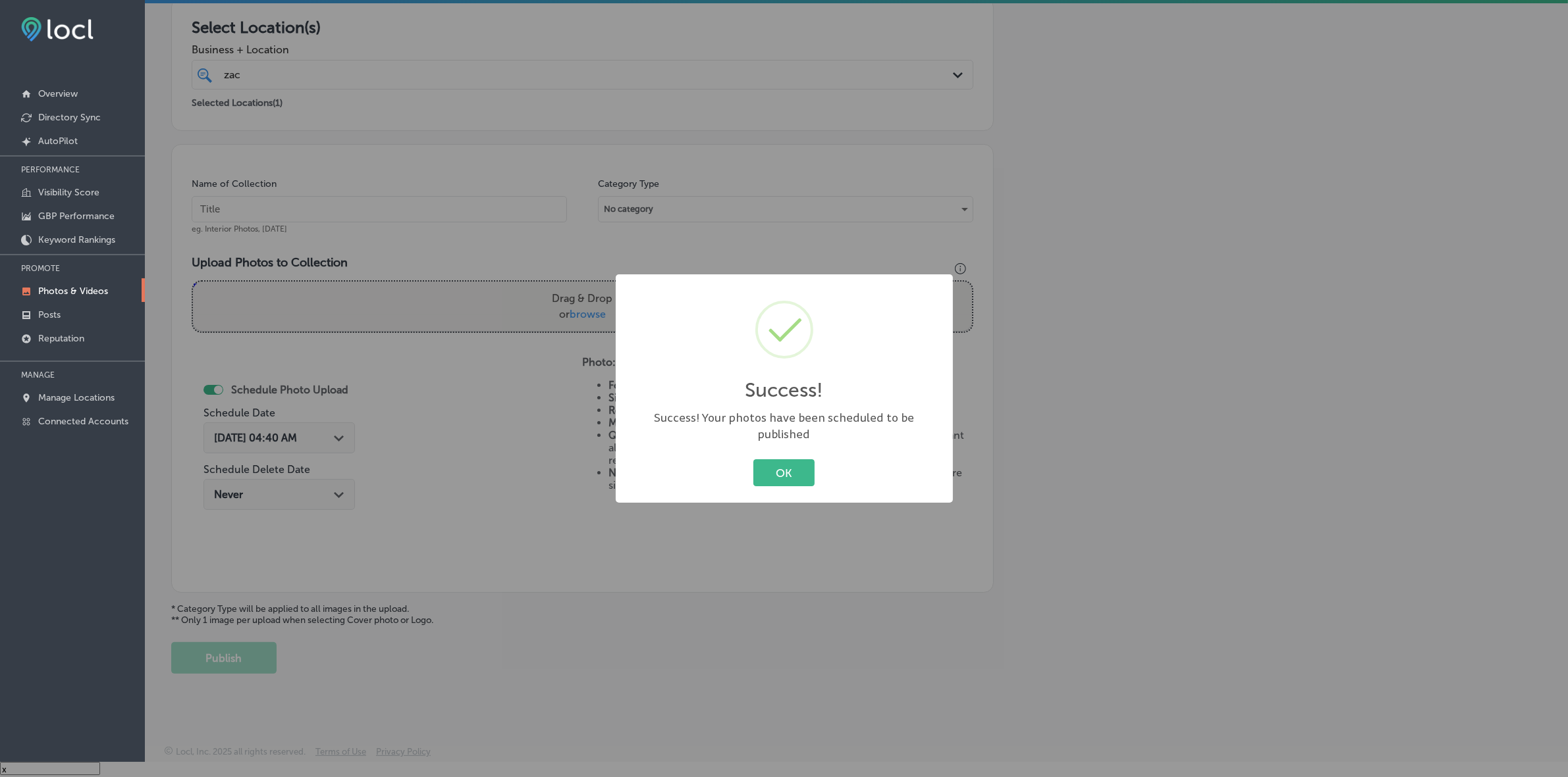
click at [754, 459] on button "OK" at bounding box center [784, 472] width 61 height 27
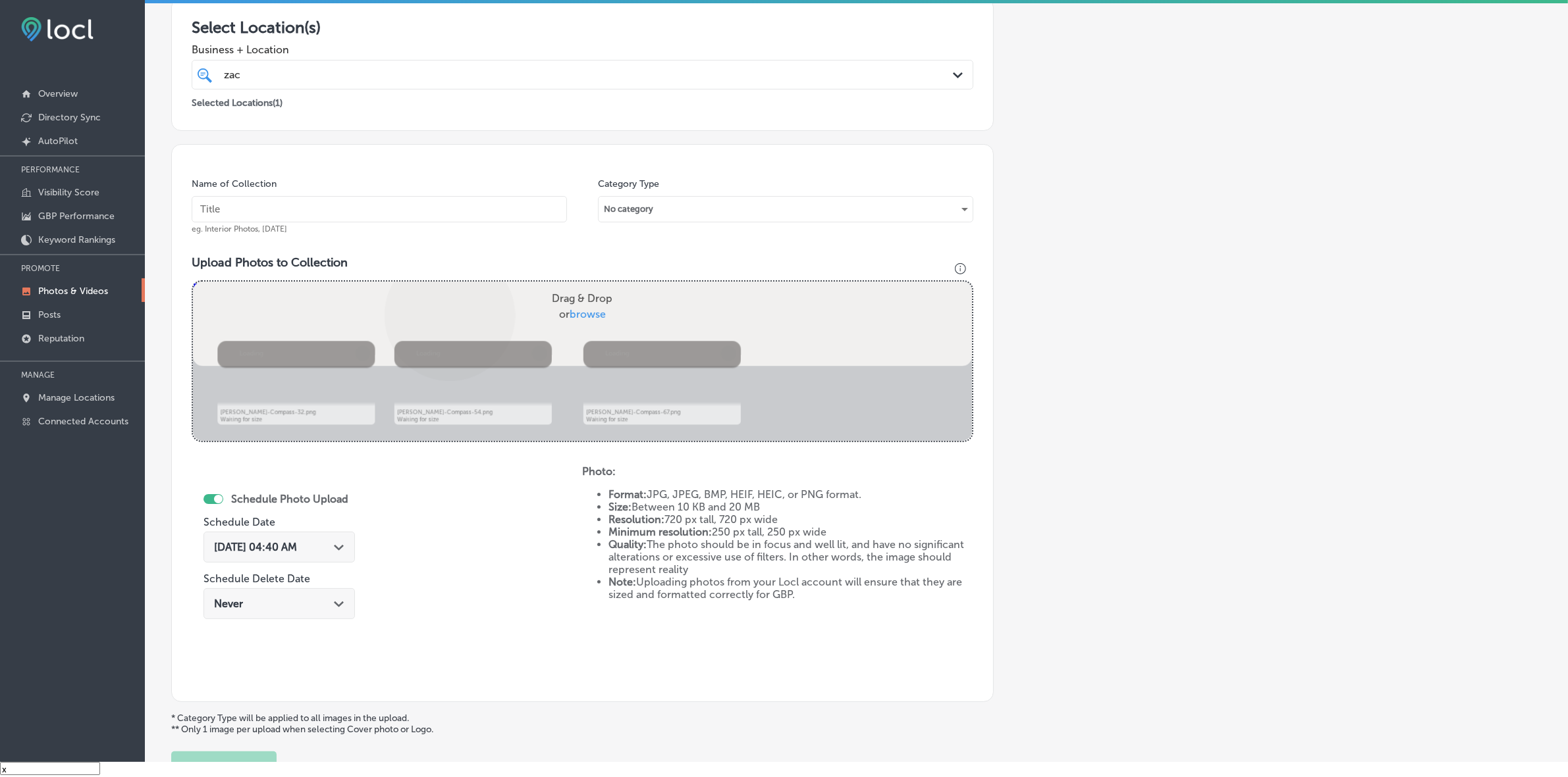
scroll to position [329, 0]
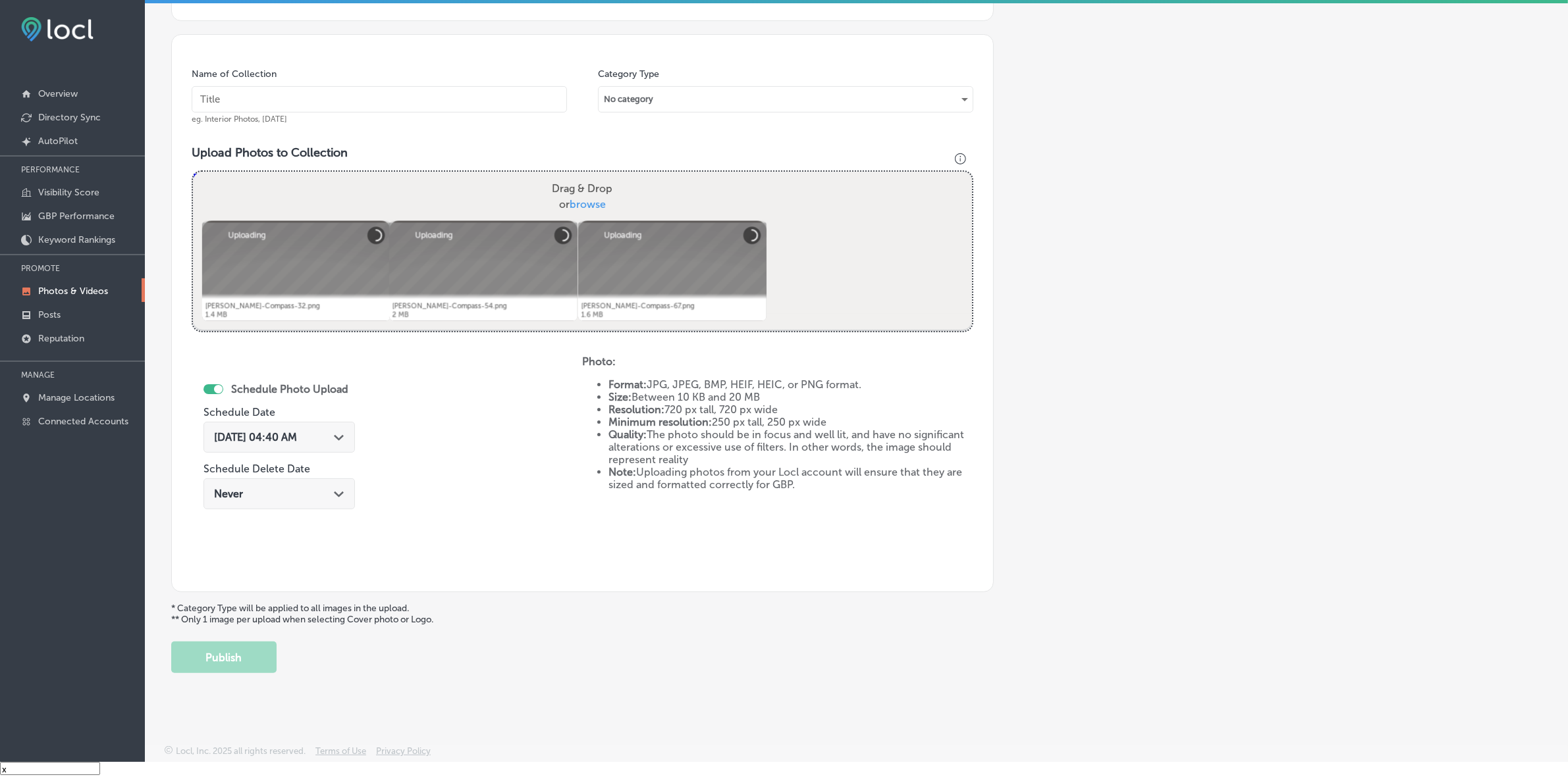
click at [485, 118] on div "Name of Collection eg. Interior Photos, [DATE]" at bounding box center [379, 96] width 375 height 57
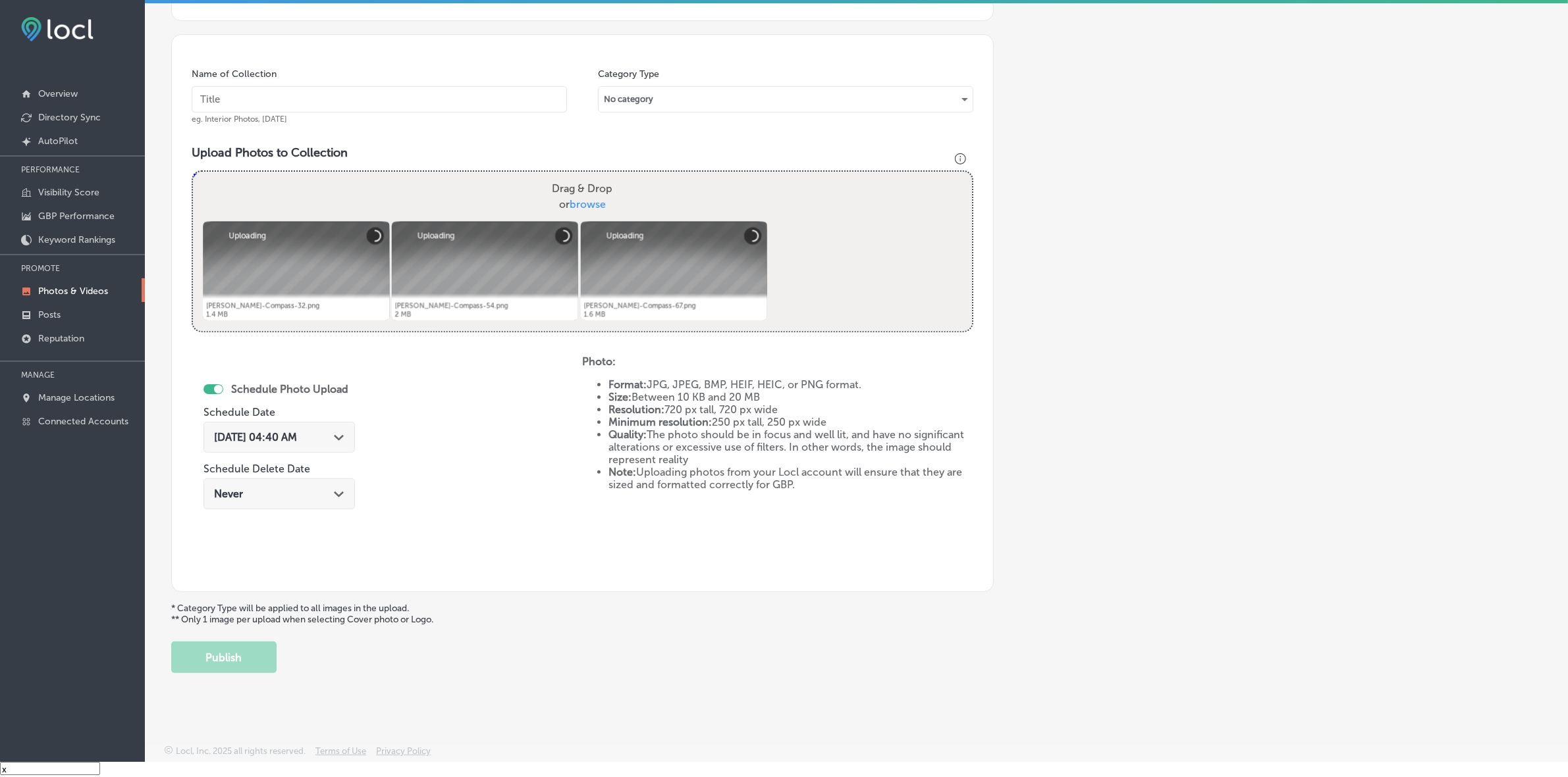
click at [487, 112] on input "text" at bounding box center [379, 99] width 375 height 26
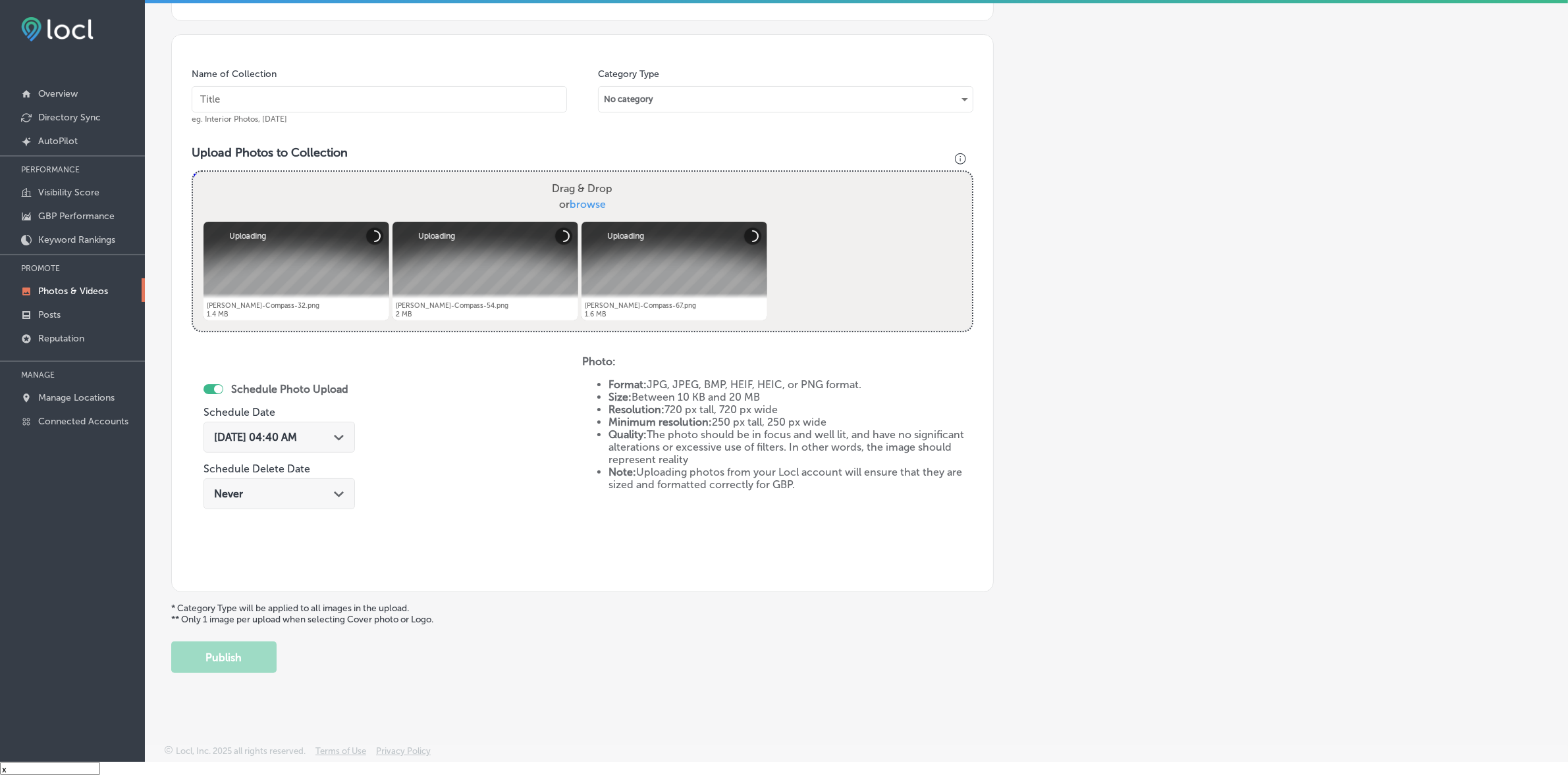
paste input "[PERSON_NAME]-Realtor-Satellite-Beach-Indian-Harbor-Beach"
type input "[PERSON_NAME]-Realtor-Satellite-Beach-Indian-Harbor-Beach"
click at [344, 435] on icon "Path Created with Sketch." at bounding box center [338, 437] width 10 height 6
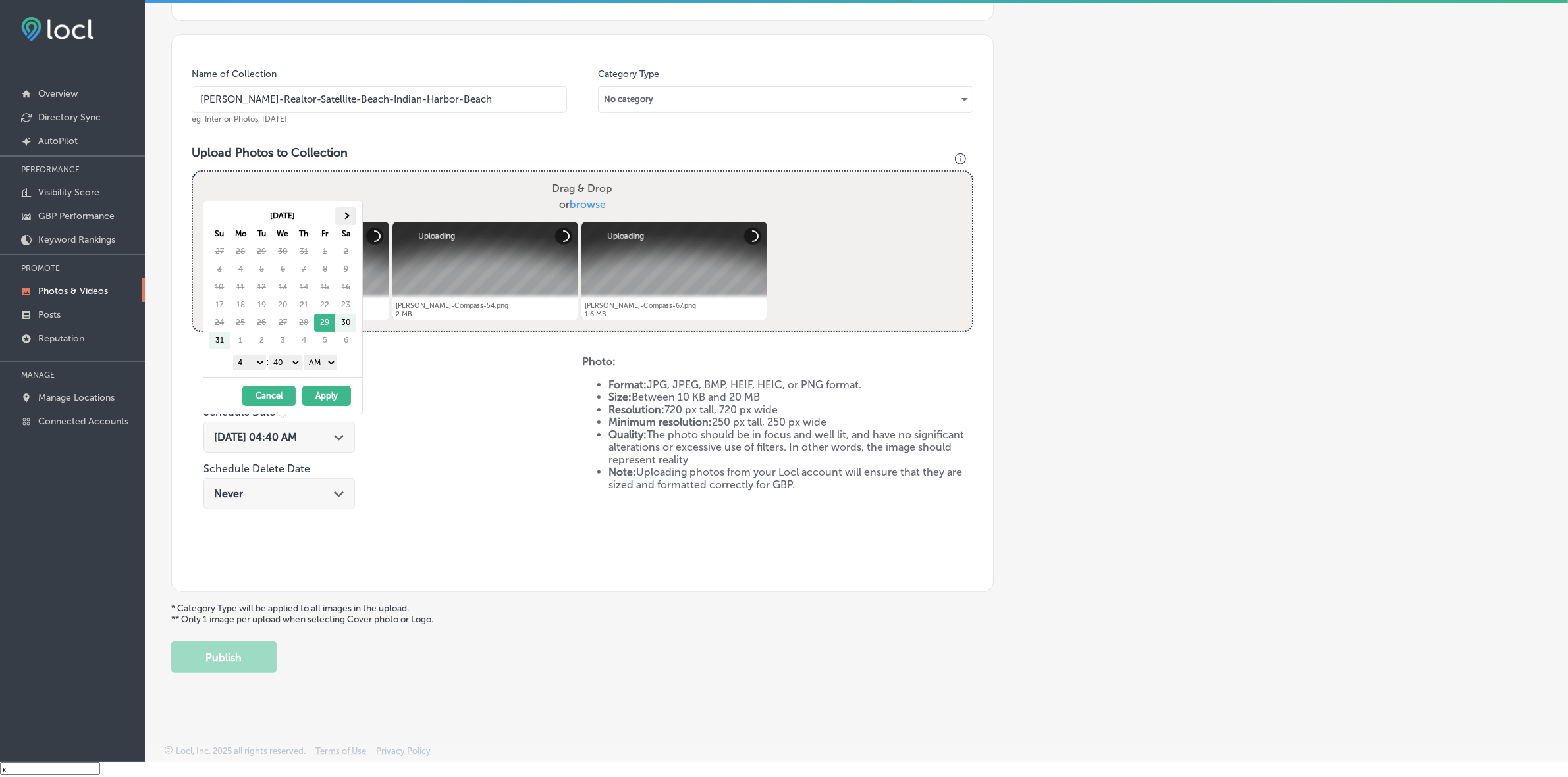
click at [350, 216] on th at bounding box center [346, 216] width 21 height 18
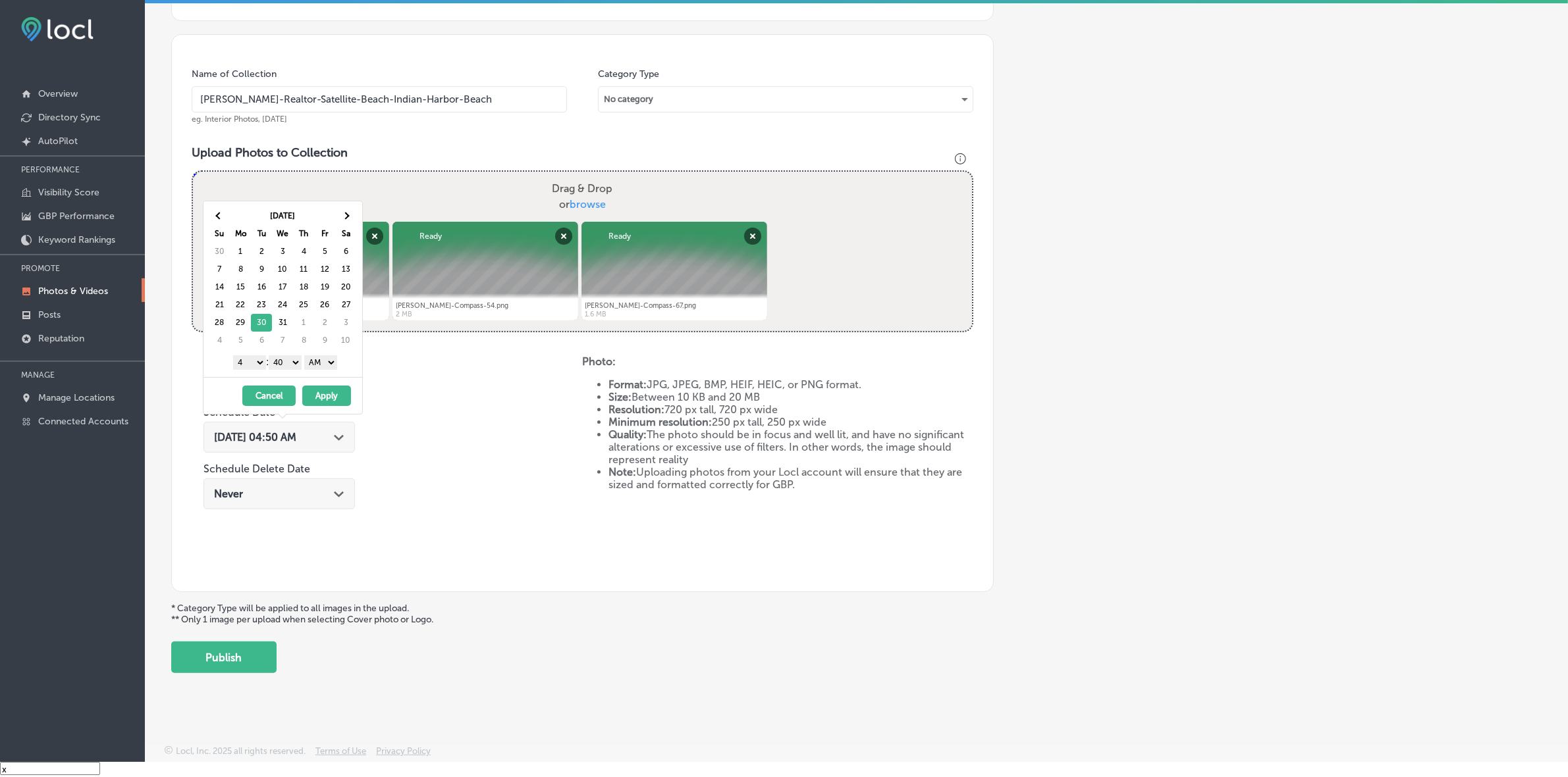
click at [249, 364] on select "1 2 3 4 5 6 7 8 9 10 11 12" at bounding box center [250, 363] width 33 height 15
click at [353, 215] on th at bounding box center [346, 216] width 21 height 18
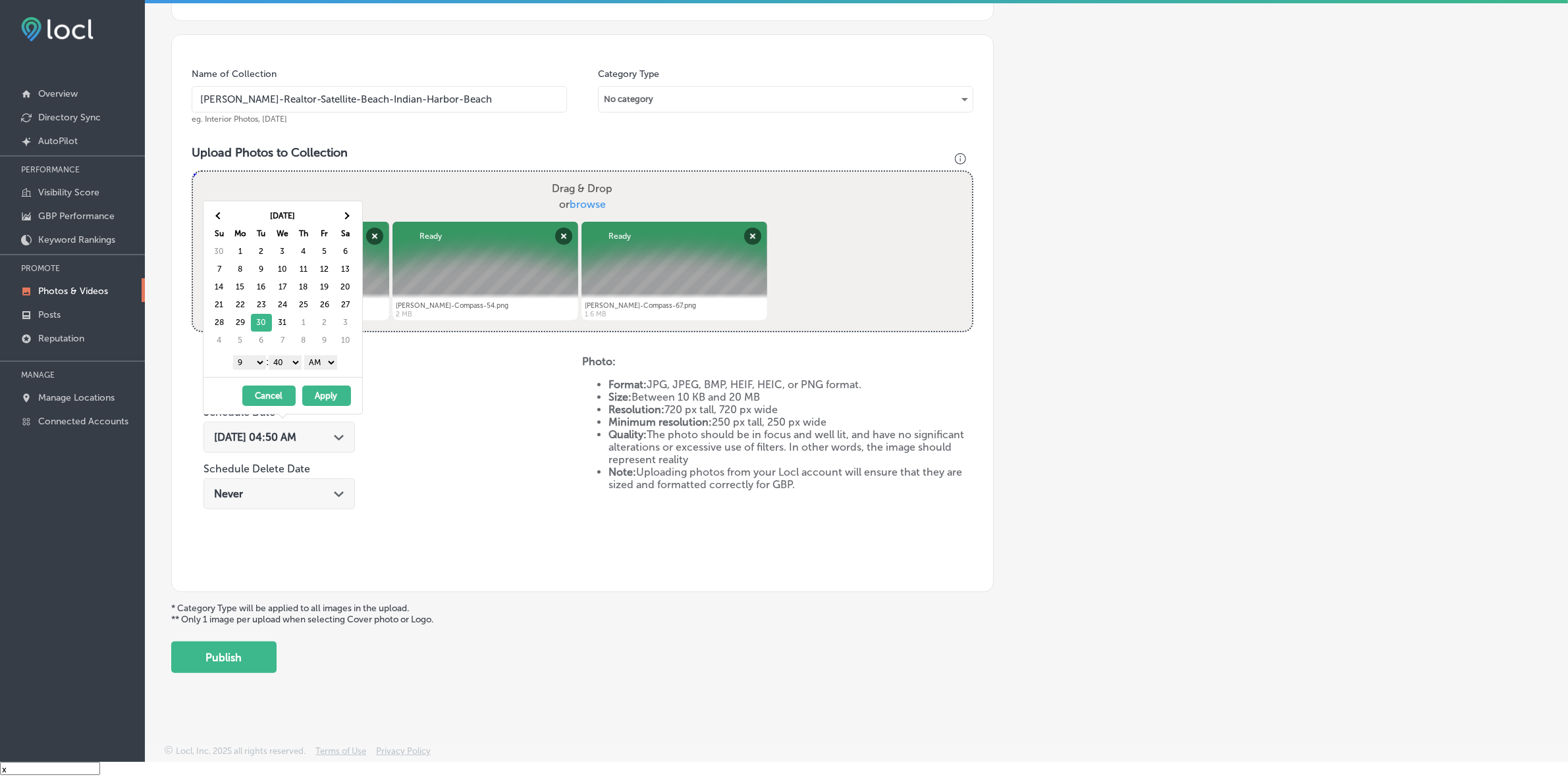
click at [287, 365] on select "00 10 20 30 40 50" at bounding box center [285, 363] width 33 height 15
click at [325, 370] on select "AM PM" at bounding box center [321, 363] width 33 height 15
click at [330, 396] on button "Apply" at bounding box center [327, 396] width 49 height 20
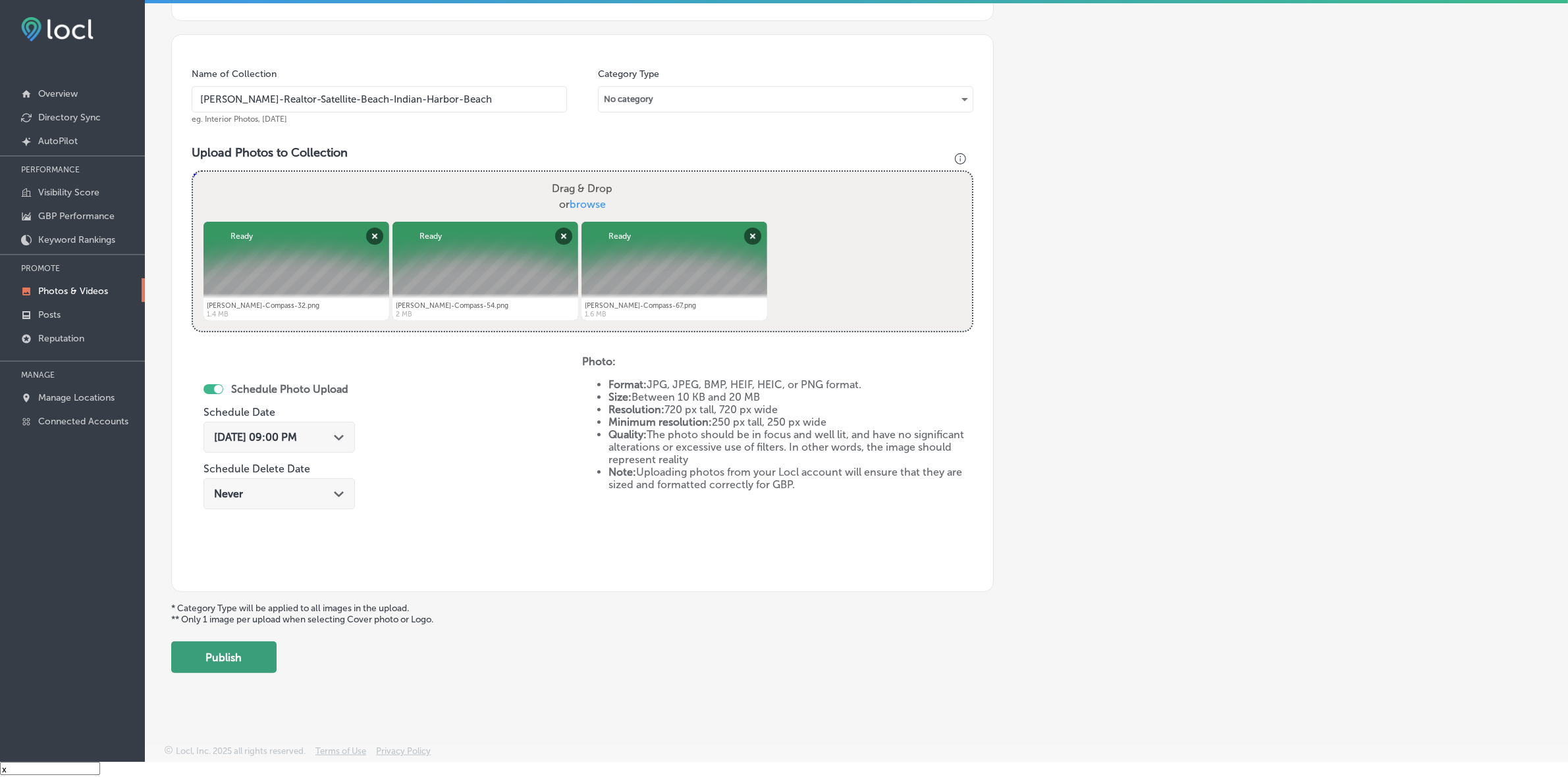
click at [246, 657] on button "Publish" at bounding box center [223, 657] width 105 height 32
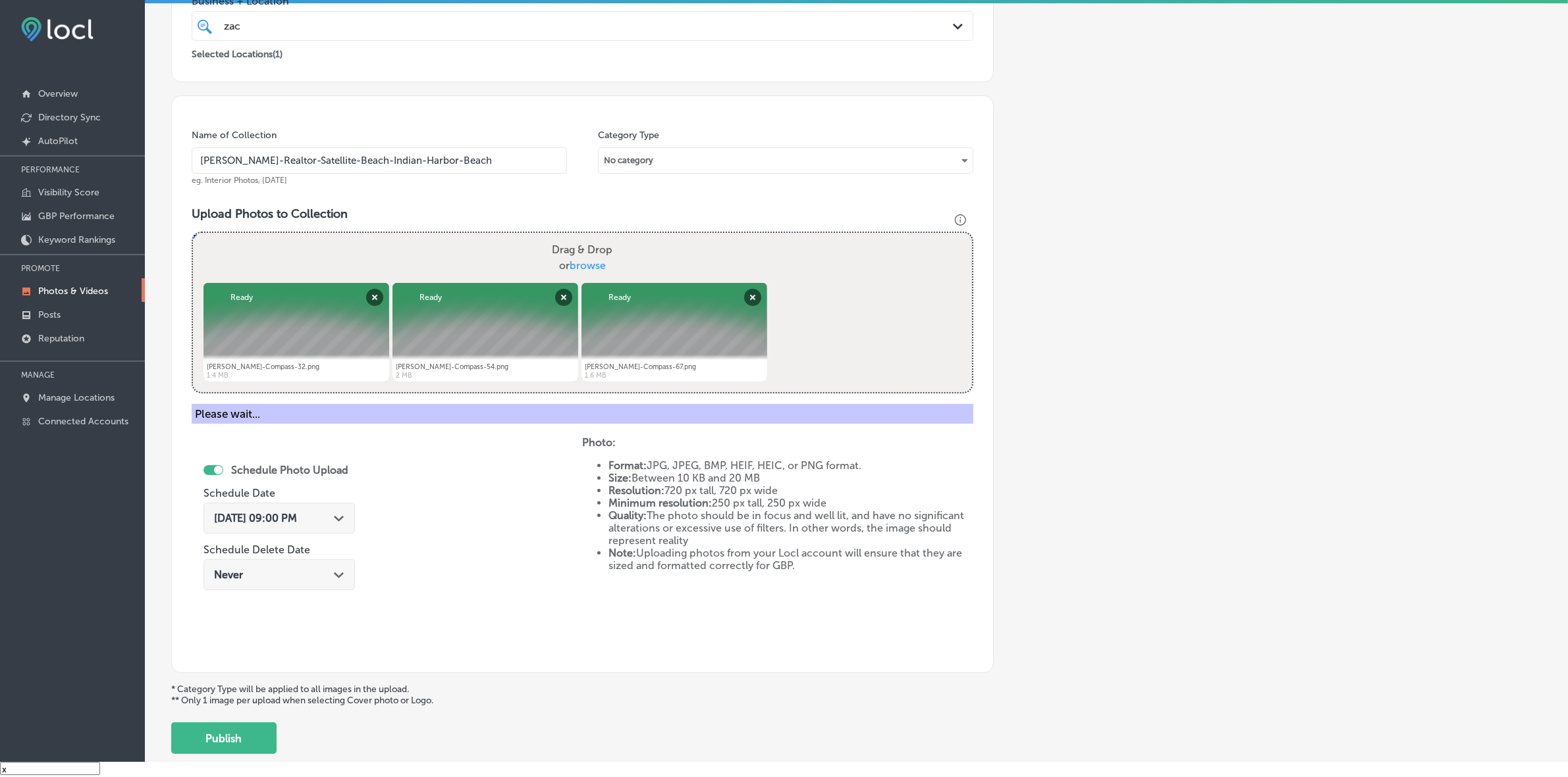
scroll to position [165, 0]
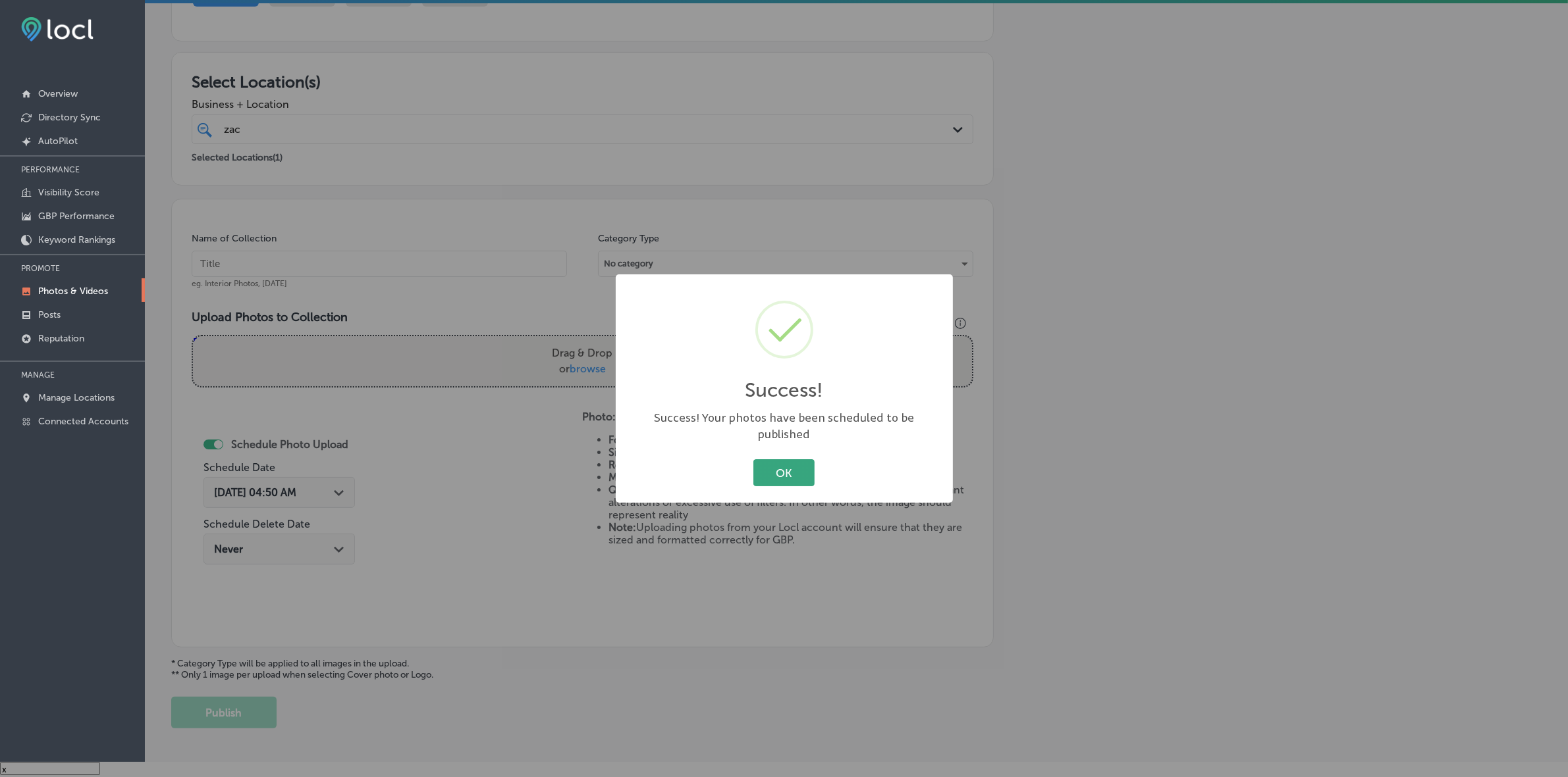
click at [789, 462] on button "OK" at bounding box center [784, 472] width 61 height 27
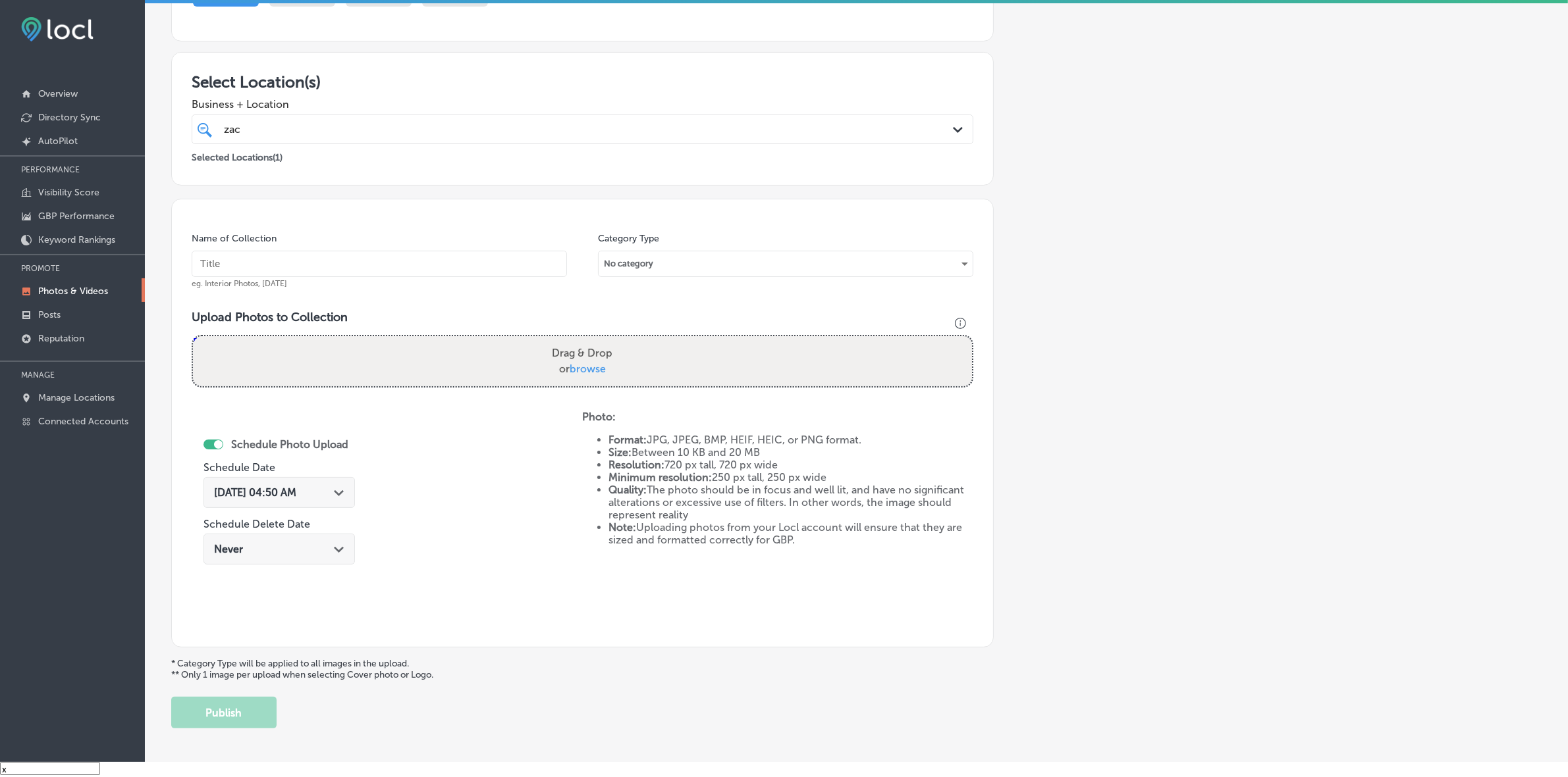
click at [685, 128] on div "zac zac" at bounding box center [546, 129] width 647 height 18
click at [71, 288] on p "Photos & Videos" at bounding box center [73, 291] width 70 height 11
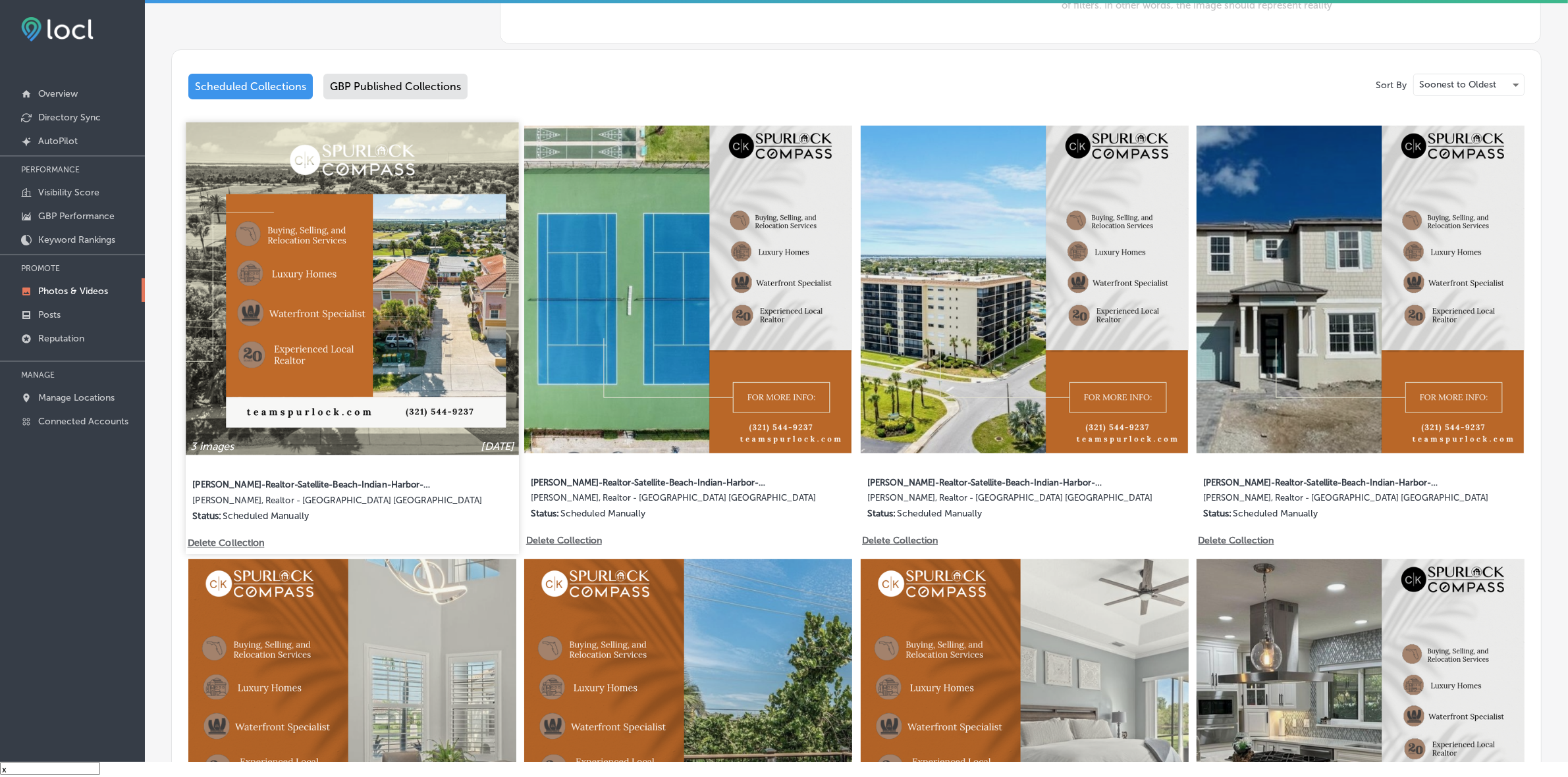
scroll to position [133, 0]
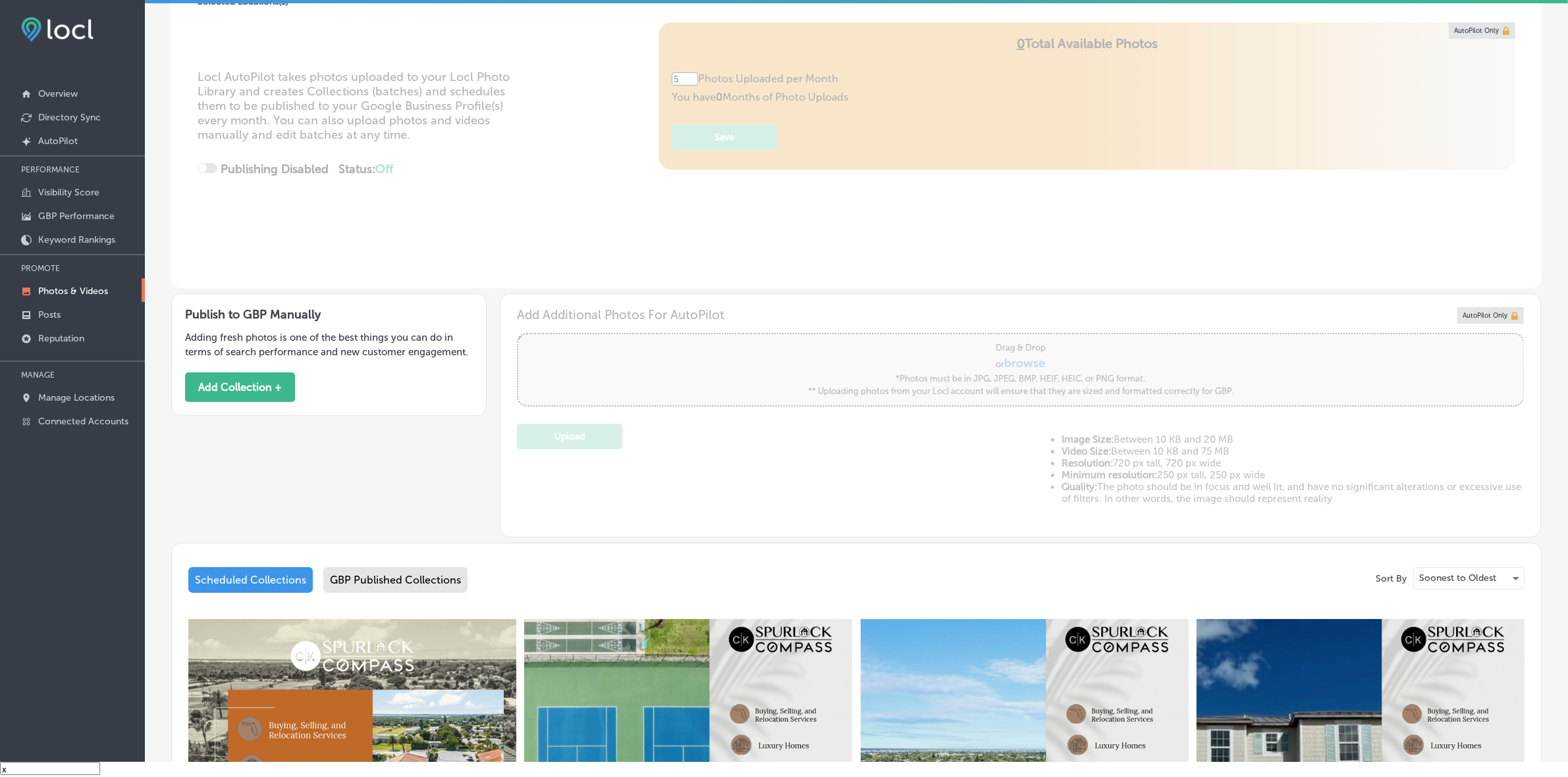
click at [412, 574] on div "GBP Published Collections" at bounding box center [395, 580] width 144 height 26
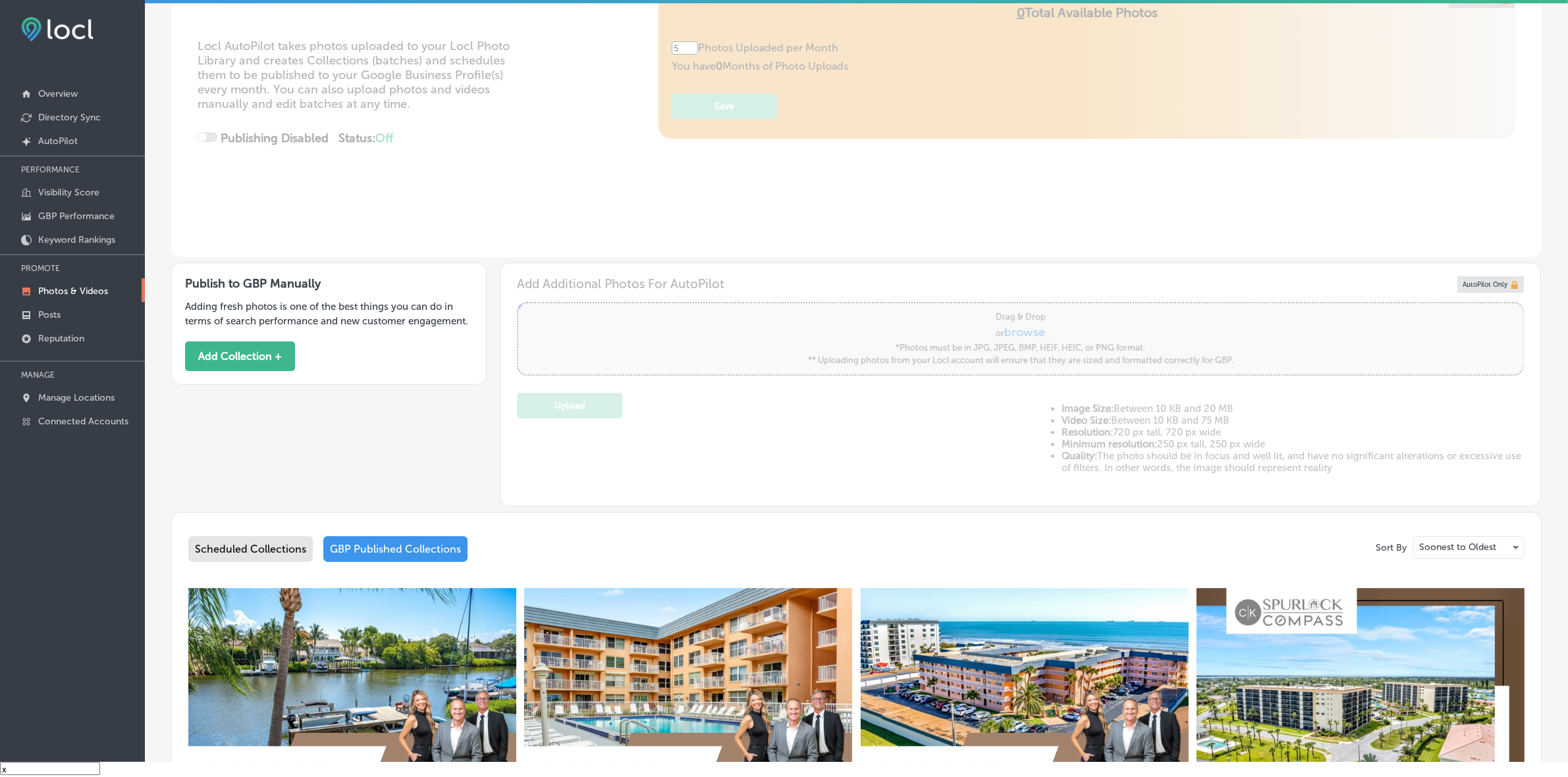
click at [270, 536] on div "Scheduled Collections" at bounding box center [251, 549] width 124 height 26
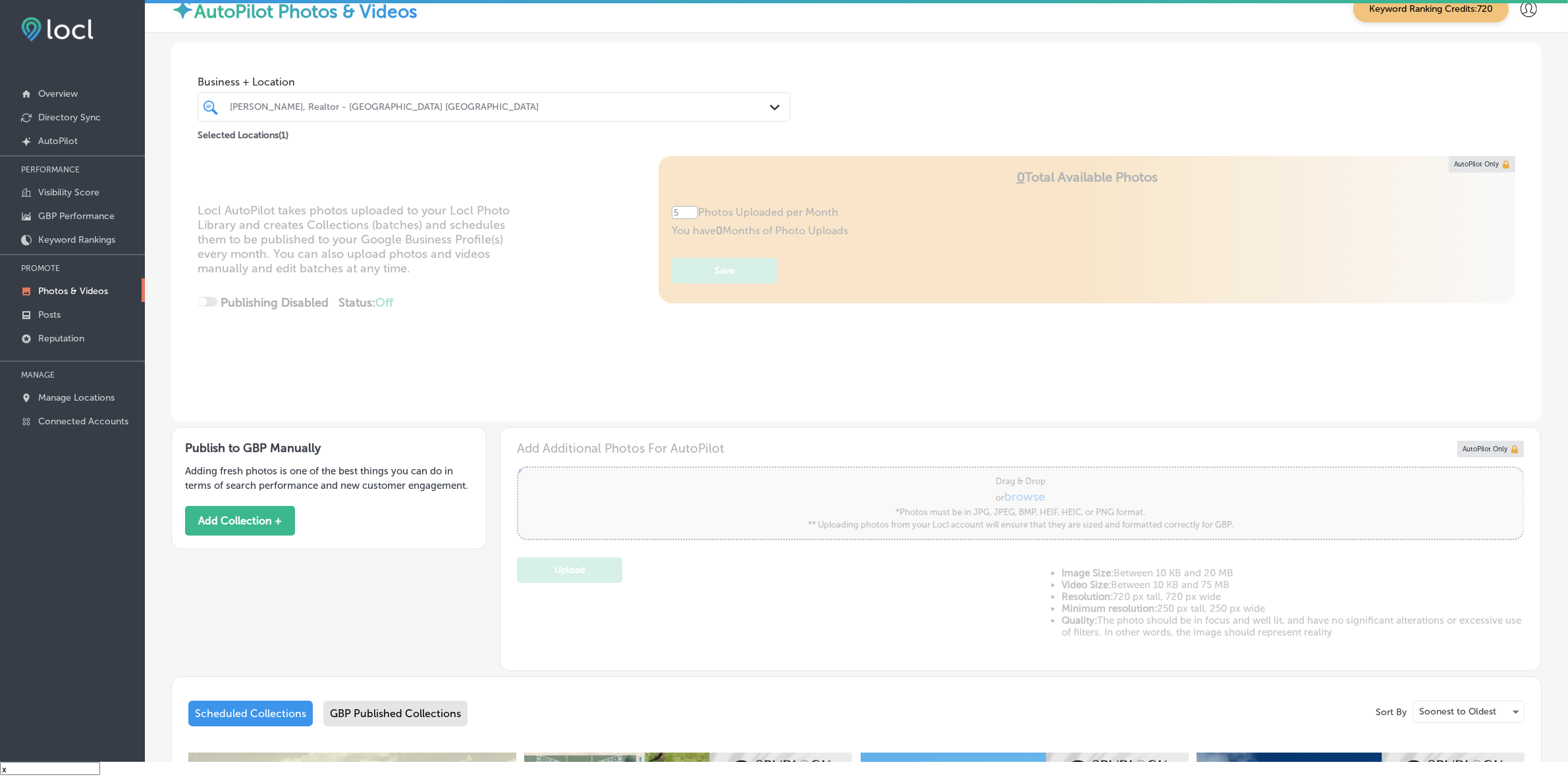
click at [454, 106] on div "[PERSON_NAME], Realtor - [GEOGRAPHIC_DATA] [GEOGRAPHIC_DATA]" at bounding box center [500, 106] width 541 height 11
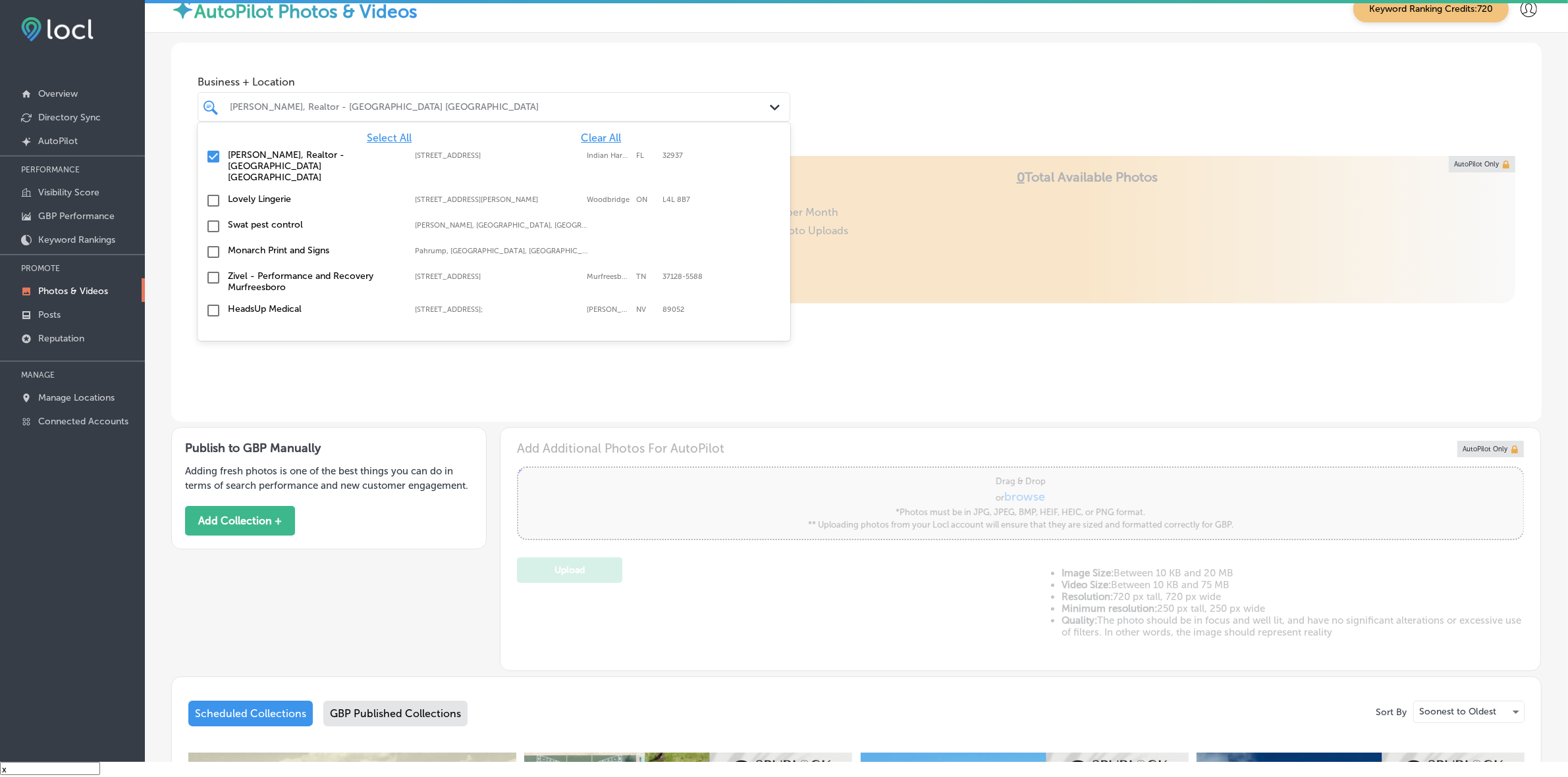
click at [597, 138] on span "Clear All" at bounding box center [601, 137] width 40 height 13
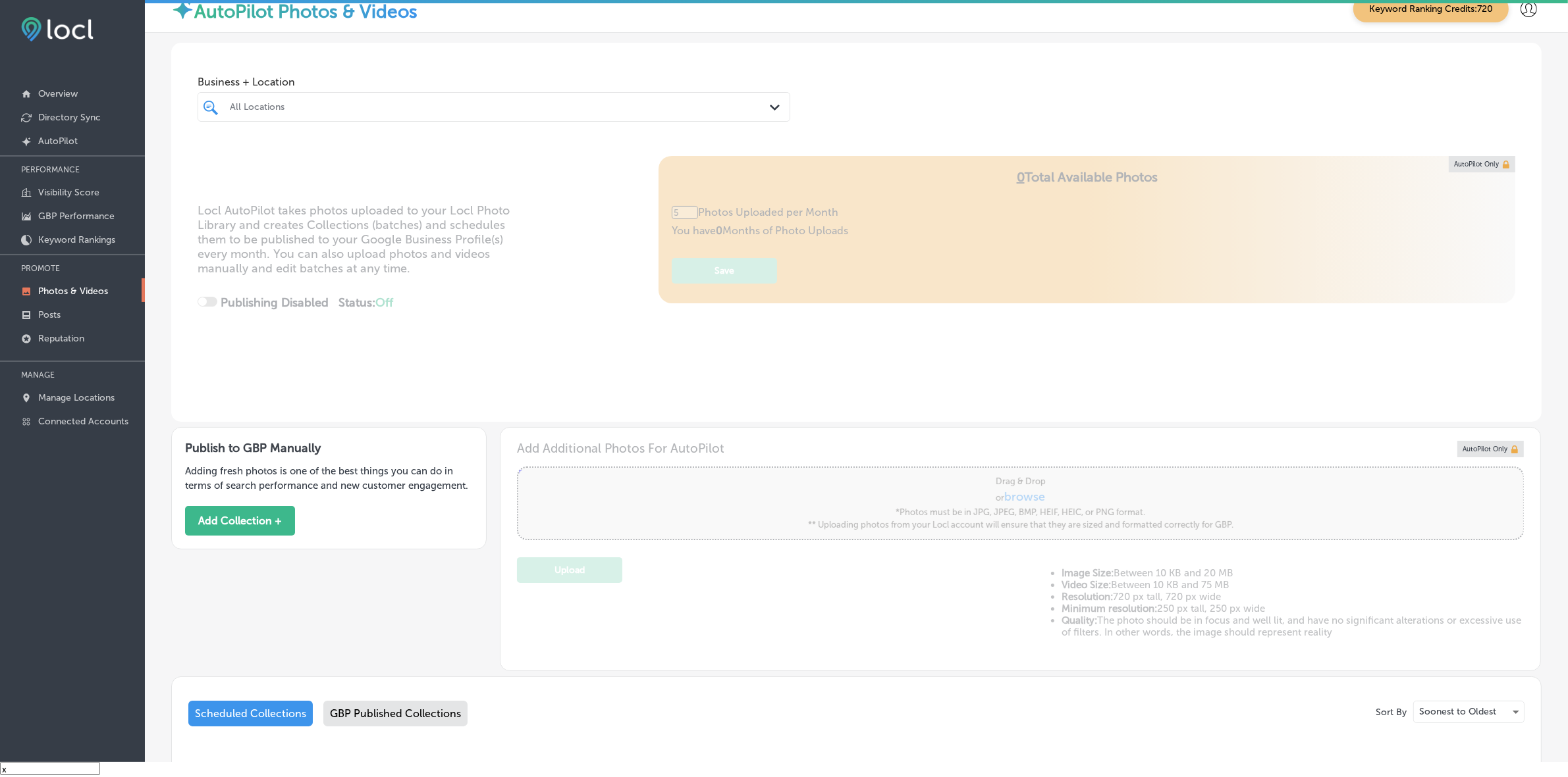
type input "0"
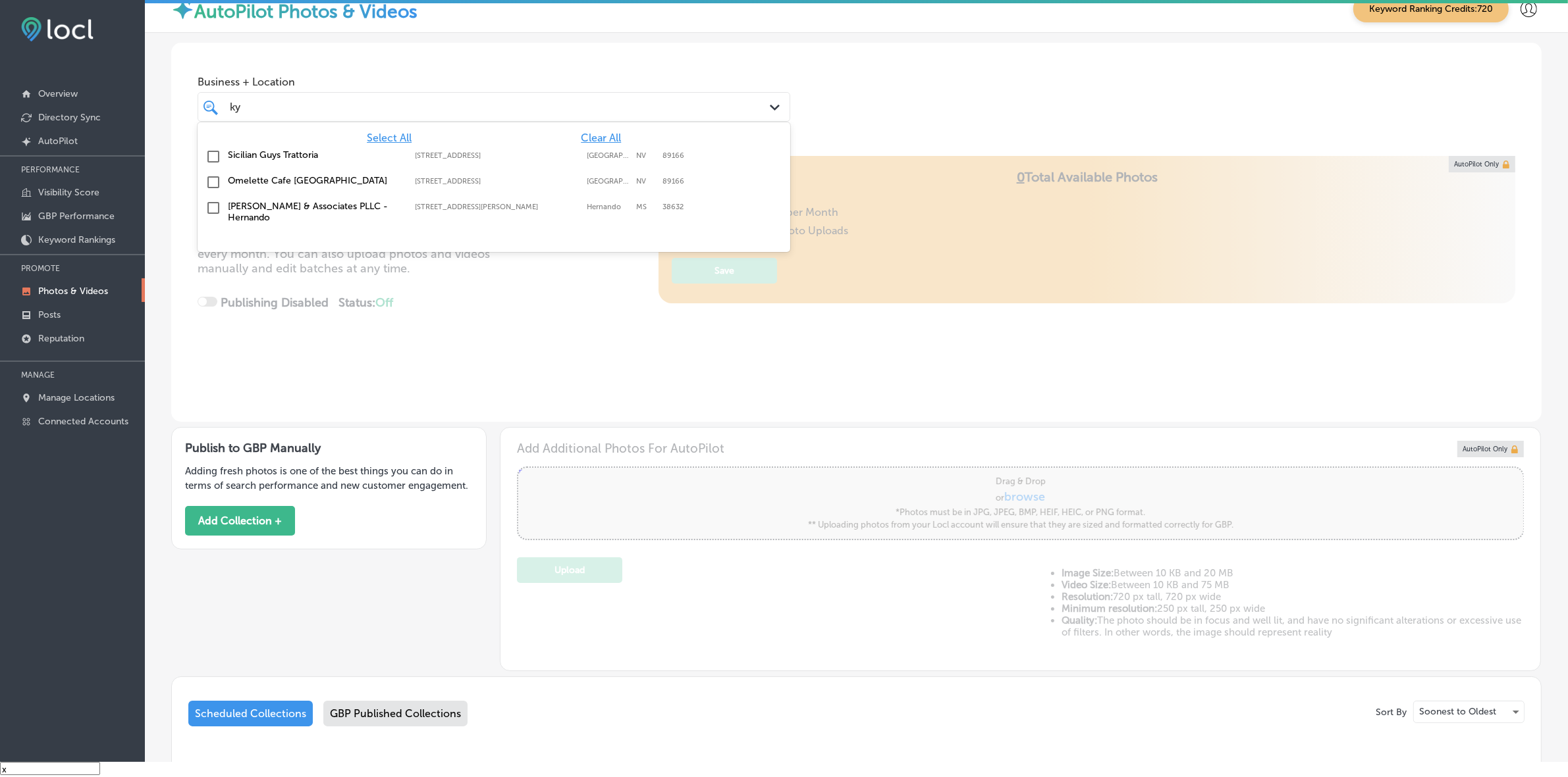
click at [371, 202] on label "[PERSON_NAME] & Associates PLLC - Hernando" at bounding box center [315, 212] width 174 height 22
type input "ky"
click at [925, 96] on div "Business + Location option [STREET_ADDRESS][PERSON_NAME]. option [STREET_ADDRES…" at bounding box center [856, 92] width 1370 height 100
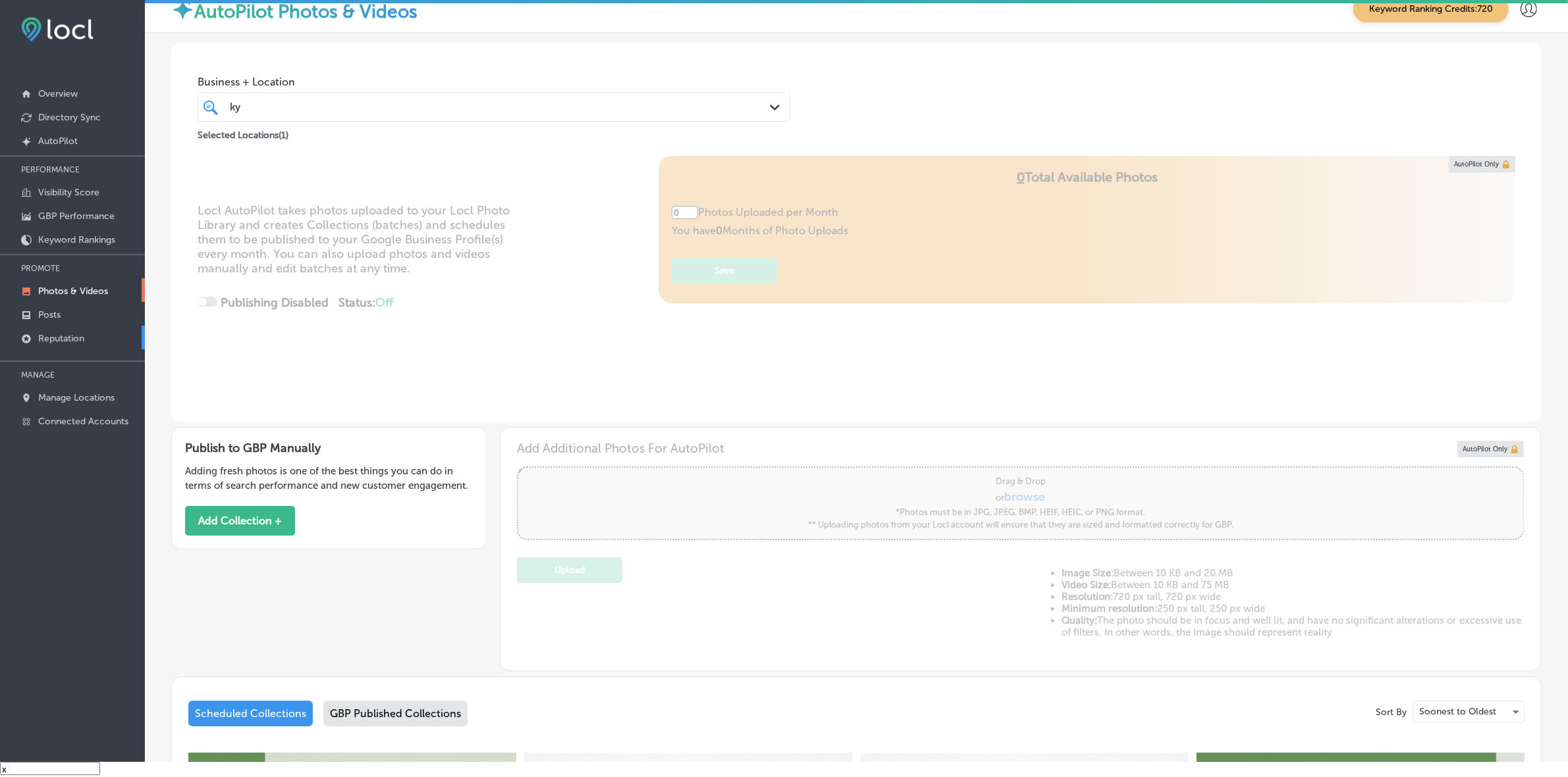
type input "5"
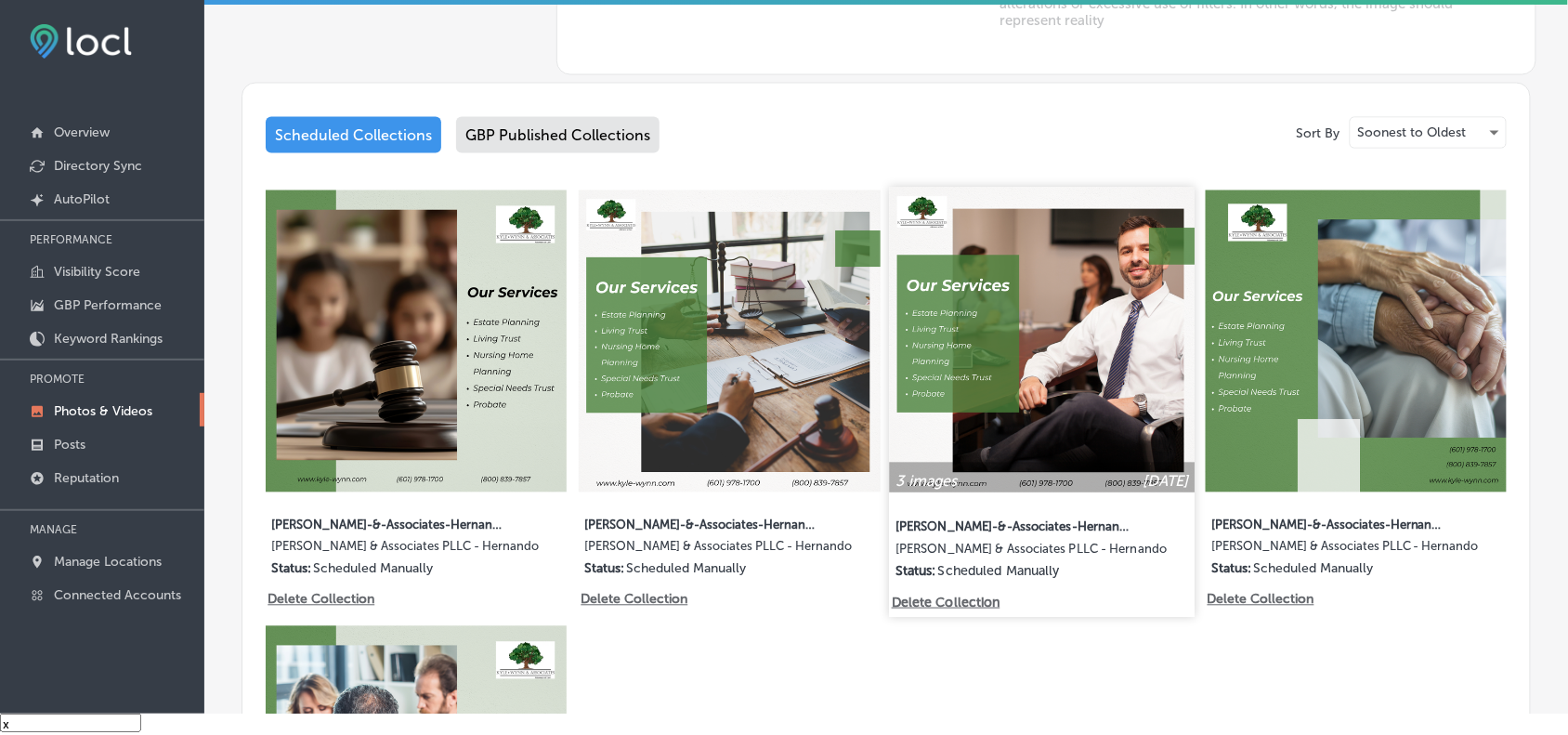
scroll to position [907, 0]
